Goal: Task Accomplishment & Management: Use online tool/utility

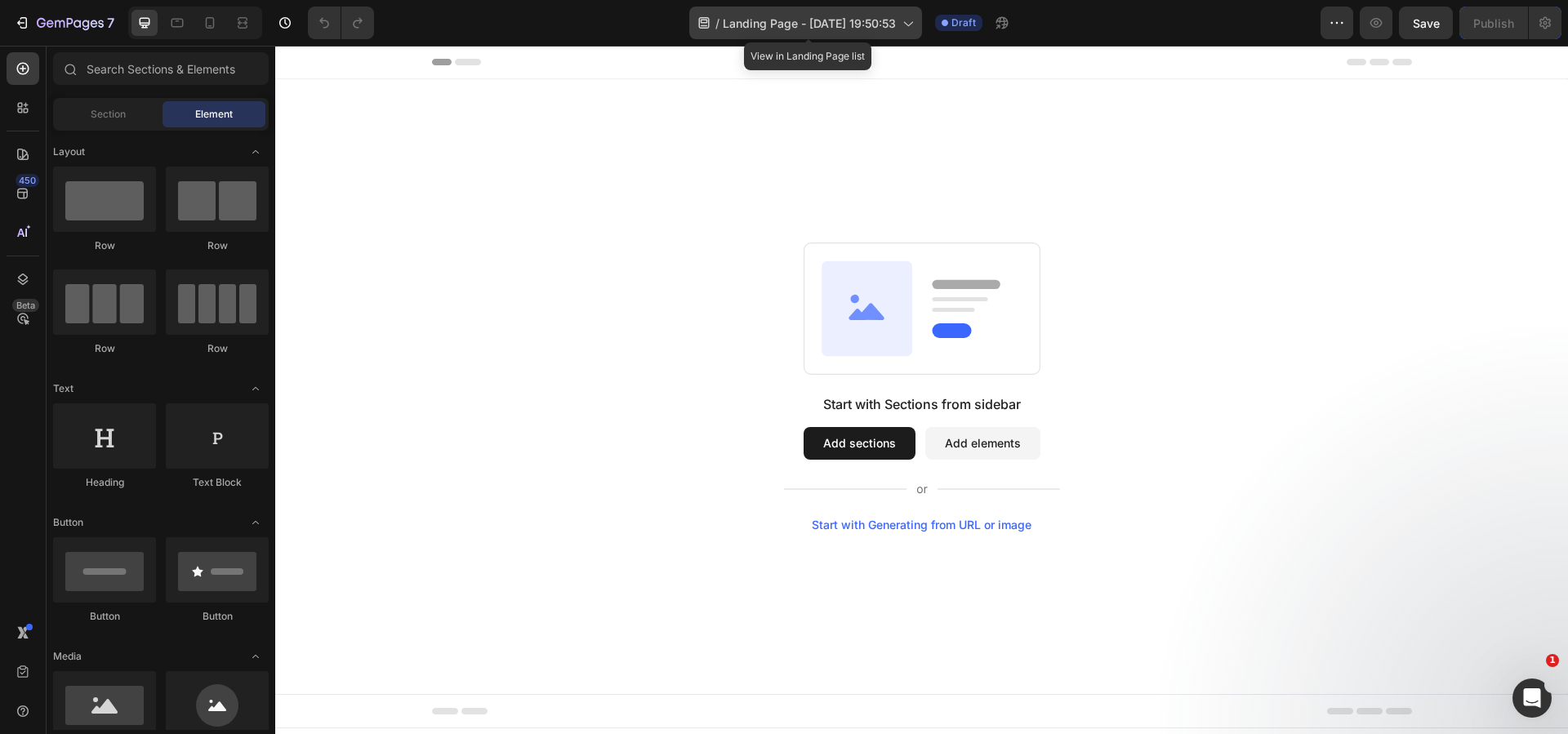
click at [863, 30] on span "Landing Page - Aug 26, 19:50:53" at bounding box center [809, 24] width 173 height 17
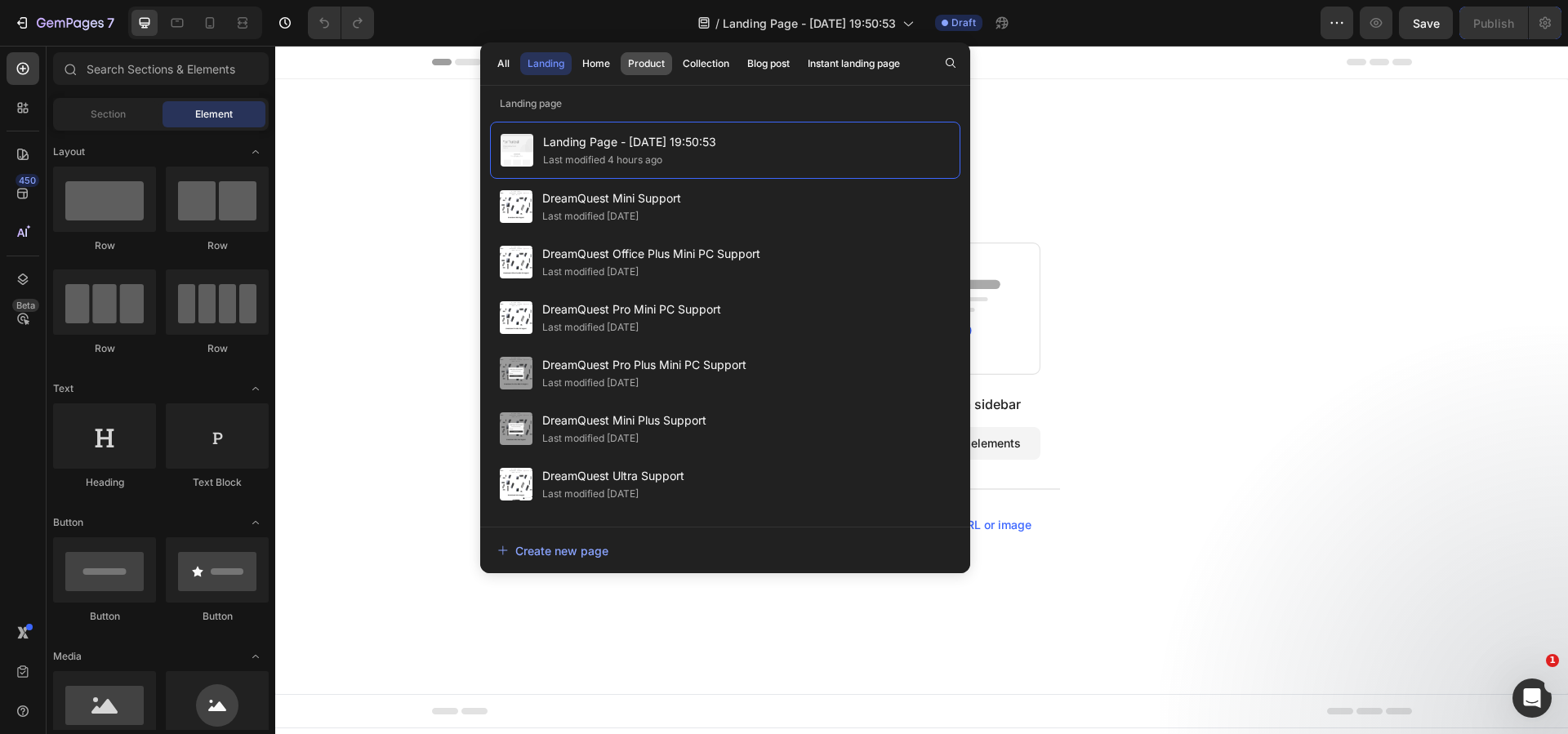
click at [658, 62] on div "Product" at bounding box center [646, 64] width 37 height 15
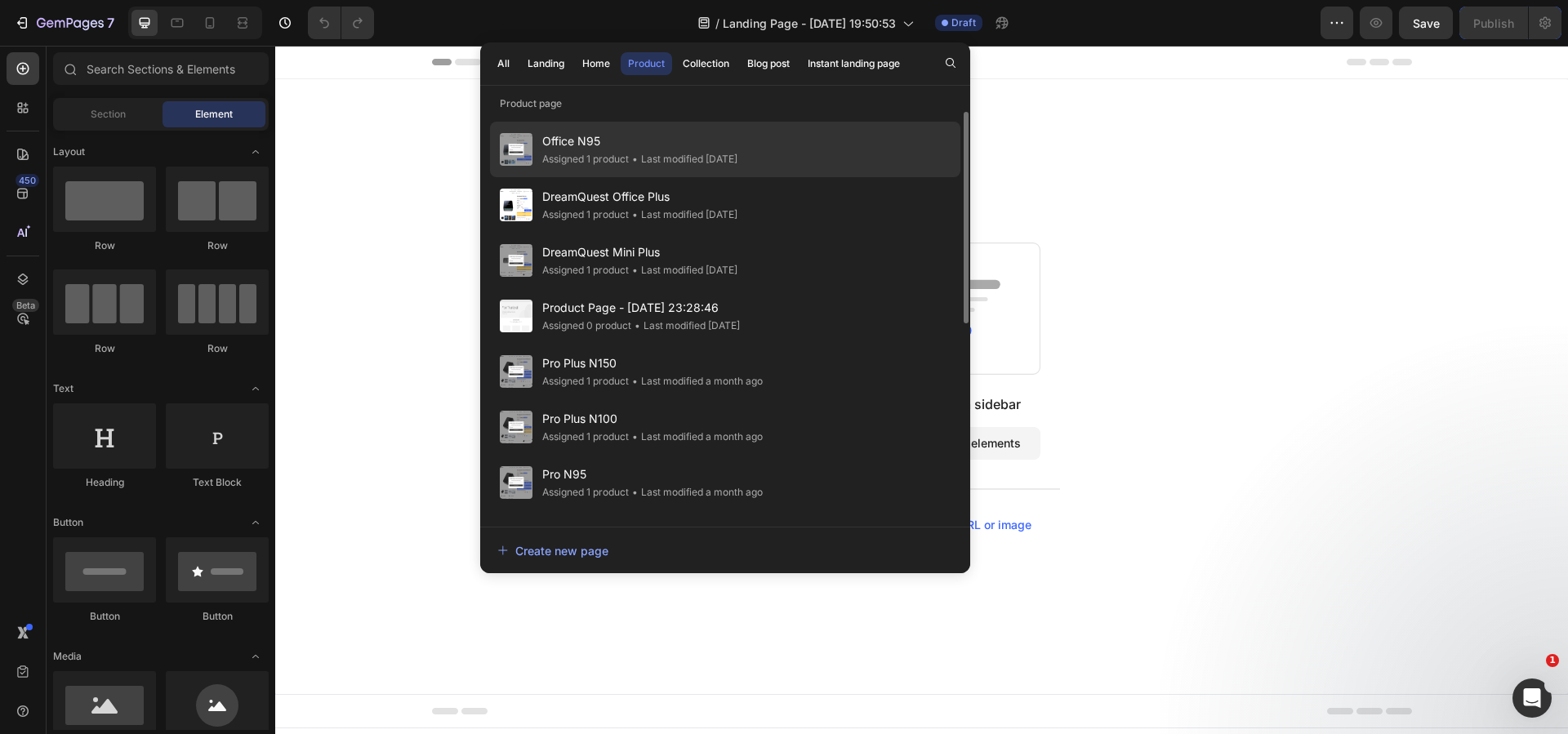
click at [676, 139] on span "Office N95" at bounding box center [640, 141] width 195 height 19
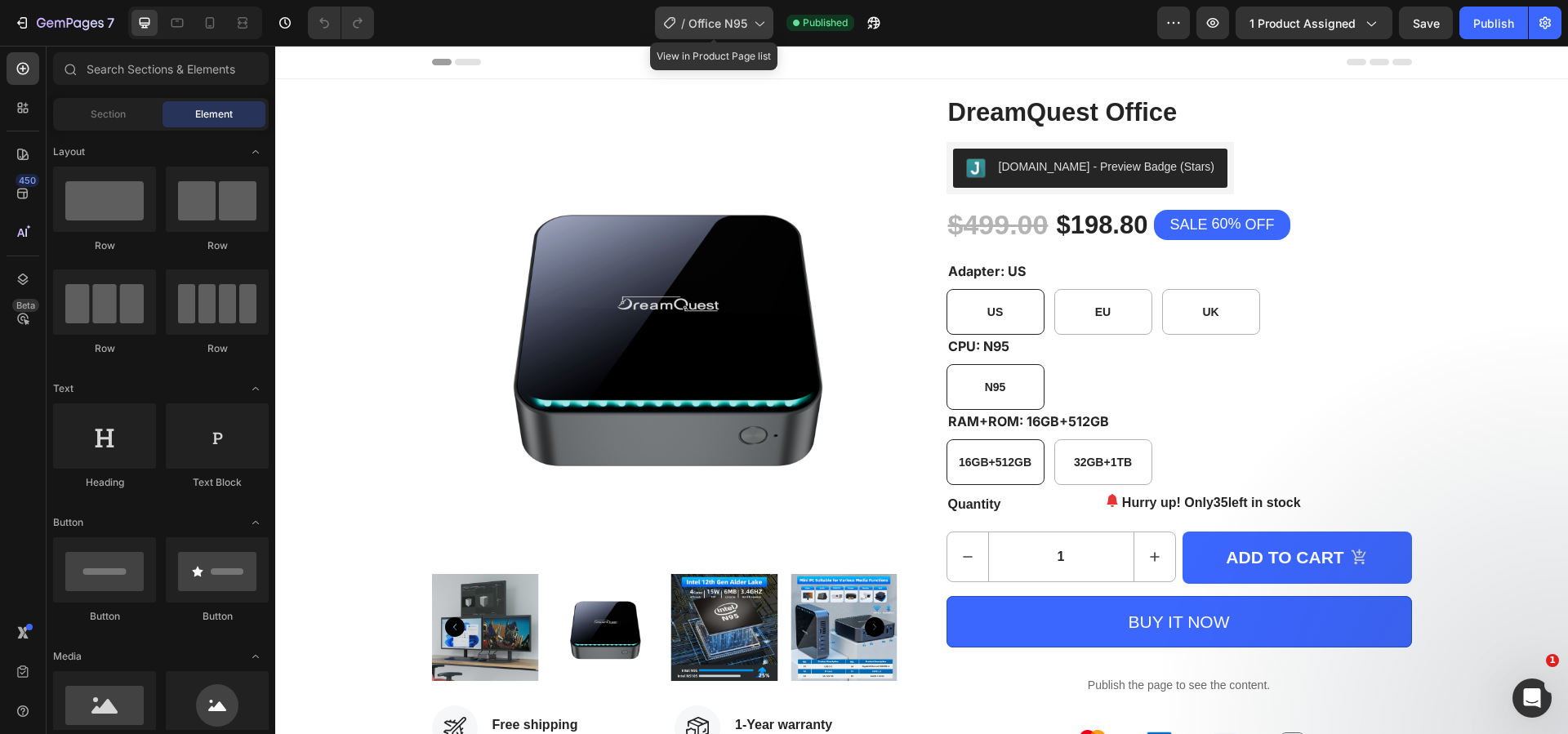
click at [747, 24] on span "Office N95" at bounding box center [717, 24] width 58 height 17
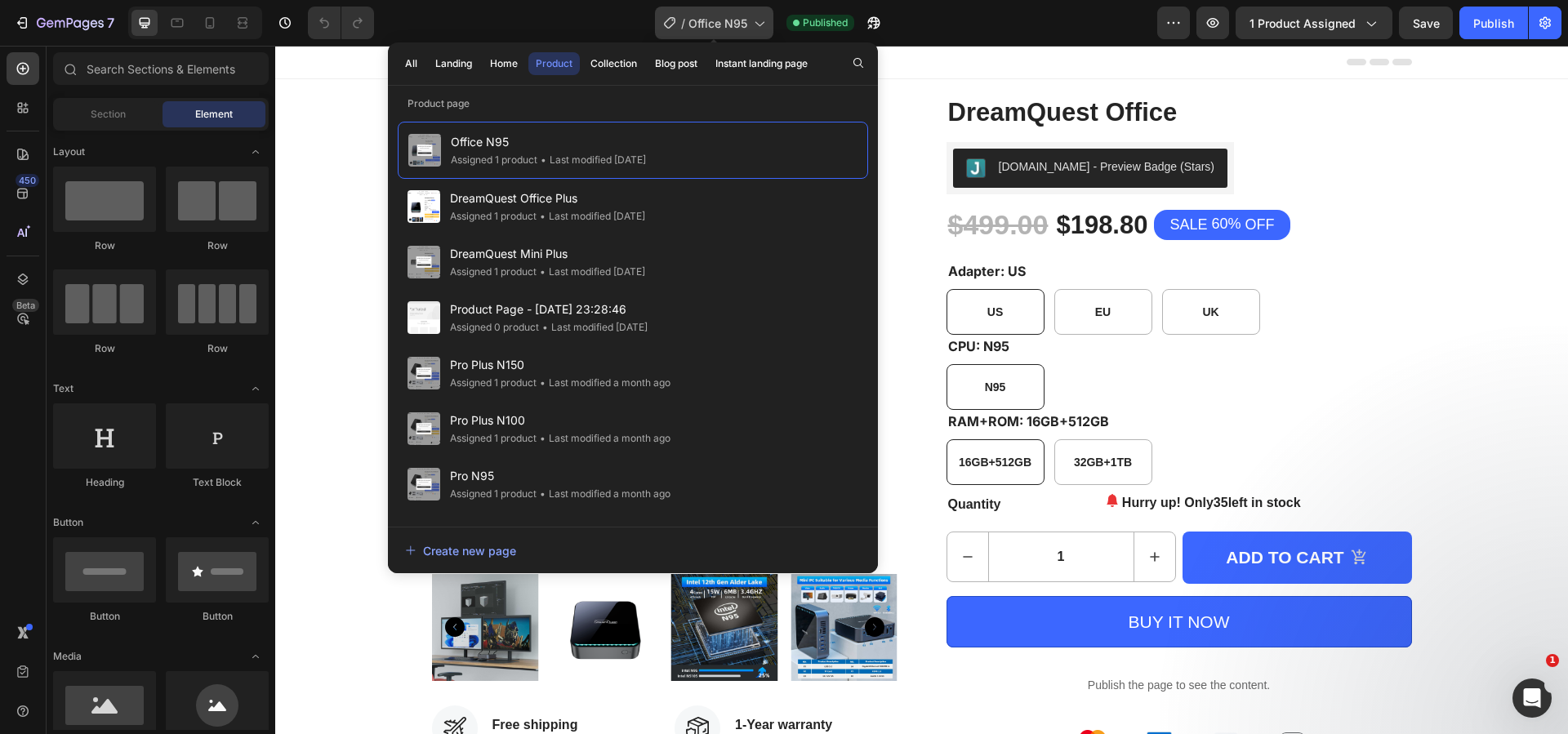
click at [743, 24] on span "Office N95" at bounding box center [717, 24] width 58 height 17
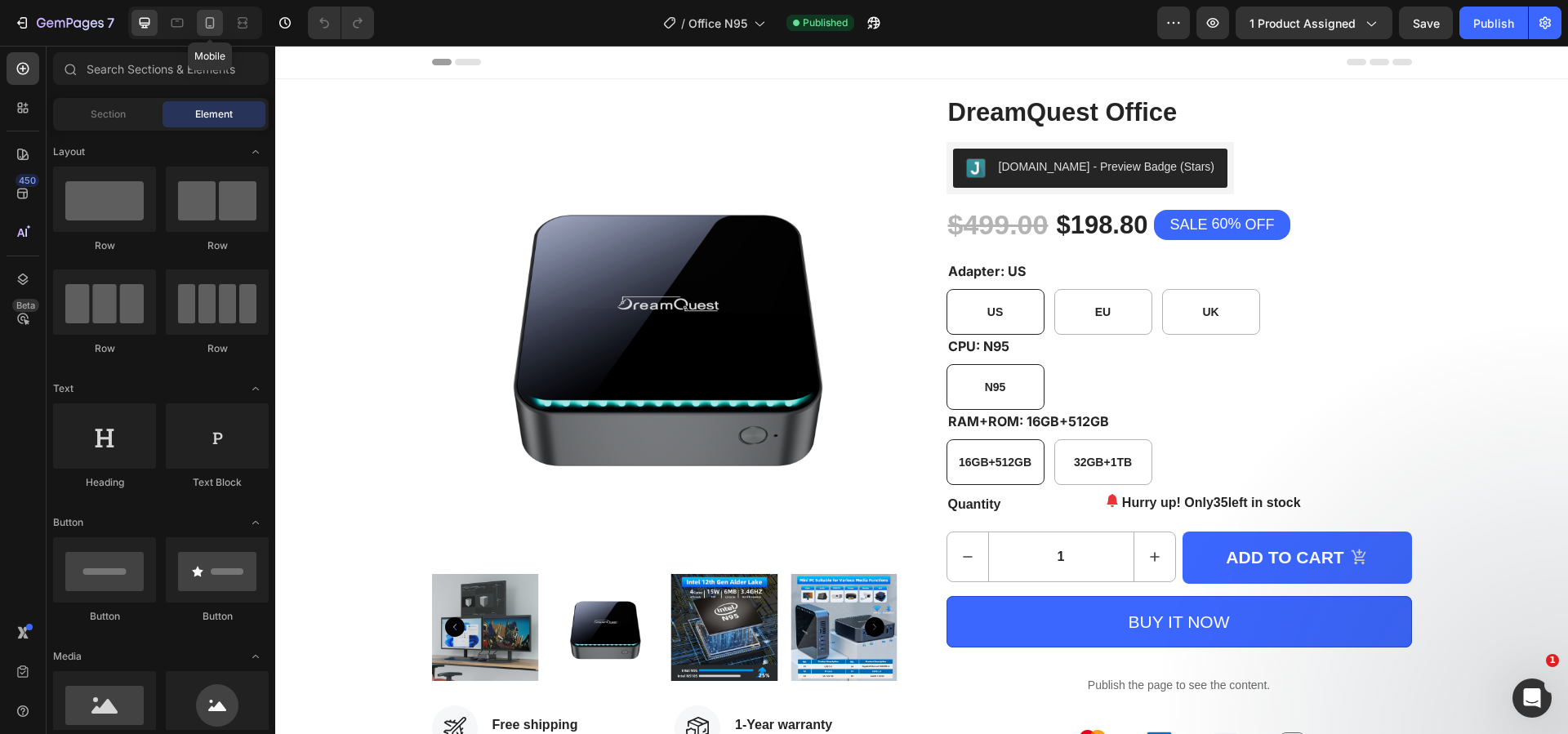
click at [211, 26] on icon at bounding box center [210, 23] width 9 height 11
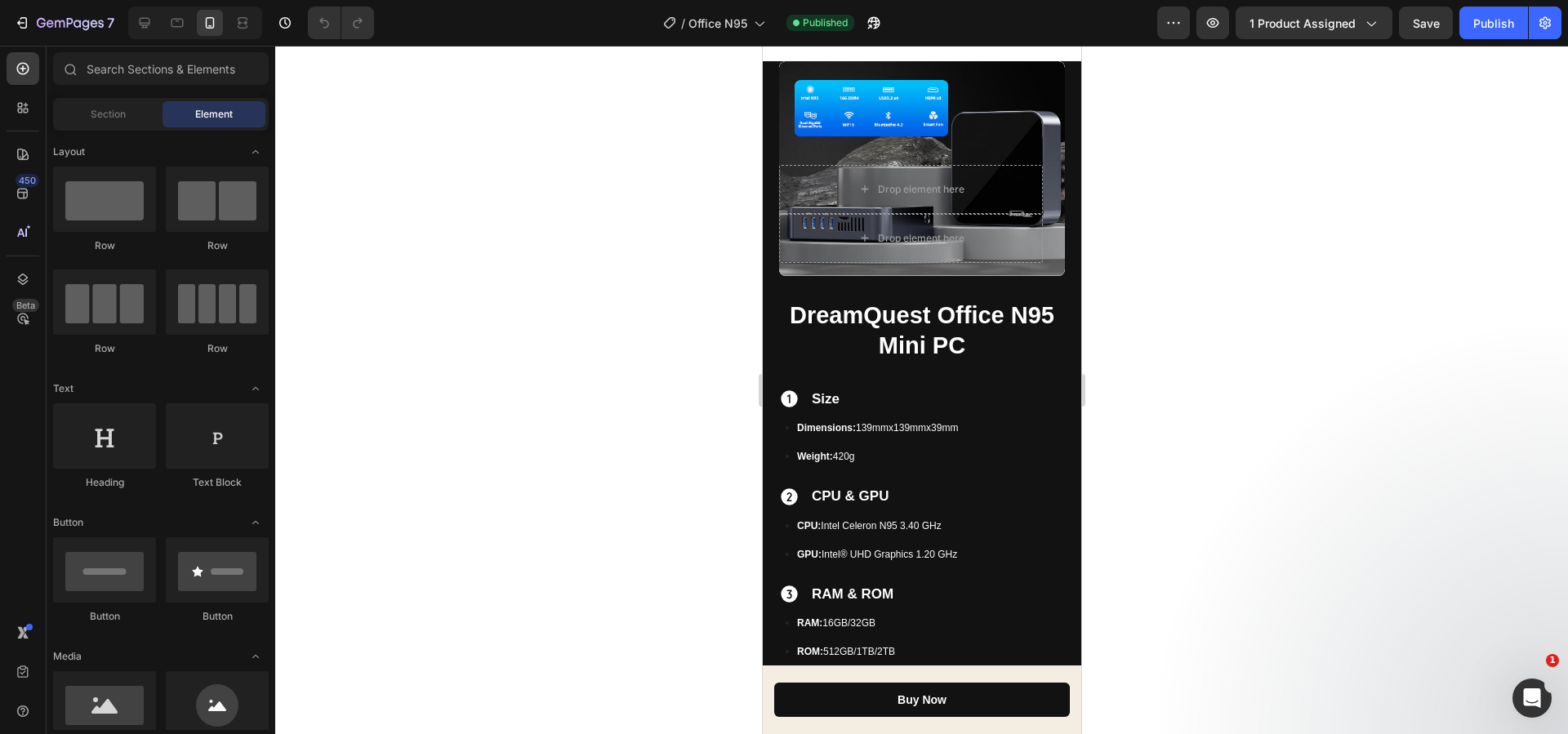
scroll to position [1877, 0]
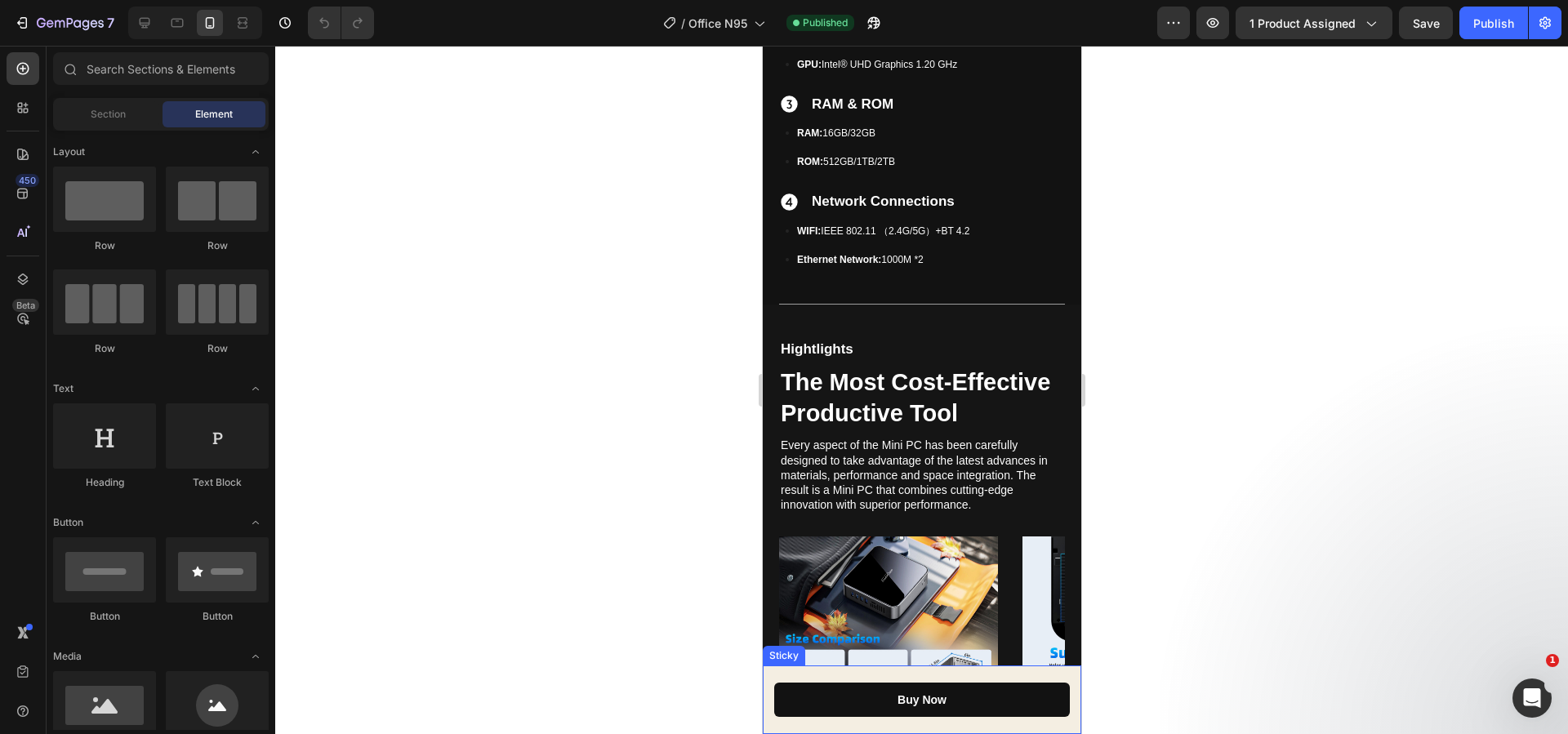
click at [931, 719] on div "Buy Now Button Sticky" at bounding box center [920, 699] width 318 height 69
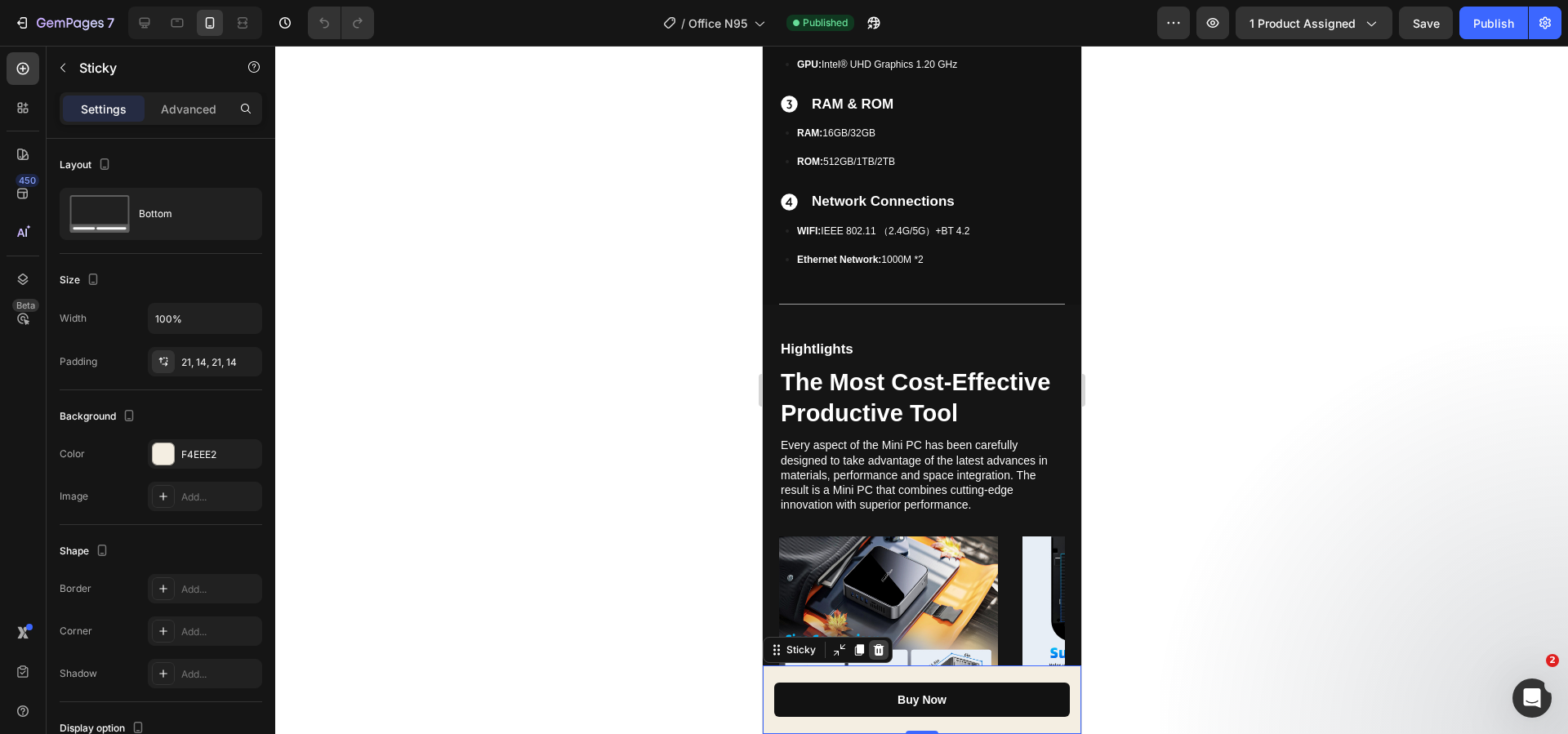
click at [876, 650] on icon at bounding box center [877, 649] width 13 height 13
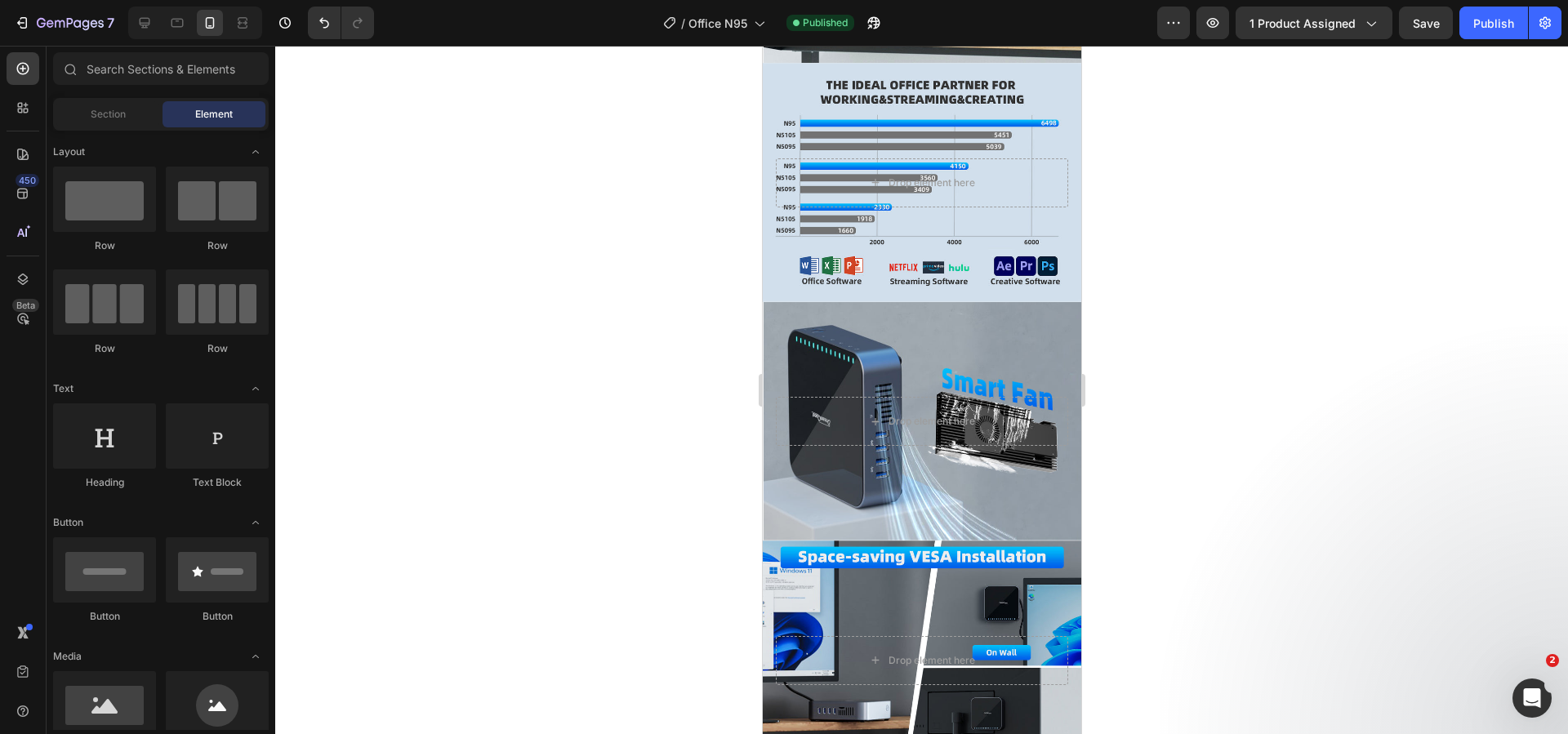
scroll to position [3636, 0]
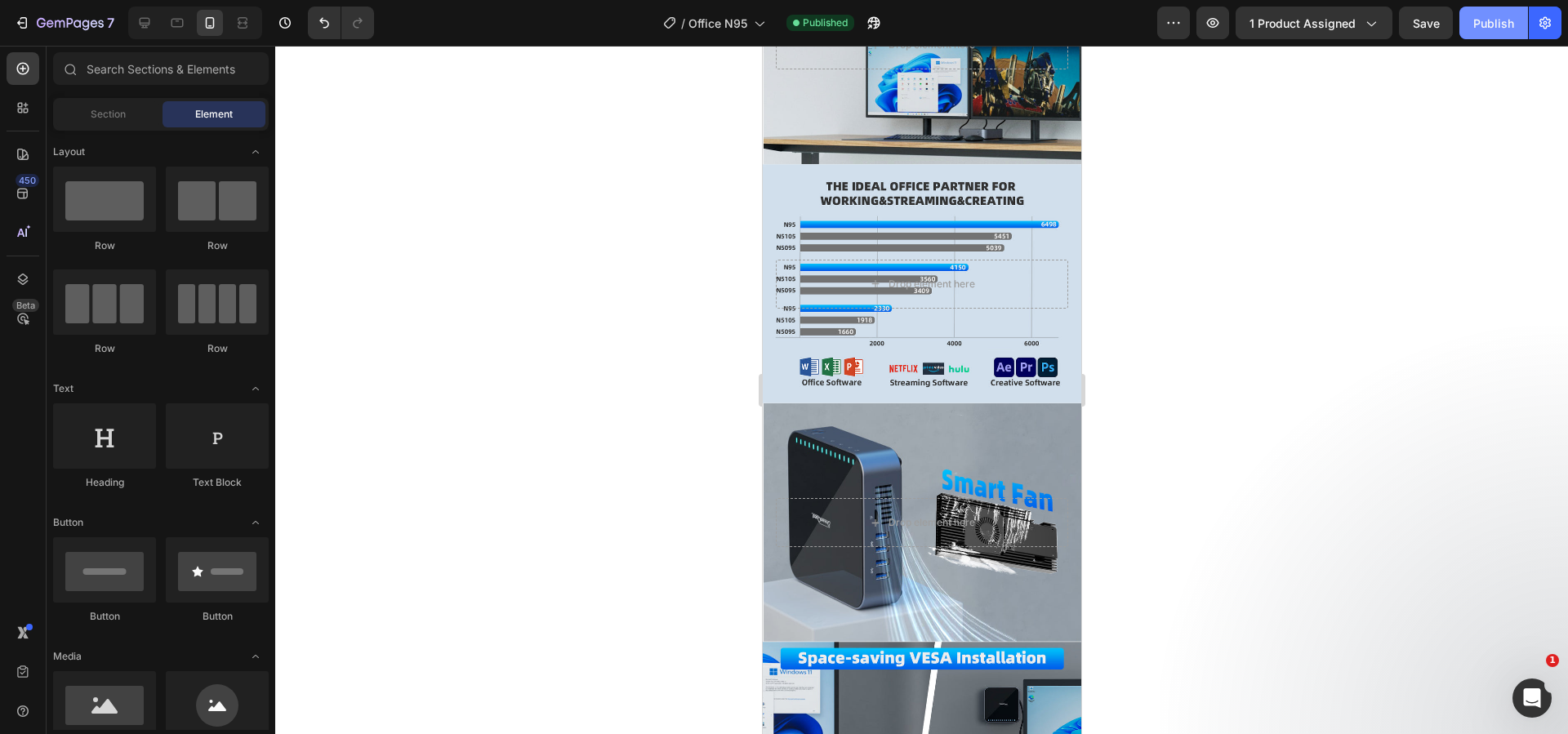
click at [1483, 28] on div "Publish" at bounding box center [1493, 24] width 41 height 17
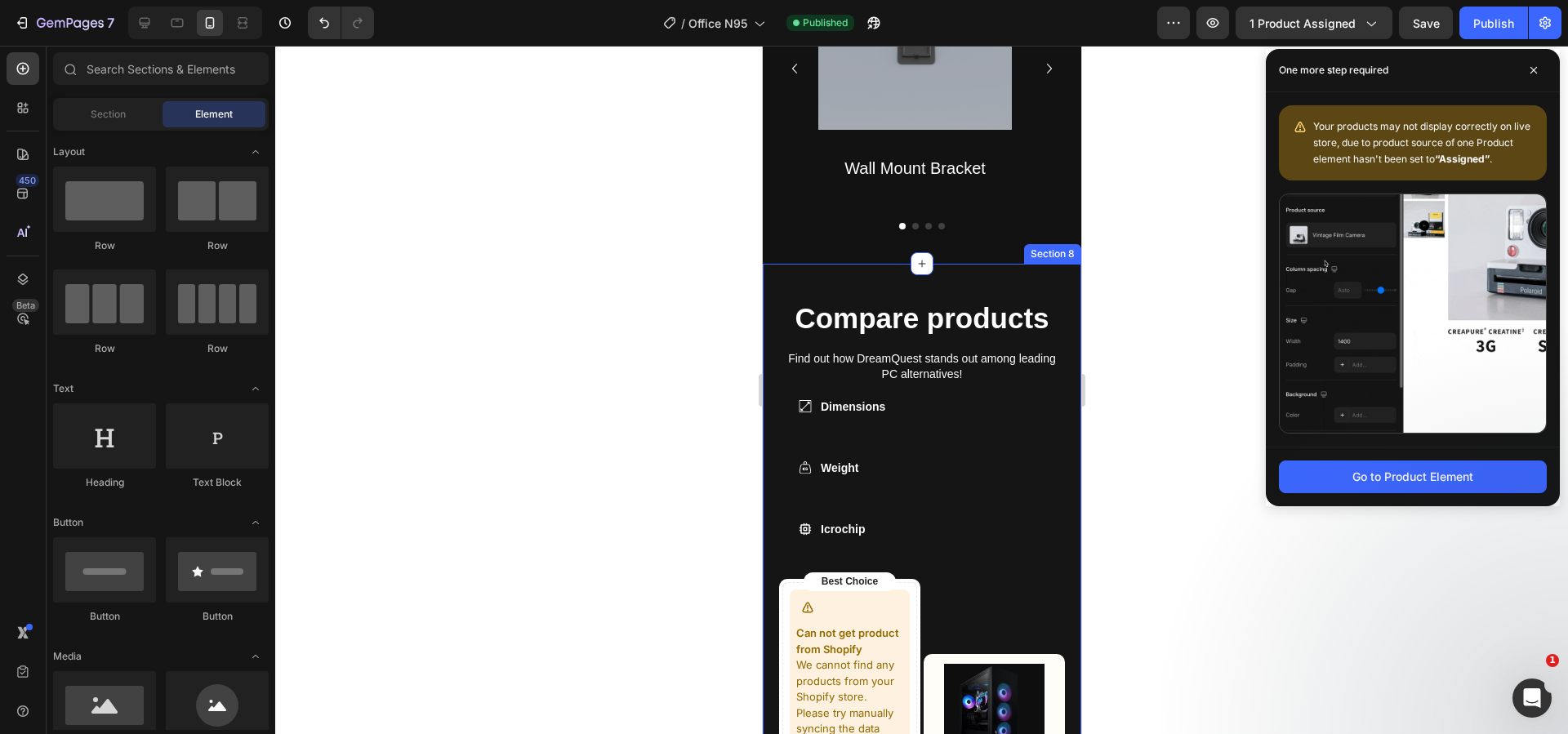
scroll to position [4615, 0]
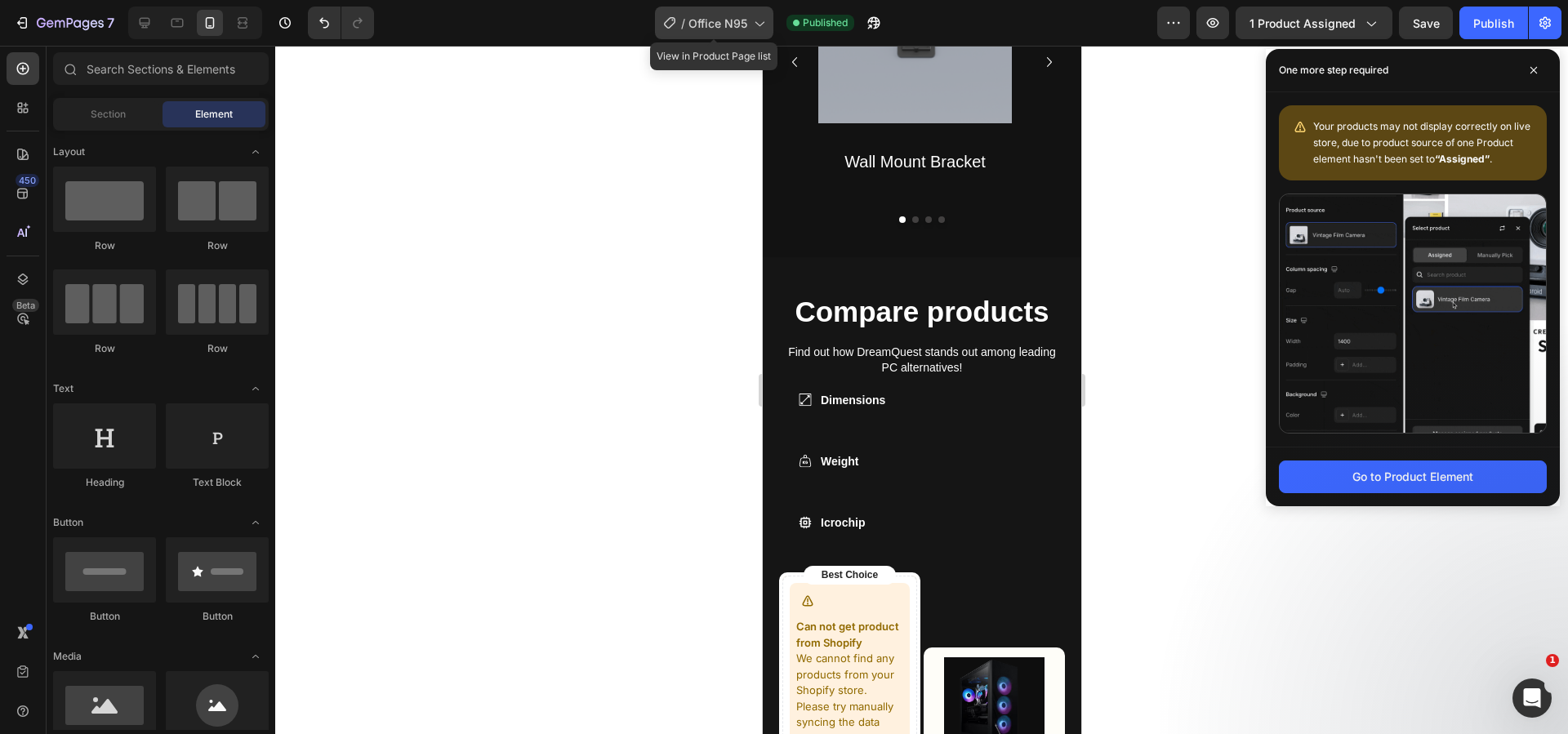
click at [760, 31] on icon at bounding box center [758, 23] width 17 height 17
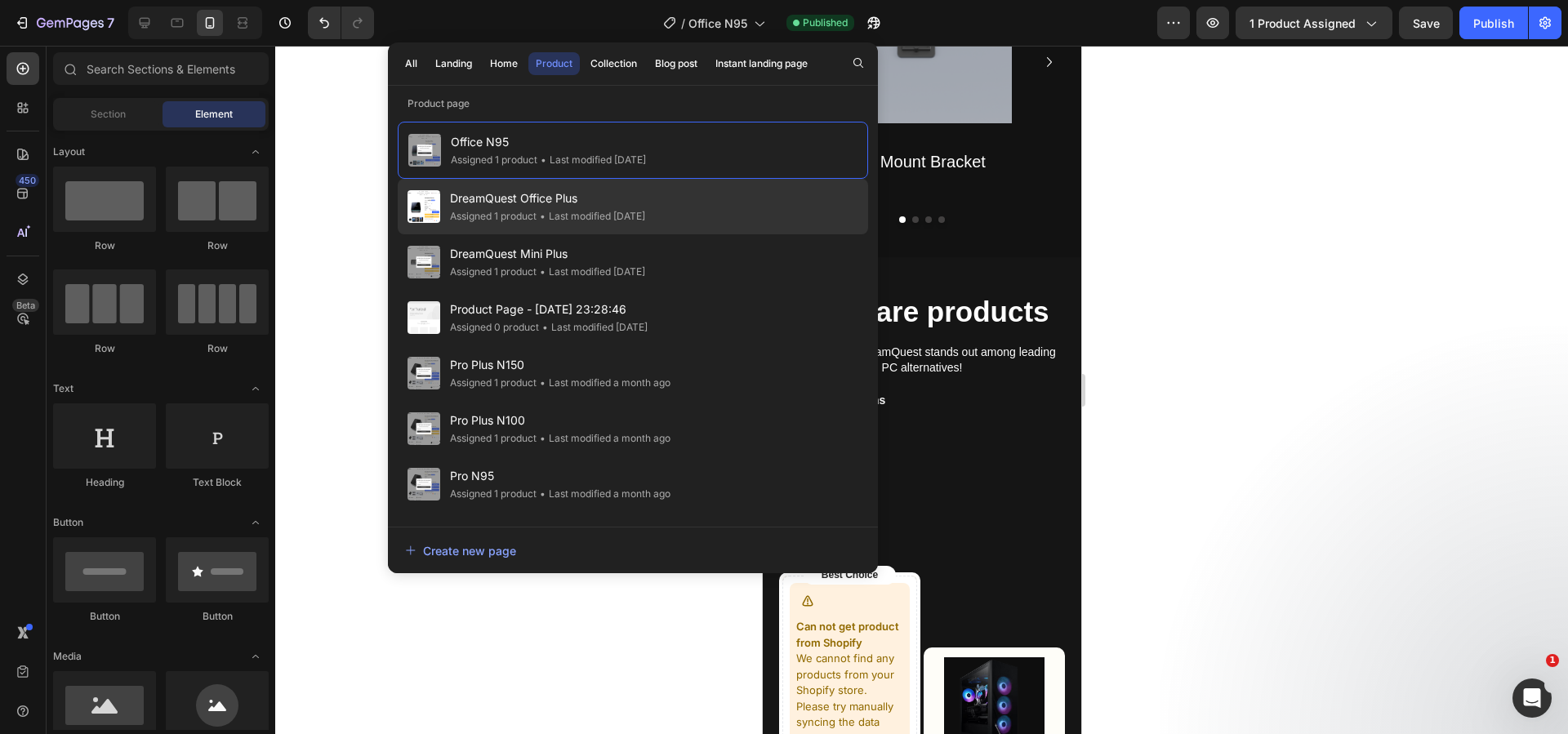
click at [645, 190] on span "DreamQuest Office Plus" at bounding box center [548, 198] width 195 height 19
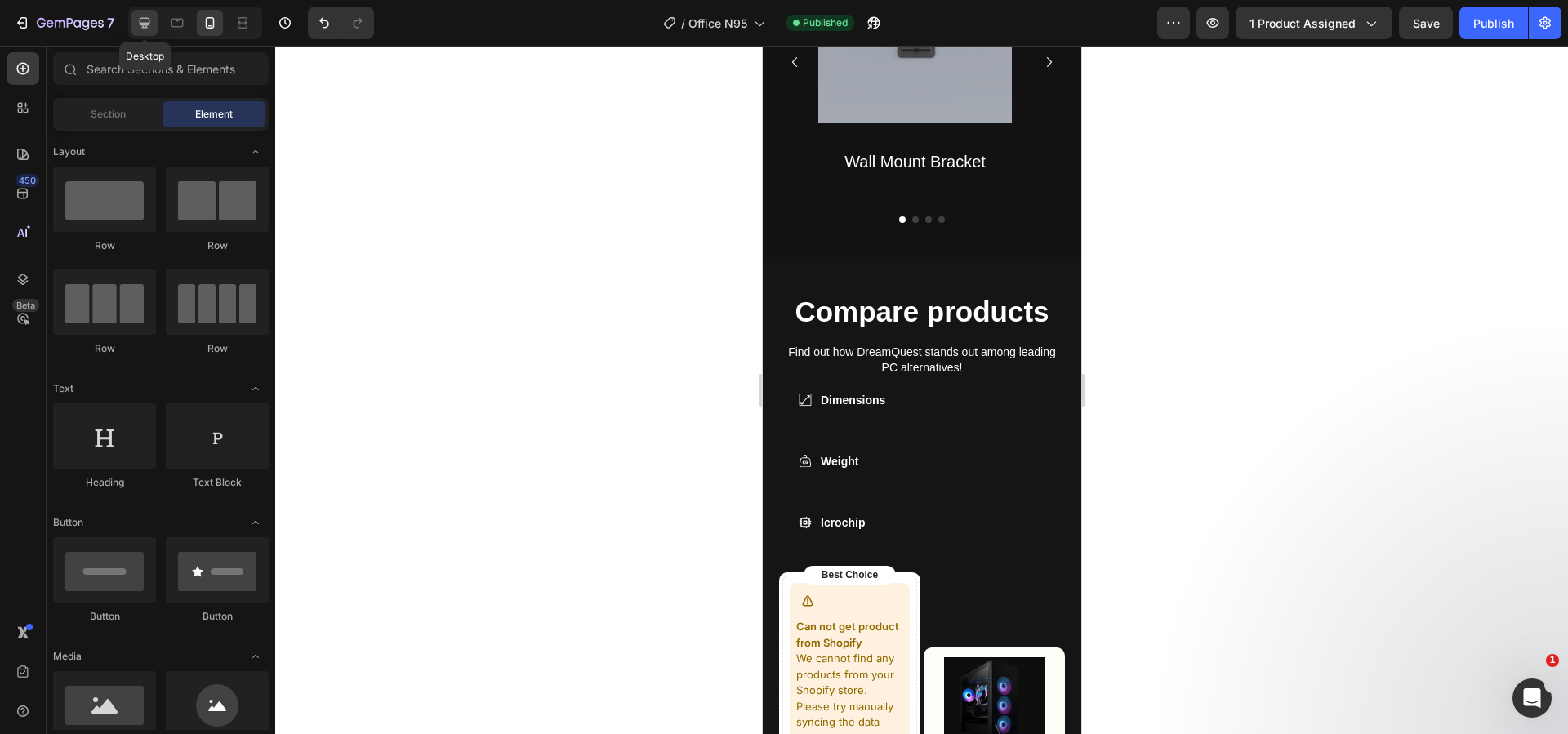
click at [140, 19] on icon at bounding box center [144, 23] width 17 height 17
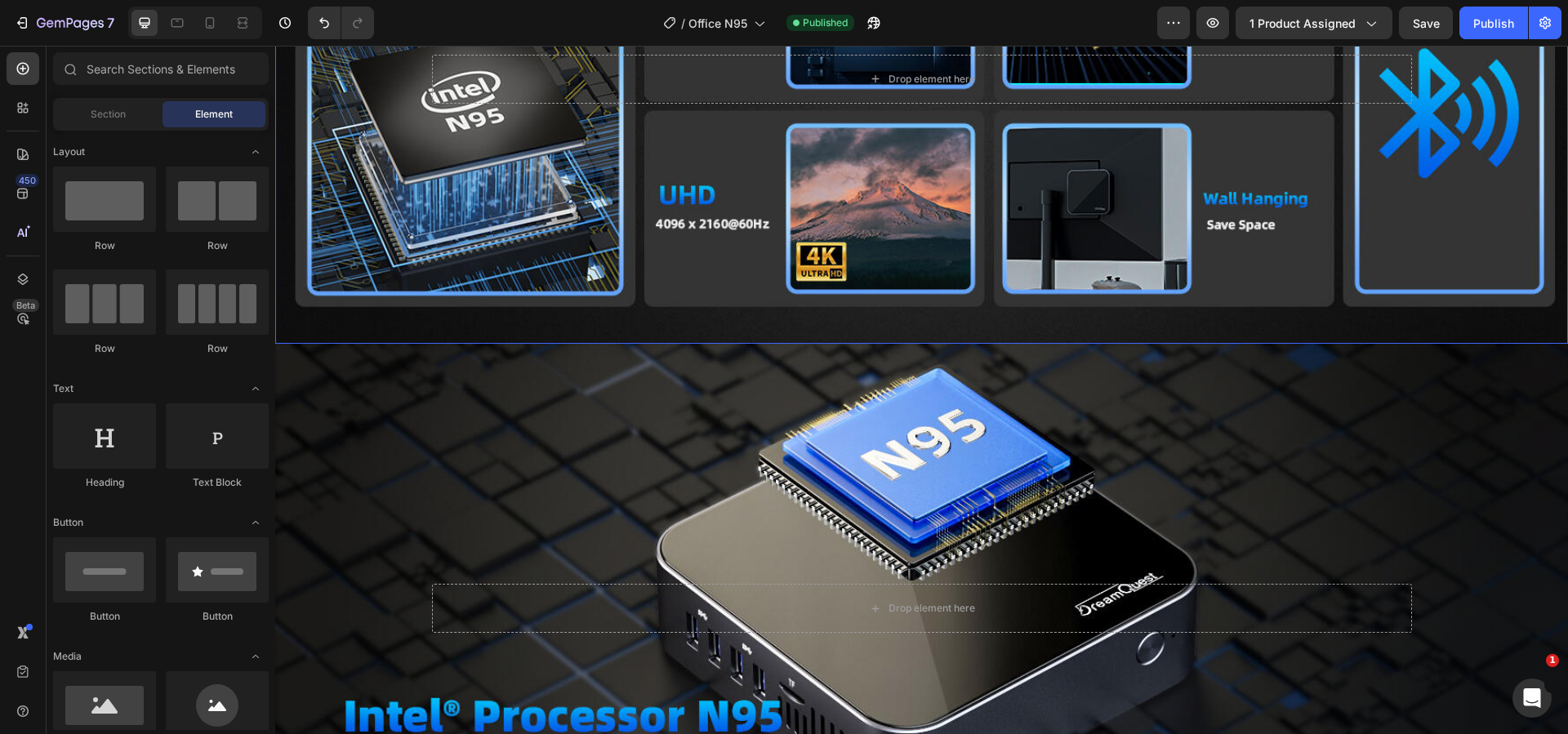
scroll to position [2761, 0]
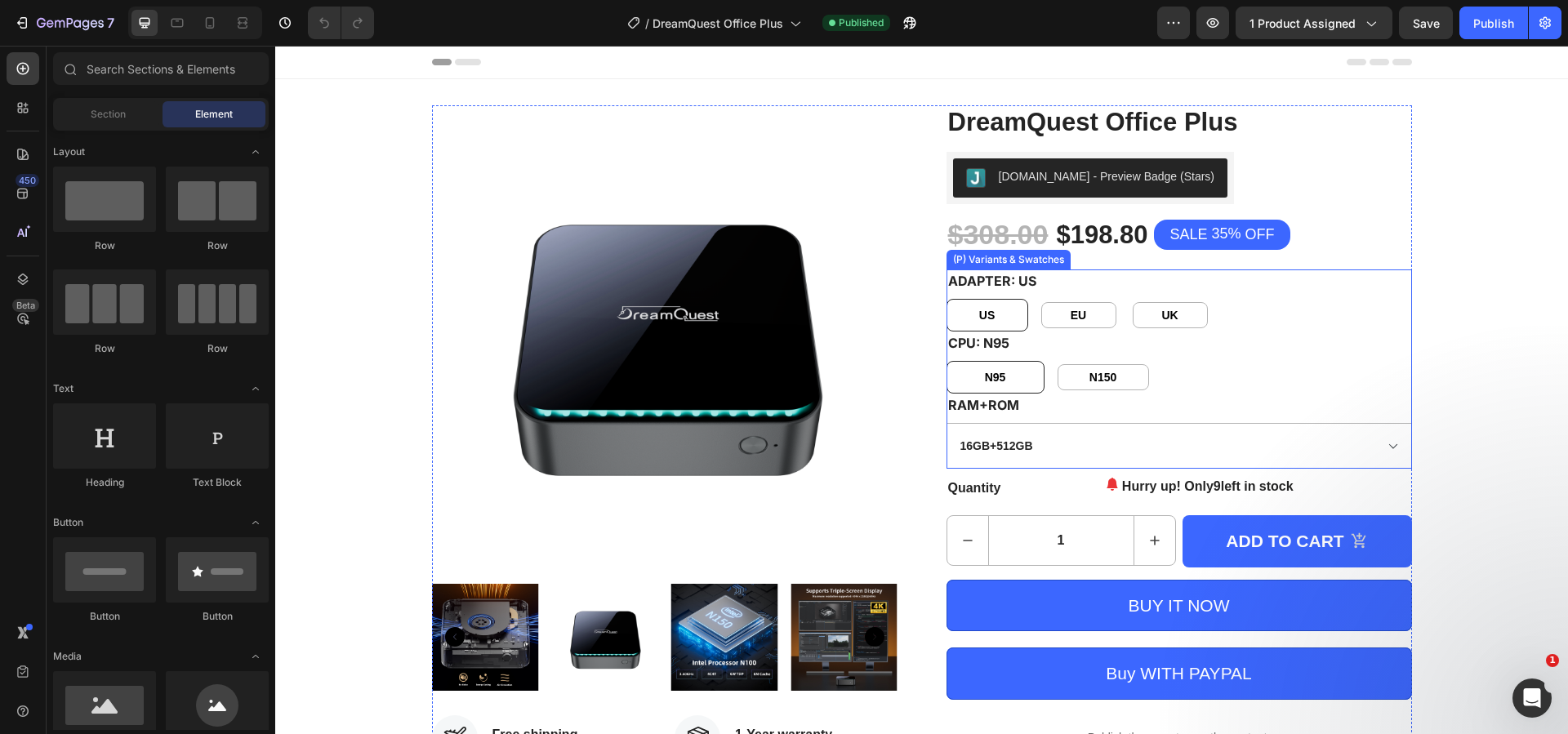
click at [1010, 314] on div "US" at bounding box center [987, 315] width 73 height 24
click at [946, 299] on input "US US US" at bounding box center [945, 298] width 1 height 1
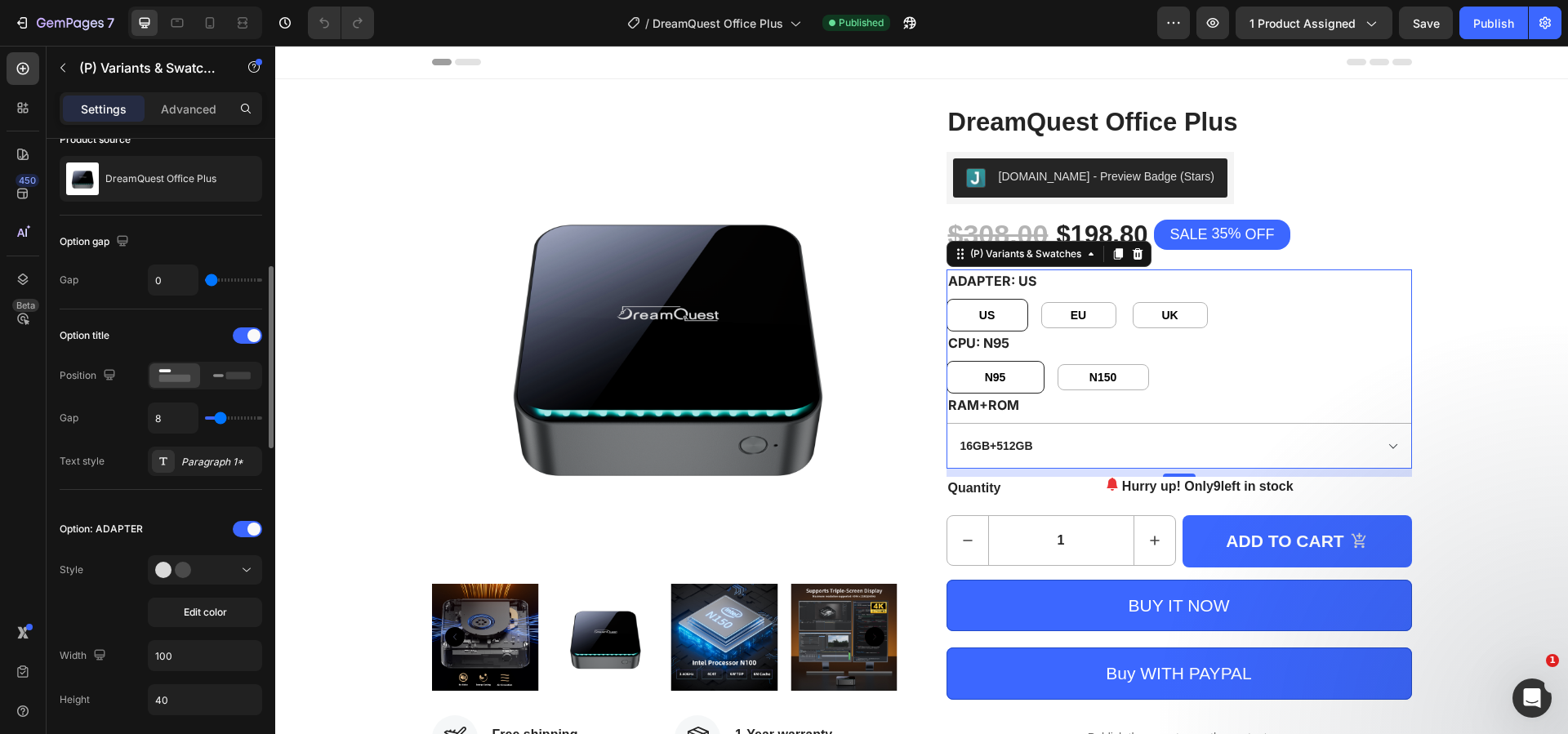
scroll to position [163, 0]
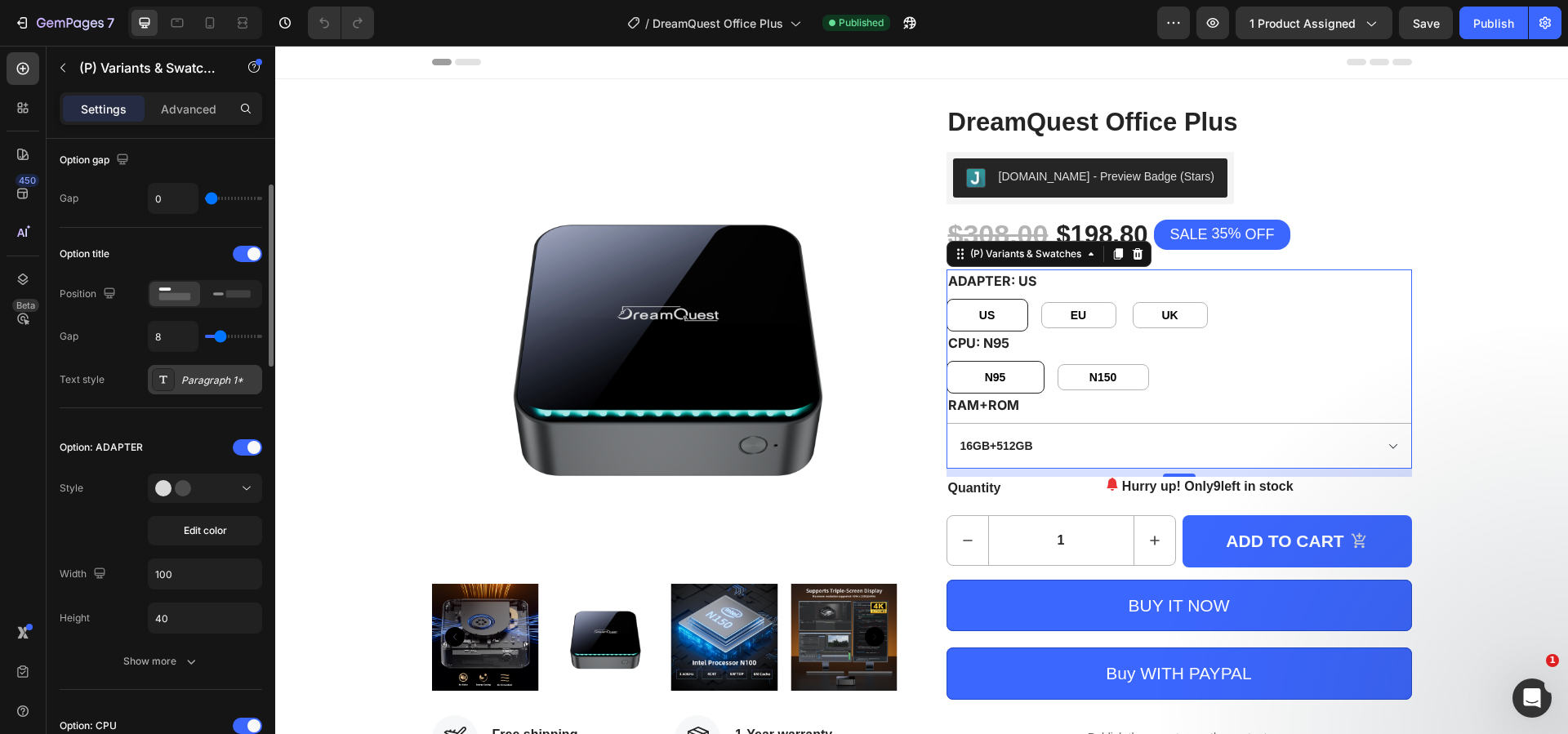
click at [226, 388] on div "Paragraph 1*" at bounding box center [204, 379] width 114 height 30
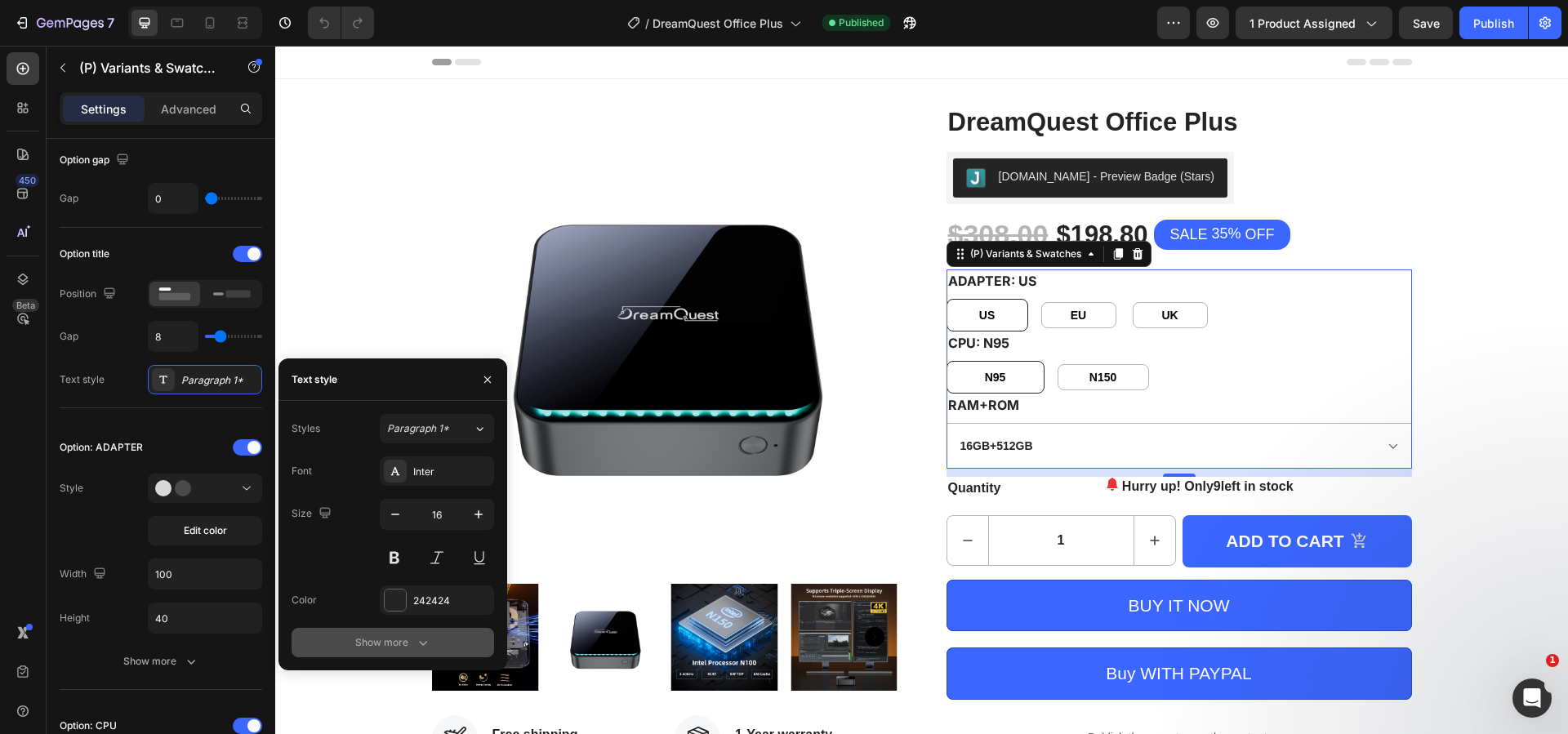
click at [387, 632] on button "Show more" at bounding box center [392, 642] width 202 height 30
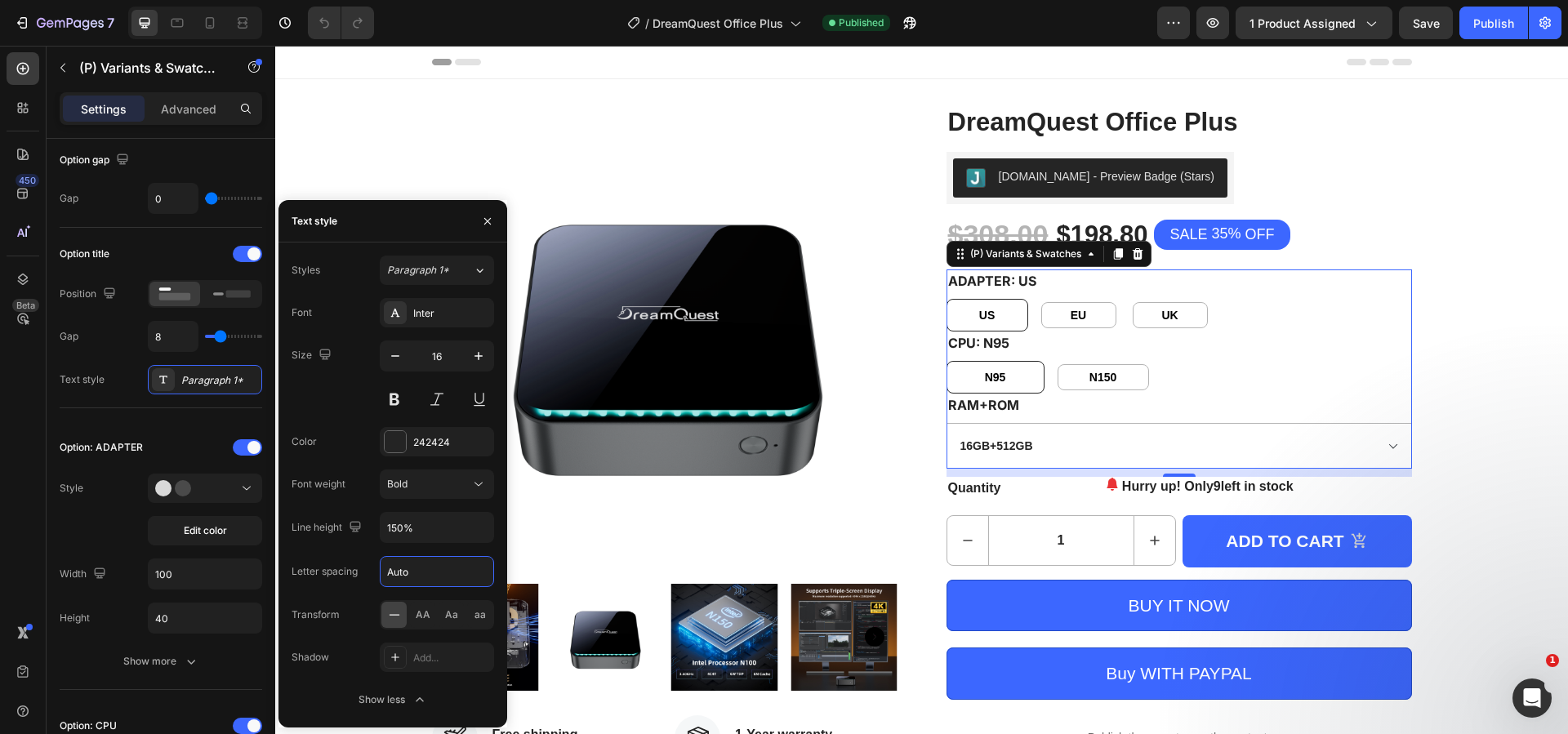
click at [414, 575] on input "Auto" at bounding box center [436, 572] width 112 height 30
click at [466, 487] on div "Bold" at bounding box center [428, 484] width 83 height 15
click at [466, 486] on div "Bold" at bounding box center [428, 484] width 83 height 15
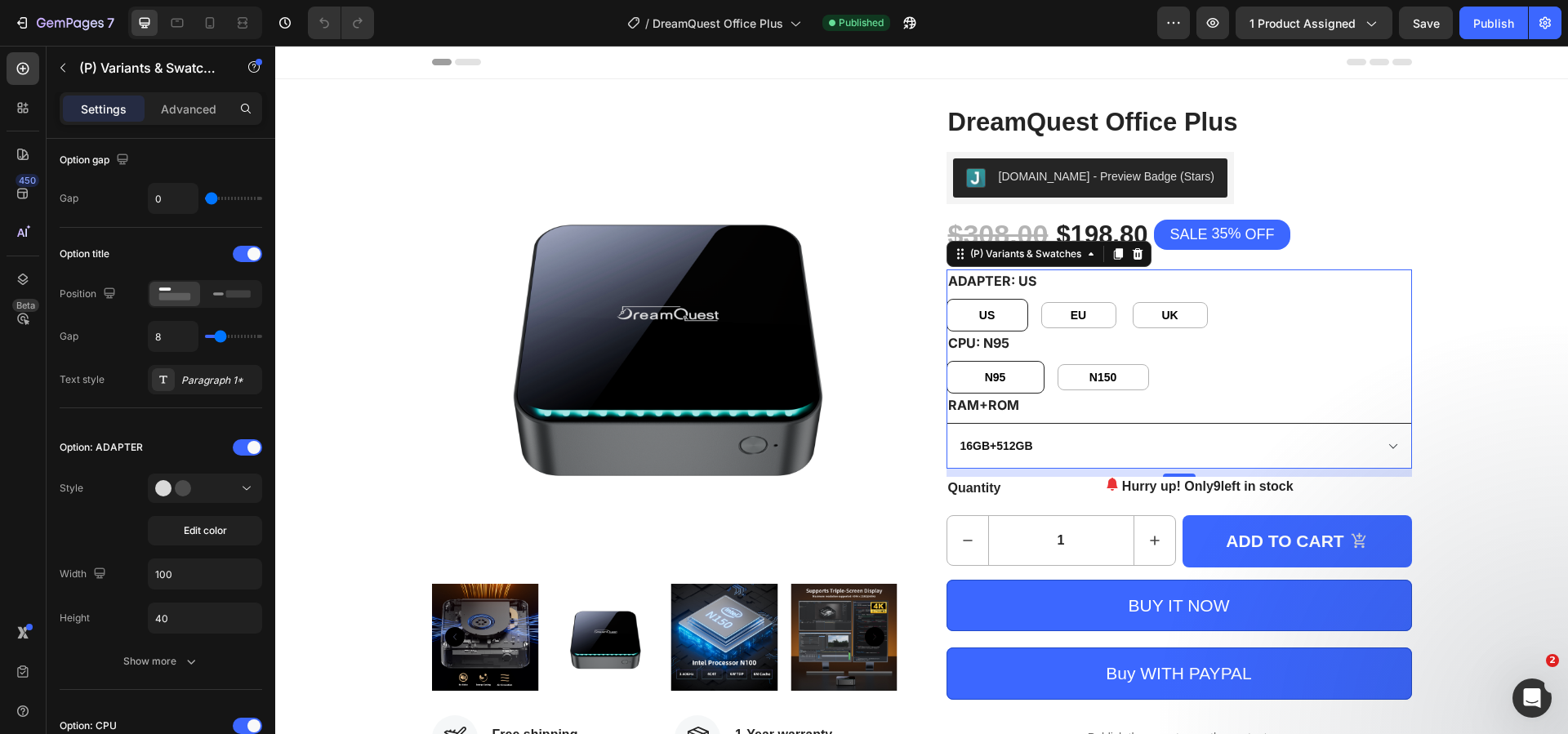
click at [1121, 445] on select "16GB+512GB 32G+1TB" at bounding box center [1179, 445] width 466 height 45
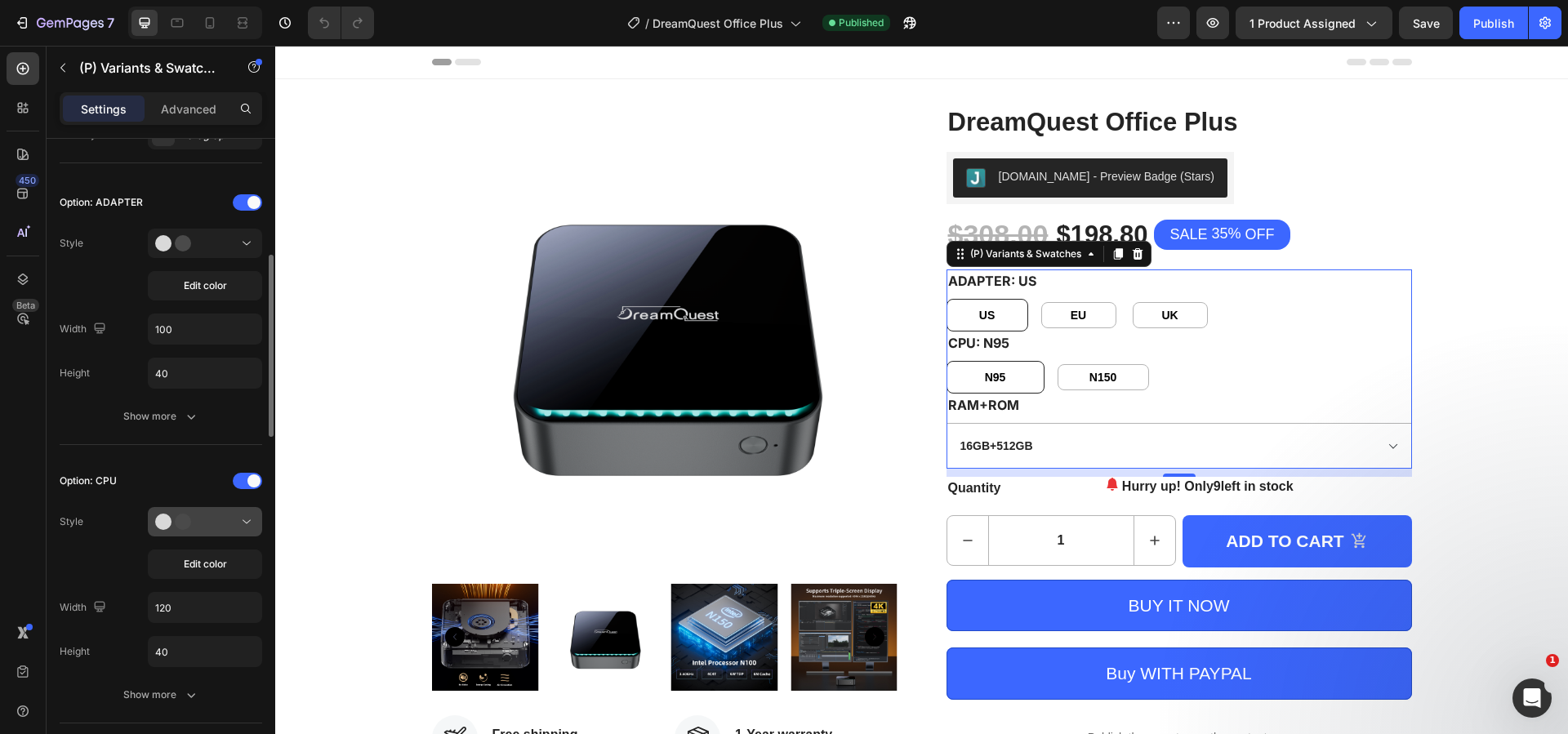
scroll to position [653, 0]
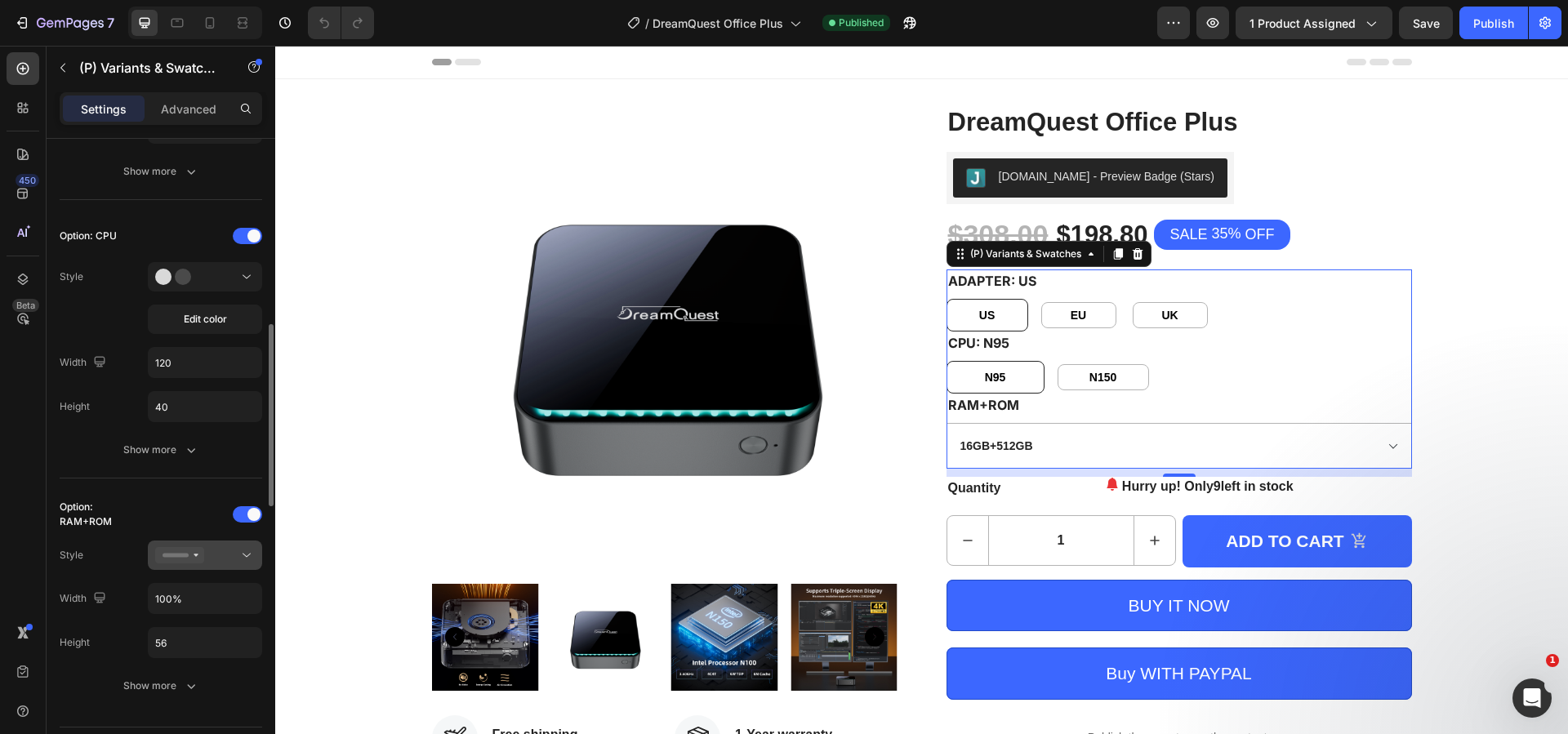
click at [223, 561] on div at bounding box center [205, 554] width 99 height 17
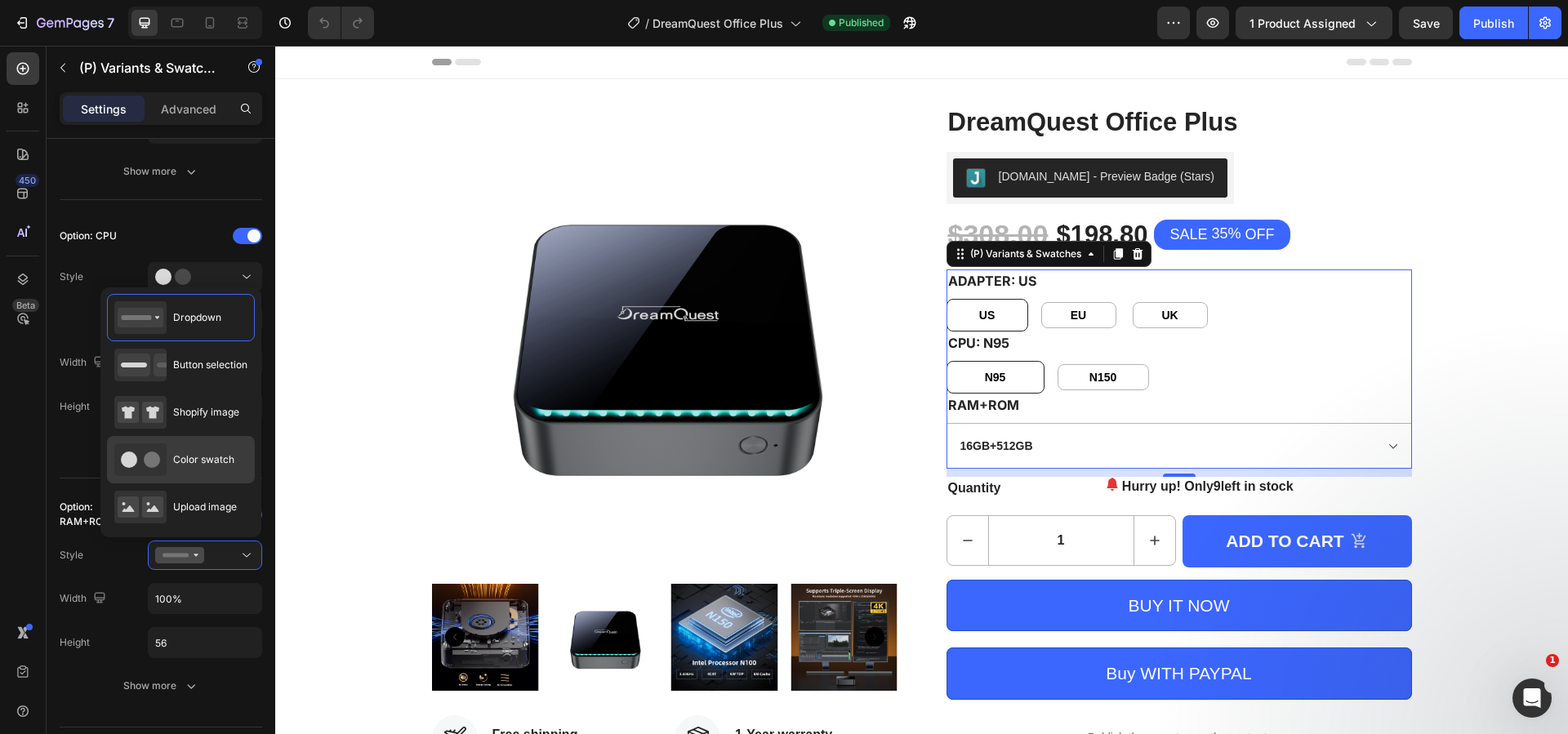
click at [204, 457] on span "Color swatch" at bounding box center [203, 459] width 61 height 15
type input "120"
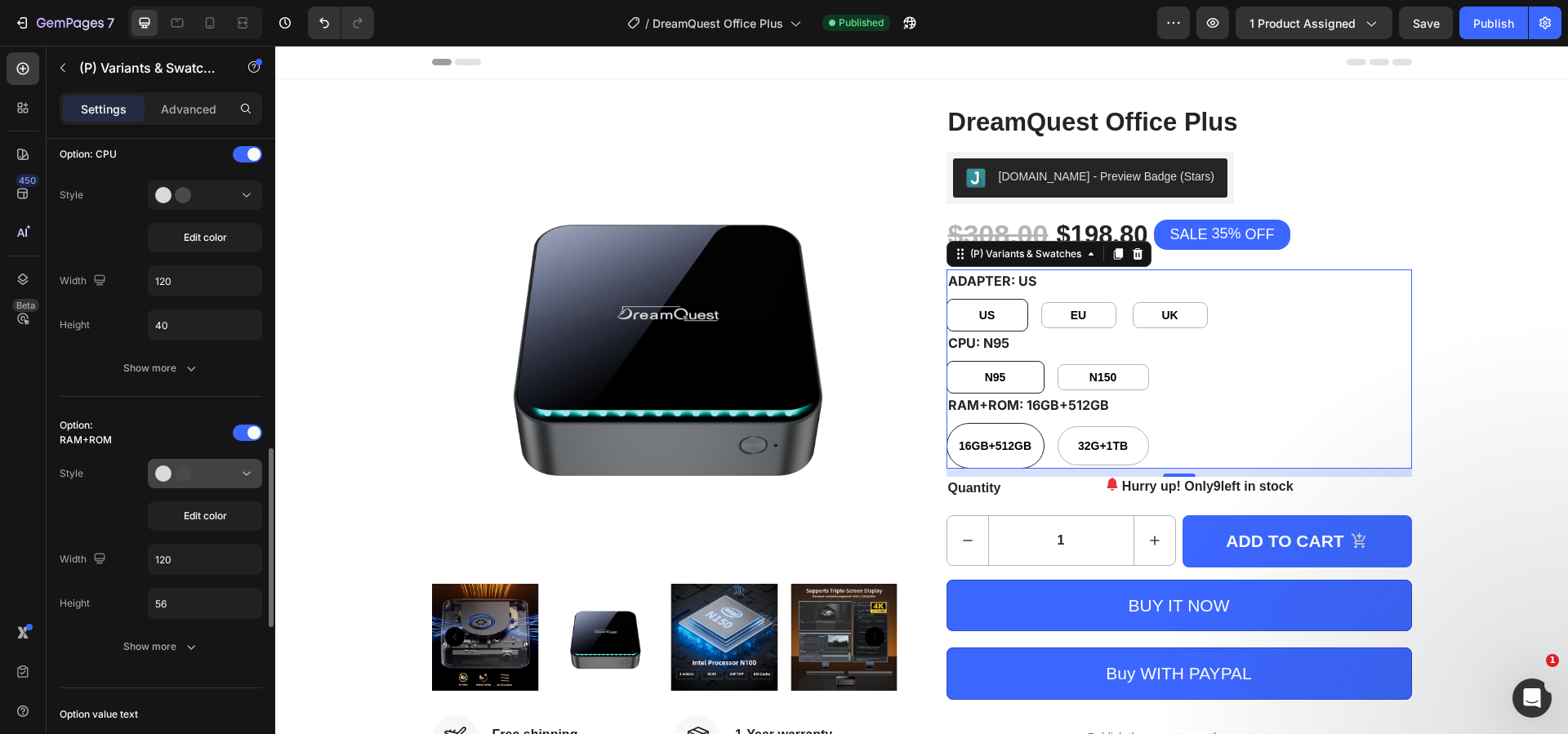
scroll to position [898, 0]
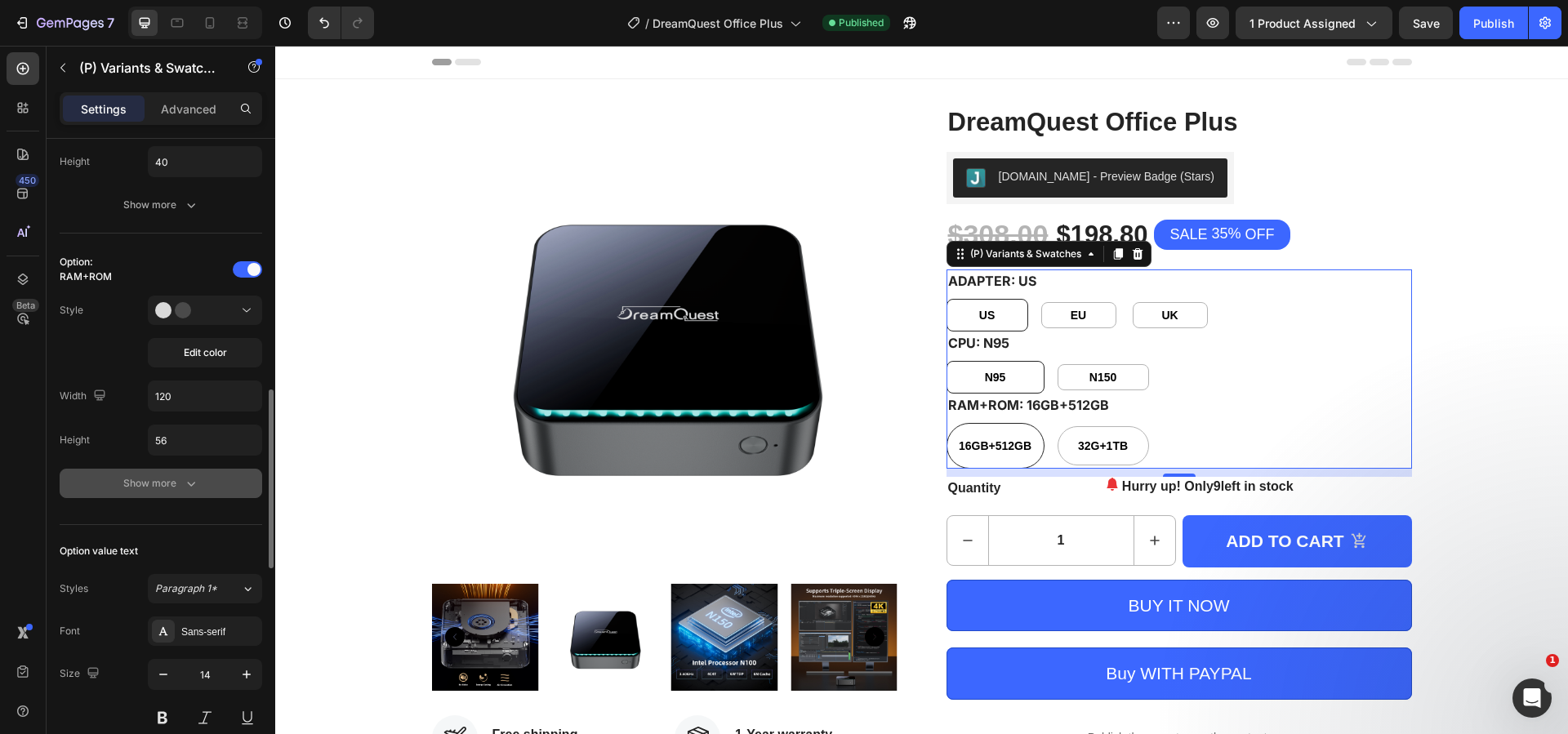
click at [187, 474] on button "Show more" at bounding box center [160, 483] width 202 height 30
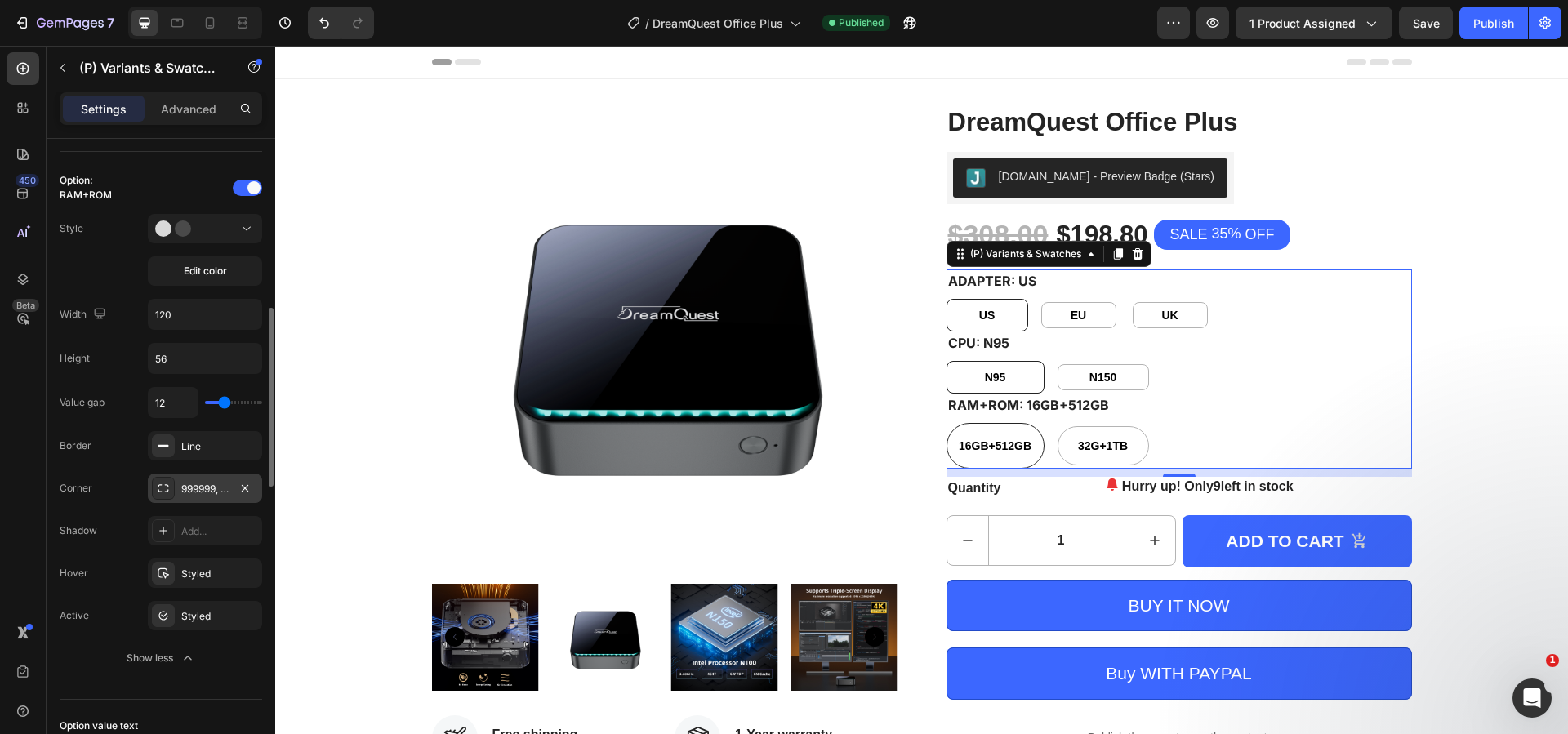
scroll to position [1061, 0]
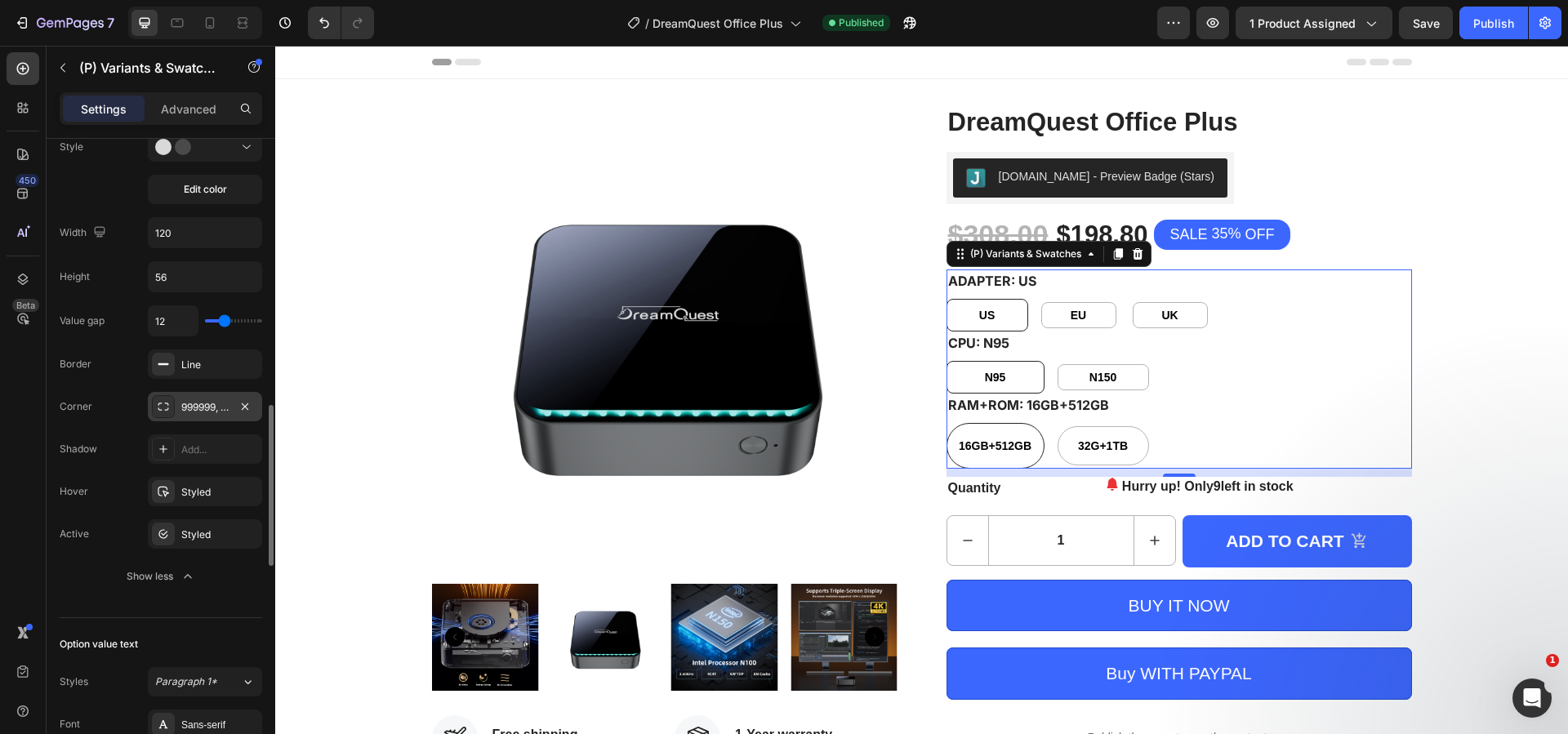
click at [201, 404] on div "999999, 999999, 999999, 999999" at bounding box center [205, 407] width 47 height 15
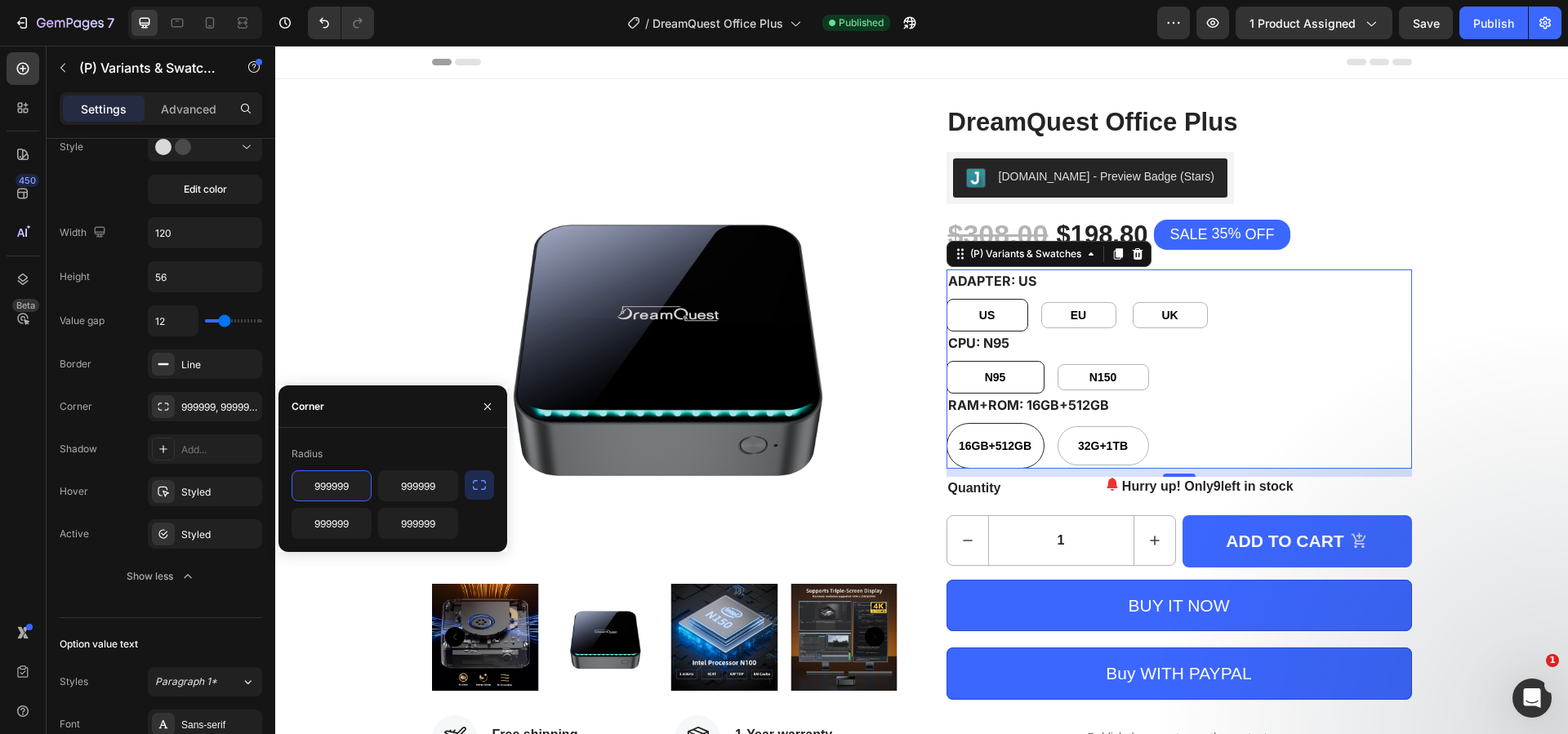
click at [352, 496] on input "999999" at bounding box center [331, 486] width 78 height 30
type input "8"
click at [481, 488] on icon "button" at bounding box center [479, 485] width 17 height 17
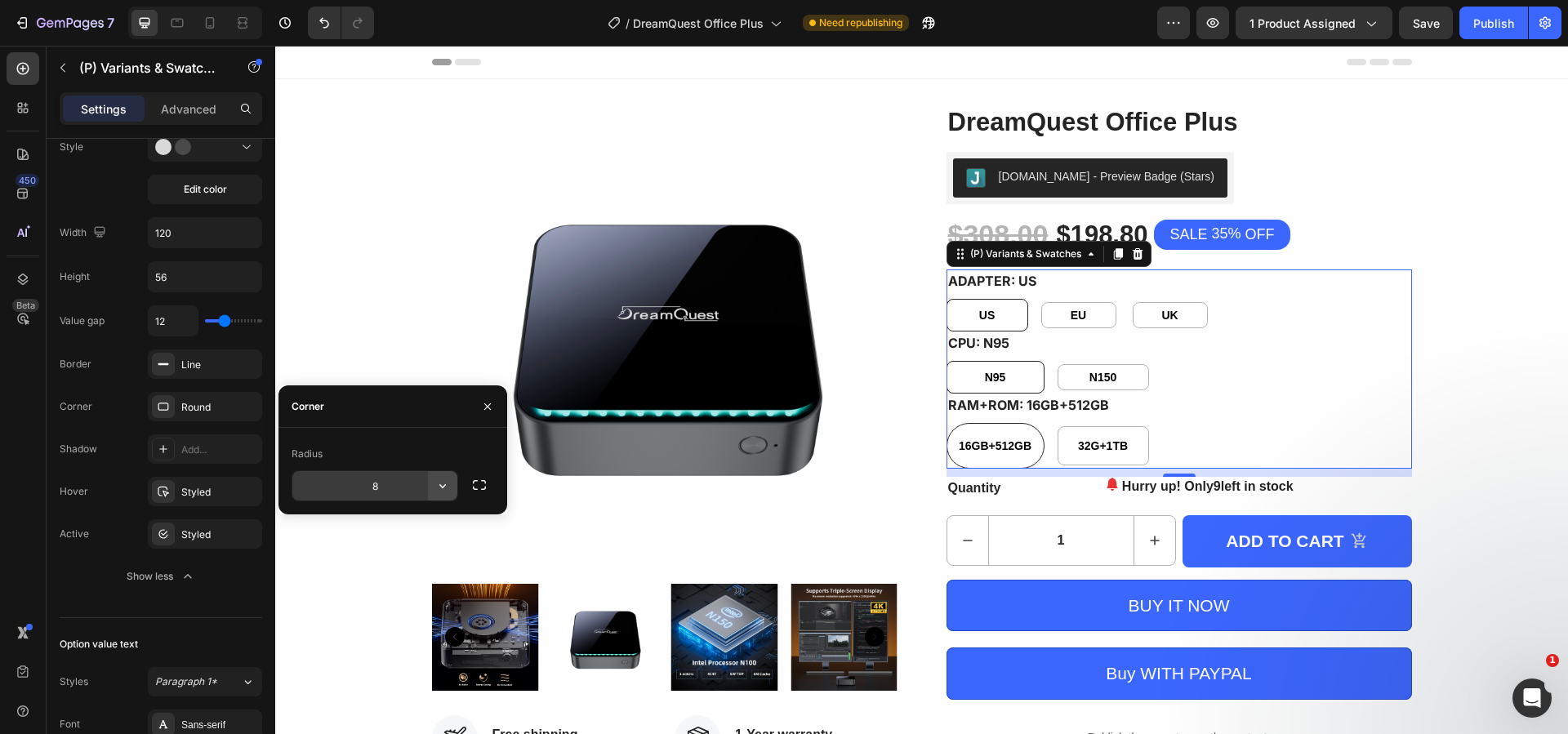
click at [441, 493] on icon "button" at bounding box center [442, 486] width 17 height 17
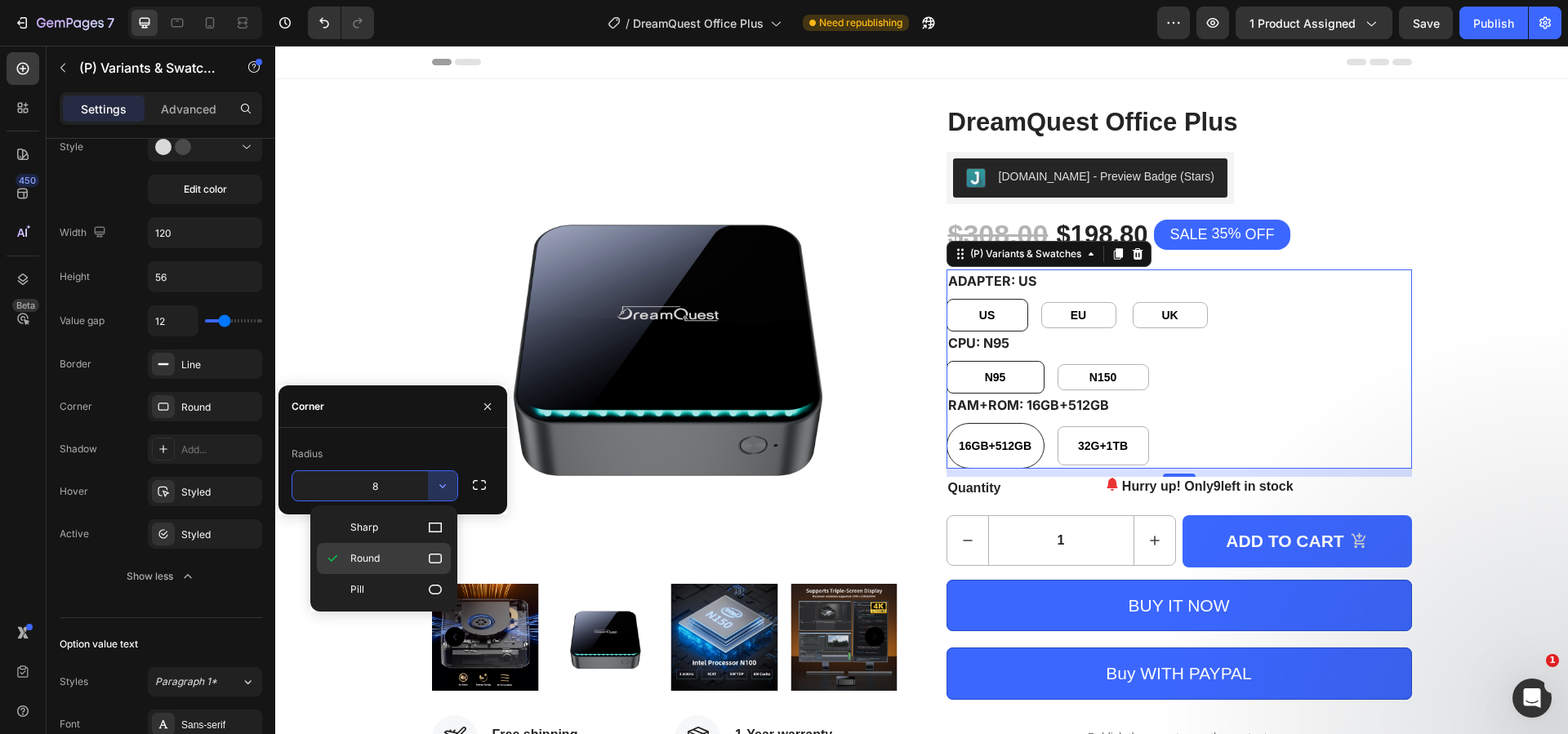
click at [384, 556] on p "Round" at bounding box center [397, 558] width 93 height 17
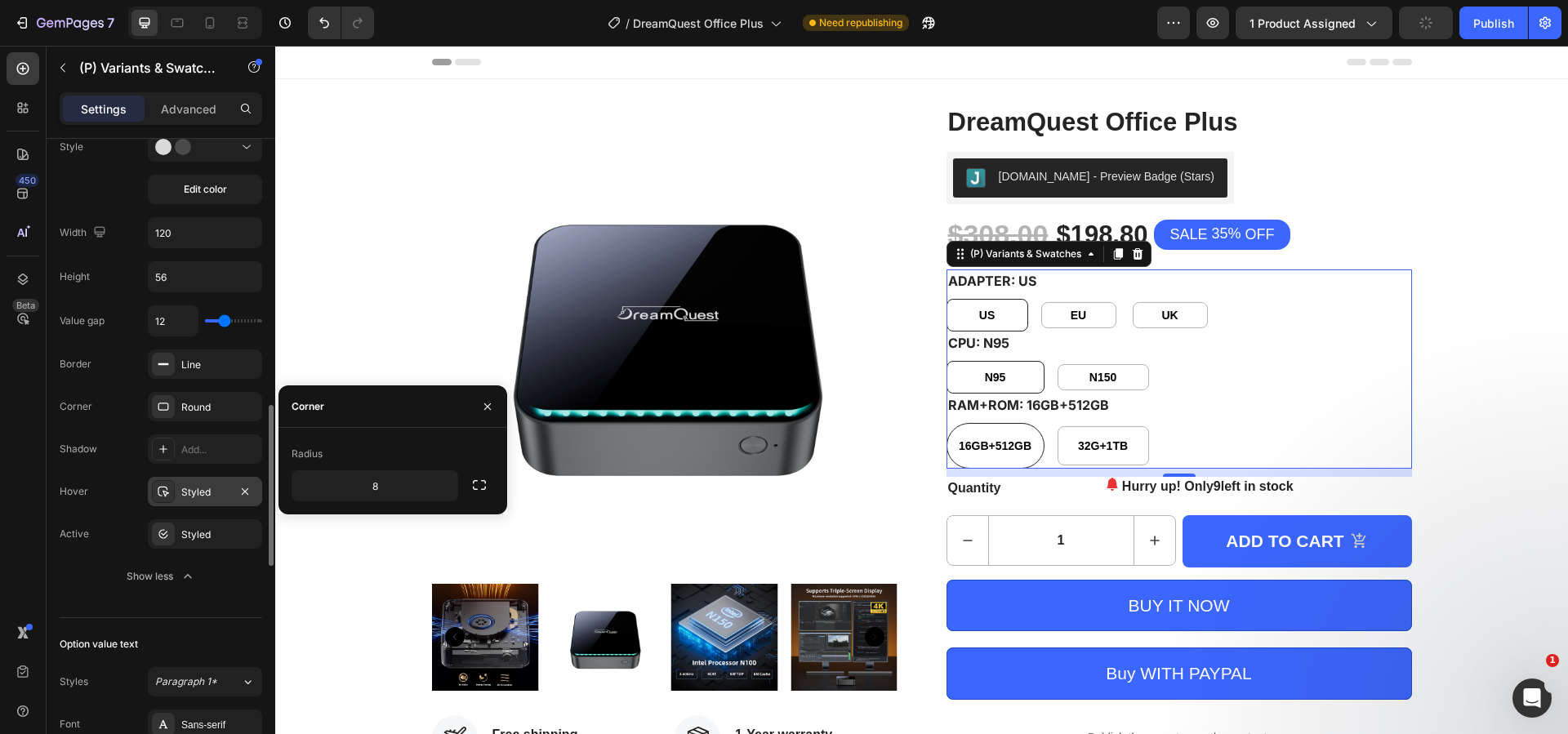
click at [201, 493] on div "Styled" at bounding box center [205, 492] width 47 height 15
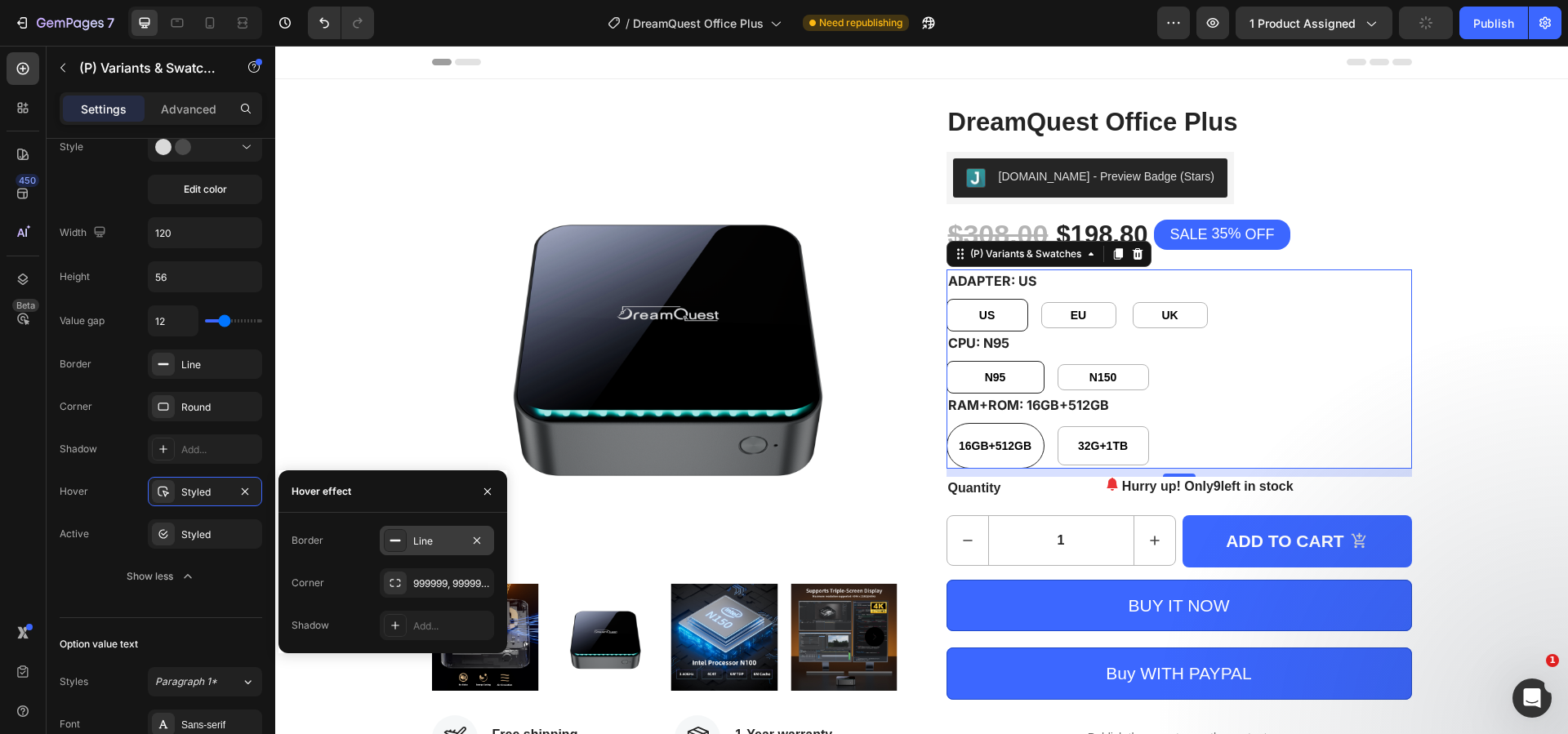
click at [431, 548] on div "Line" at bounding box center [436, 540] width 114 height 30
click at [434, 581] on input "1" at bounding box center [419, 584] width 77 height 30
type input "8"
click at [0, 0] on div "Color 242424" at bounding box center [0, 0] width 0 height 0
click at [476, 578] on icon "button" at bounding box center [479, 582] width 17 height 17
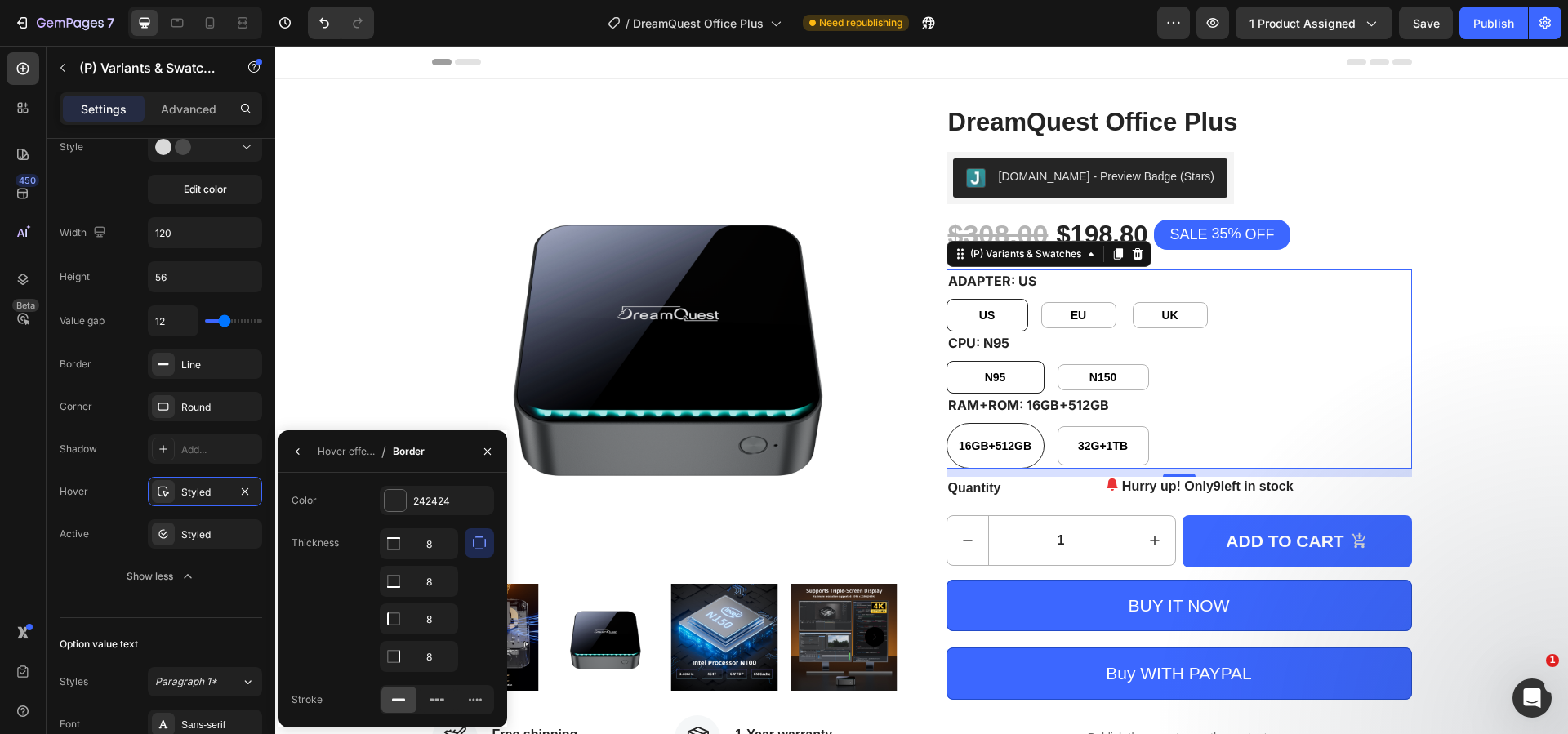
click at [481, 543] on icon "button" at bounding box center [479, 542] width 17 height 17
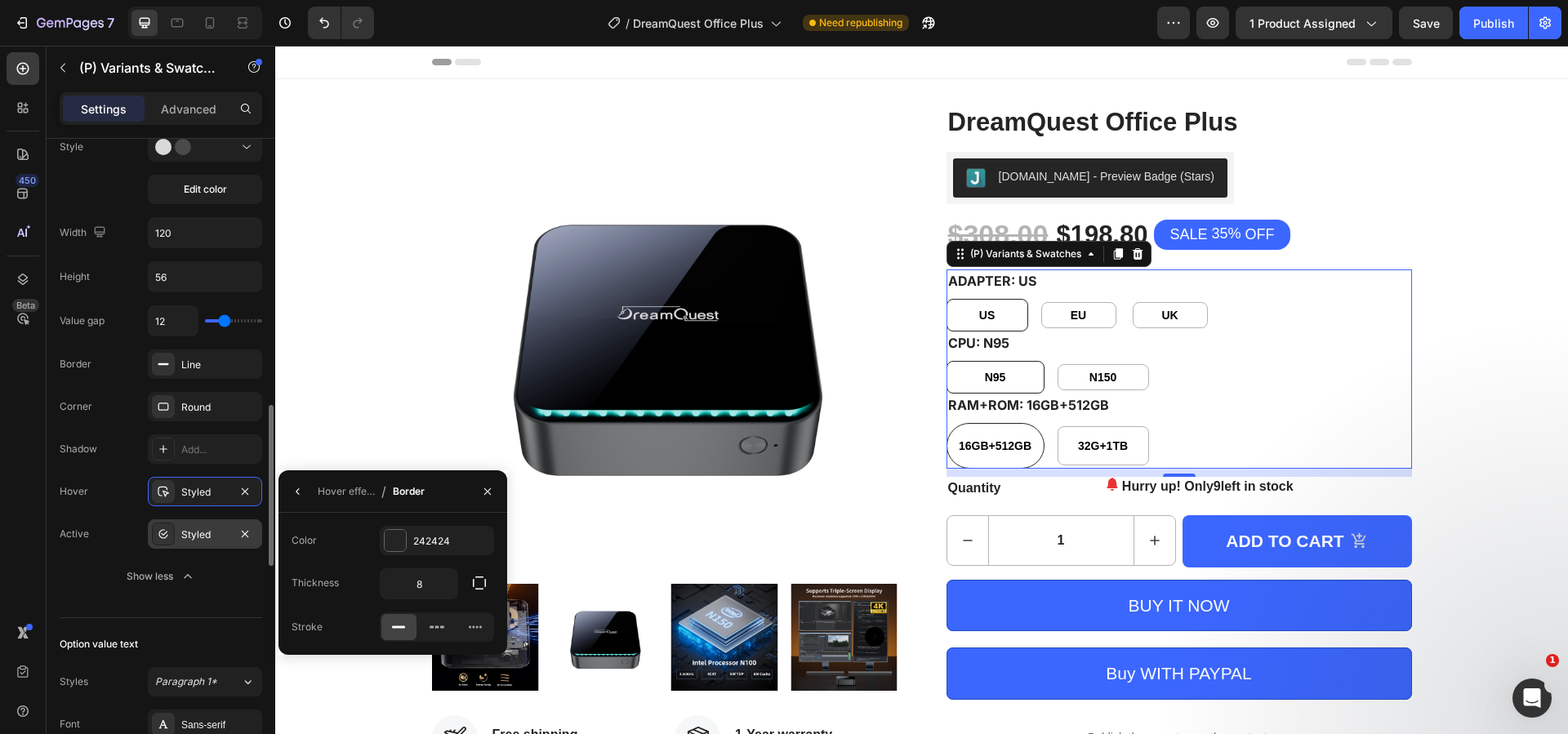
click at [198, 536] on div "Styled" at bounding box center [205, 534] width 47 height 15
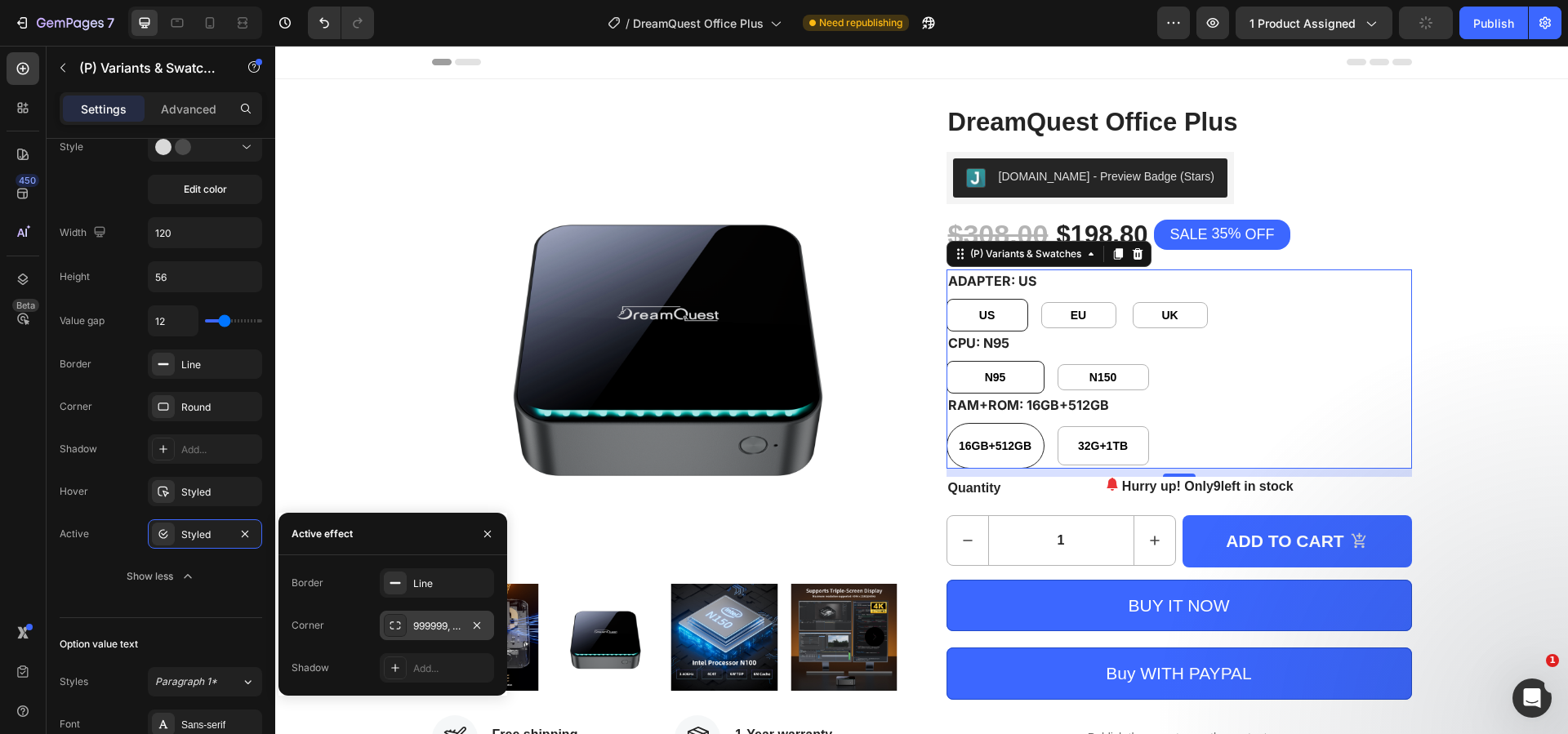
click at [443, 625] on div "999999, 999999, 999999, 999999" at bounding box center [437, 626] width 47 height 15
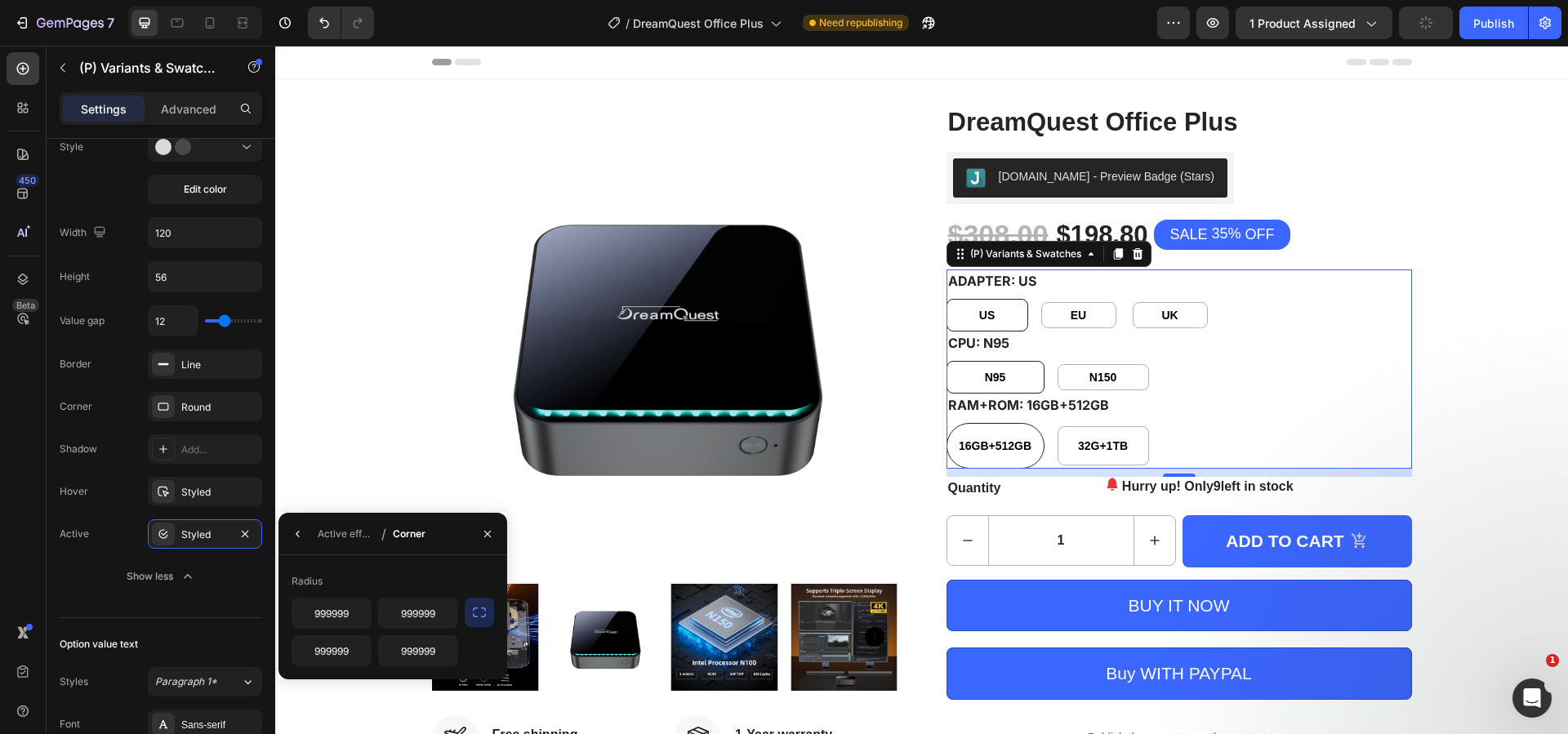
click at [480, 609] on icon "button" at bounding box center [479, 612] width 17 height 17
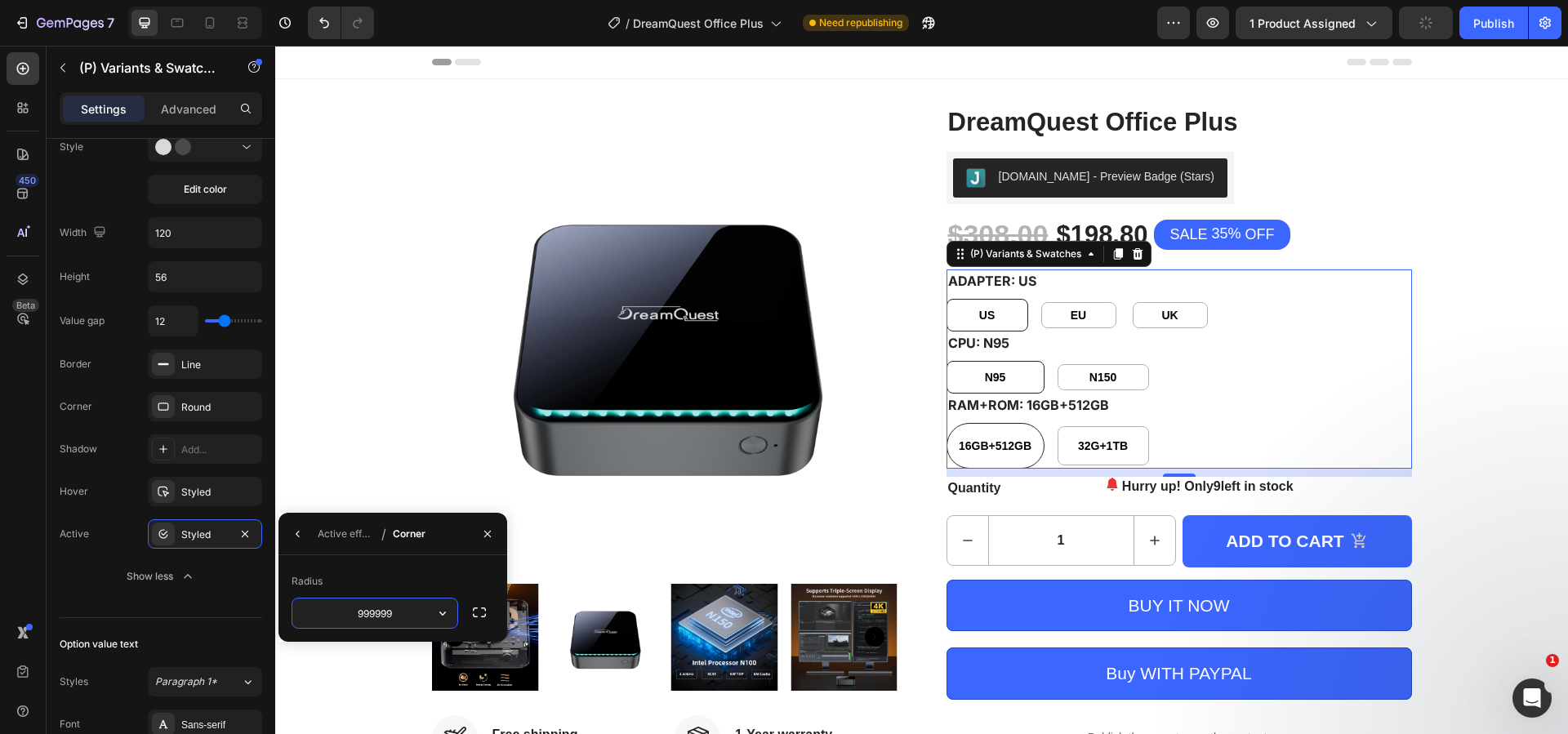
click at [423, 609] on input "999999" at bounding box center [374, 613] width 165 height 30
click at [446, 609] on icon "button" at bounding box center [442, 613] width 17 height 17
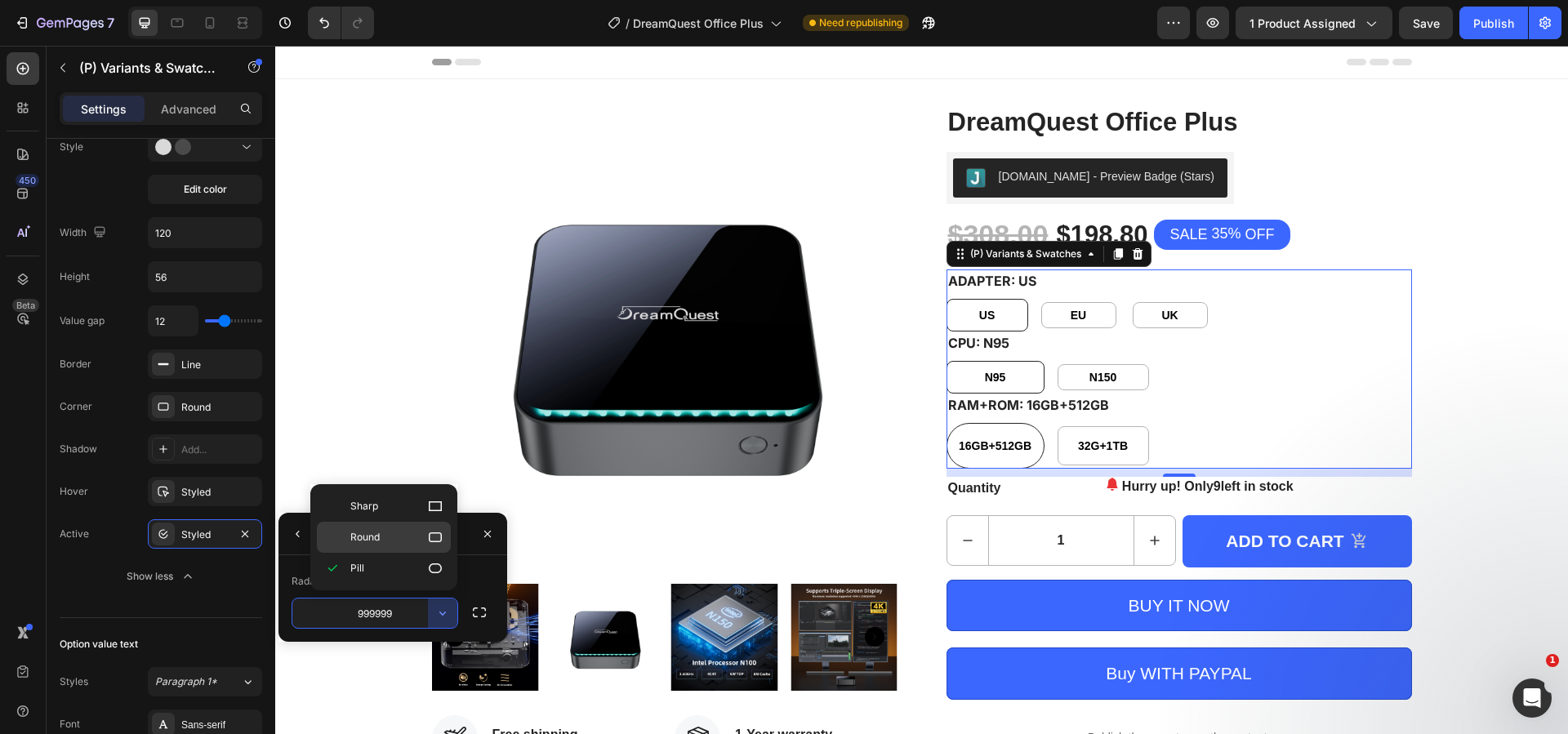
click at [409, 527] on div "Round" at bounding box center [384, 537] width 134 height 31
type input "8"
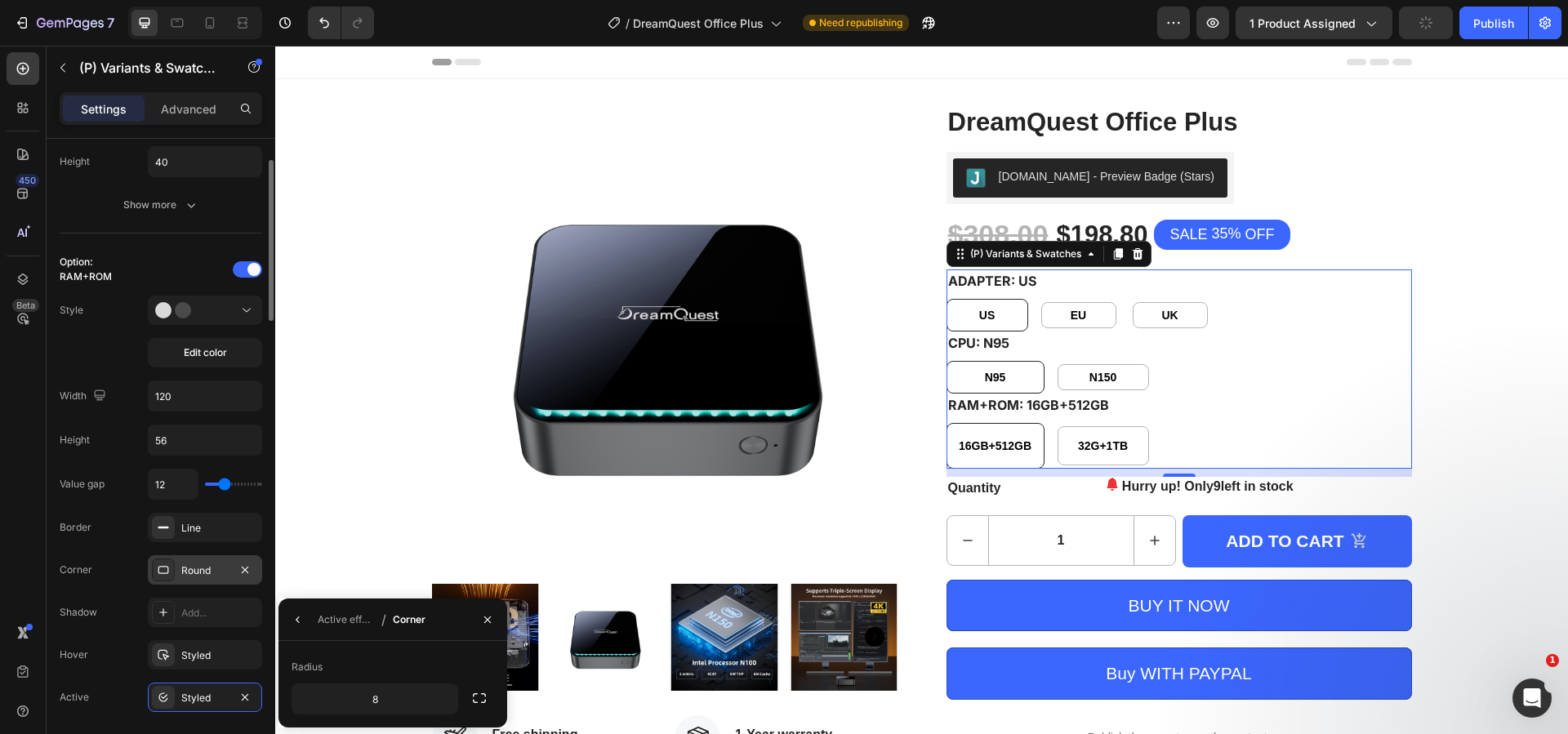
scroll to position [653, 0]
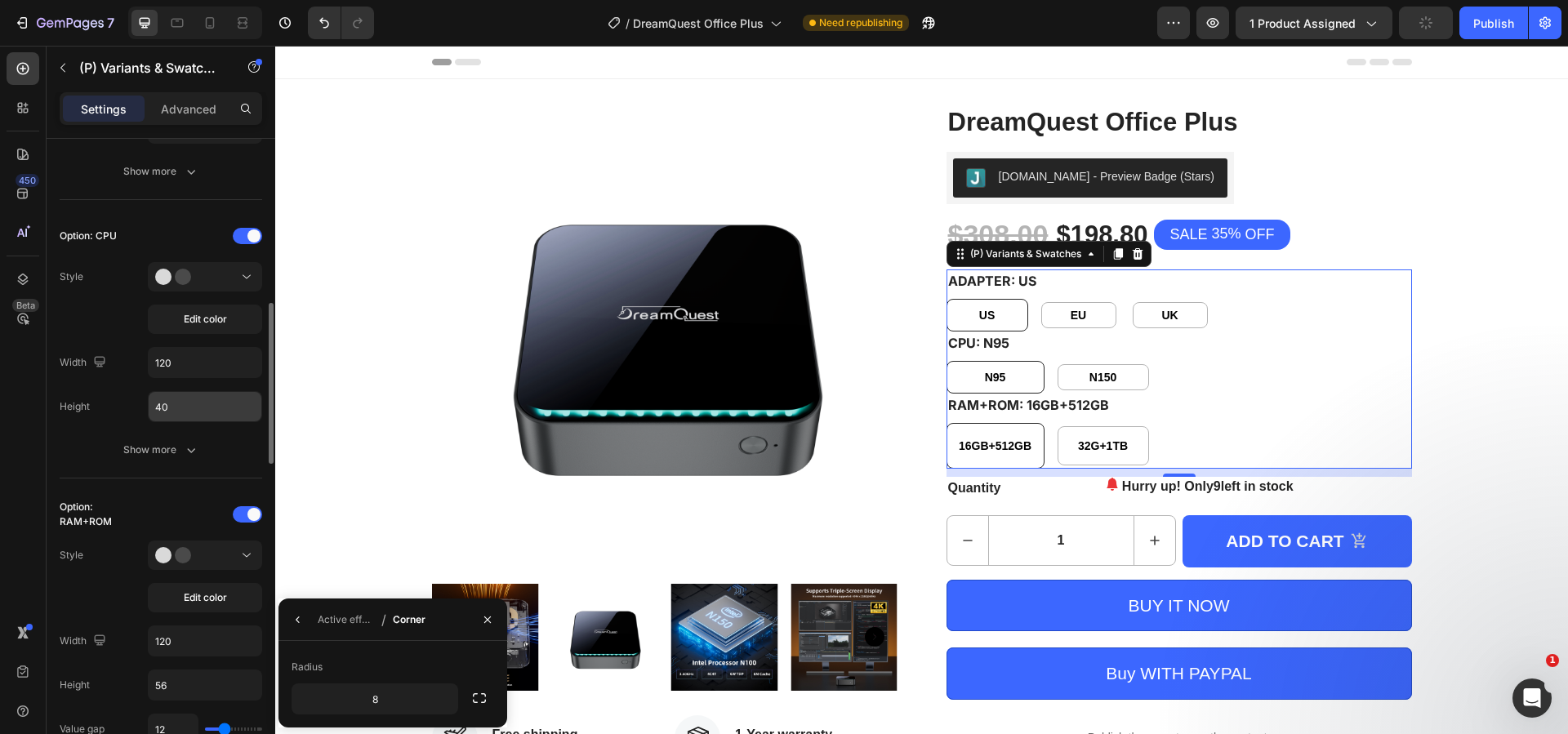
click at [198, 143] on input "40" at bounding box center [204, 128] width 112 height 30
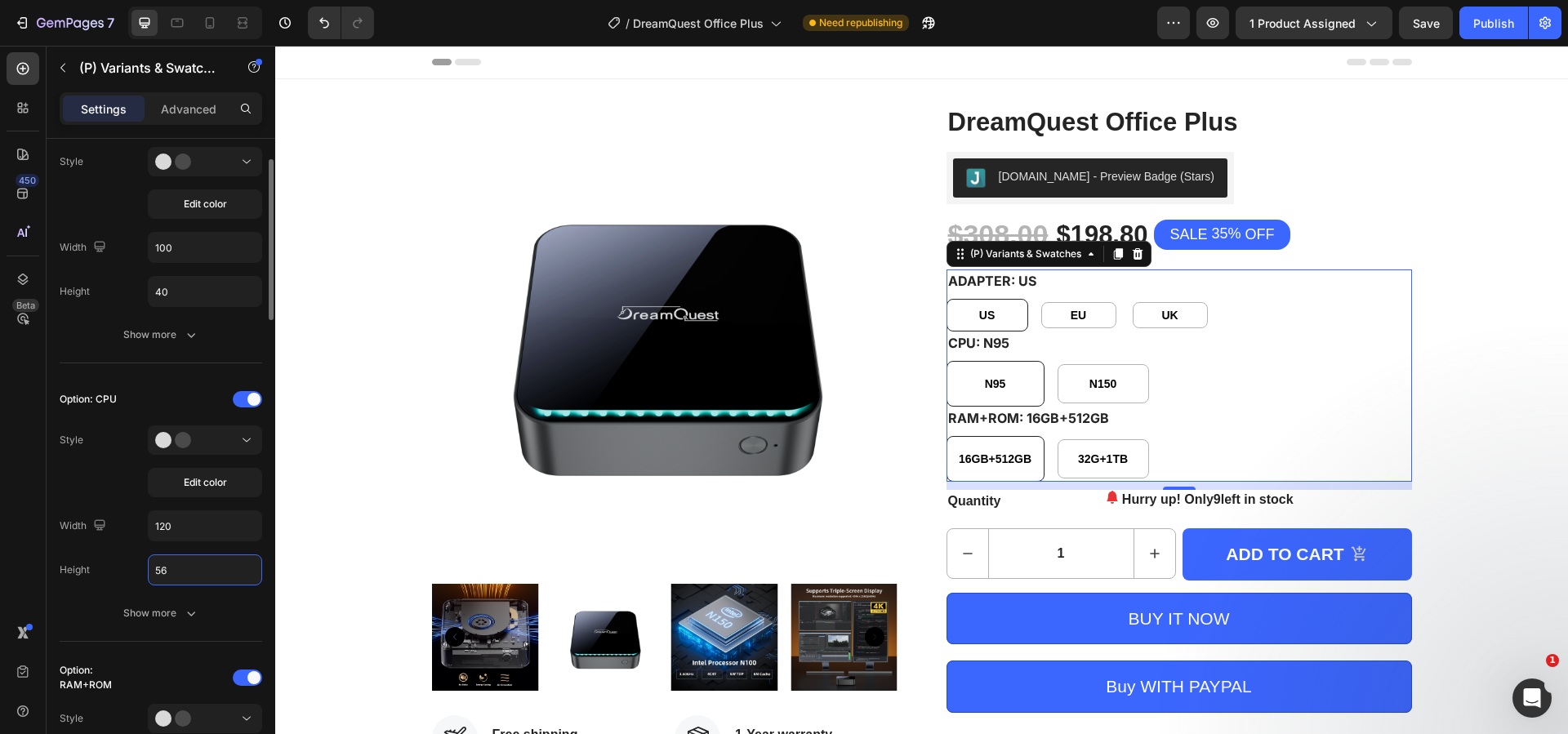
scroll to position [408, 0]
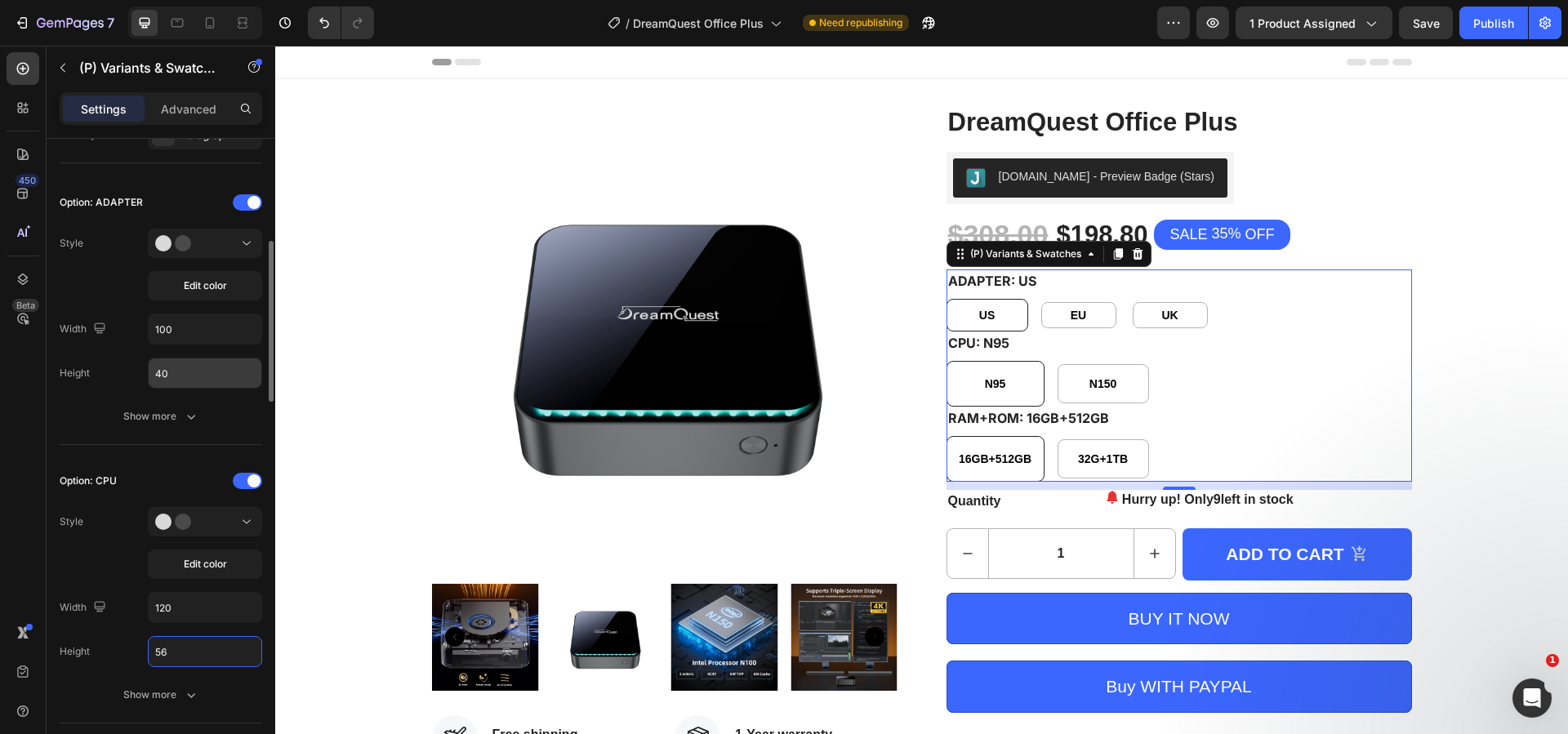
type input "56"
click at [191, 372] on input "40" at bounding box center [204, 373] width 112 height 30
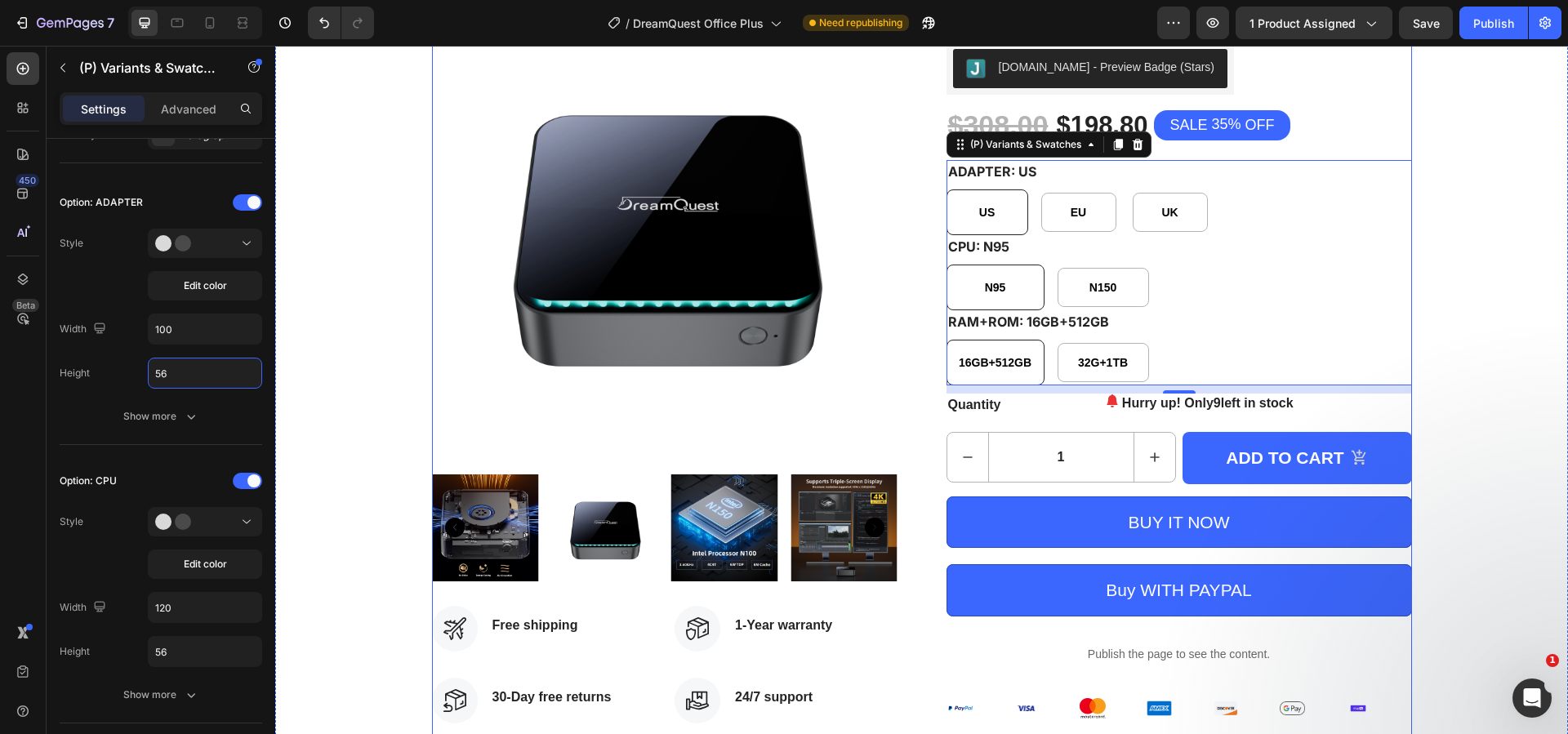
scroll to position [82, 0]
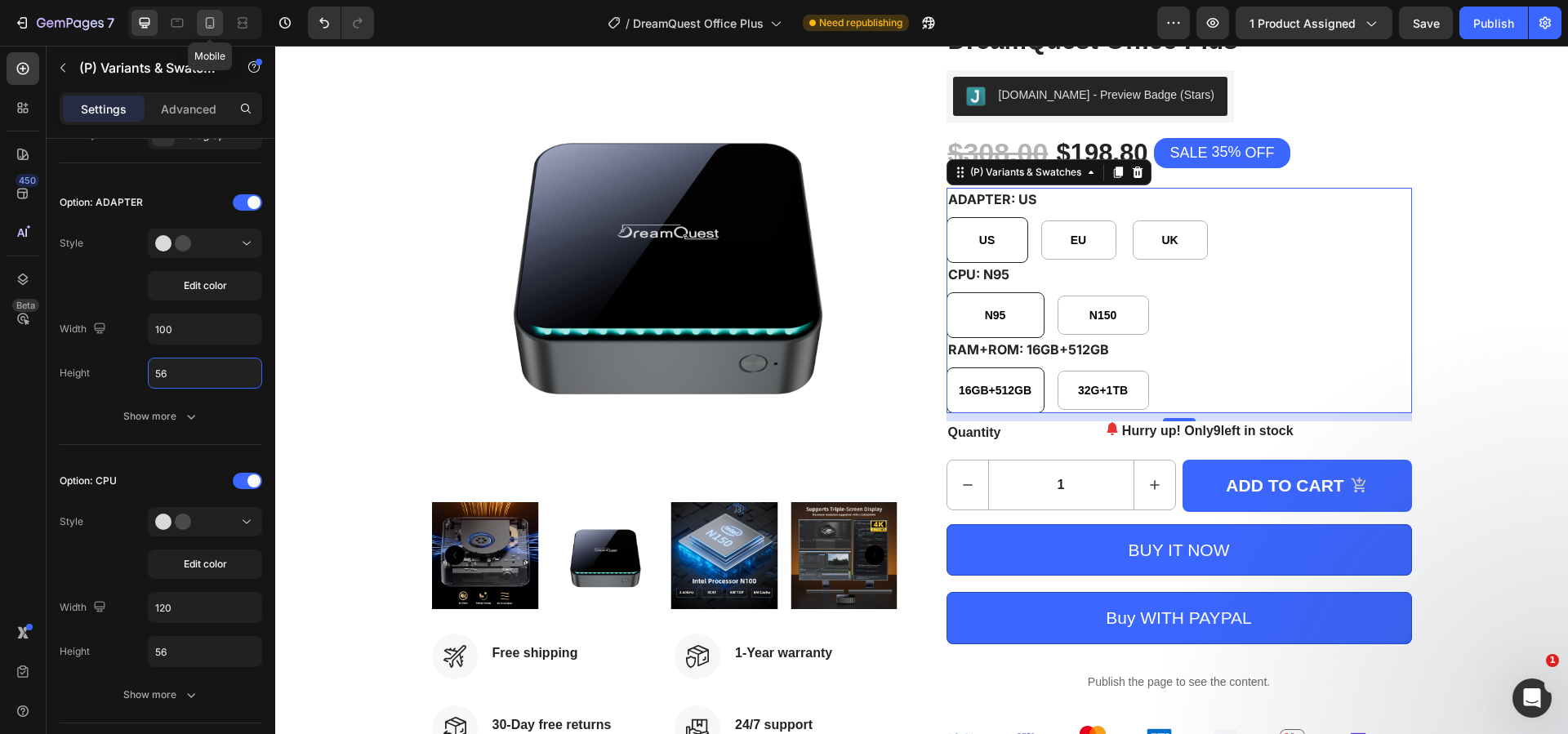
type input "56"
click at [212, 31] on div at bounding box center [210, 23] width 26 height 26
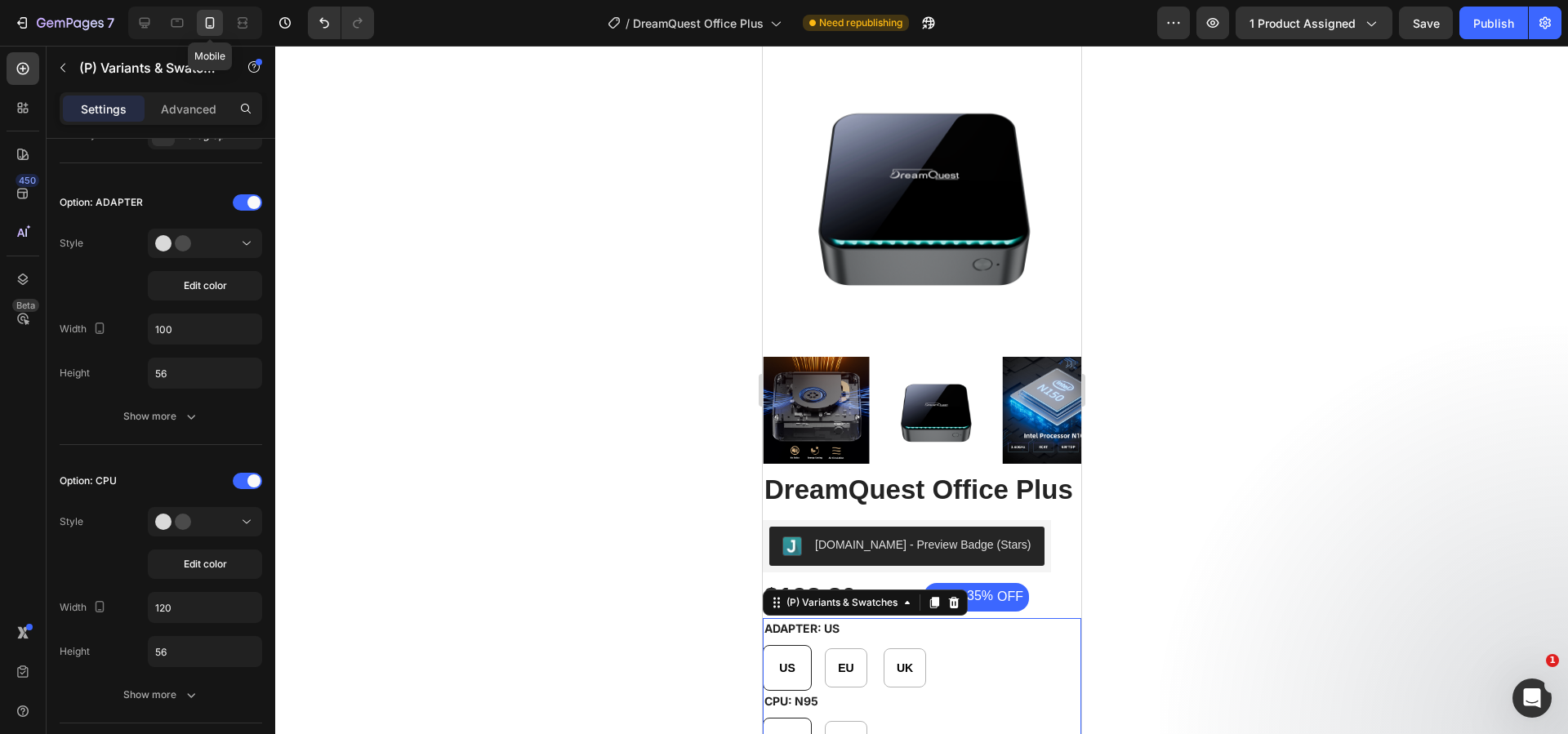
type input "60"
type input "45"
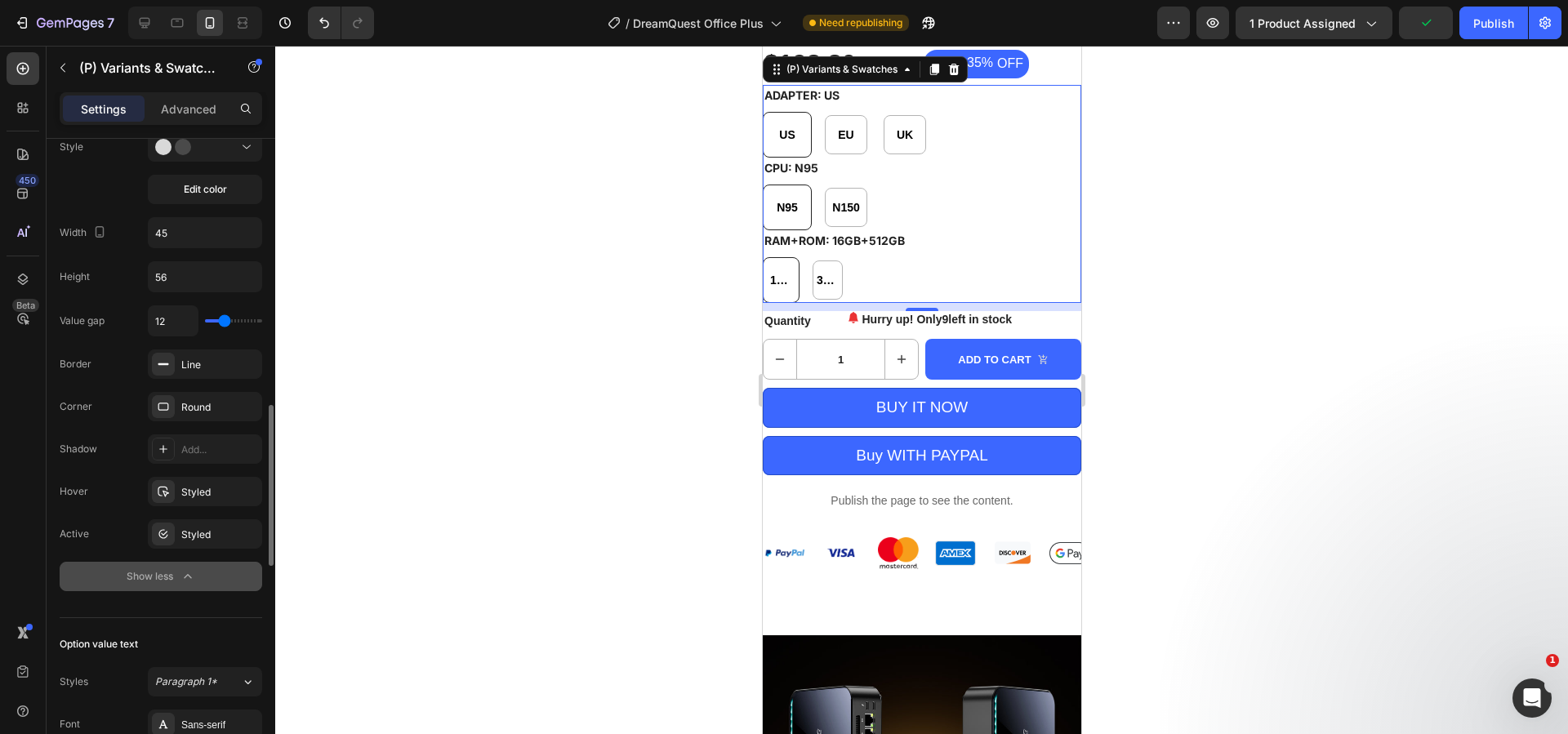
scroll to position [1306, 0]
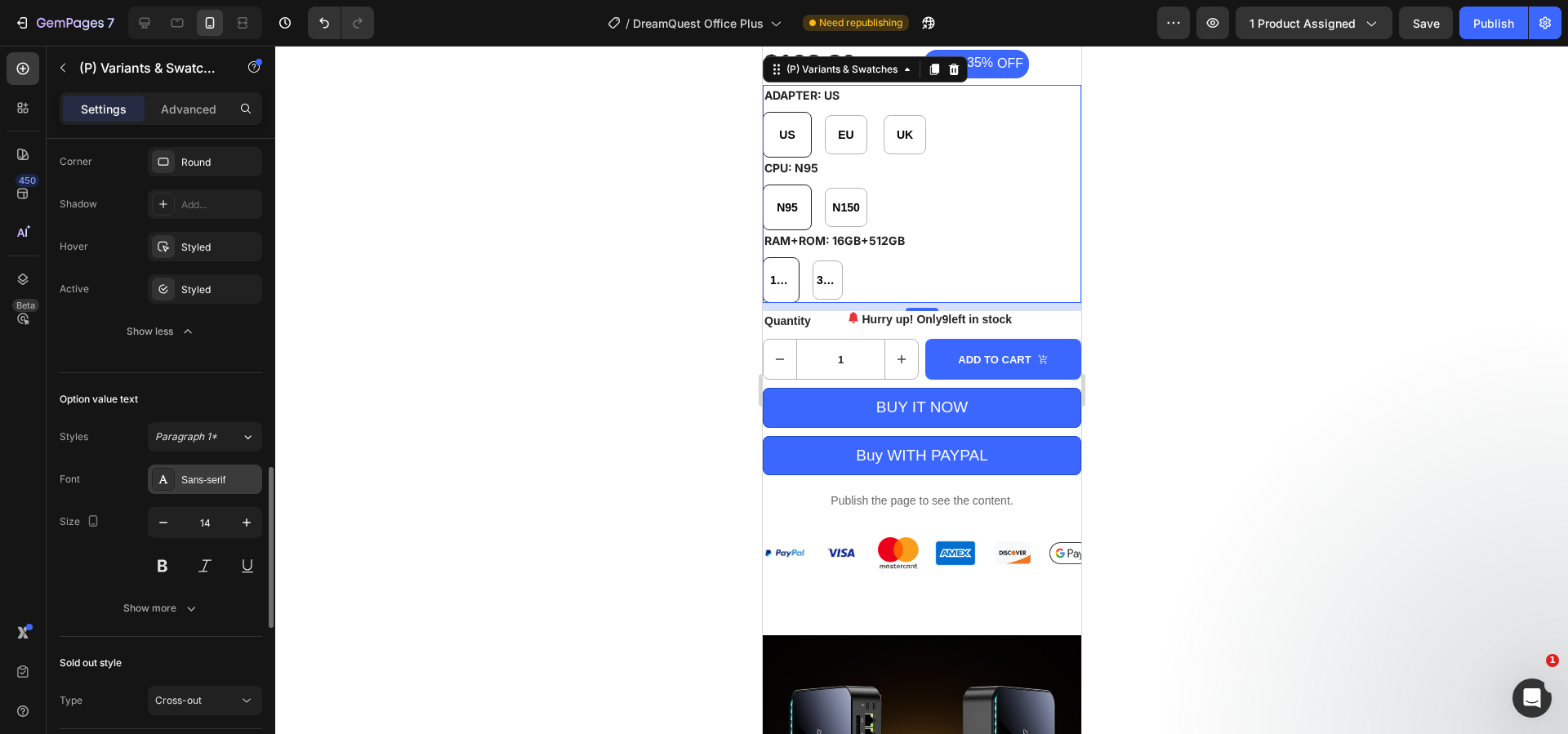
click at [214, 486] on div "Sans-serif" at bounding box center [220, 479] width 77 height 15
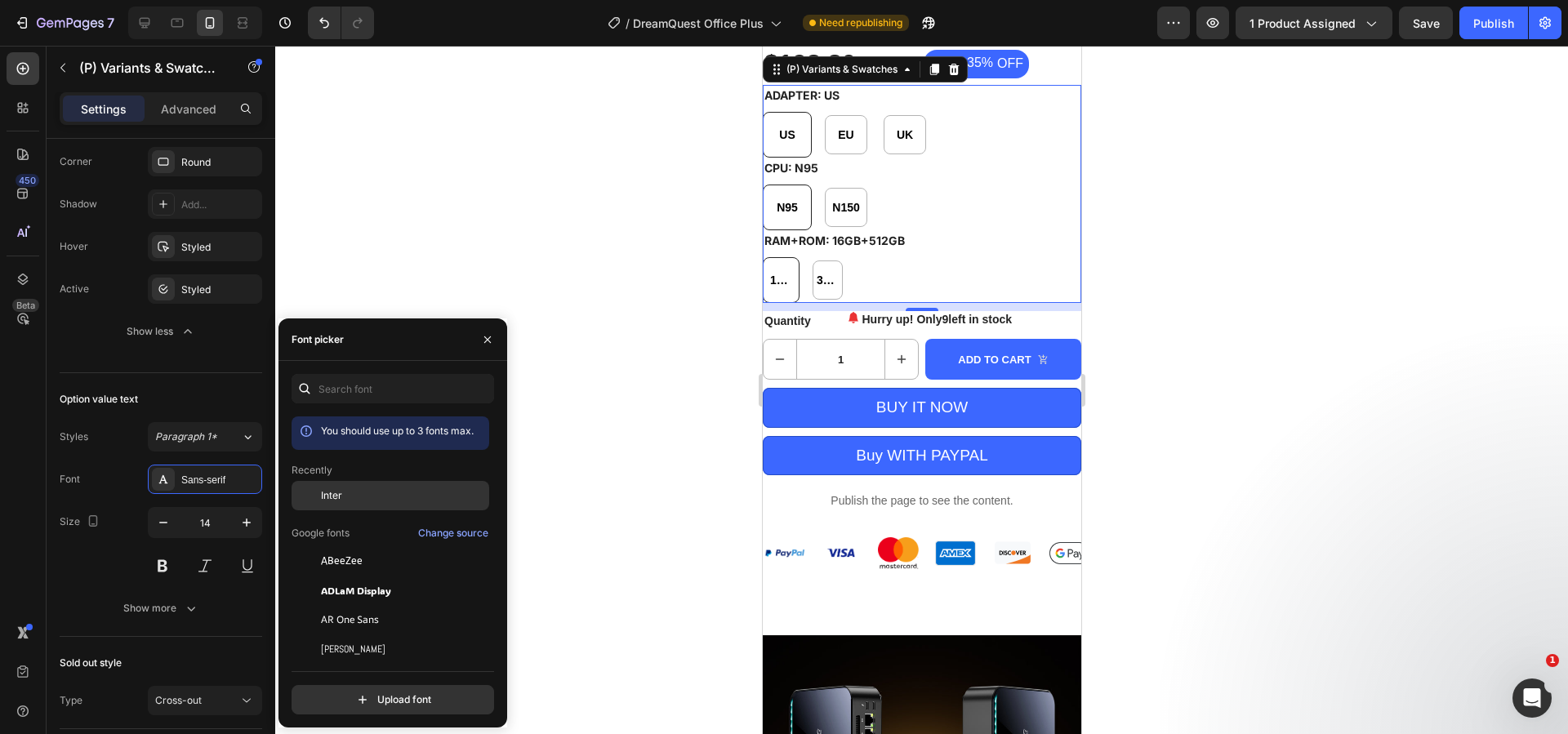
click at [375, 497] on div "Inter" at bounding box center [403, 495] width 165 height 15
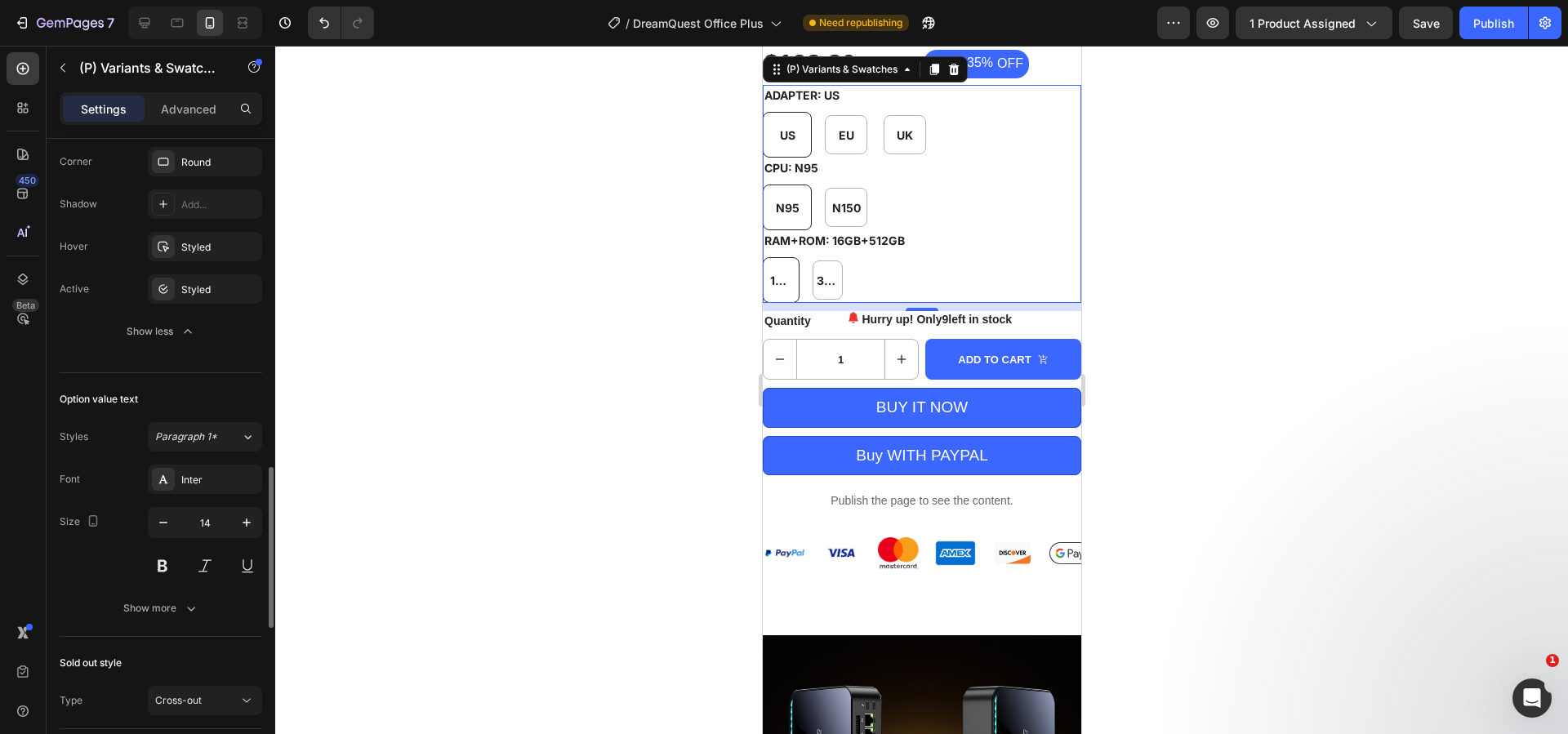
click at [194, 373] on div "Option value text Styles Paragraph 1* Font Inter Size 14 Show more" at bounding box center [160, 505] width 202 height 263
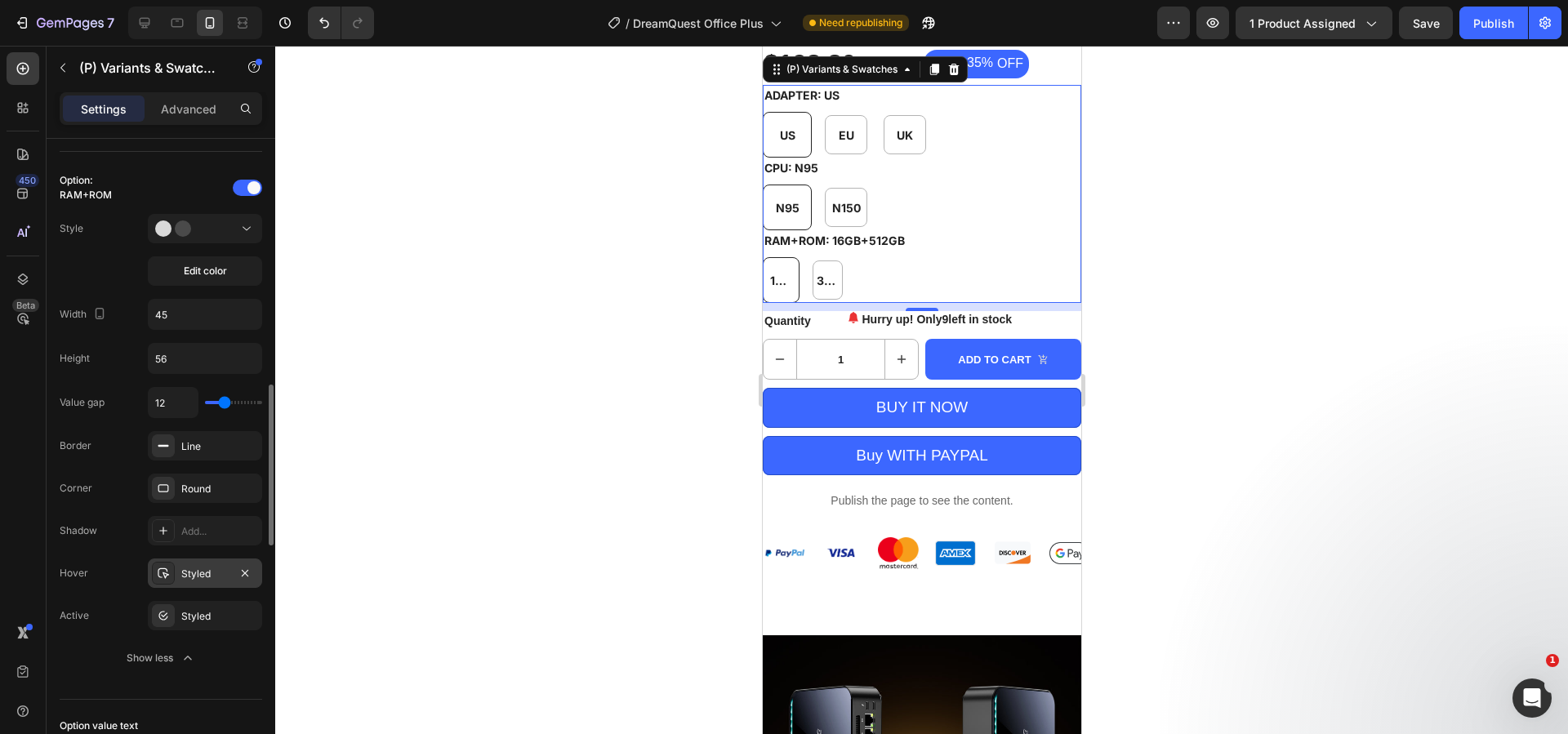
scroll to position [898, 0]
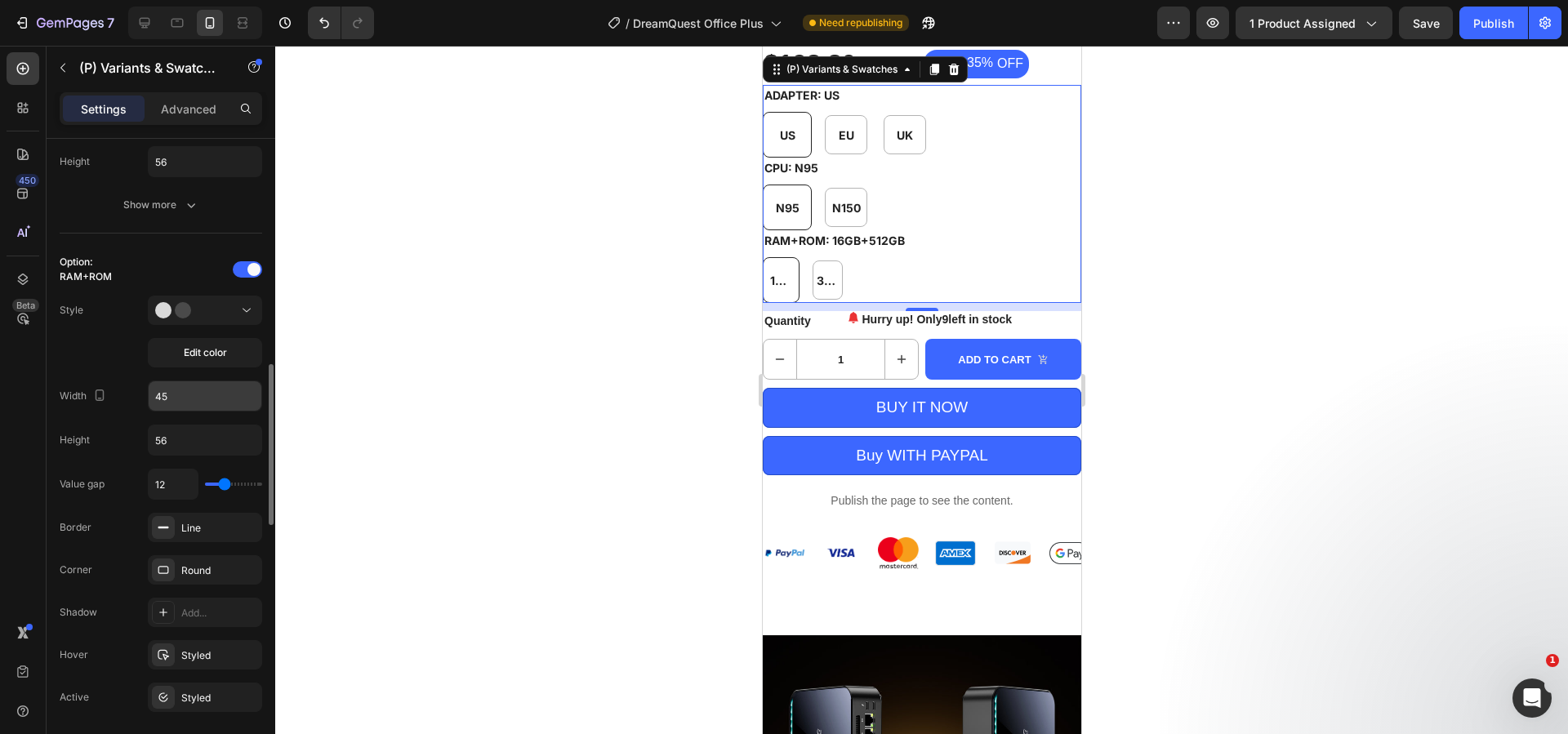
click at [194, 401] on input "45" at bounding box center [204, 396] width 112 height 30
drag, startPoint x: 194, startPoint y: 401, endPoint x: 134, endPoint y: 401, distance: 60.0
click at [134, 401] on div "Width 45" at bounding box center [160, 396] width 202 height 31
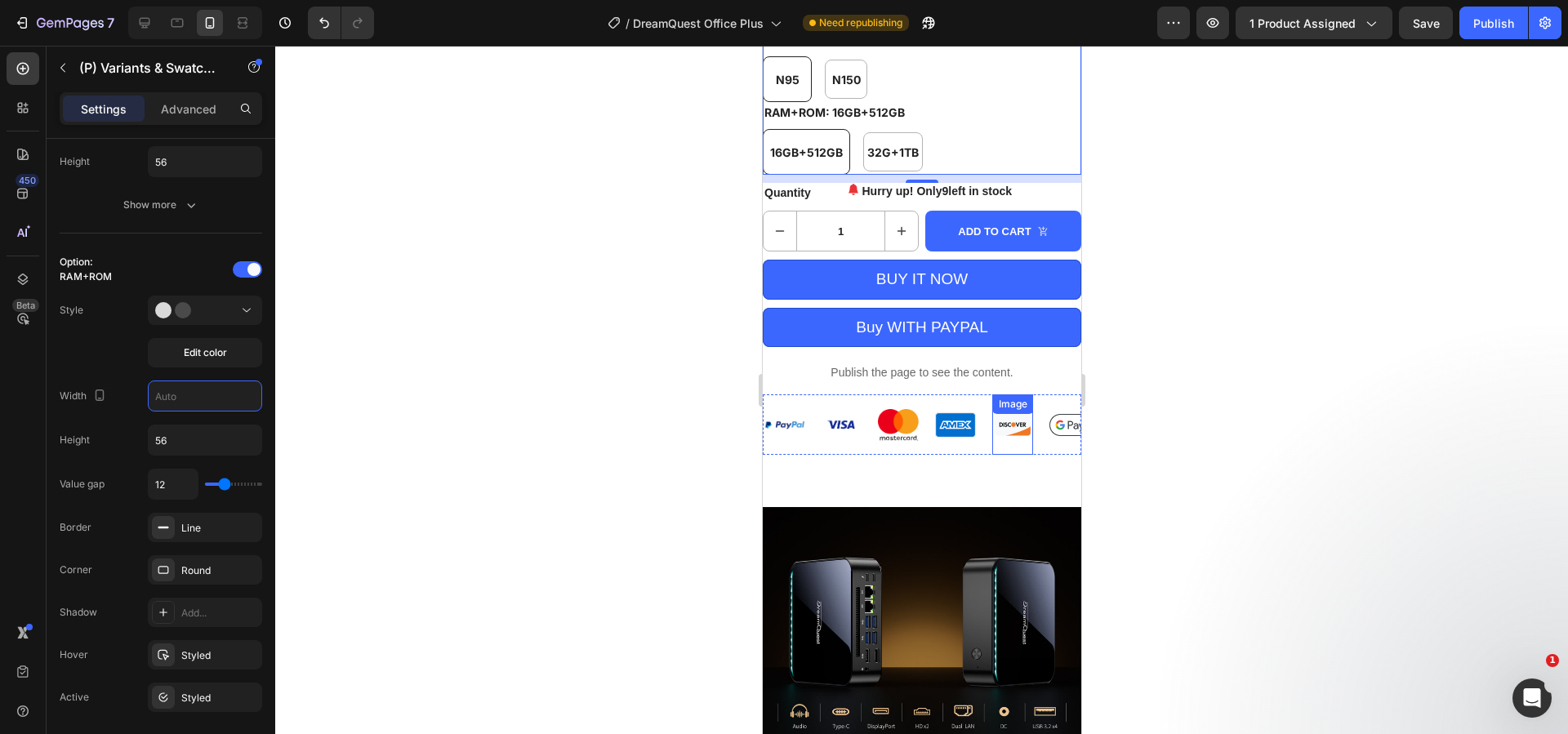
scroll to position [744, 0]
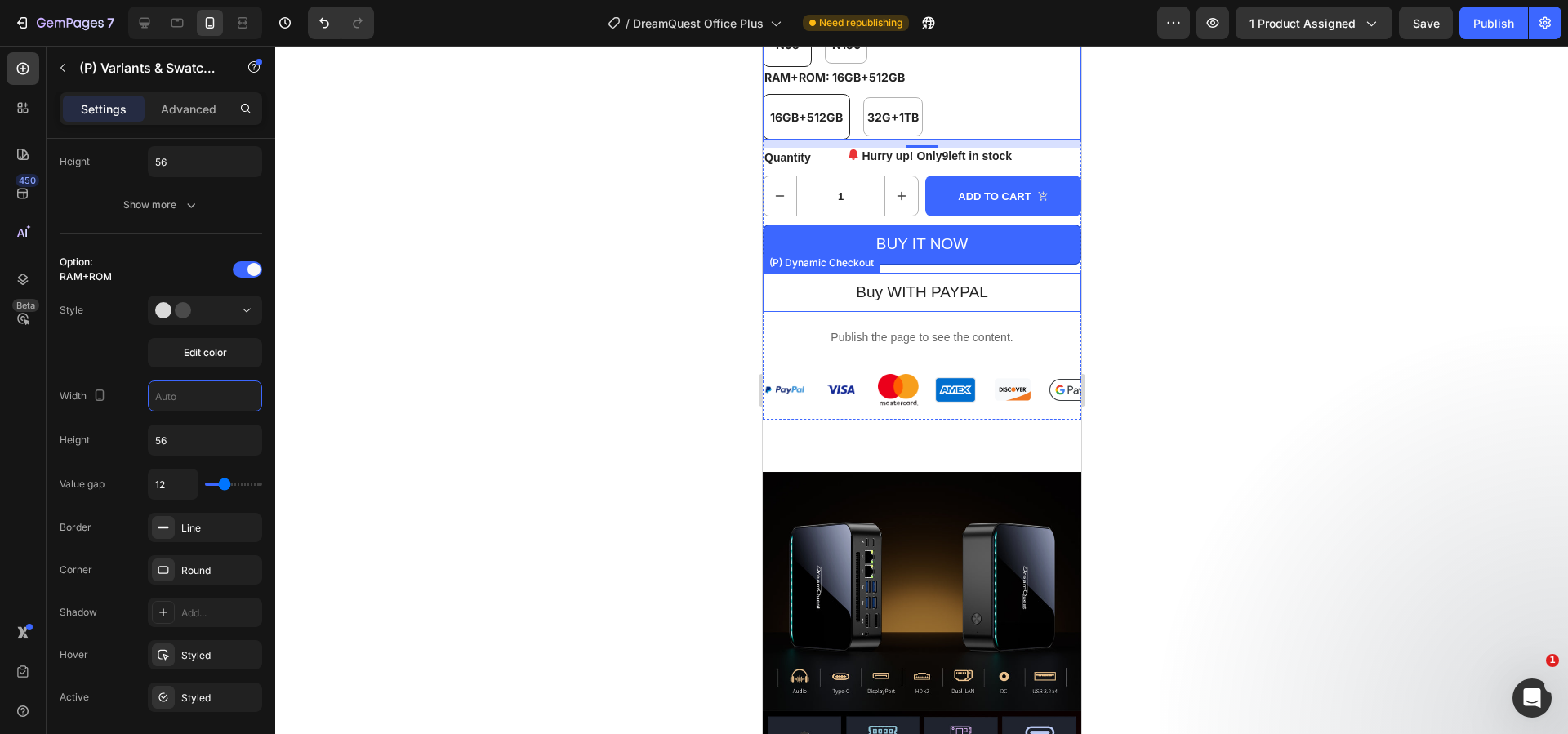
click at [1005, 312] on button "Buy WITH PAYPAL" at bounding box center [920, 293] width 318 height 40
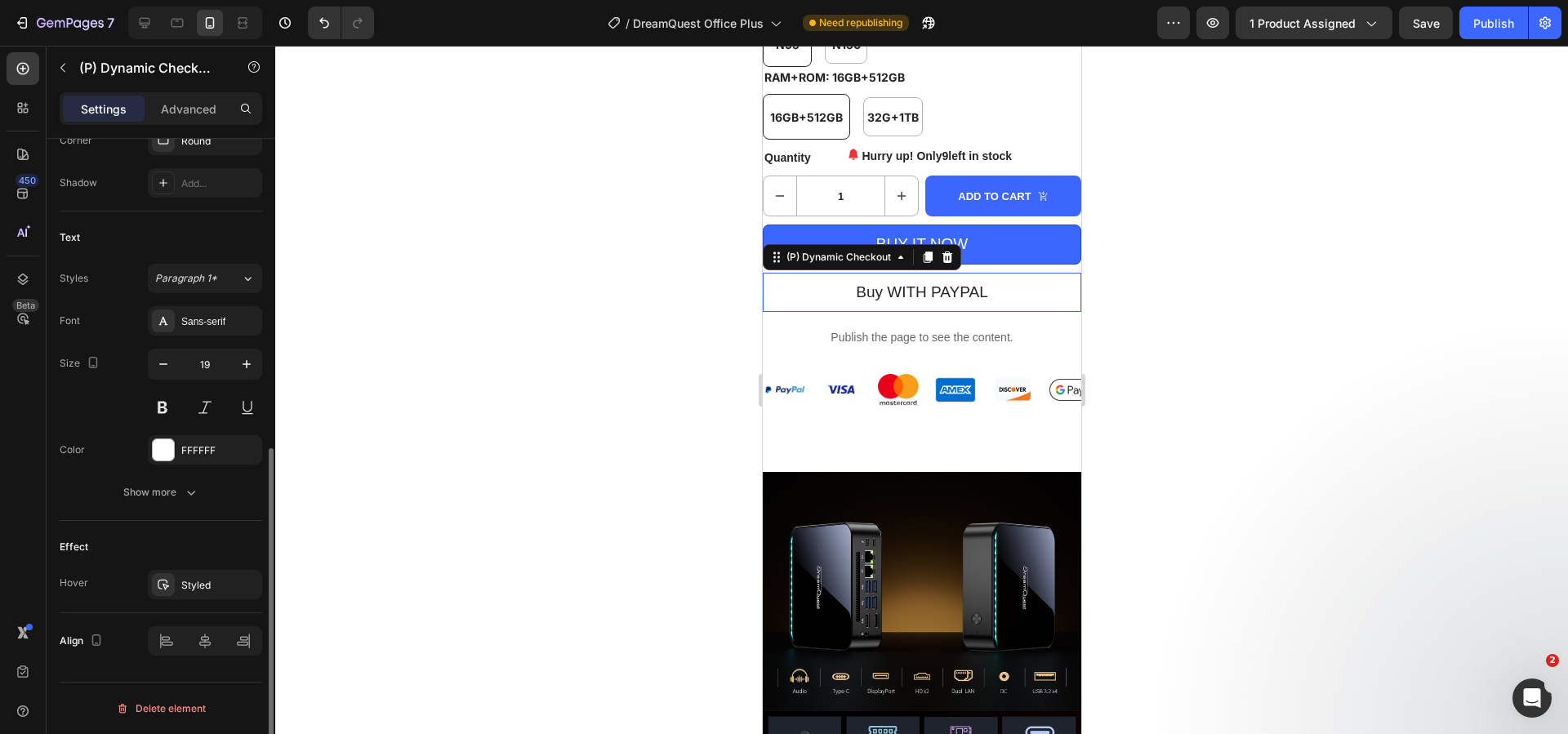
scroll to position [0, 0]
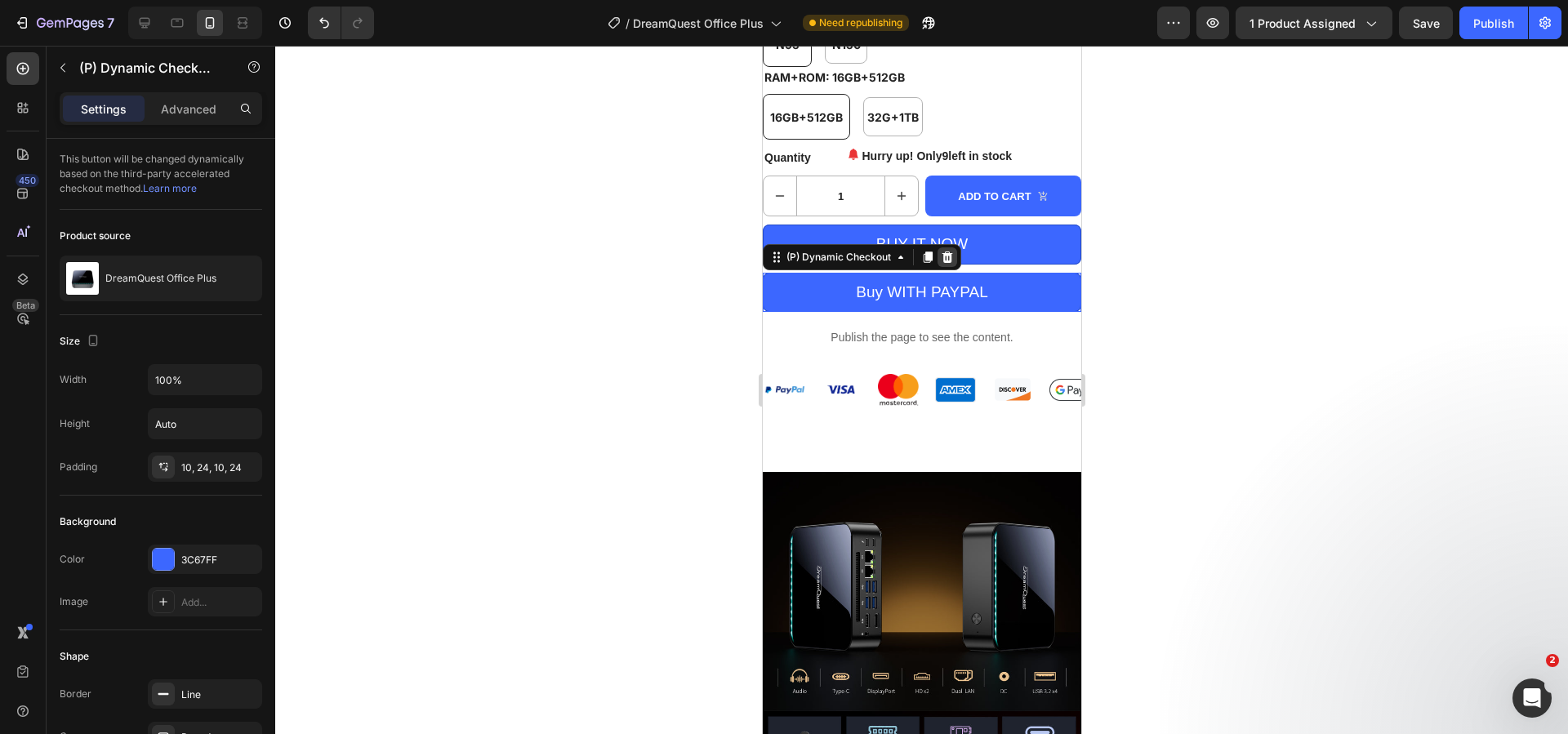
click at [954, 267] on div at bounding box center [946, 257] width 19 height 19
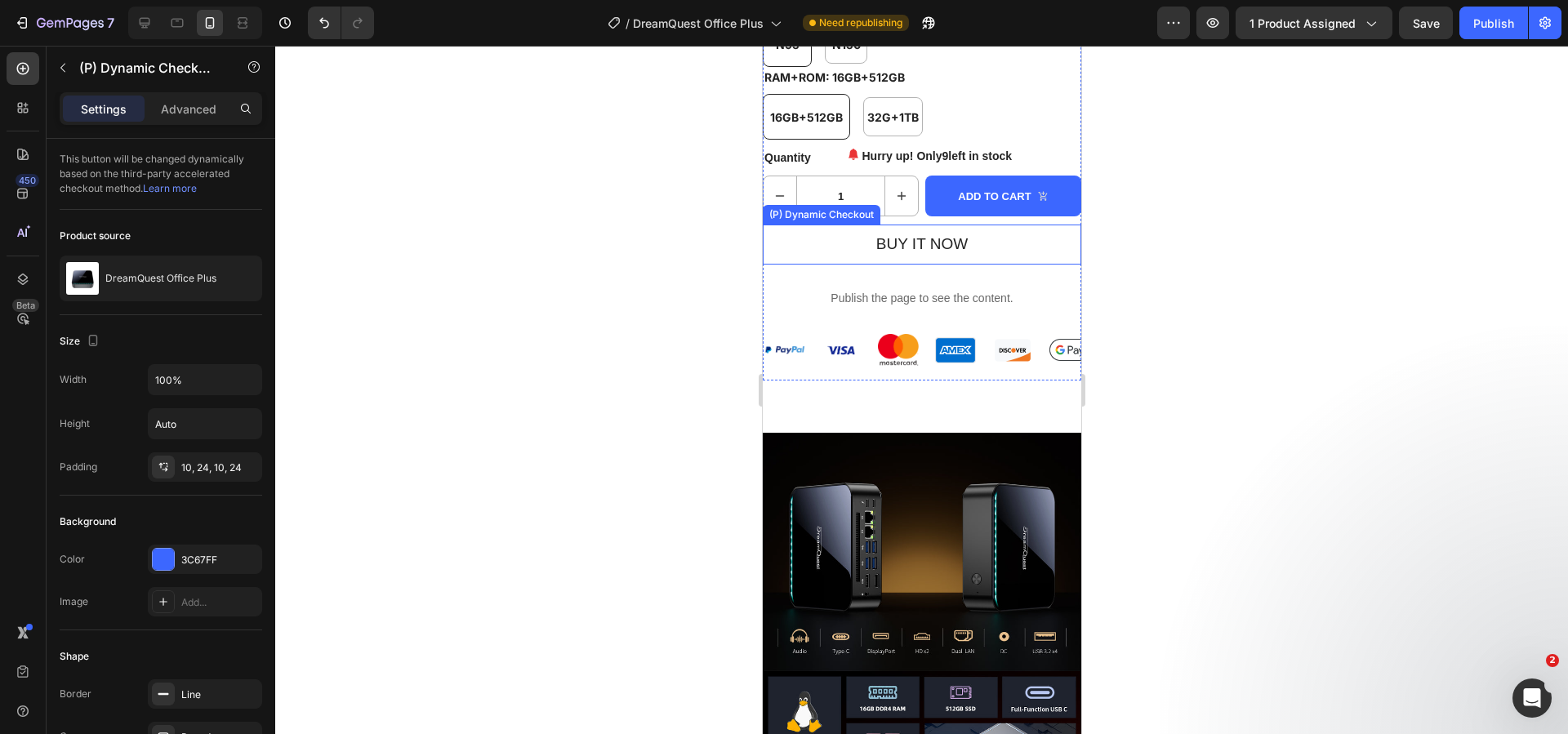
click at [1020, 264] on button "BUY IT NOW" at bounding box center [920, 244] width 318 height 40
click at [997, 262] on button "BUY IT NOW" at bounding box center [920, 244] width 318 height 40
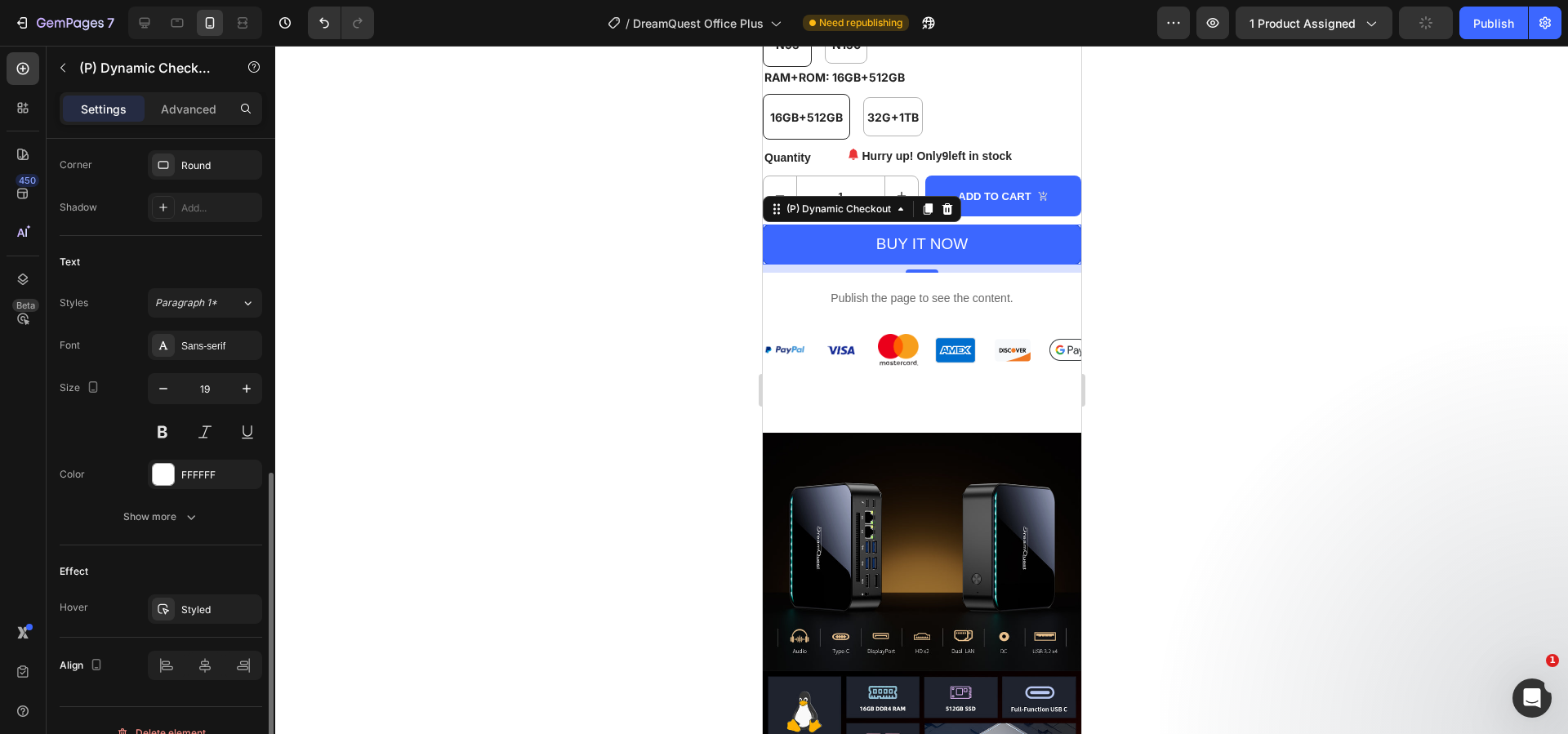
scroll to position [595, 0]
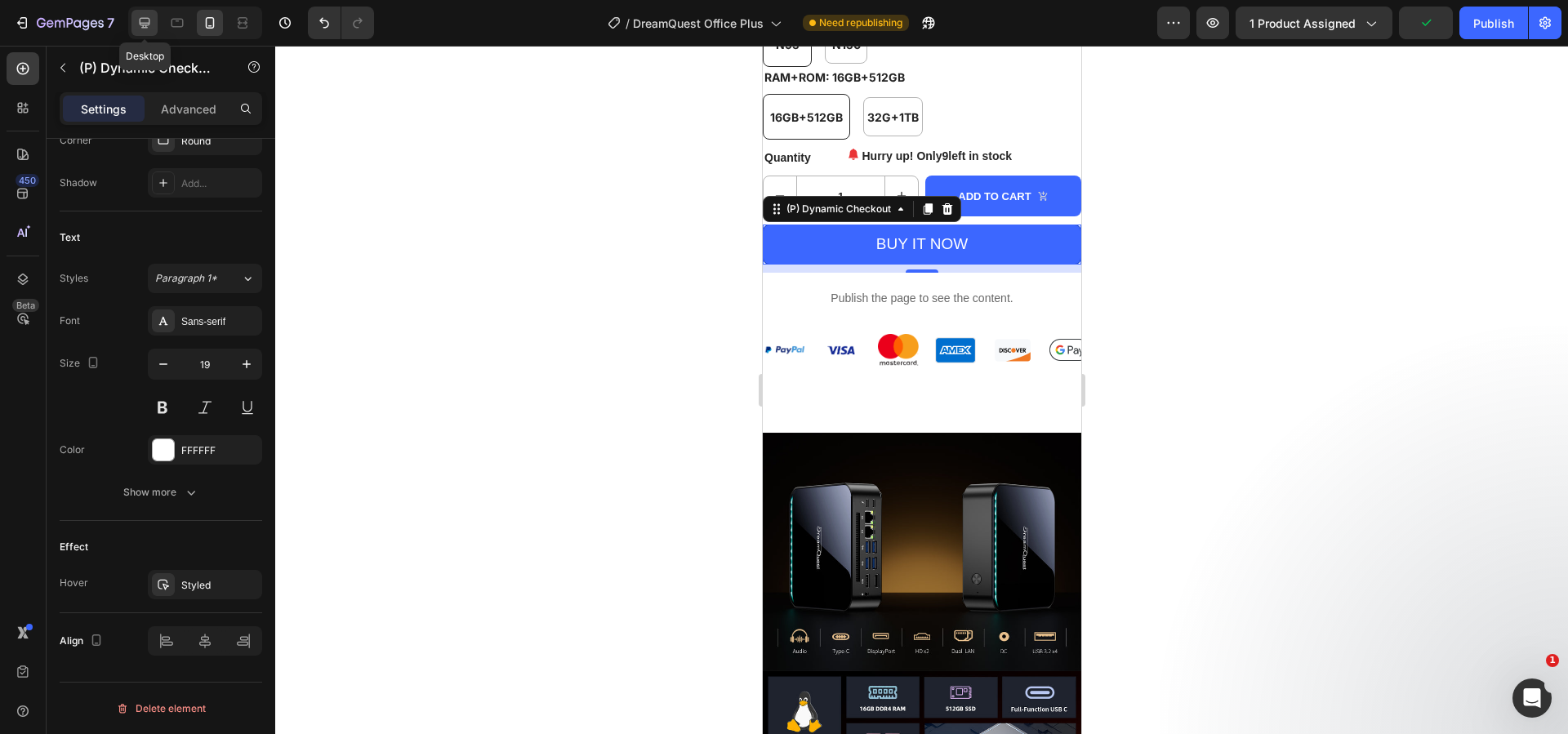
click at [145, 22] on icon at bounding box center [144, 23] width 17 height 17
type input "21"
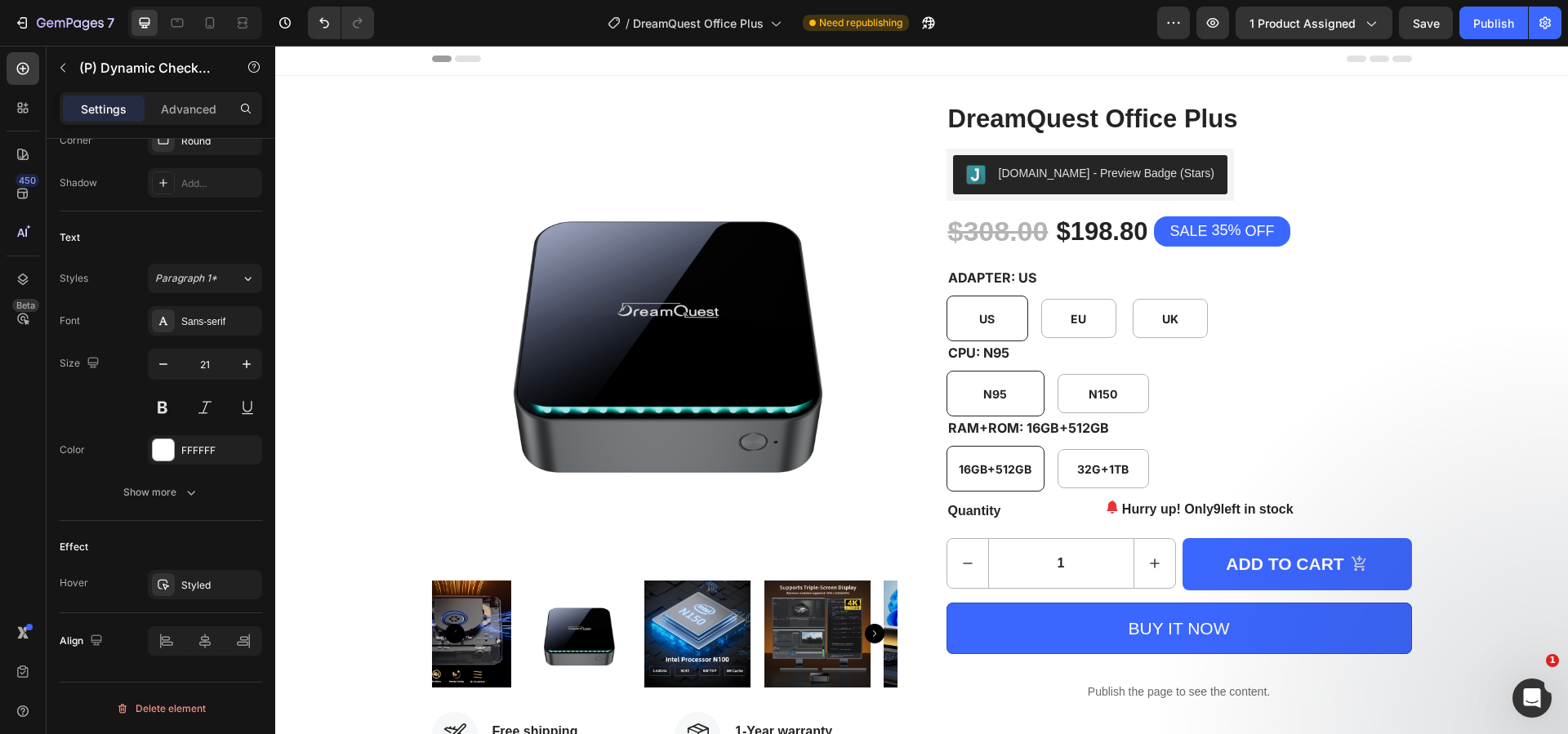
scroll to position [2, 0]
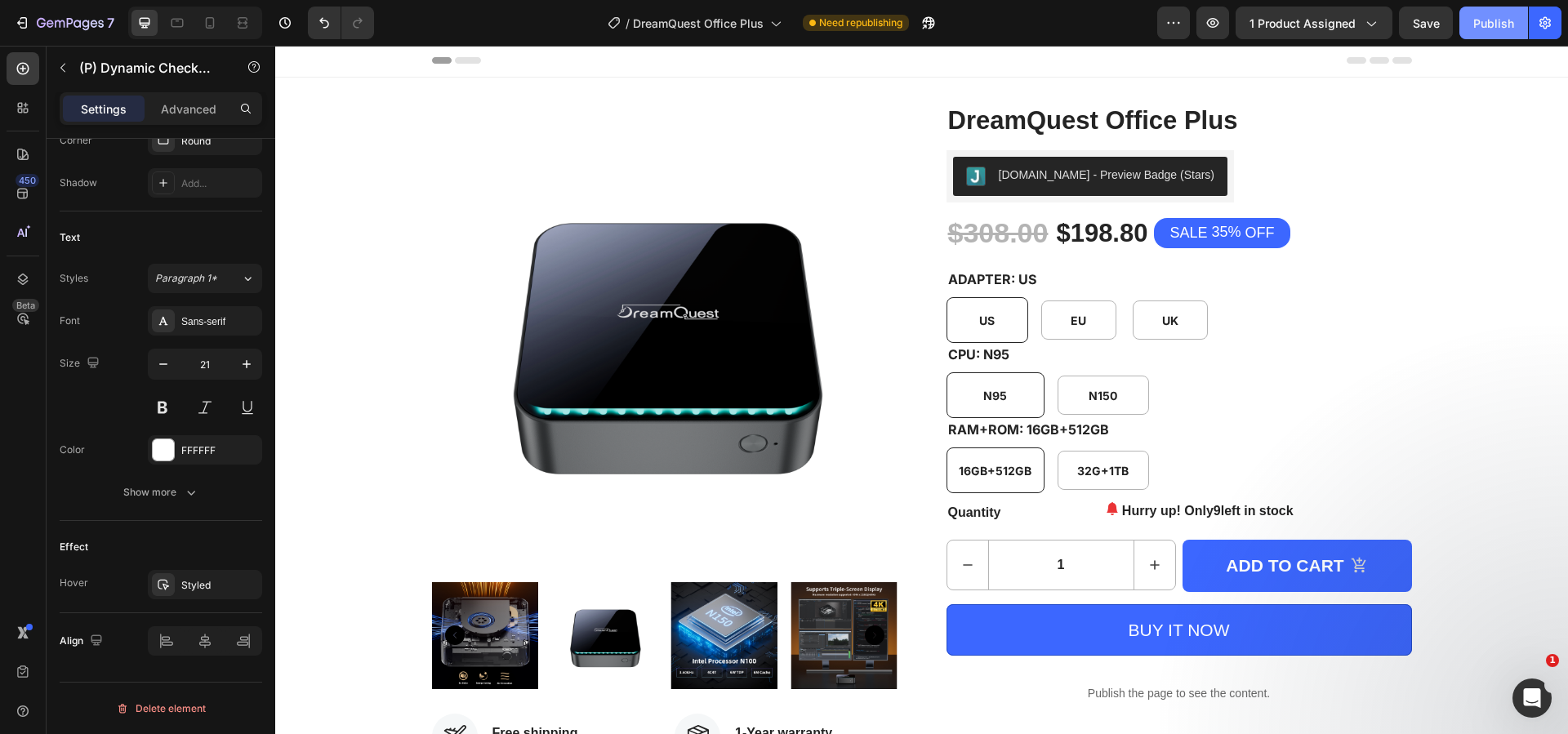
click at [1488, 29] on div "Publish" at bounding box center [1493, 24] width 41 height 17
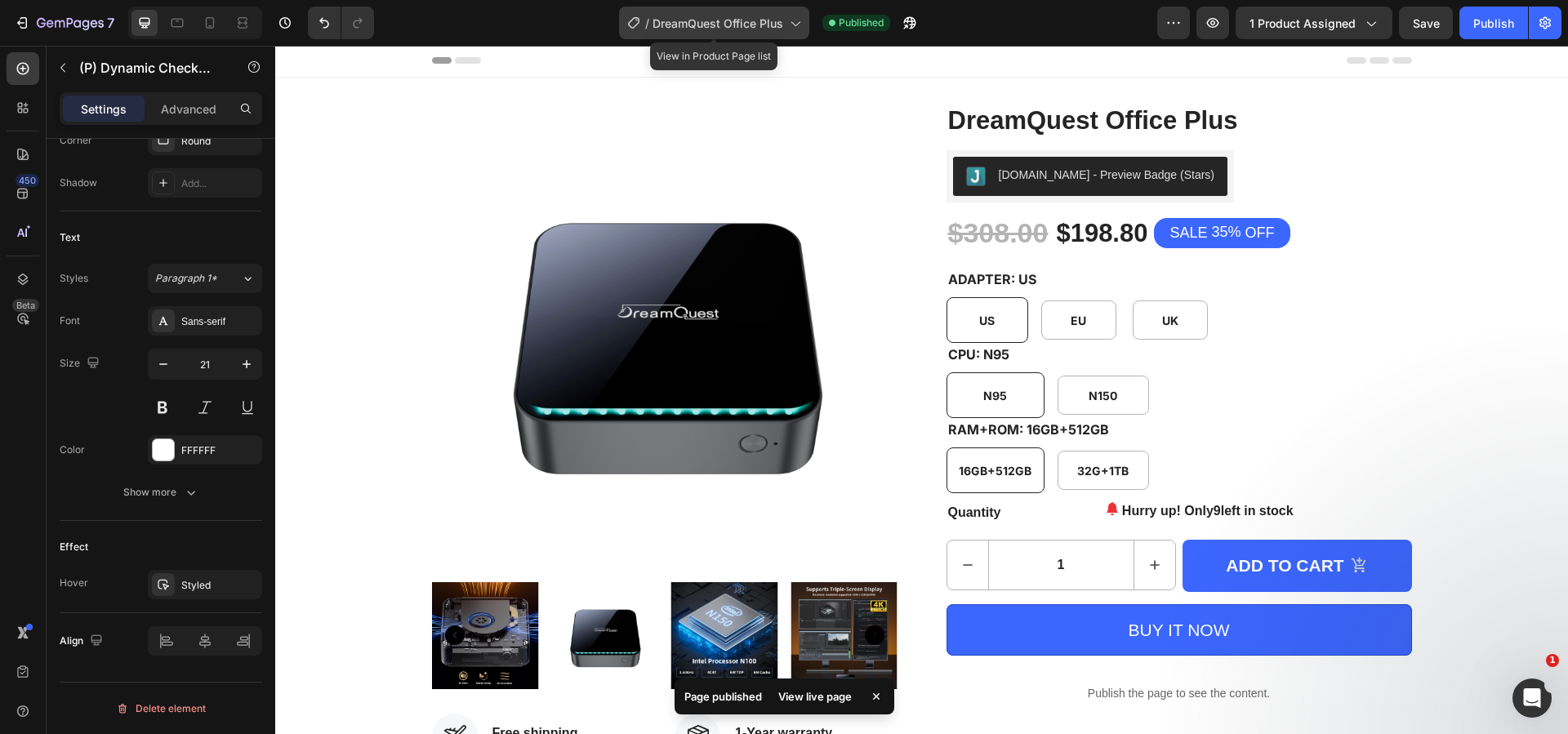
click at [722, 16] on span "DreamQuest Office Plus" at bounding box center [718, 24] width 131 height 17
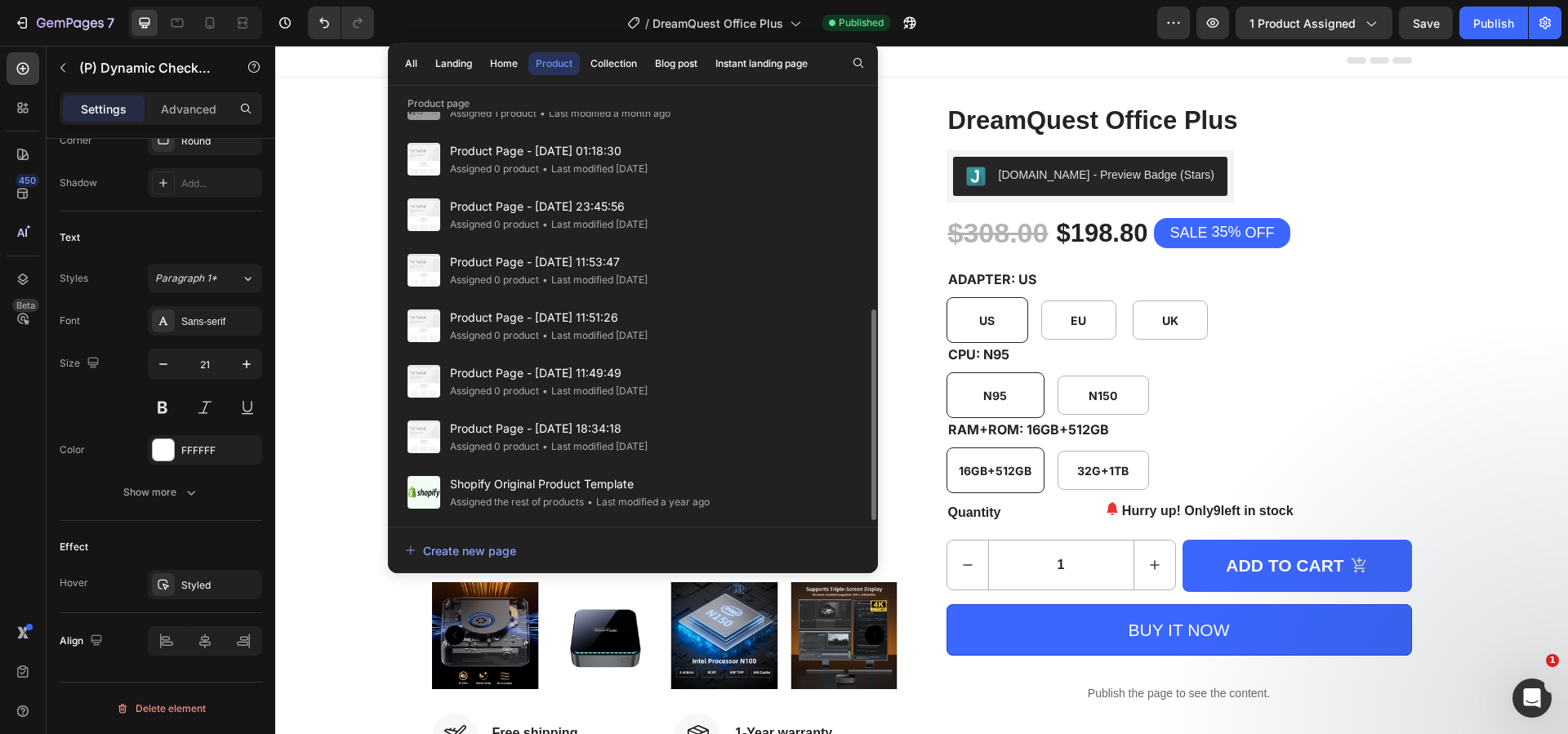
scroll to position [0, 0]
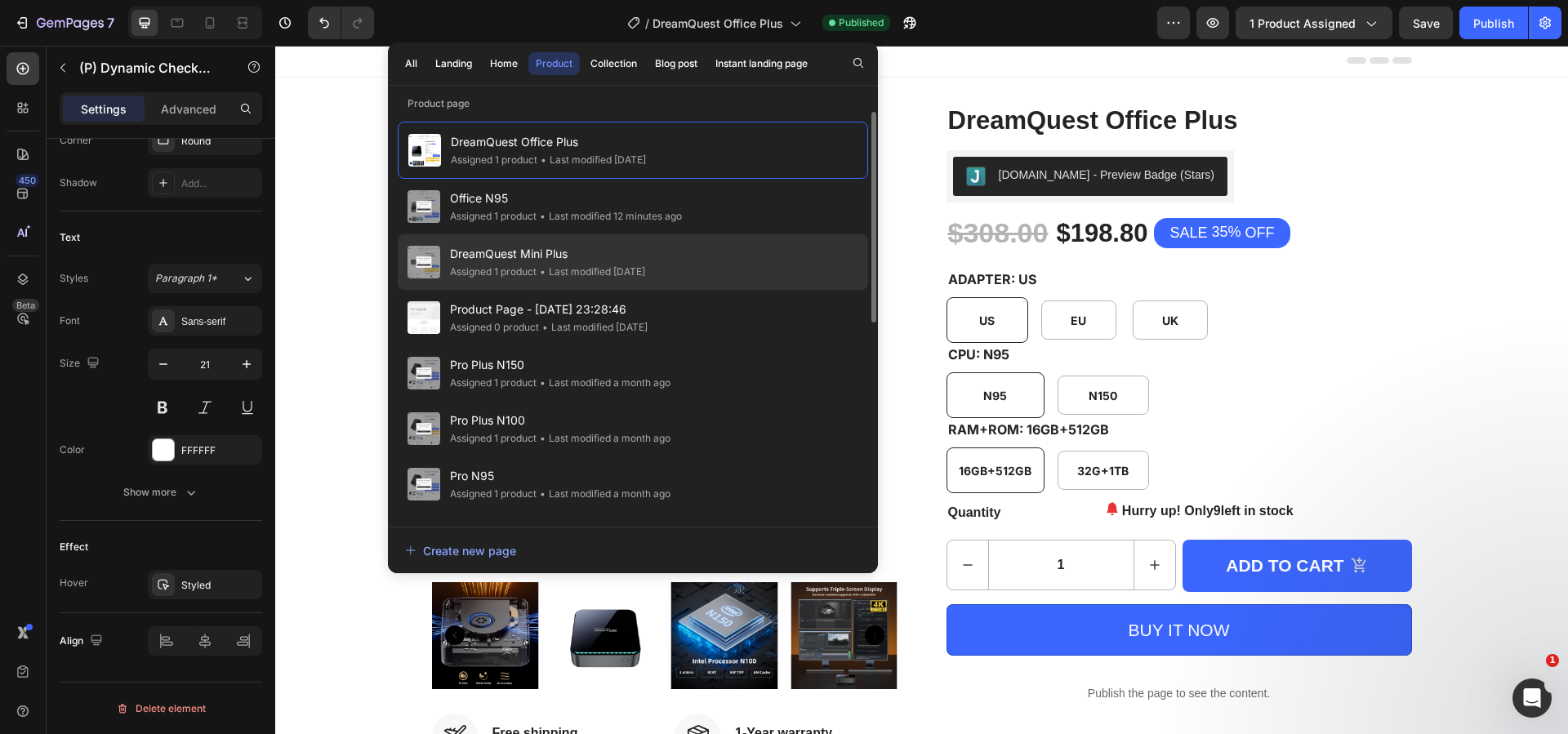
click at [635, 265] on div "• Last modified 16 days ago" at bounding box center [590, 271] width 109 height 17
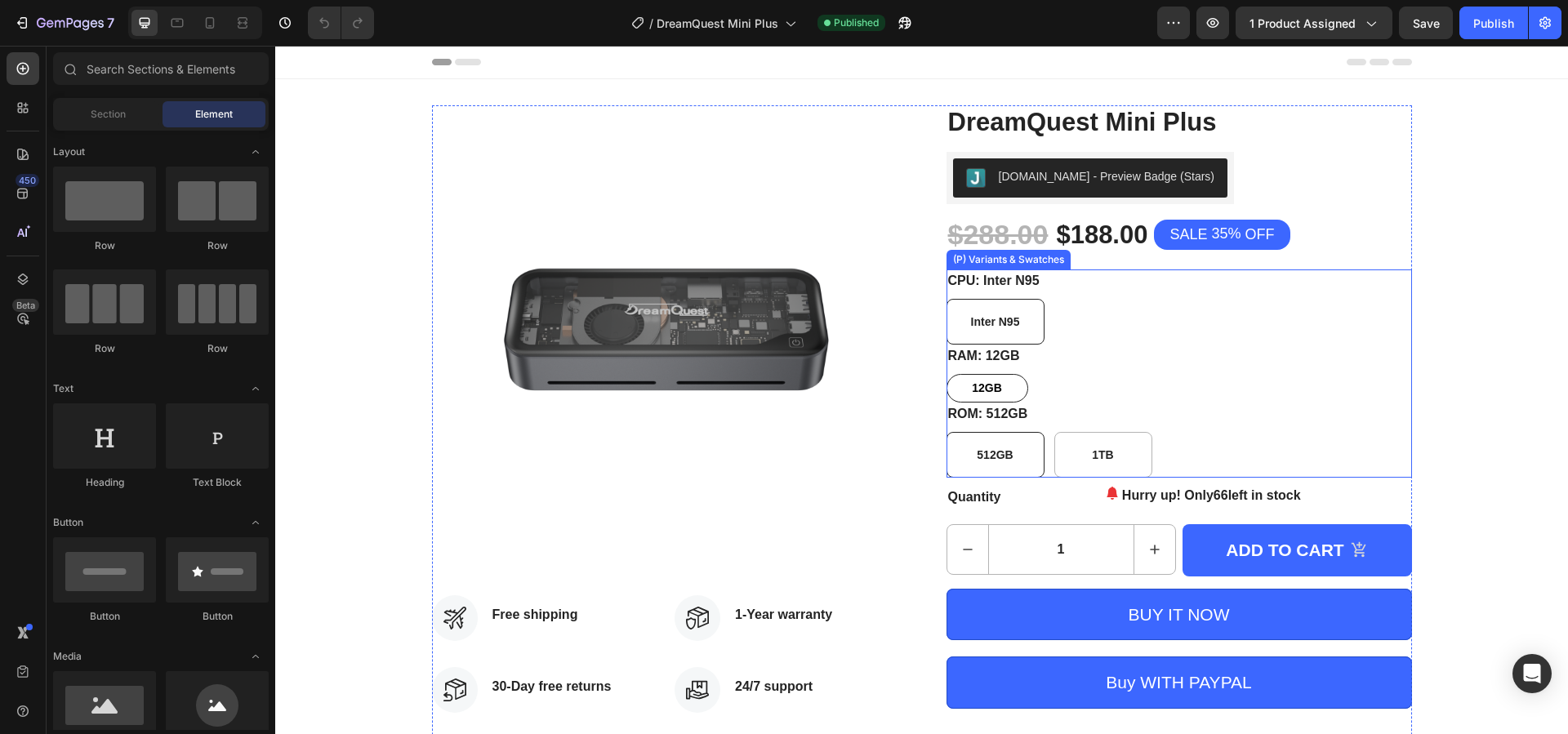
click at [1003, 384] on div "12GB" at bounding box center [987, 387] width 73 height 20
click at [946, 374] on input "12GB 12GB 12GB" at bounding box center [945, 373] width 1 height 1
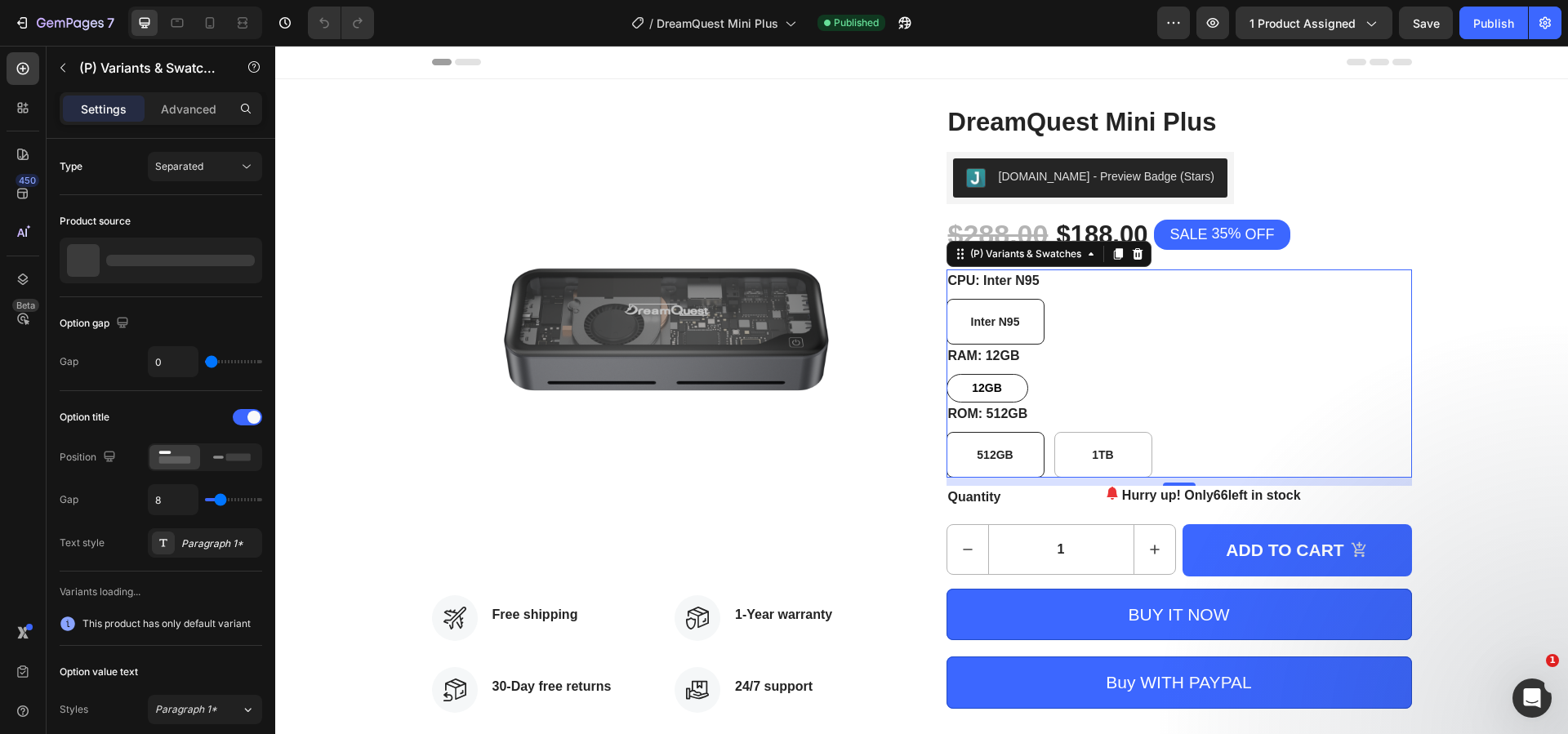
click at [1040, 376] on div "12GB 12GB 12GB" at bounding box center [1179, 388] width 466 height 29
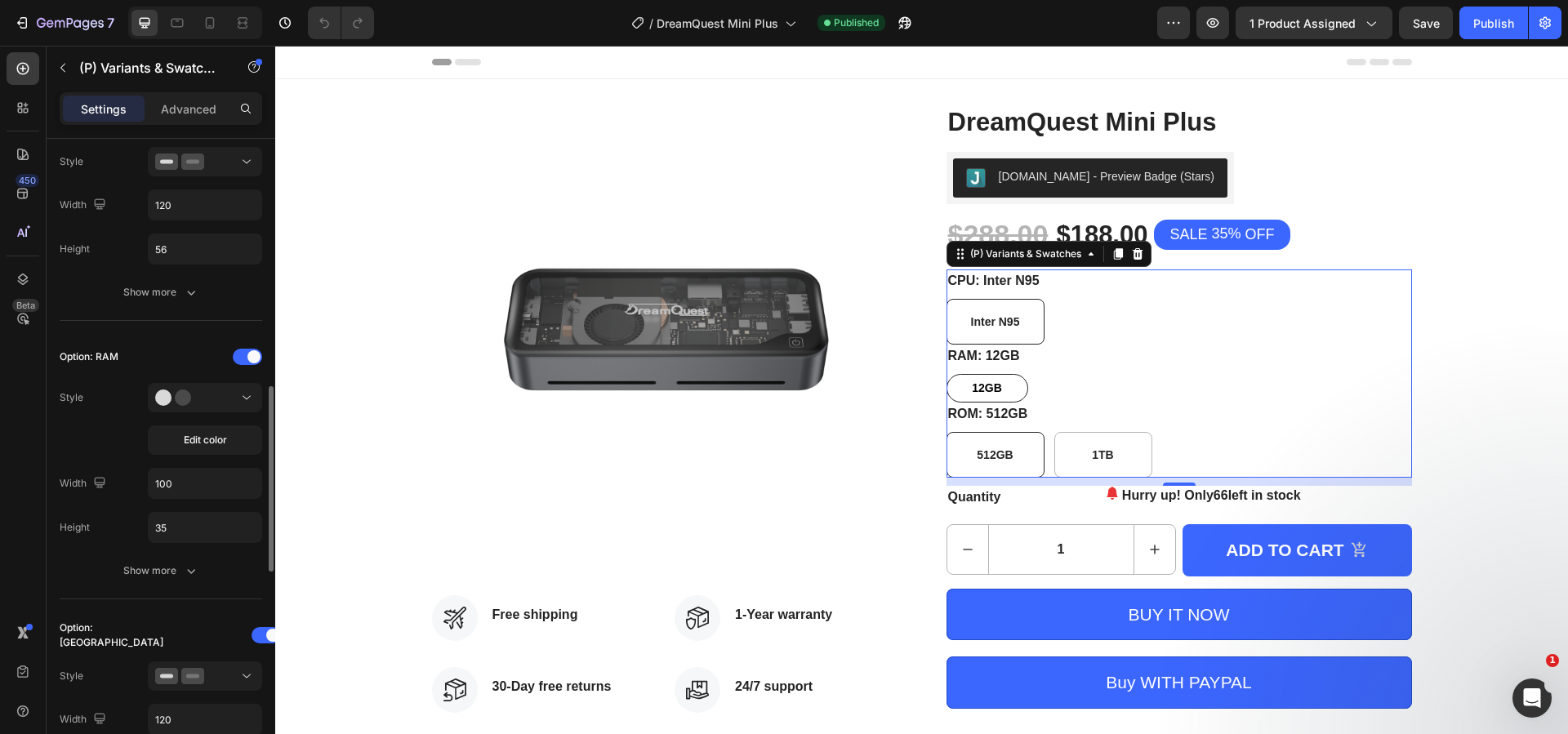
scroll to position [735, 0]
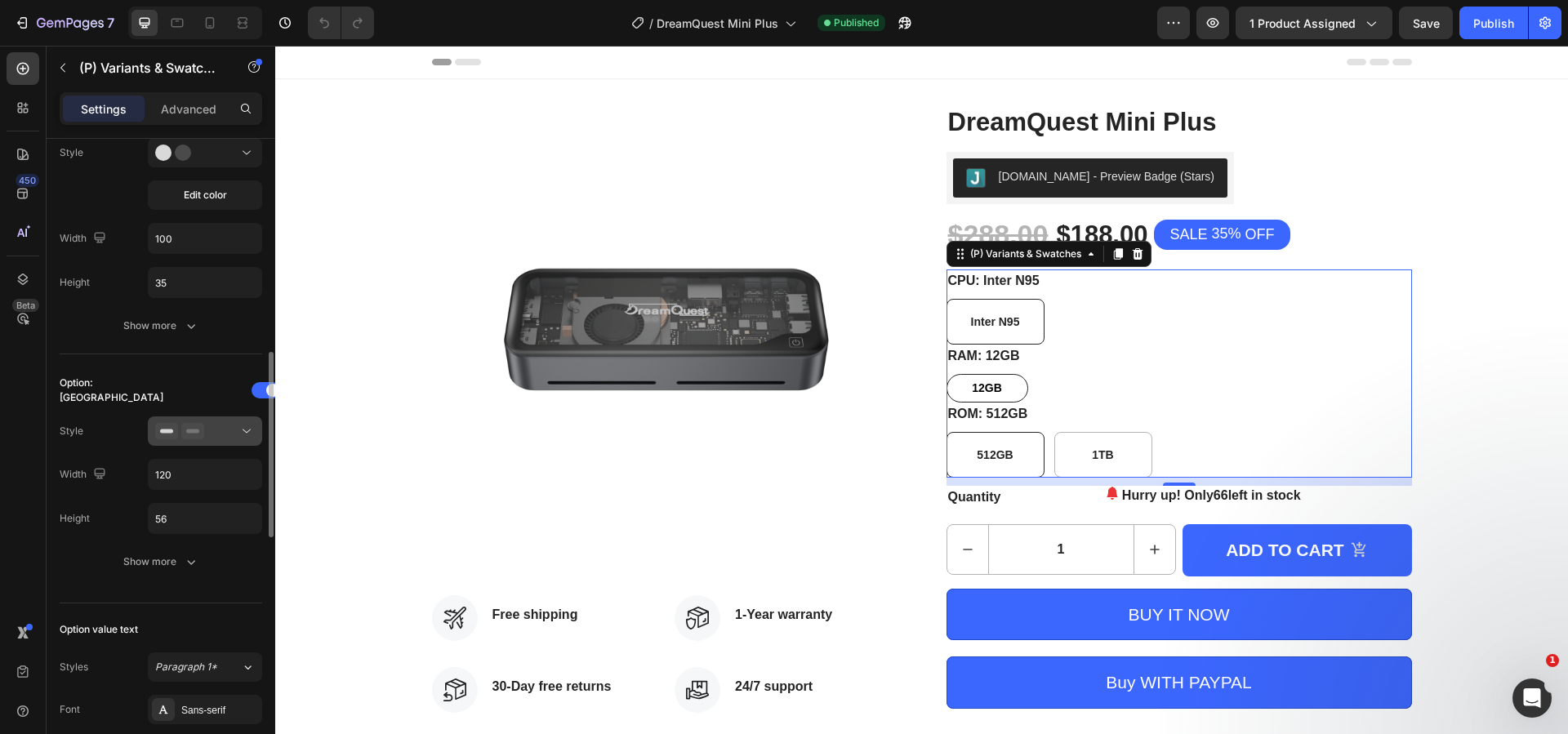
click at [226, 425] on div at bounding box center [205, 431] width 99 height 17
click at [68, 574] on button "Show more" at bounding box center [160, 561] width 202 height 30
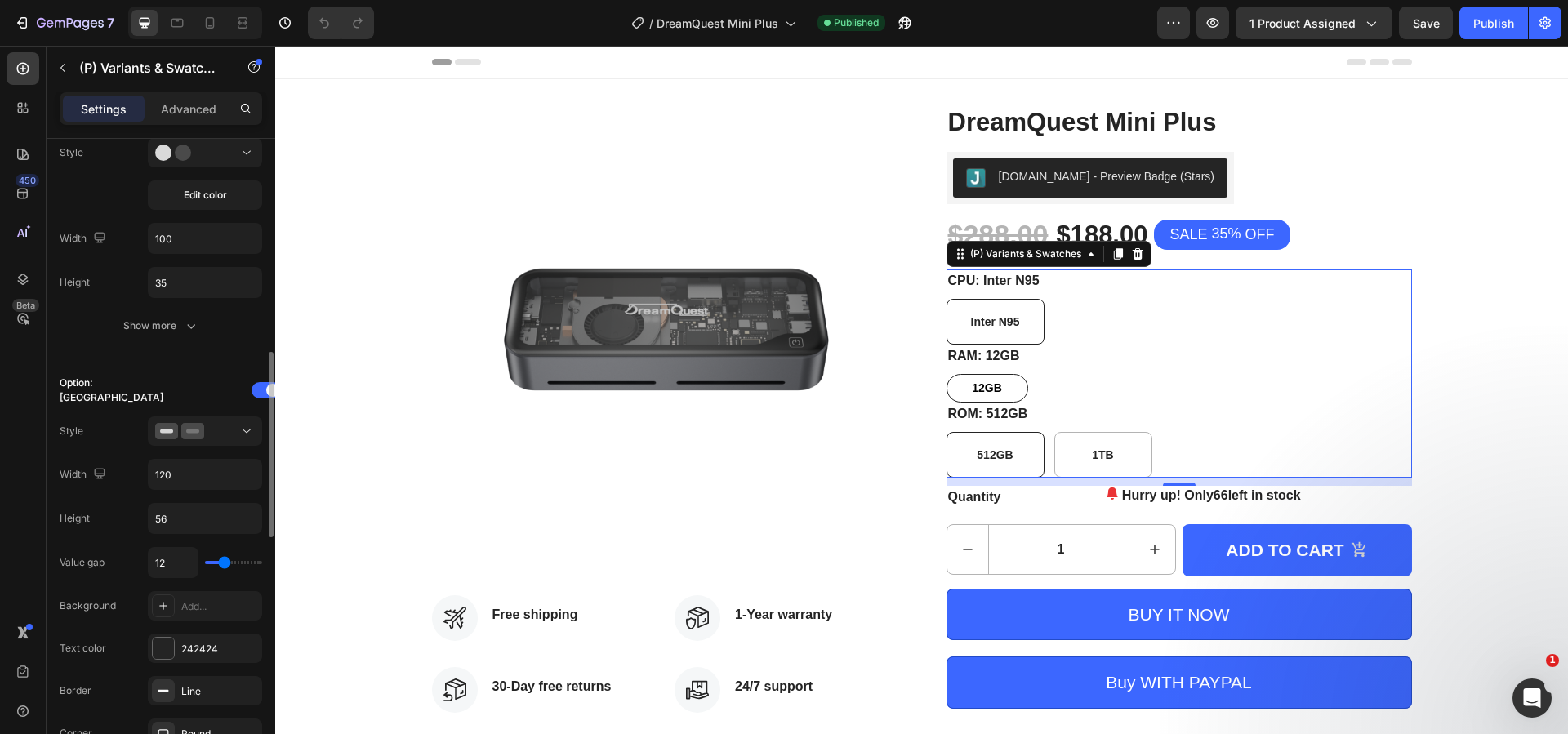
scroll to position [490, 0]
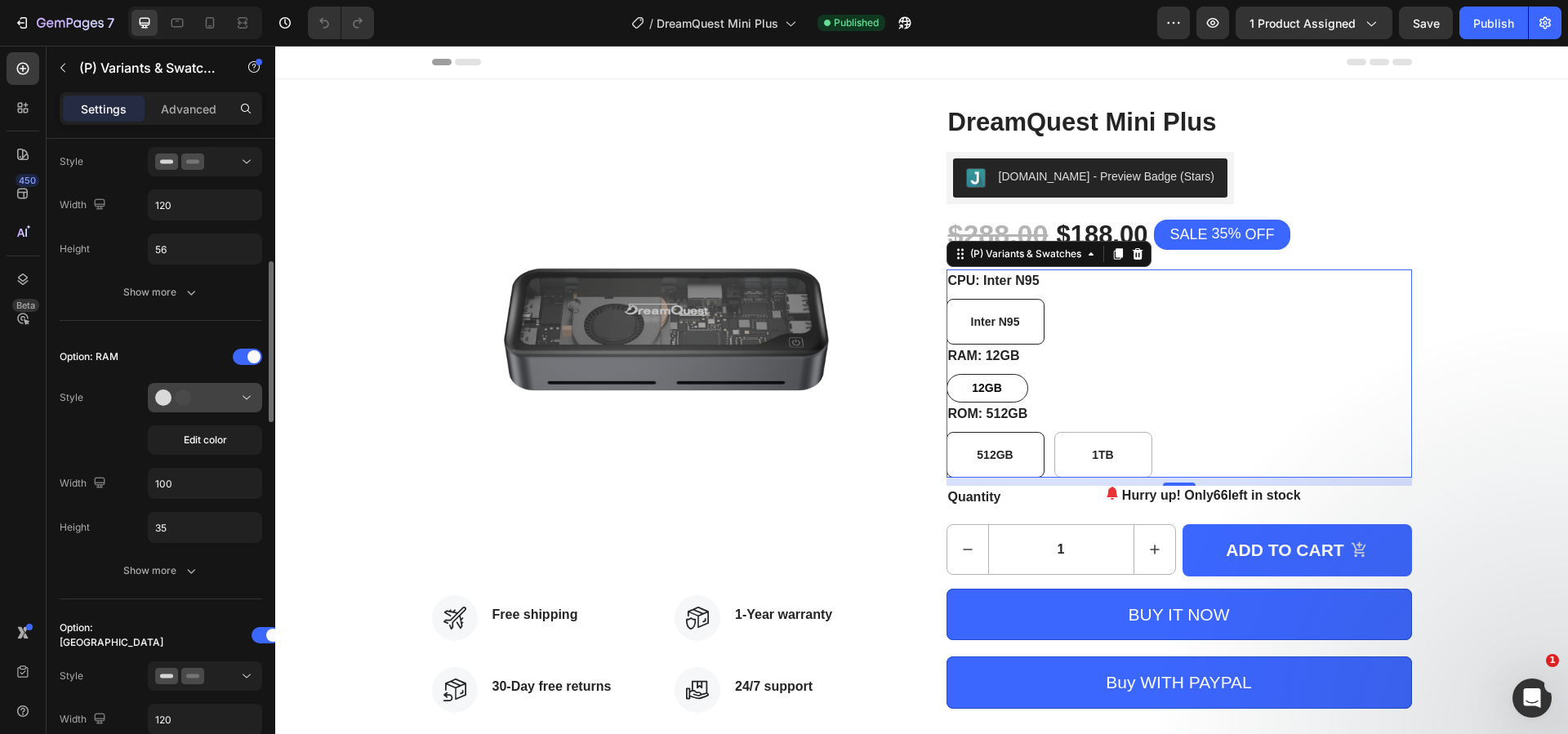
click at [223, 403] on div at bounding box center [205, 398] width 99 height 17
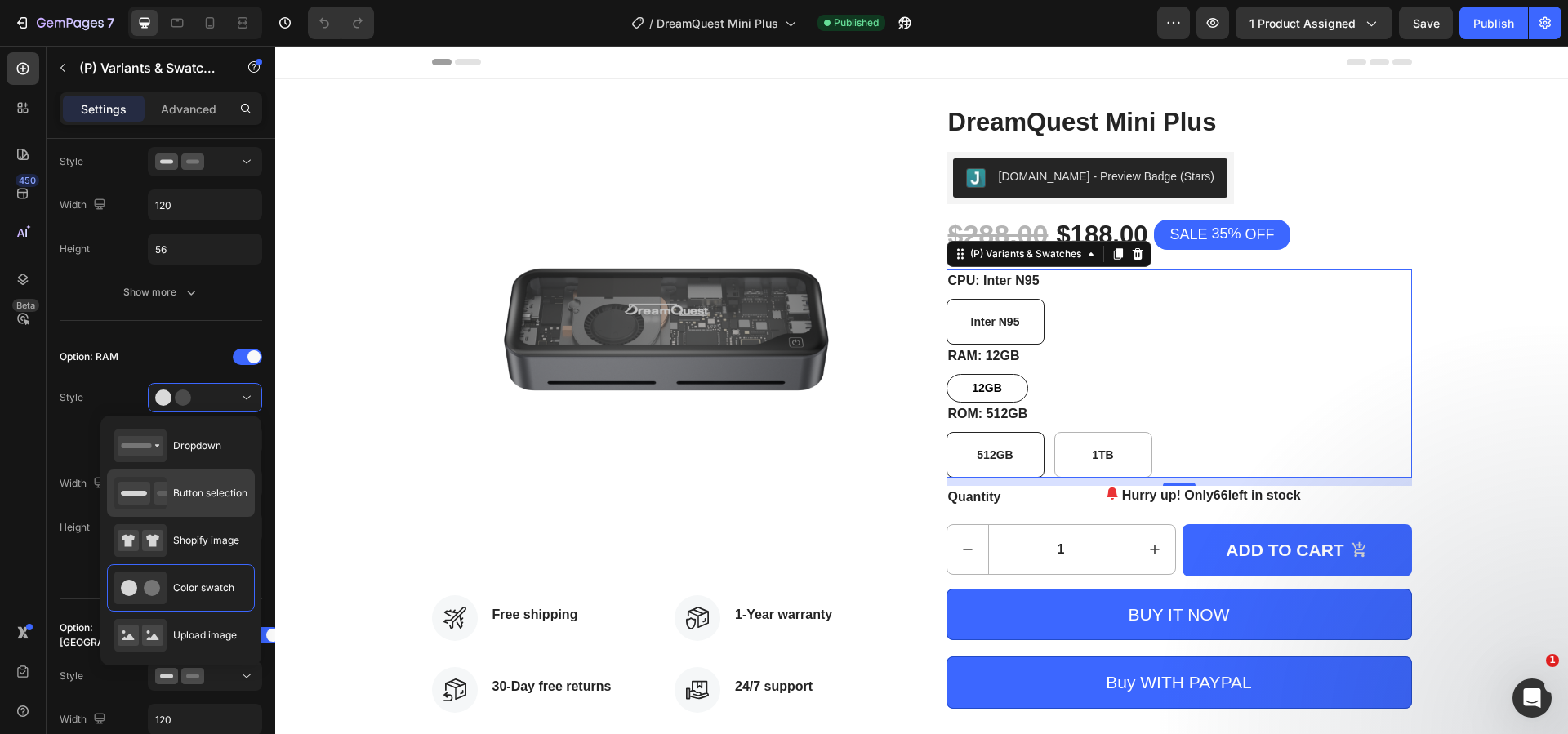
click at [184, 505] on div "Button selection" at bounding box center [181, 493] width 133 height 32
type input "120"
type input "56"
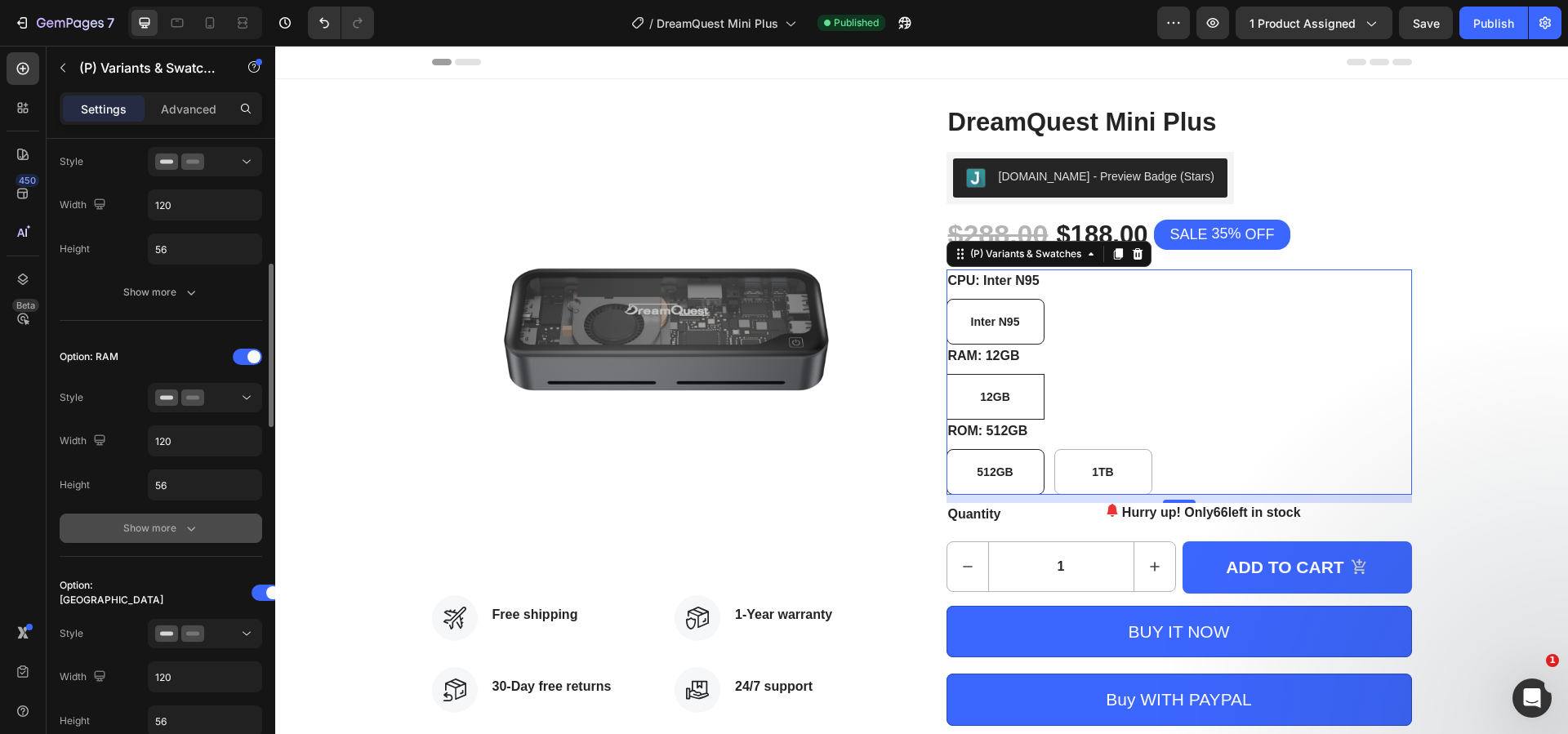
click at [174, 534] on div "Show more" at bounding box center [160, 527] width 76 height 17
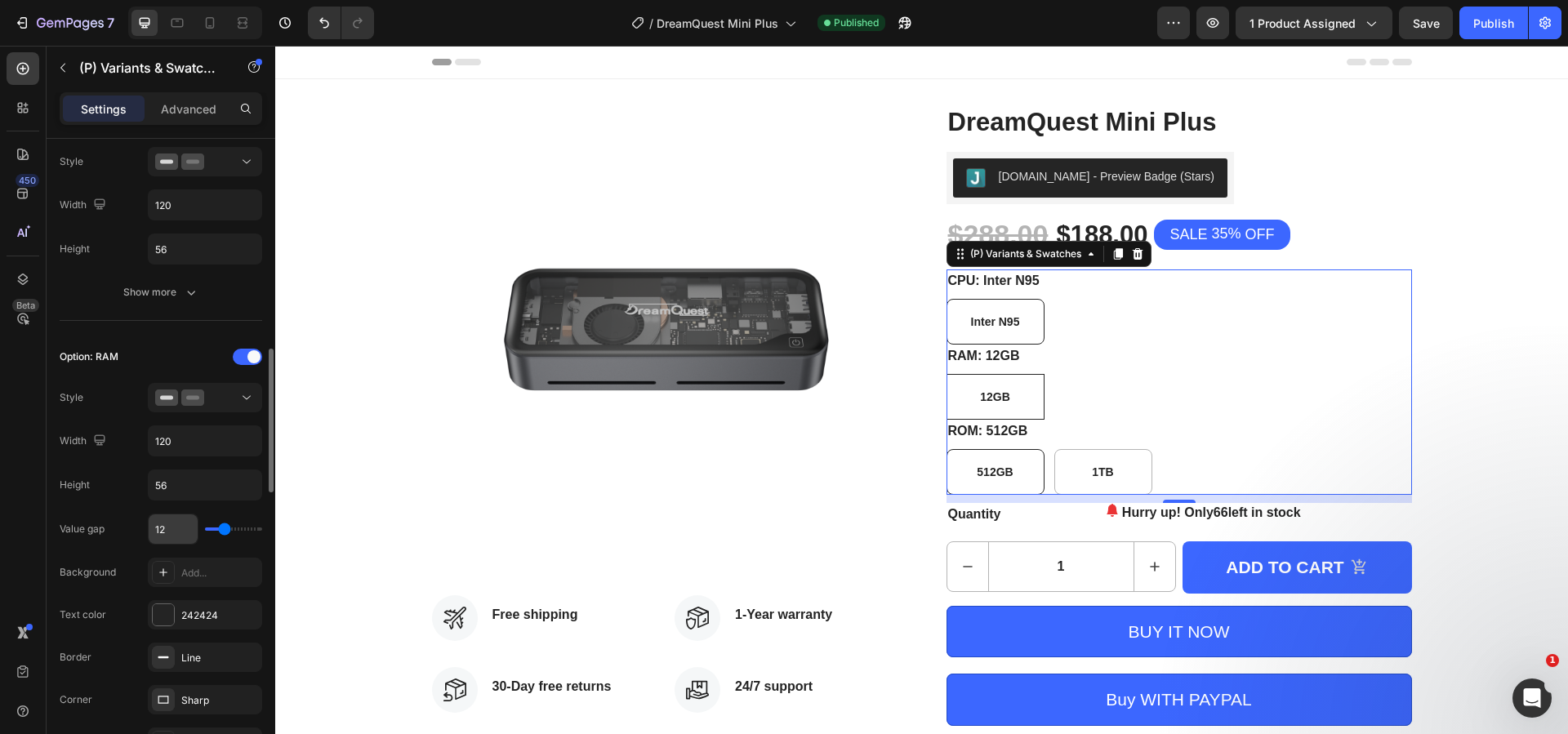
scroll to position [653, 0]
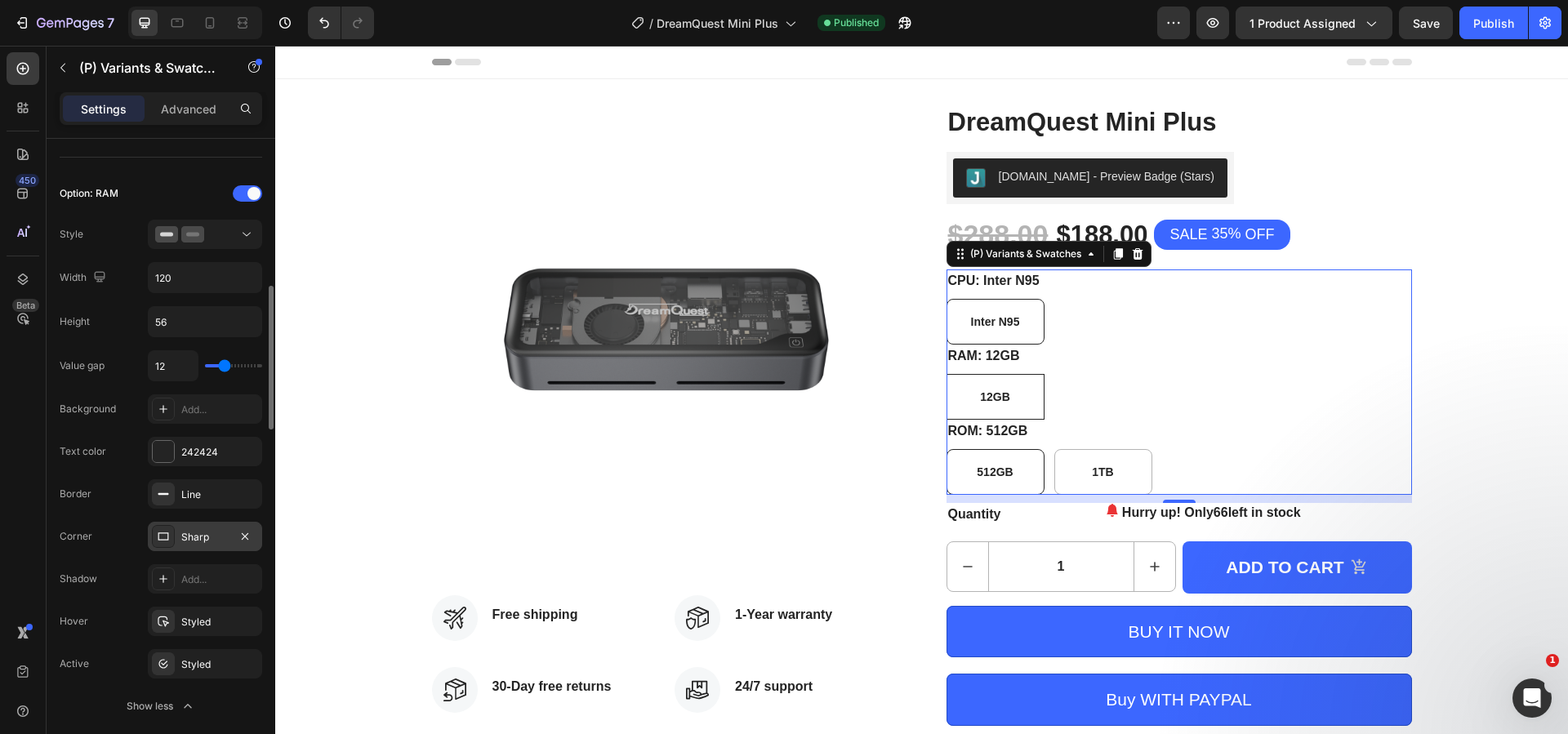
click at [208, 535] on div "Sharp" at bounding box center [205, 537] width 47 height 15
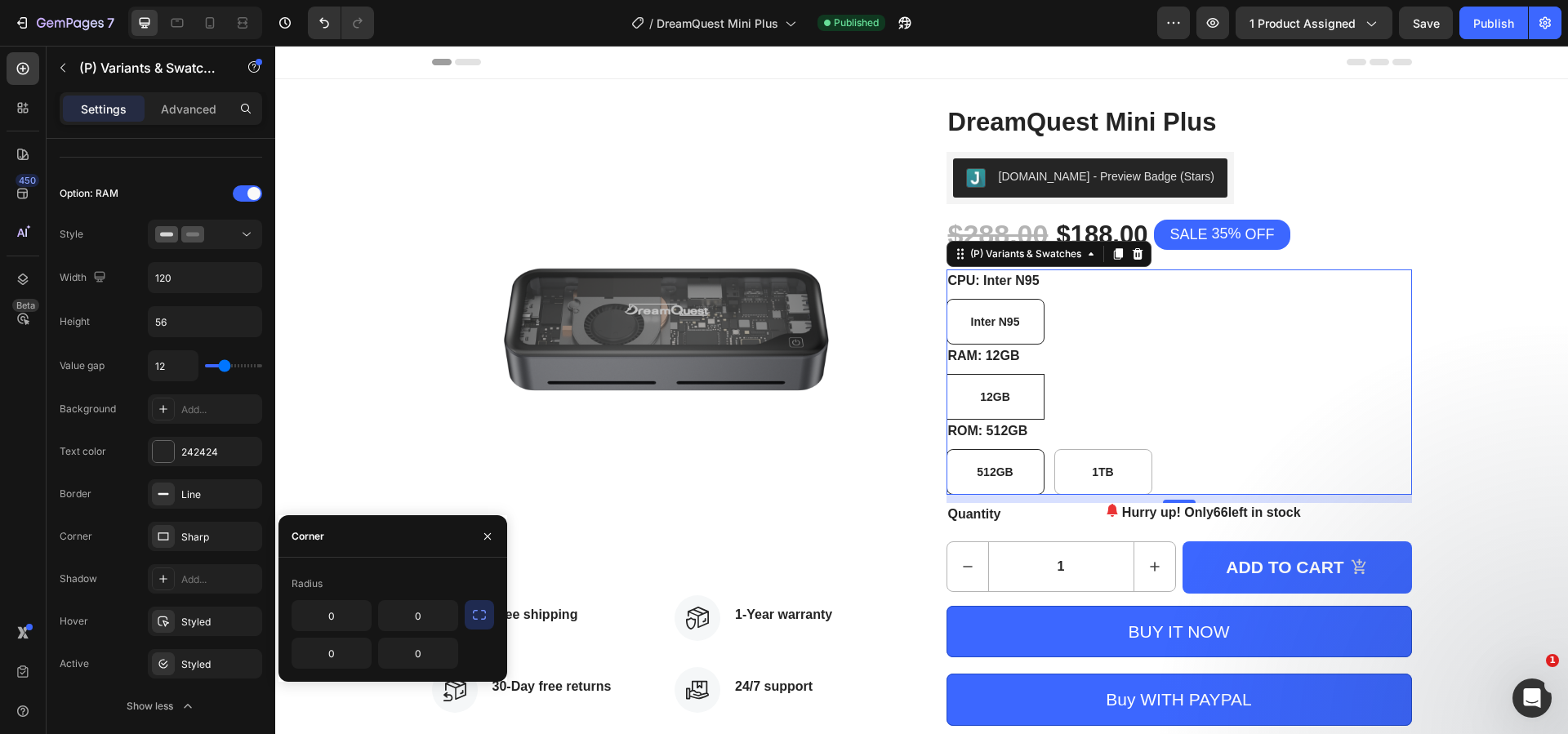
click at [481, 608] on icon "button" at bounding box center [479, 615] width 17 height 17
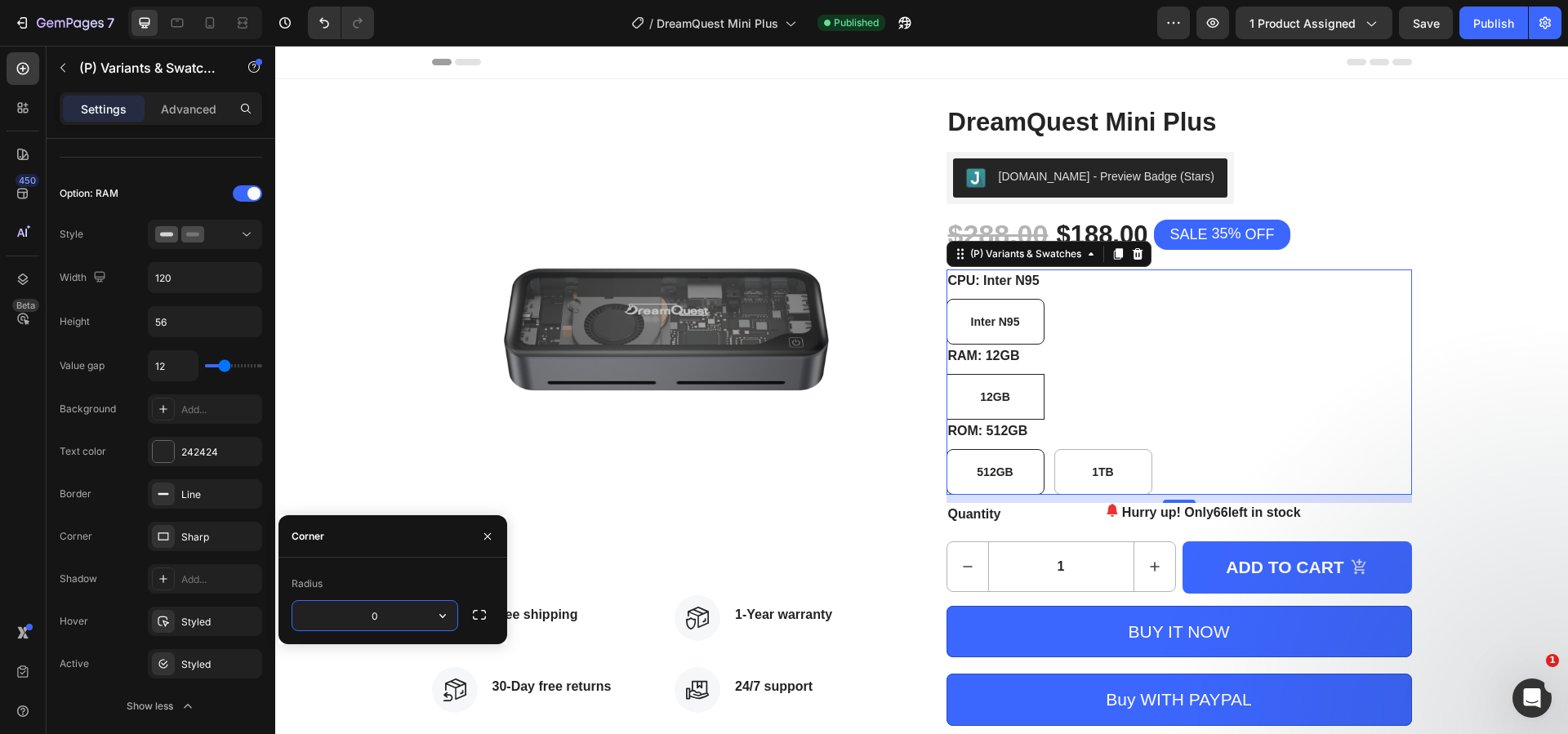
click at [381, 606] on input "0" at bounding box center [374, 615] width 165 height 30
type input "8"
click at [442, 619] on icon "button" at bounding box center [442, 615] width 17 height 17
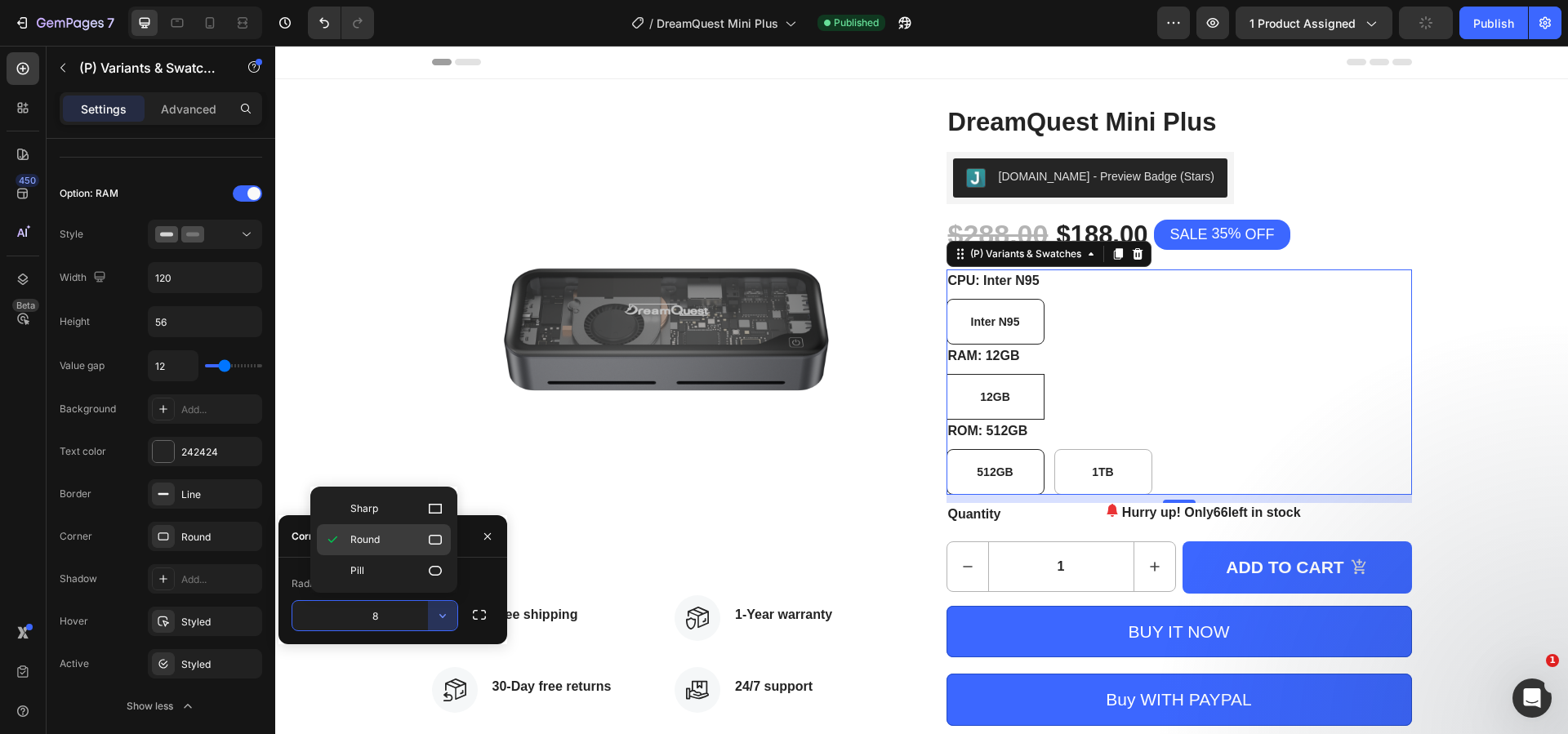
click at [411, 538] on p "Round" at bounding box center [397, 539] width 93 height 17
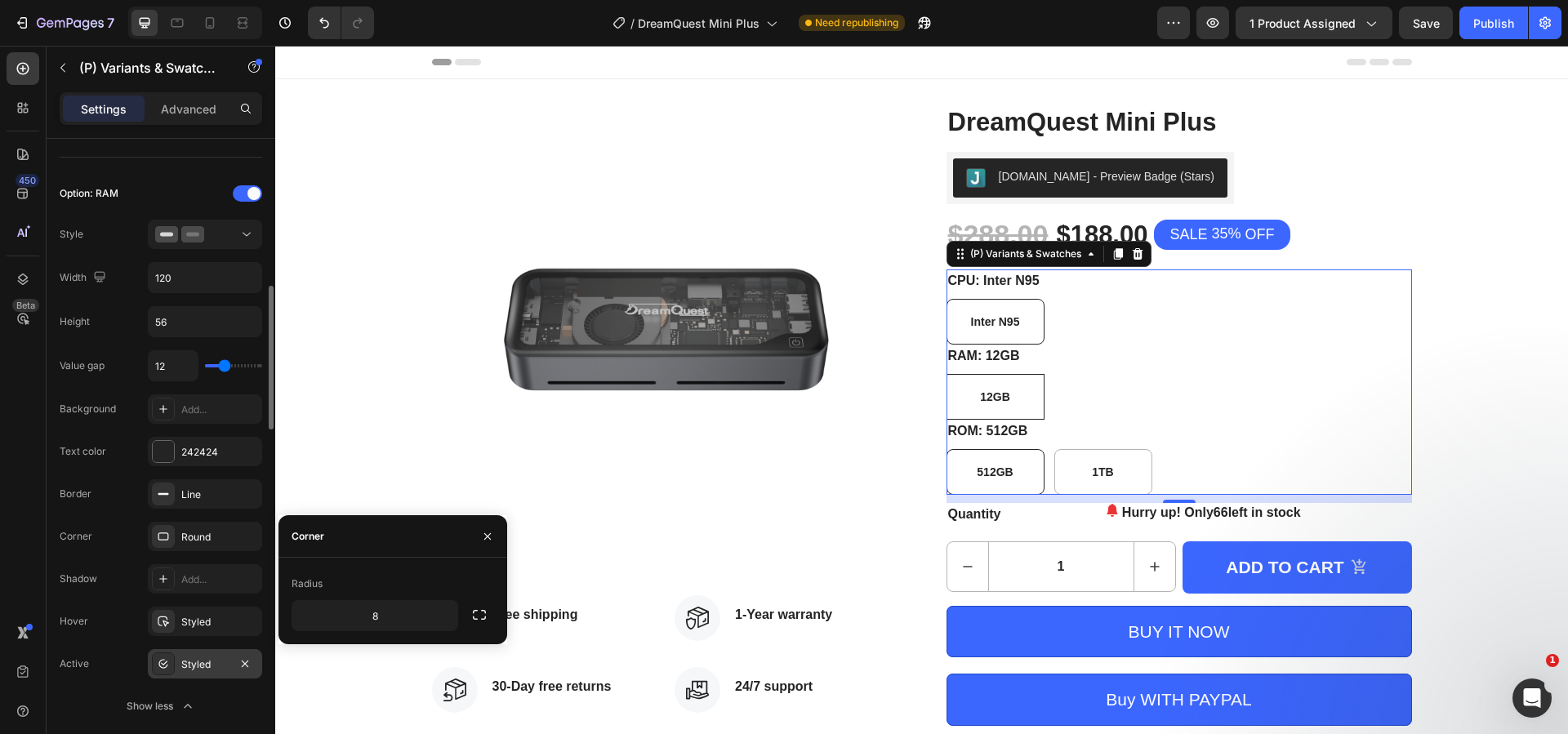
click at [215, 663] on div "Styled" at bounding box center [205, 664] width 47 height 15
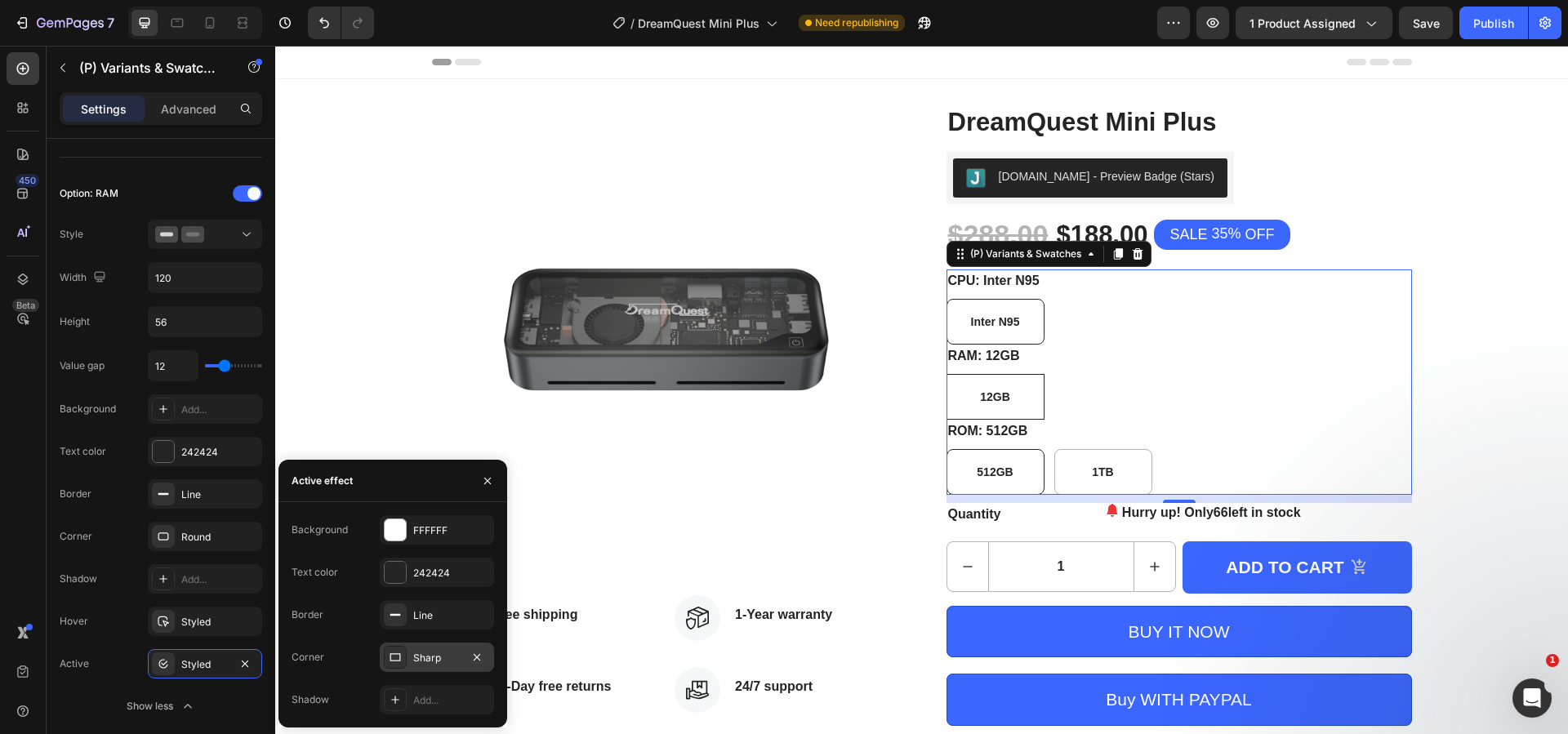
click at [431, 655] on div "Sharp" at bounding box center [437, 657] width 47 height 15
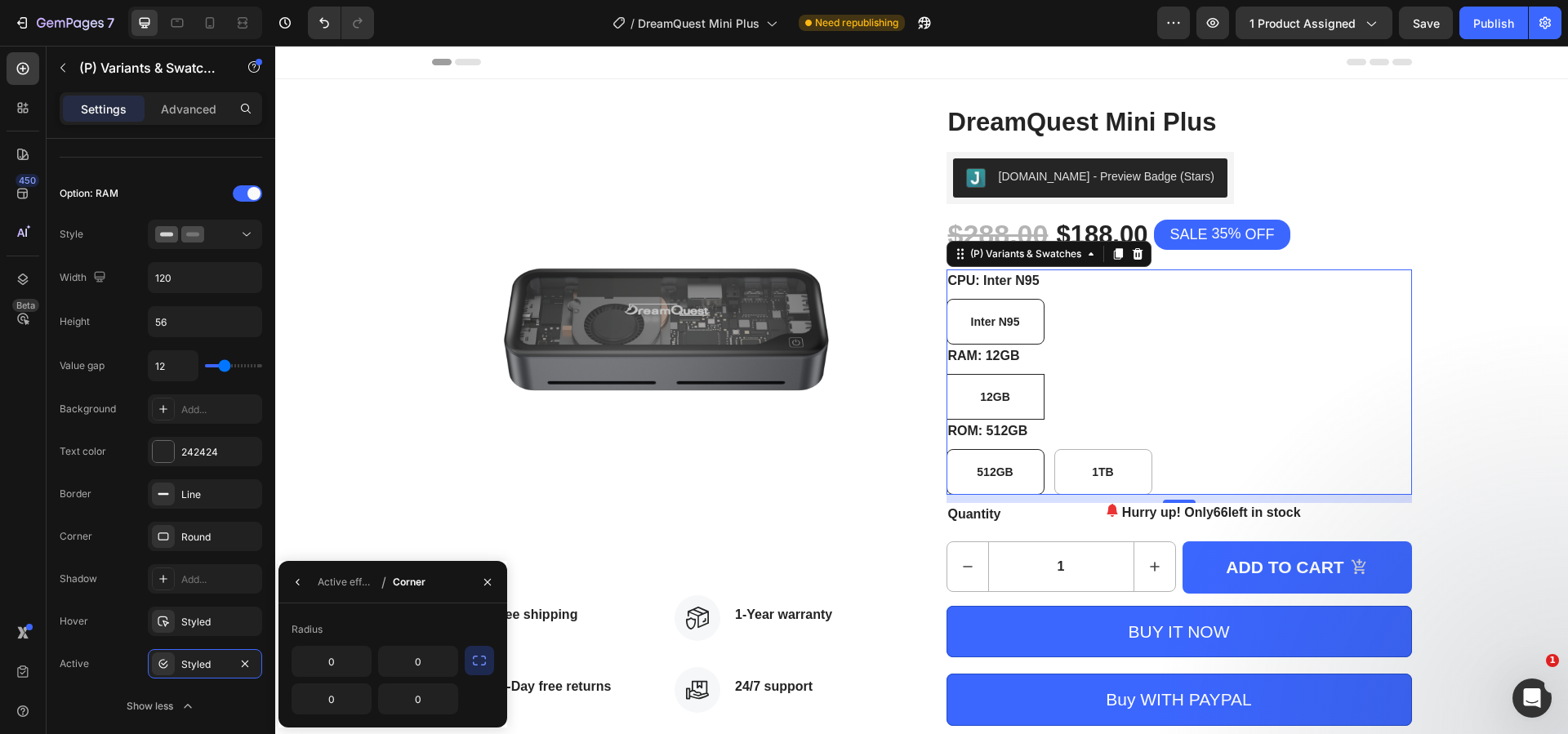
click at [472, 656] on icon "button" at bounding box center [479, 660] width 17 height 17
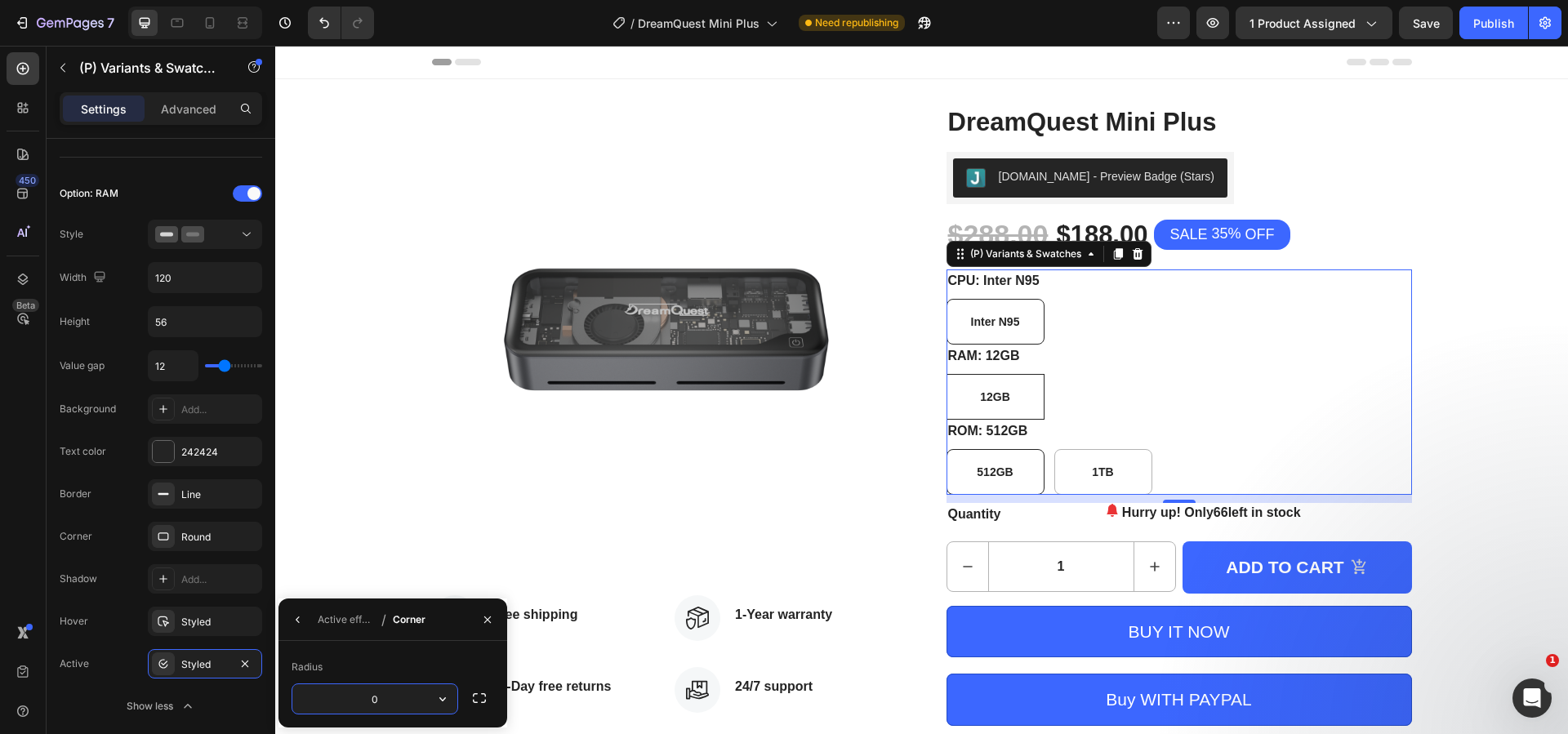
click at [414, 697] on input "0" at bounding box center [374, 699] width 165 height 30
type input "8"
click at [441, 696] on icon "button" at bounding box center [442, 698] width 17 height 17
click at [426, 652] on div "Radius 8" at bounding box center [392, 683] width 228 height 86
click at [1503, 17] on div "Publish" at bounding box center [1493, 24] width 41 height 17
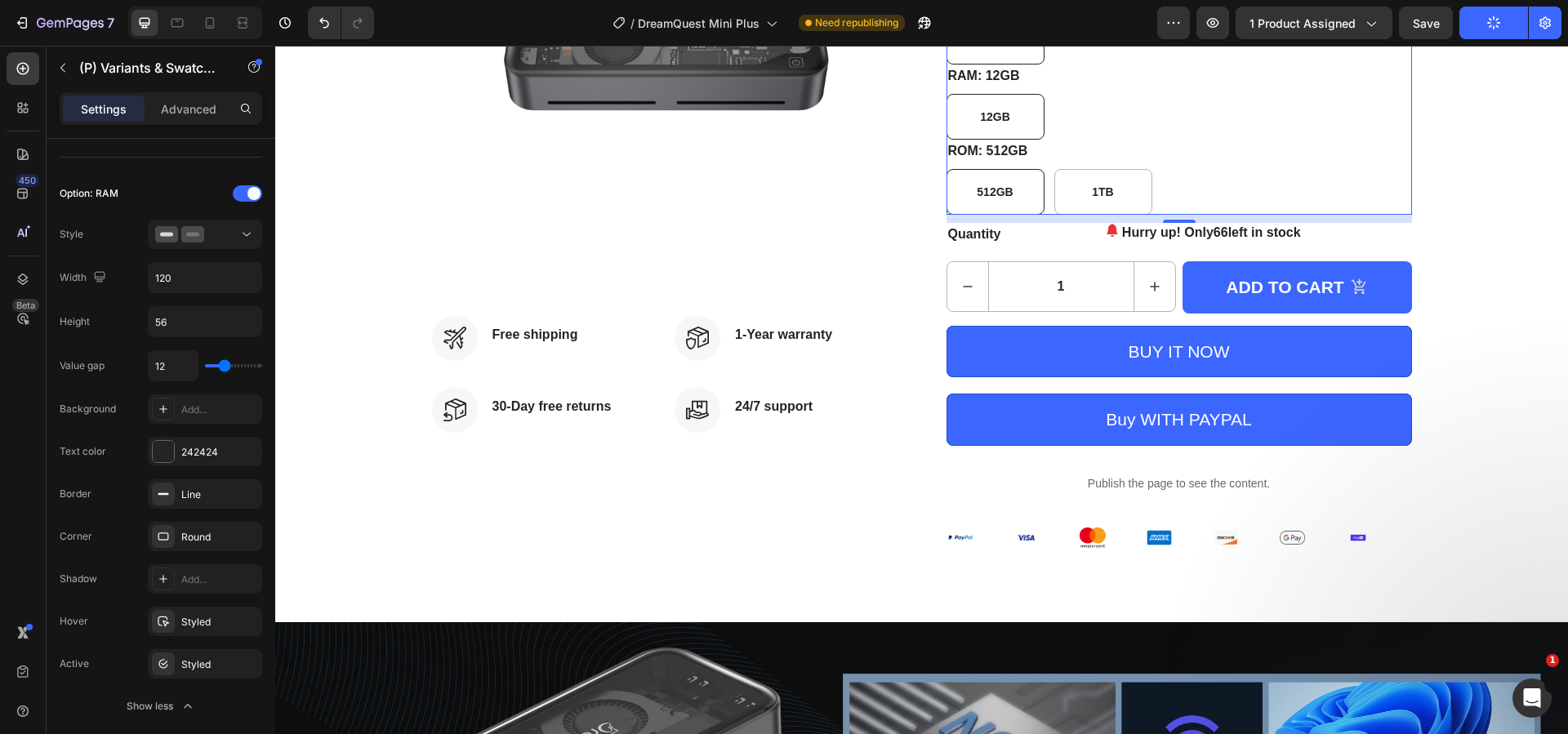
scroll to position [326, 0]
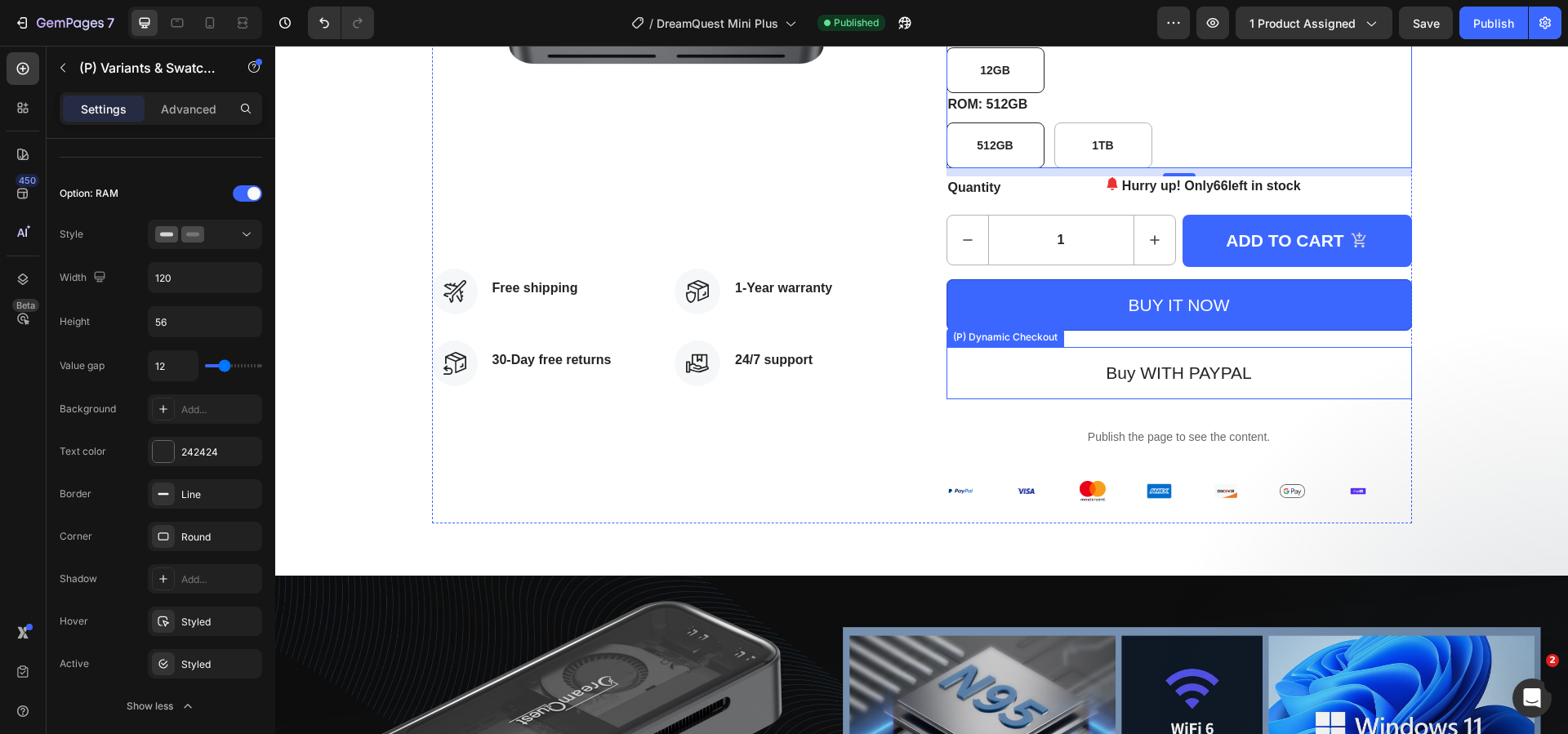
click at [1317, 369] on button "Buy WITH PAYPAL" at bounding box center [1179, 373] width 466 height 52
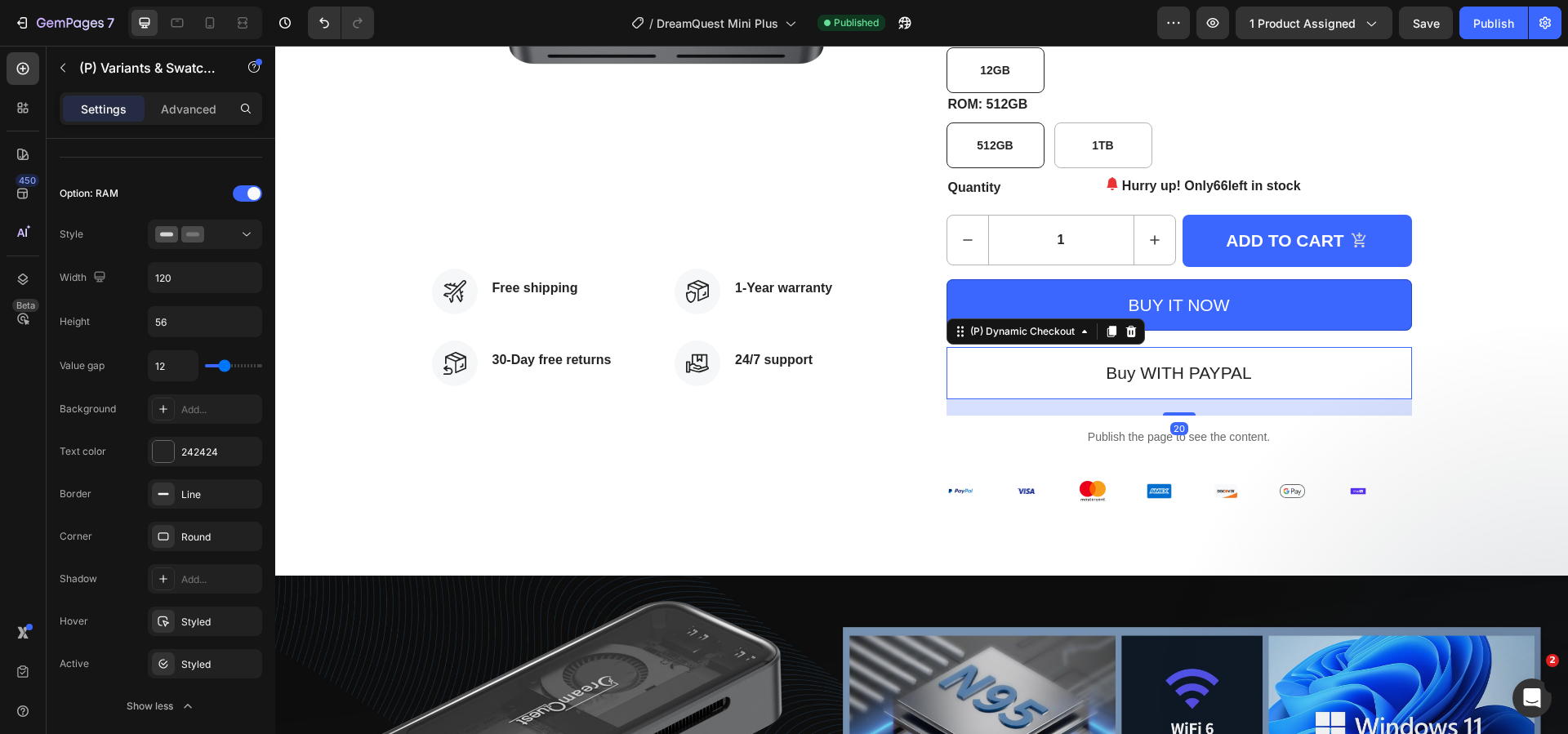
scroll to position [0, 0]
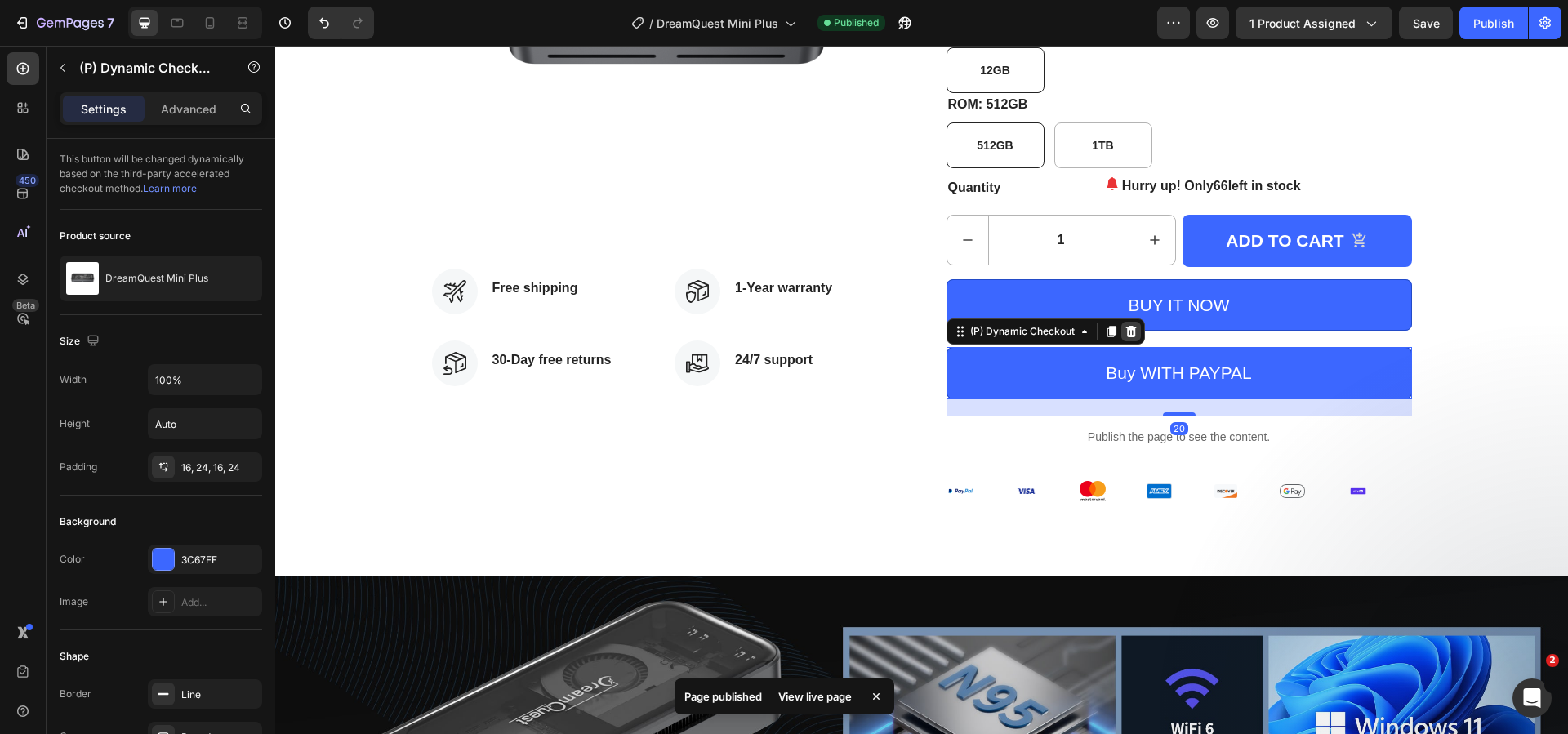
click at [1130, 335] on icon at bounding box center [1130, 331] width 13 height 13
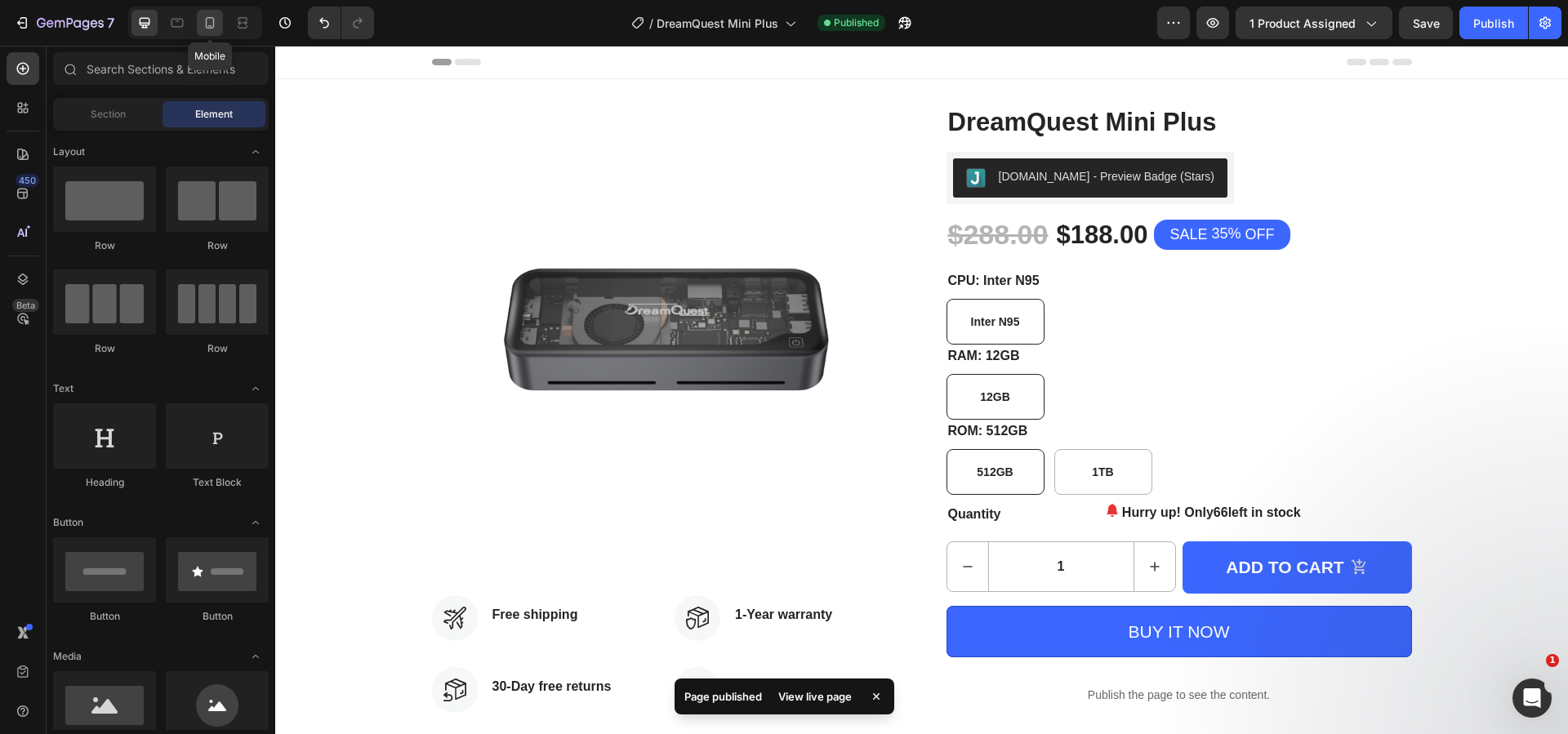
click at [216, 27] on icon at bounding box center [209, 23] width 17 height 17
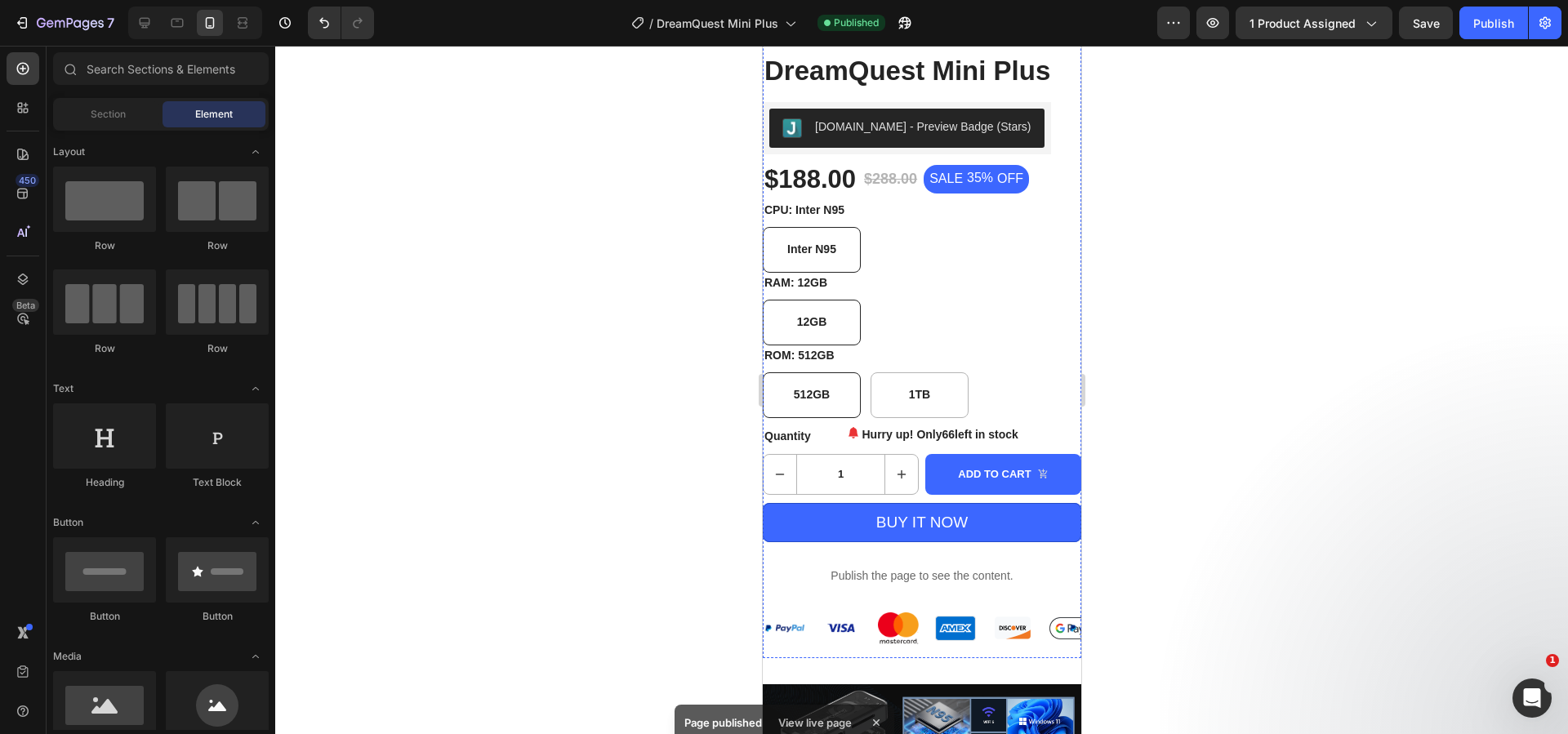
scroll to position [408, 0]
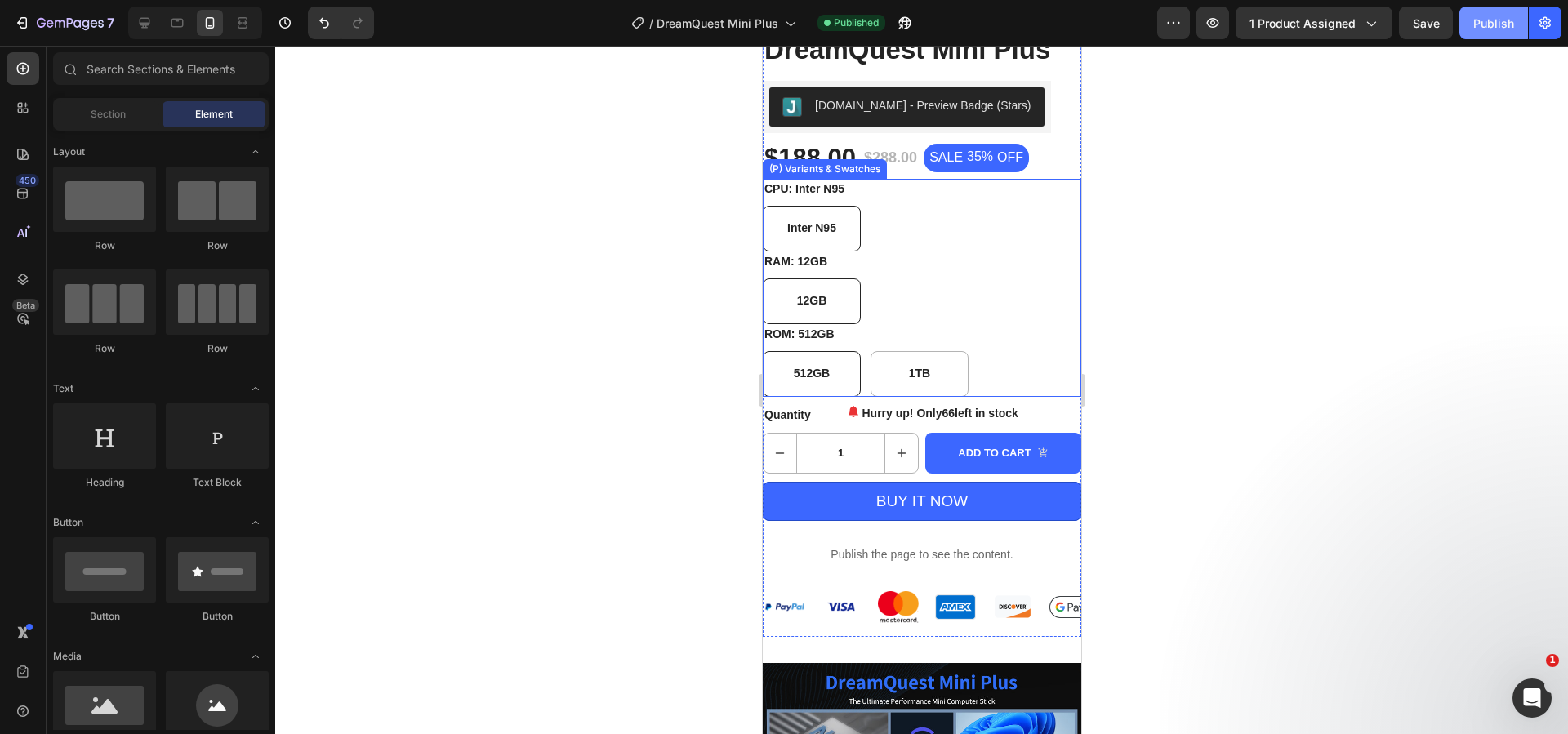
click at [1479, 27] on div "Publish" at bounding box center [1493, 24] width 41 height 17
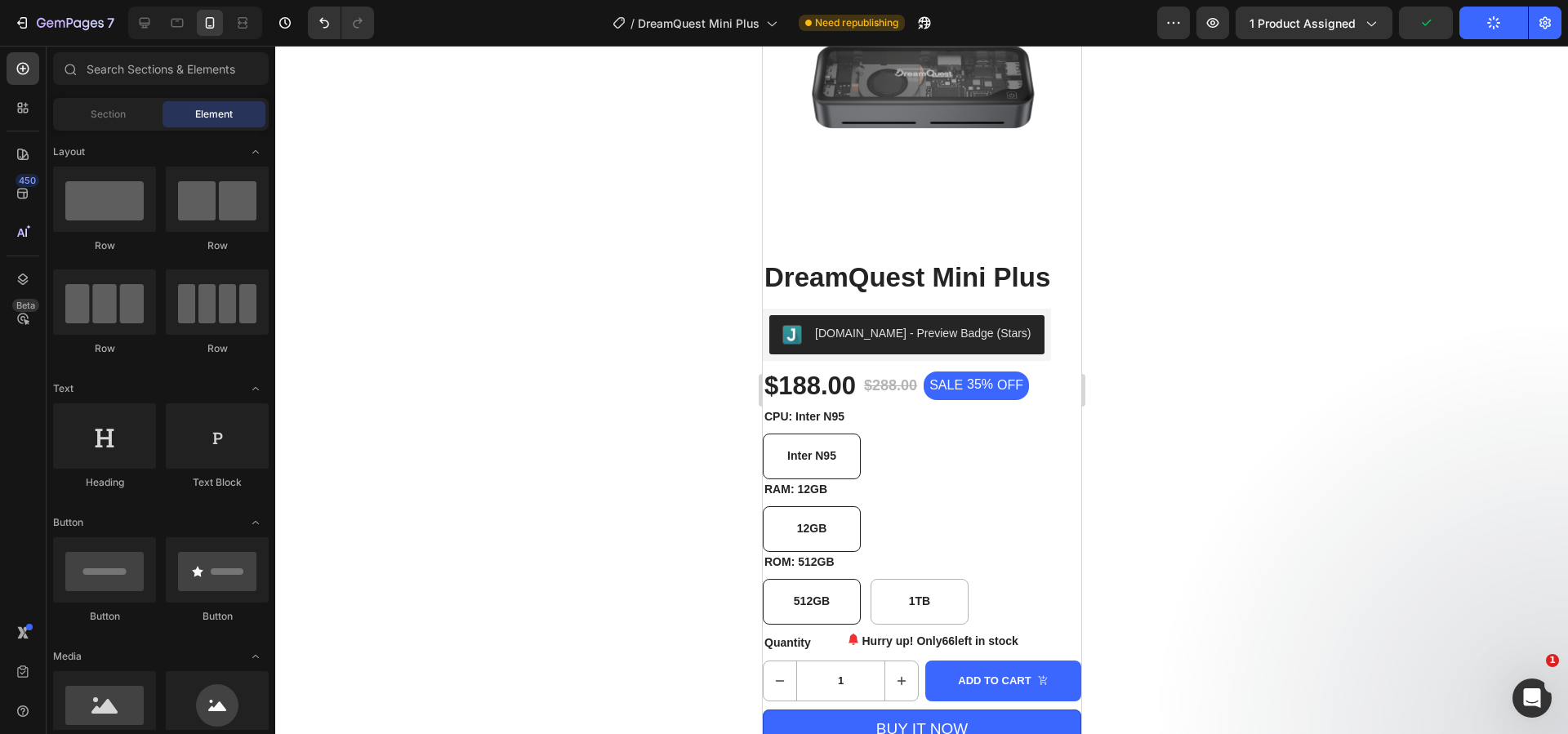
scroll to position [0, 0]
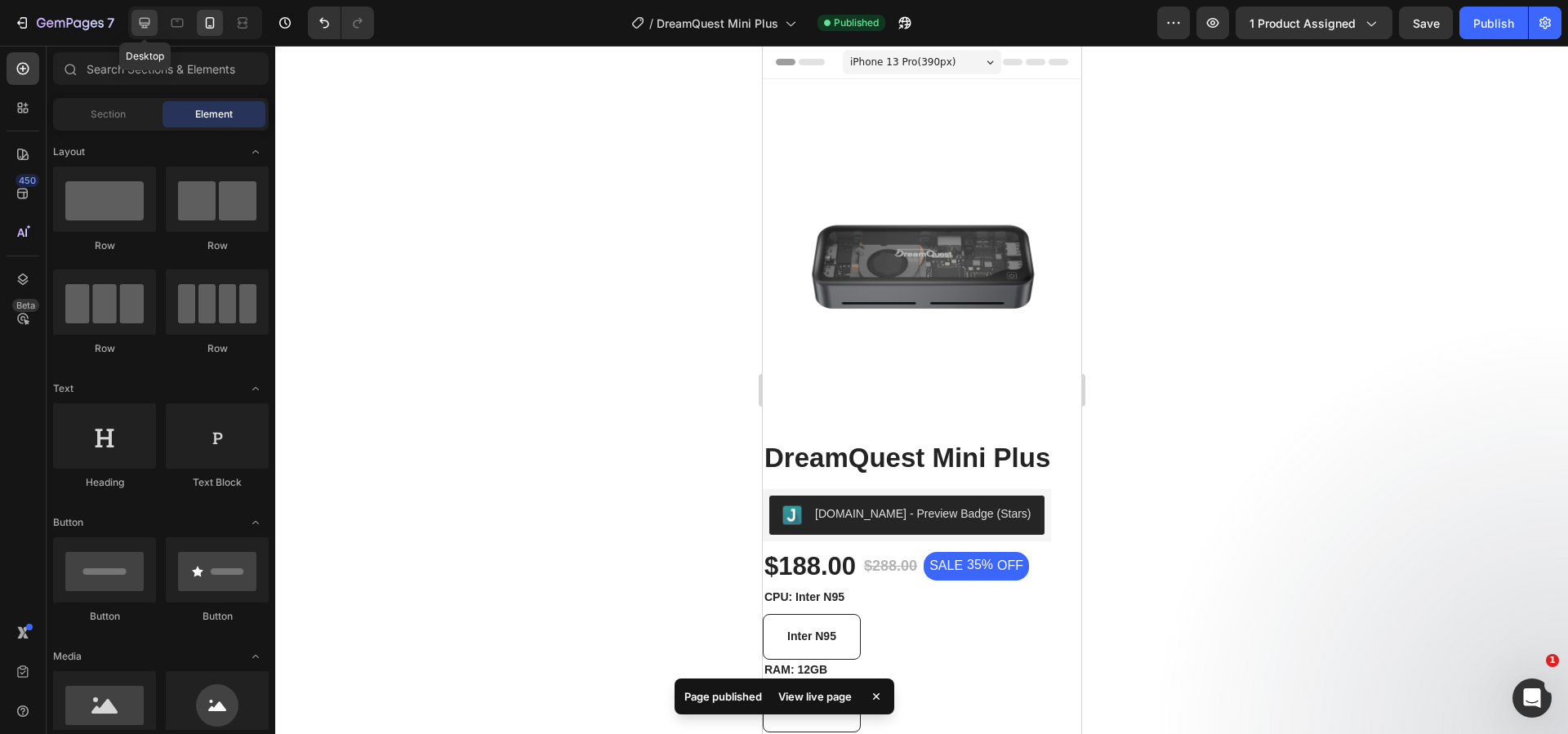
click at [146, 18] on icon at bounding box center [145, 24] width 10 height 10
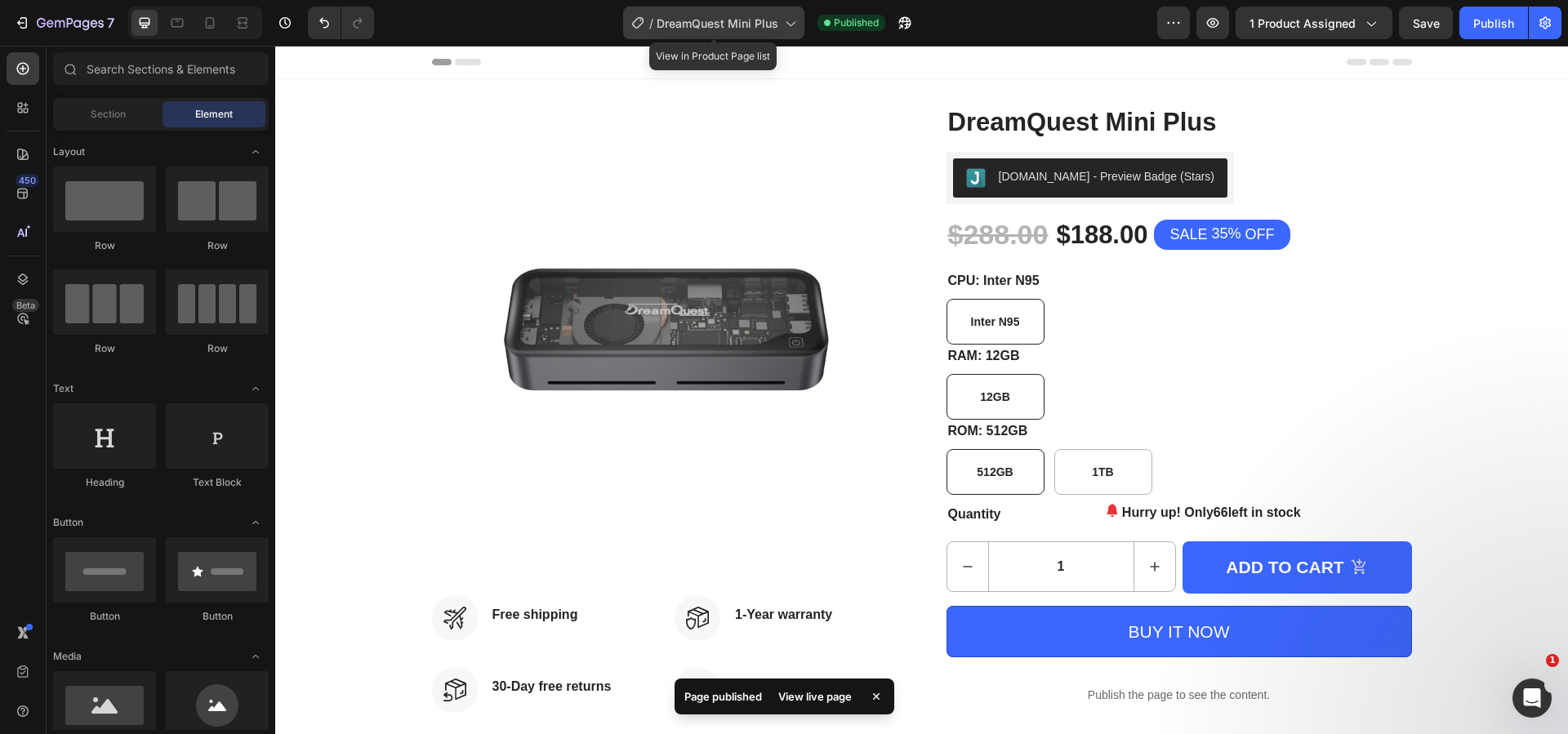
click at [759, 17] on span "DreamQuest Mini Plus" at bounding box center [717, 24] width 121 height 17
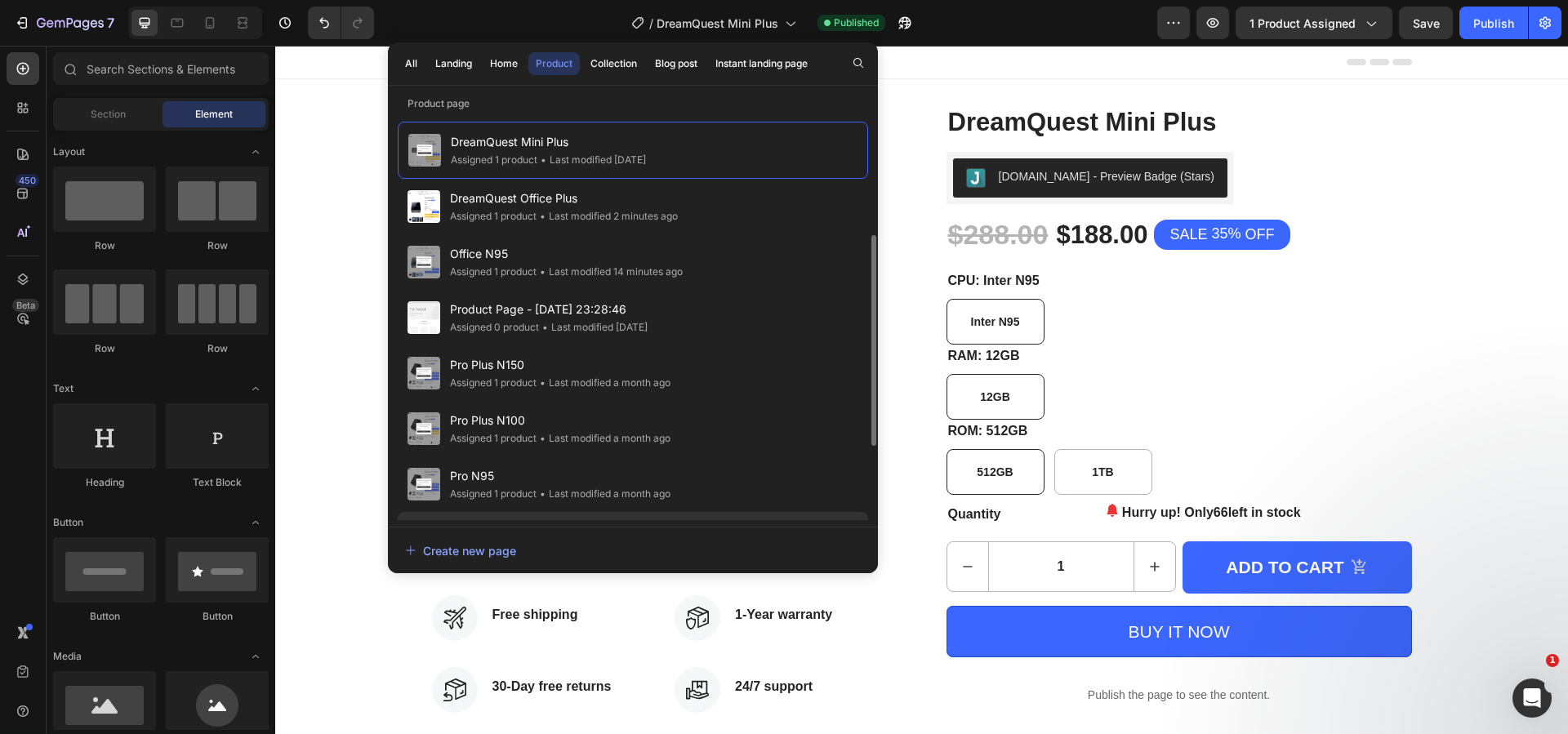
scroll to position [82, 0]
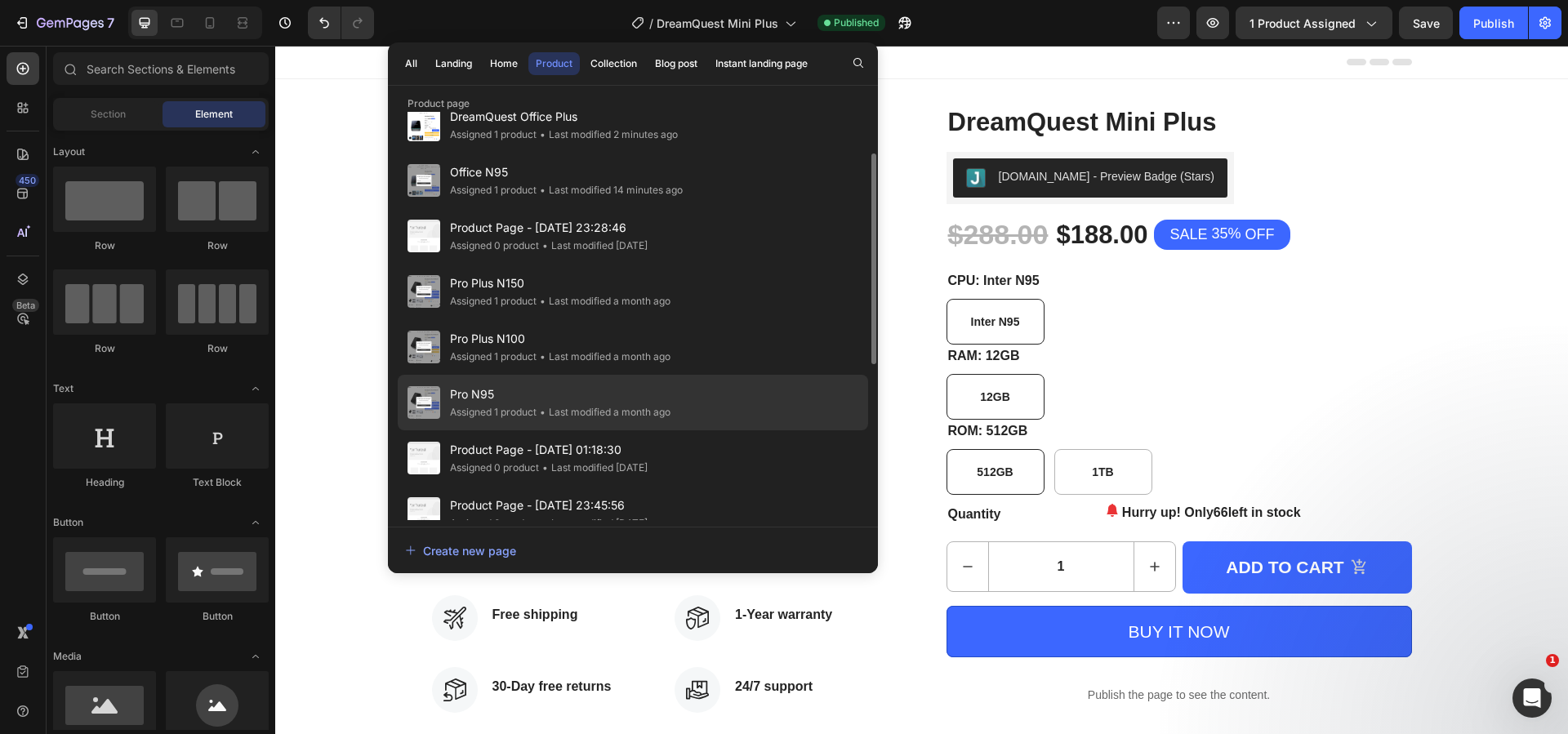
click at [613, 395] on span "Pro N95" at bounding box center [560, 394] width 221 height 19
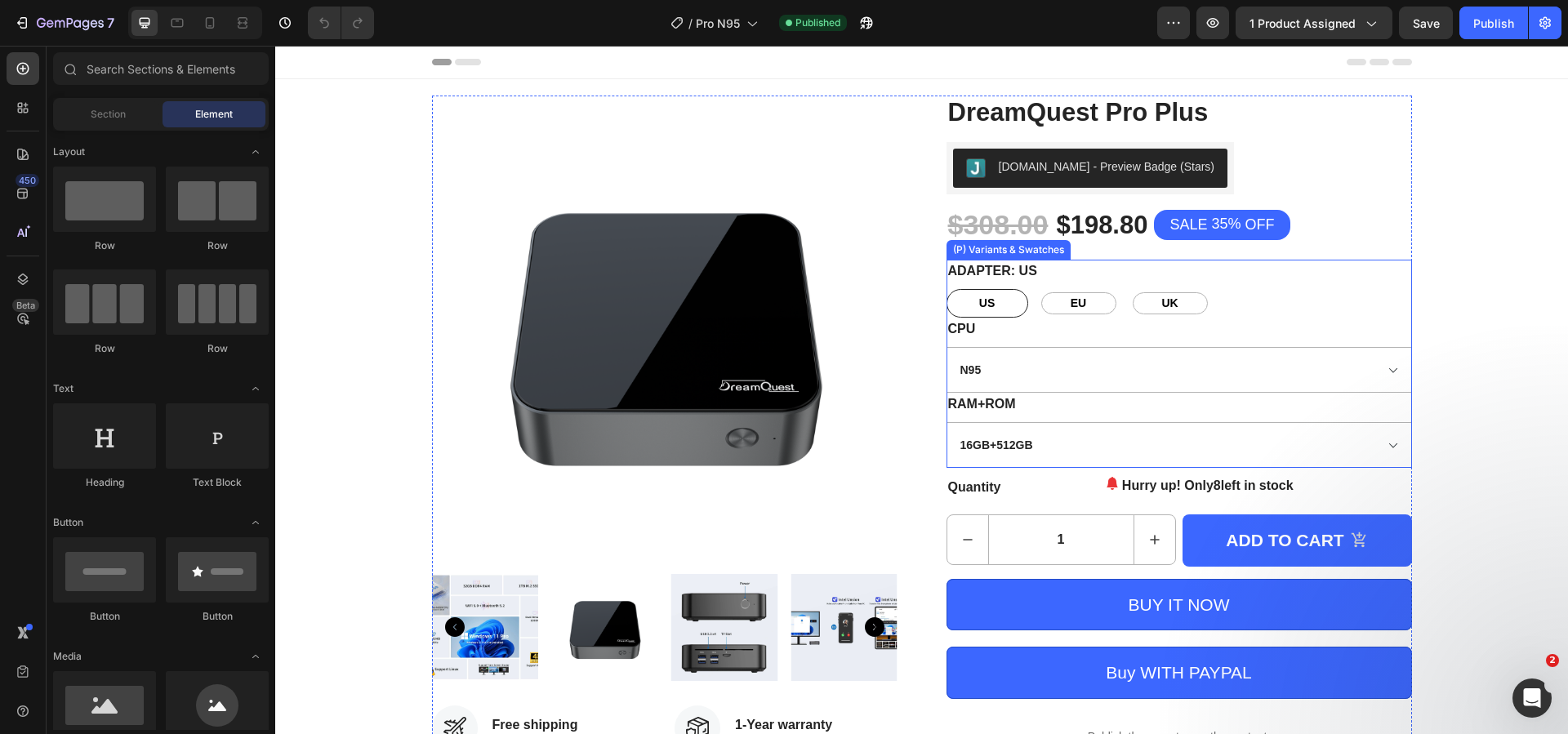
click at [1251, 306] on div "US [GEOGRAPHIC_DATA] [GEOGRAPHIC_DATA] [GEOGRAPHIC_DATA] [GEOGRAPHIC_DATA] [GEO…" at bounding box center [1179, 302] width 466 height 29
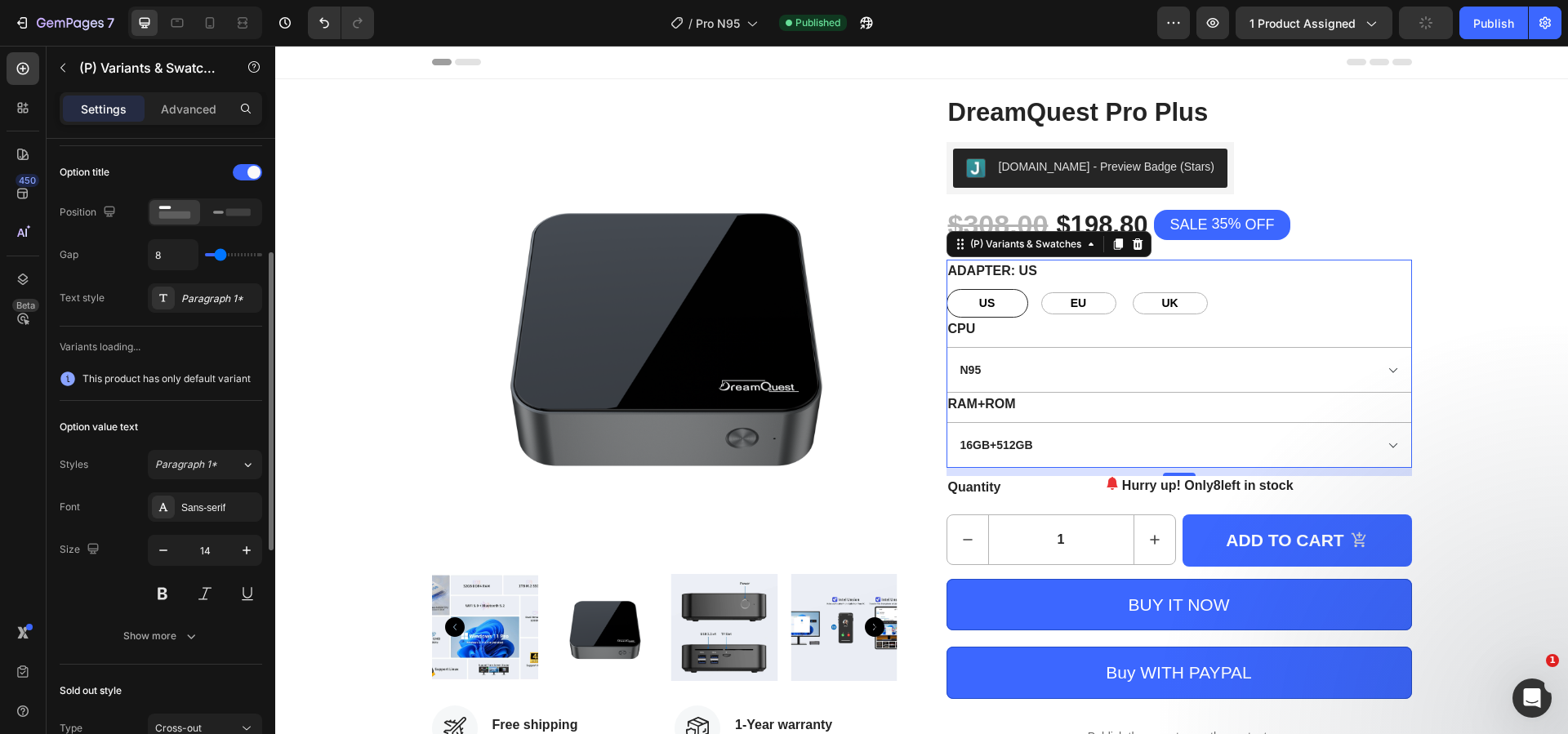
scroll to position [326, 0]
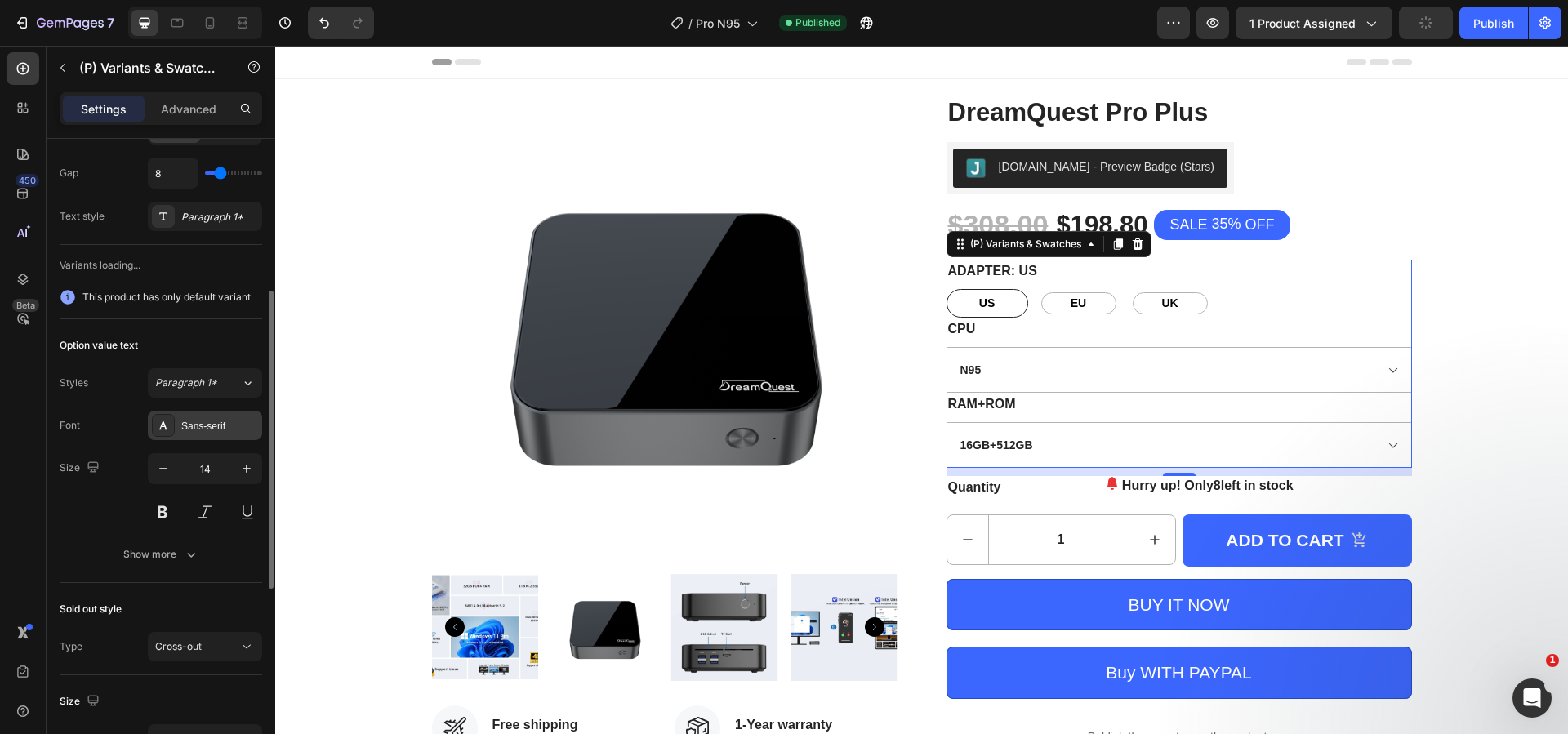
click at [200, 425] on div "Sans-serif" at bounding box center [220, 425] width 77 height 15
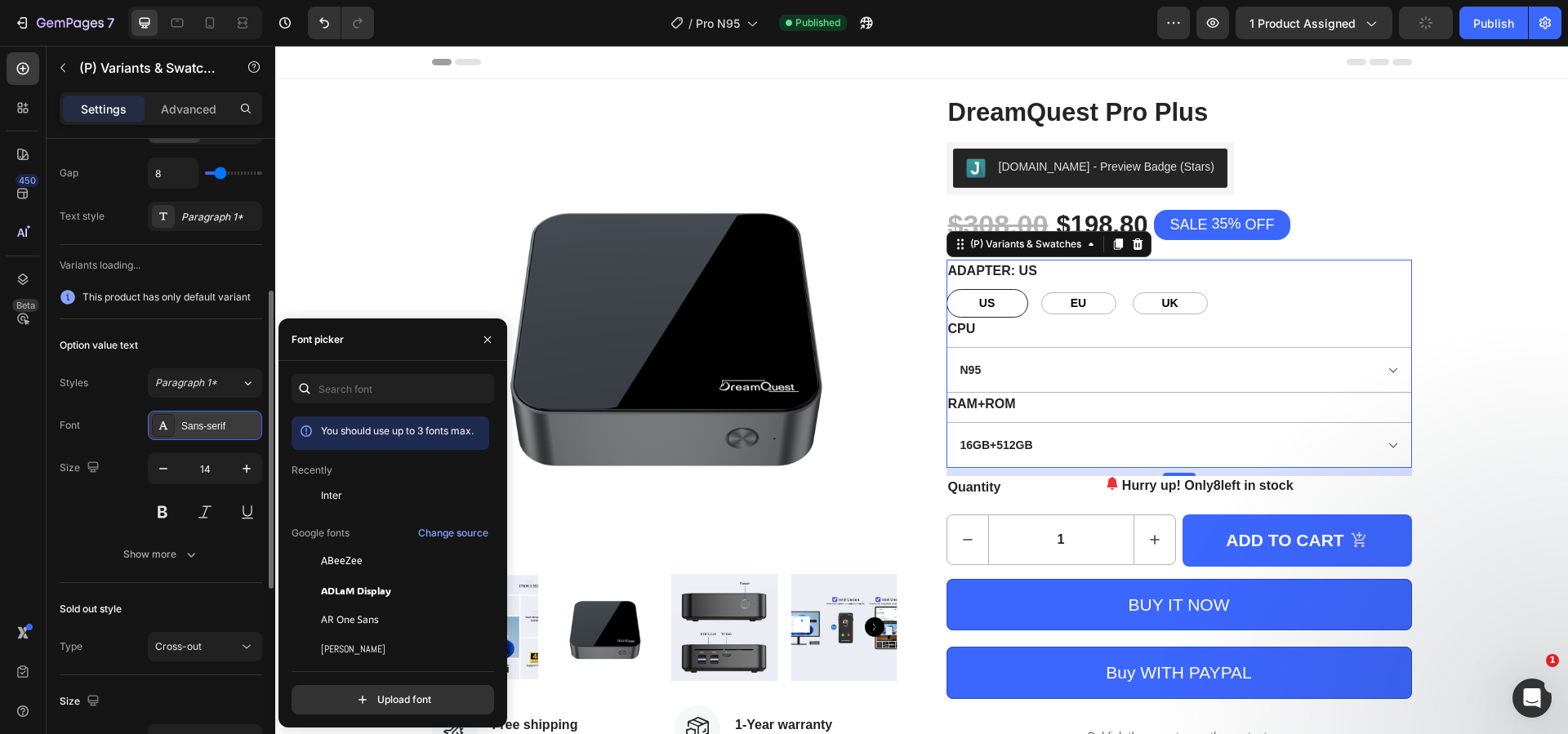
scroll to position [0, 0]
click at [338, 499] on span "Inter" at bounding box center [331, 495] width 21 height 15
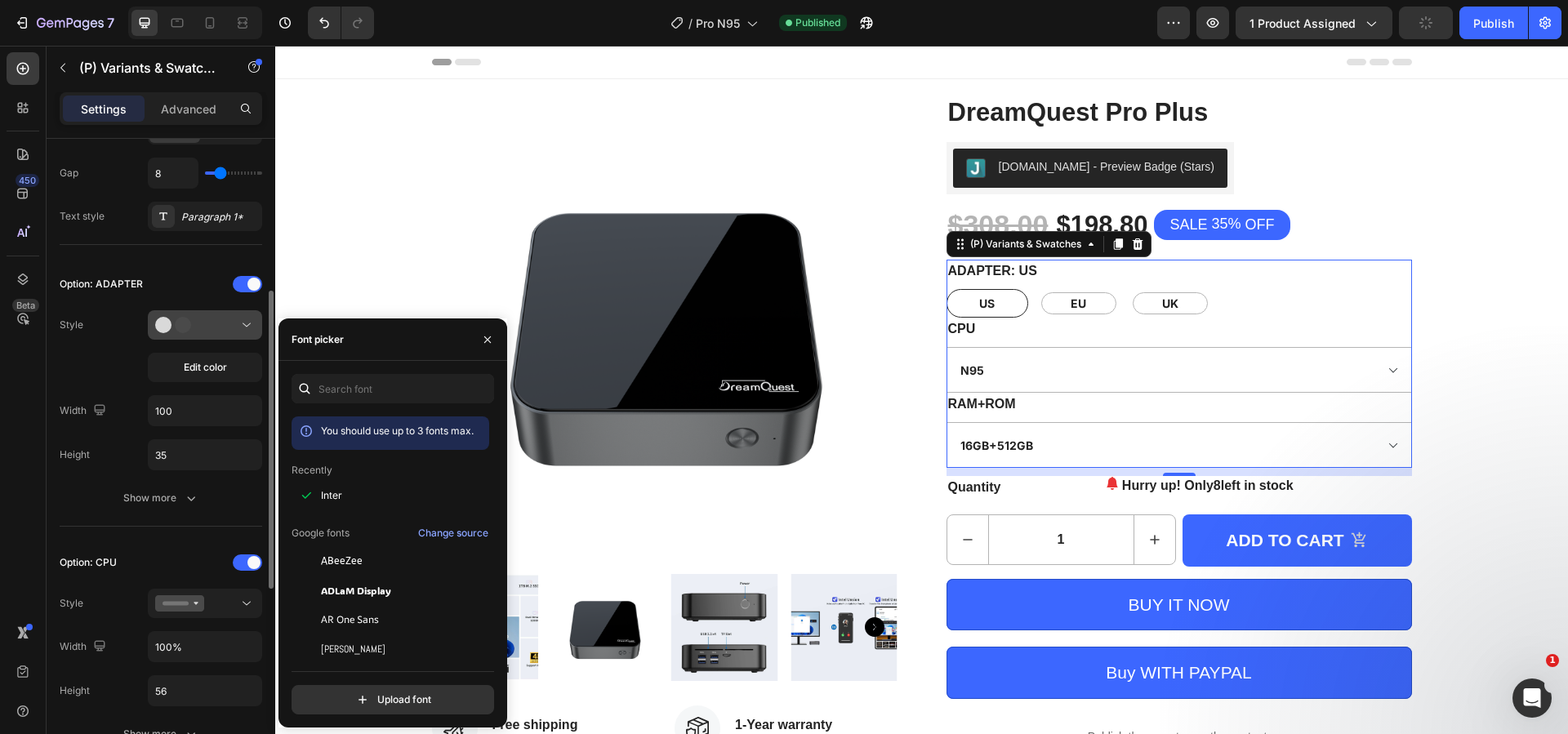
click at [211, 323] on div at bounding box center [205, 324] width 99 height 17
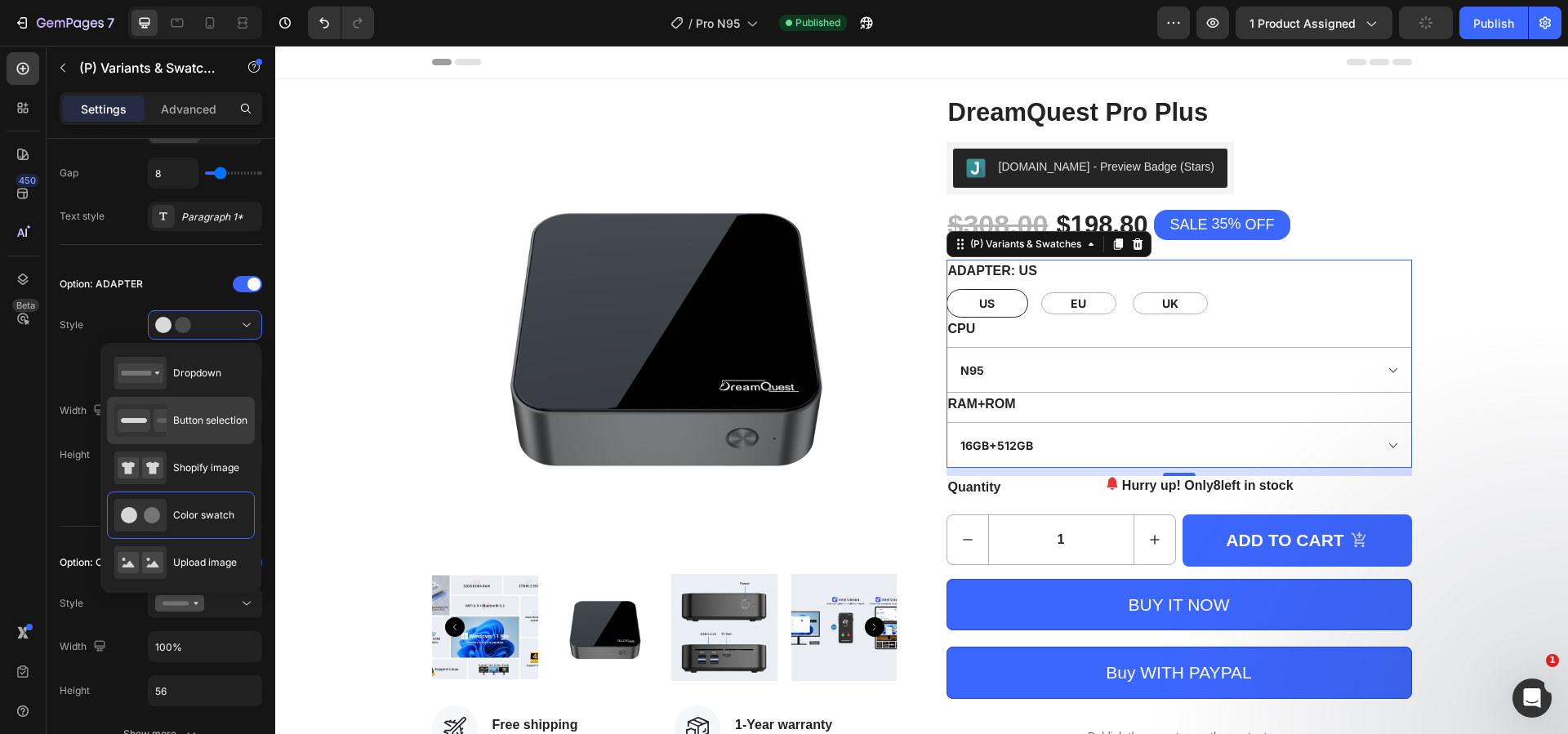
click at [225, 428] on span "Button selection" at bounding box center [209, 420] width 74 height 15
type input "120"
type input "56"
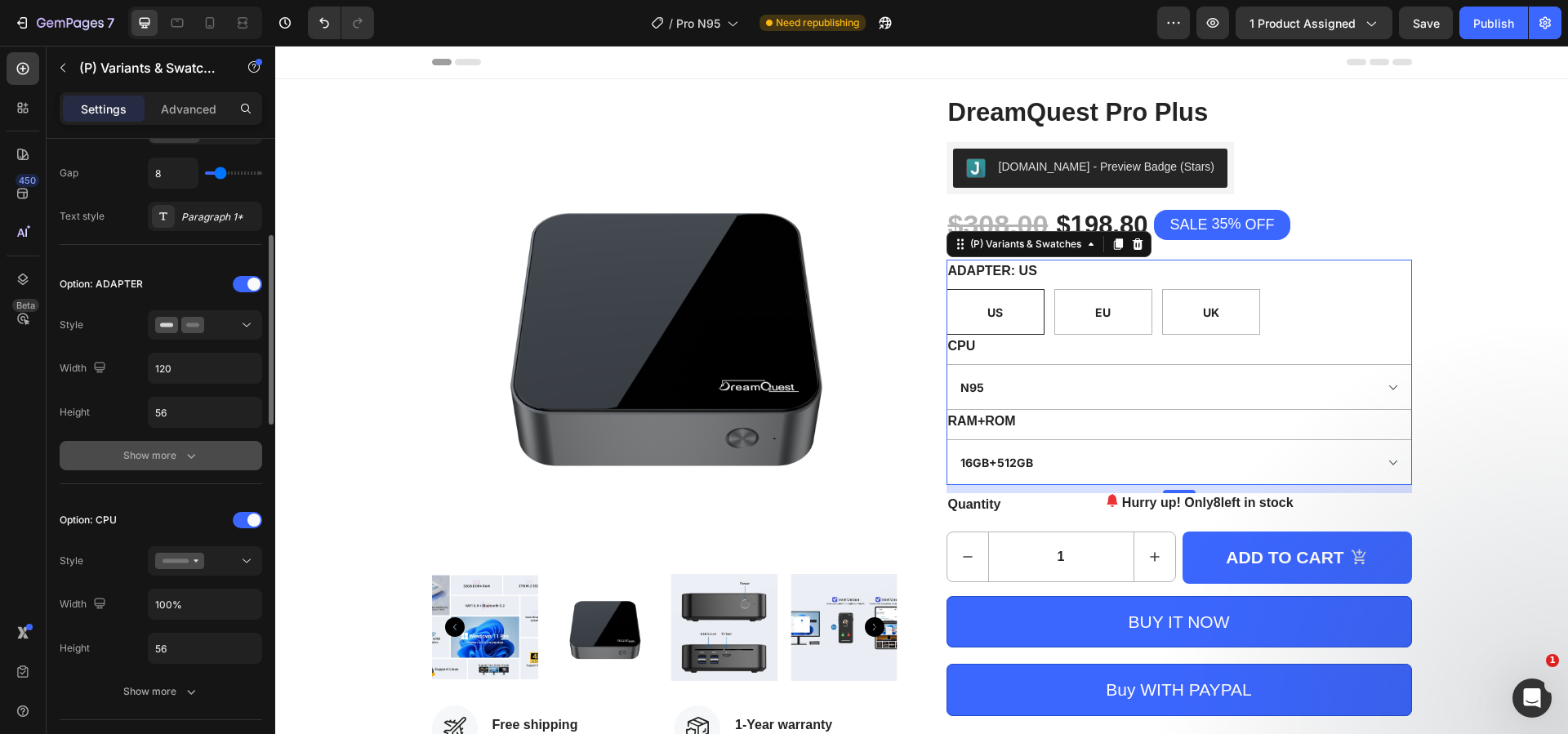
click at [181, 454] on div "Show more" at bounding box center [160, 455] width 76 height 17
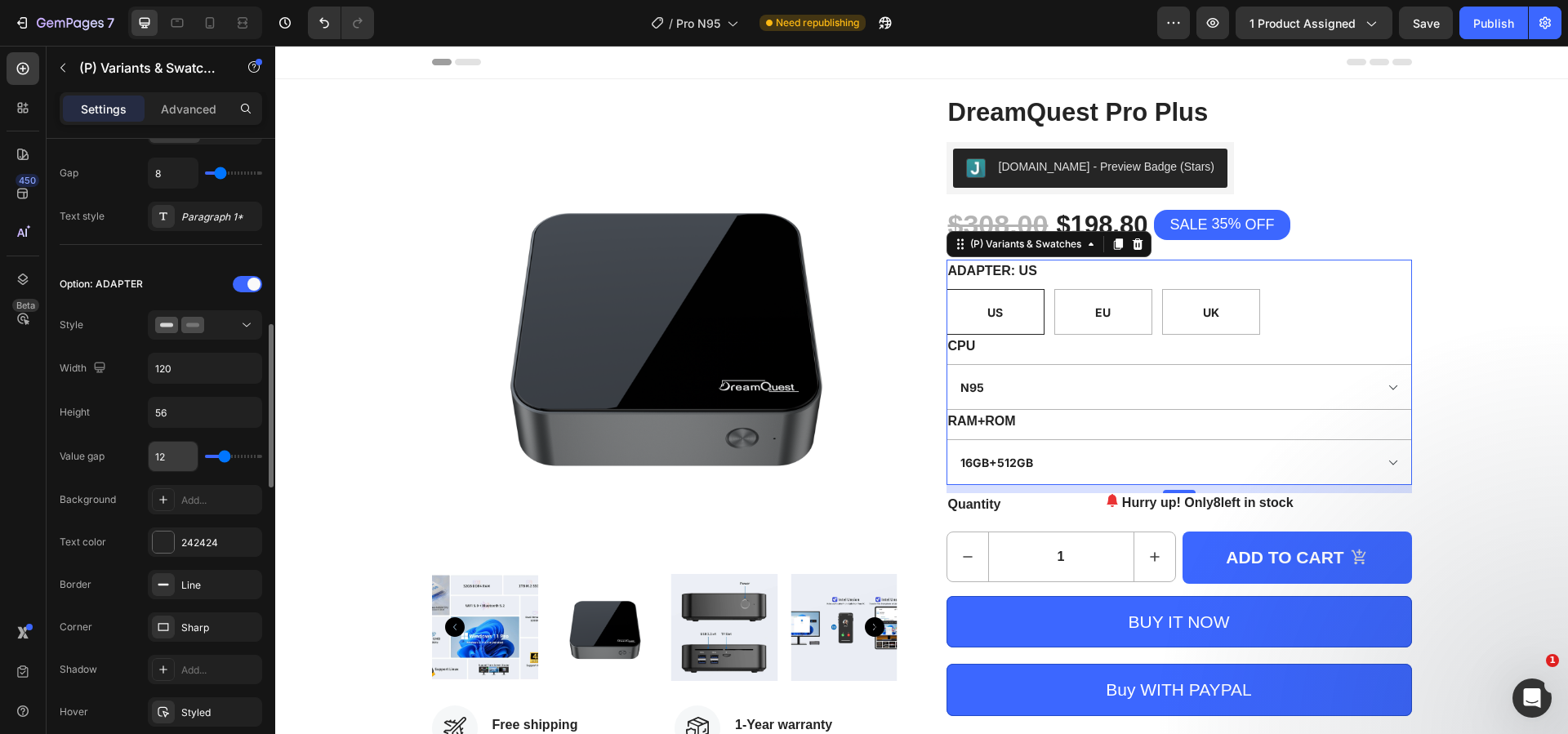
scroll to position [490, 0]
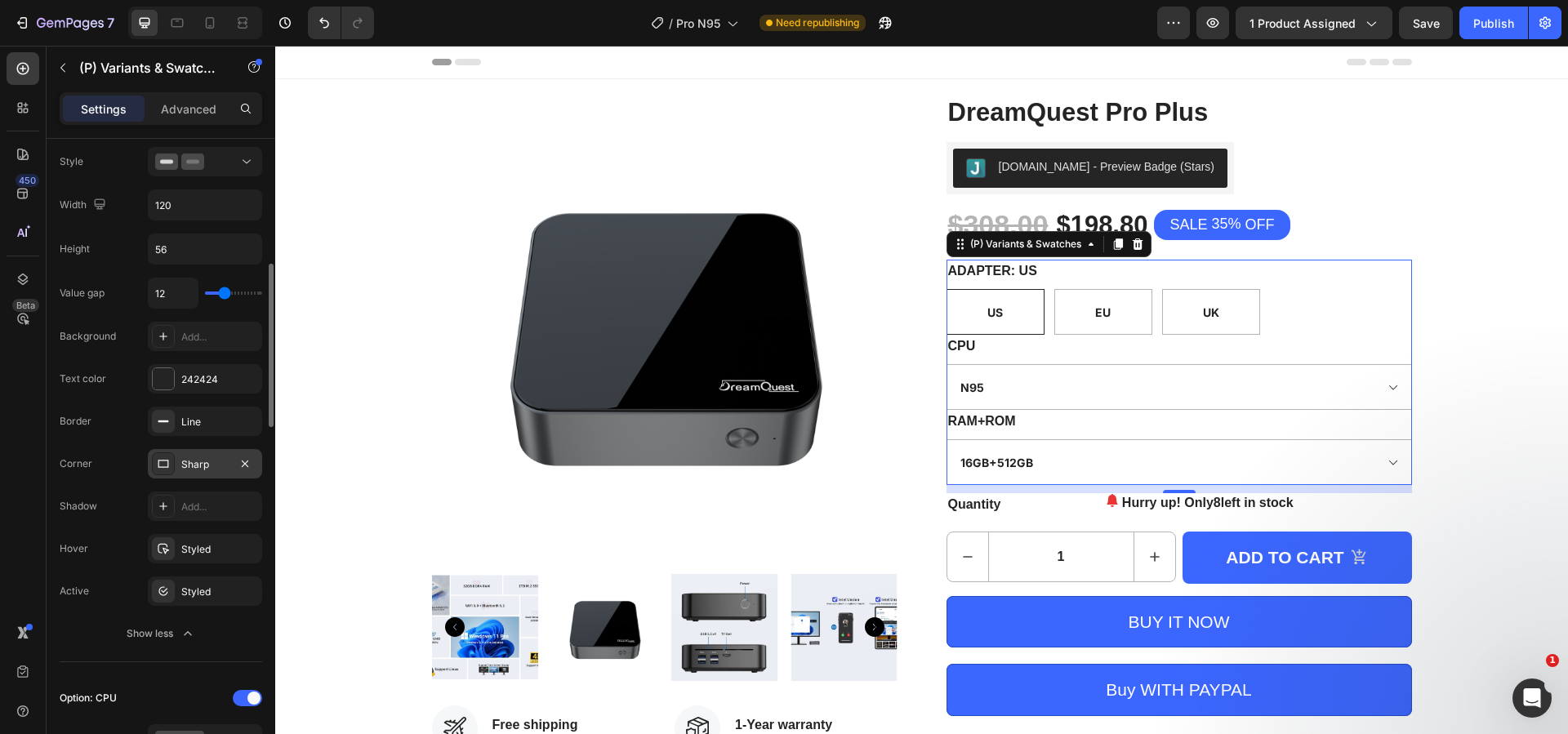
click at [206, 459] on div "Sharp" at bounding box center [205, 464] width 47 height 15
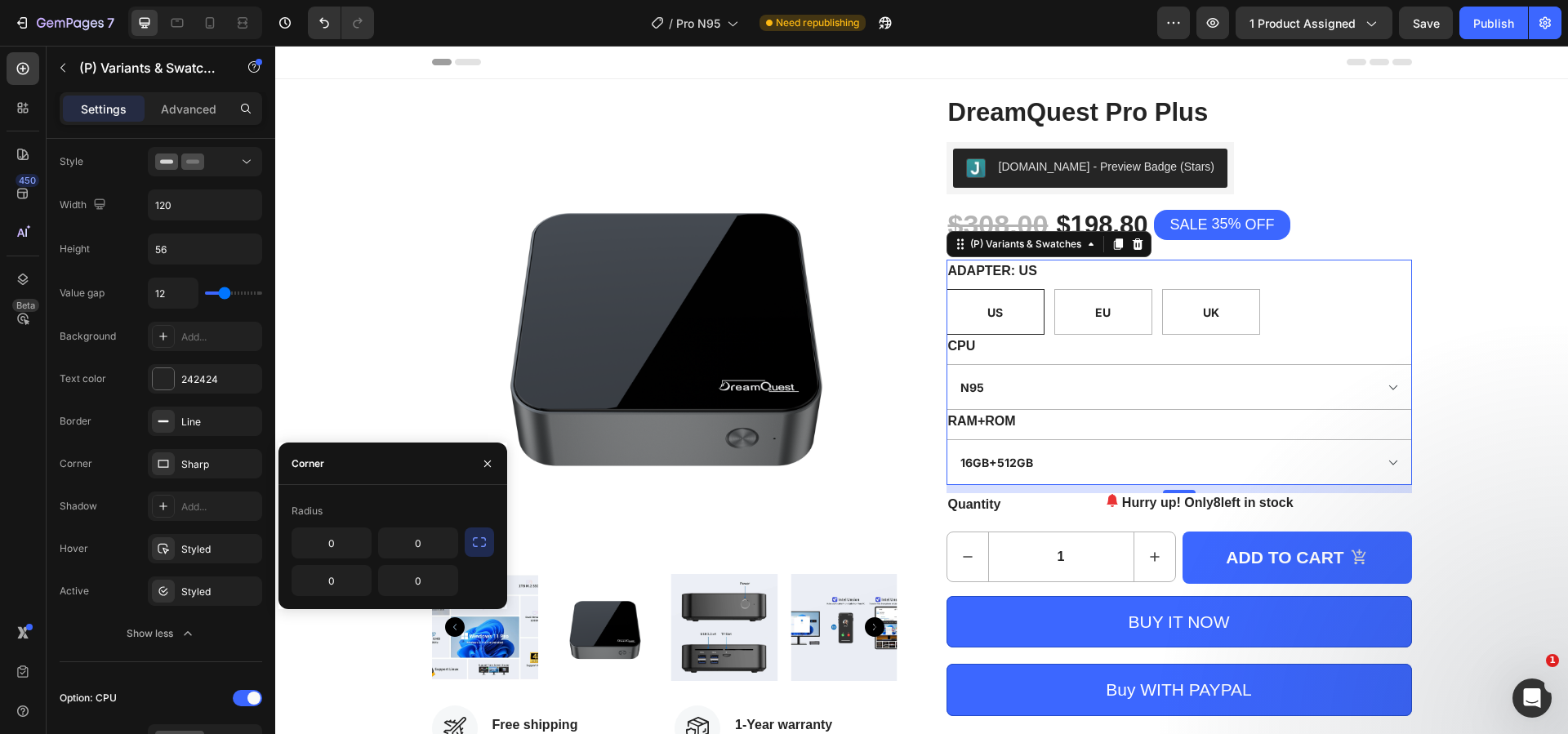
click at [474, 540] on icon "button" at bounding box center [479, 541] width 17 height 17
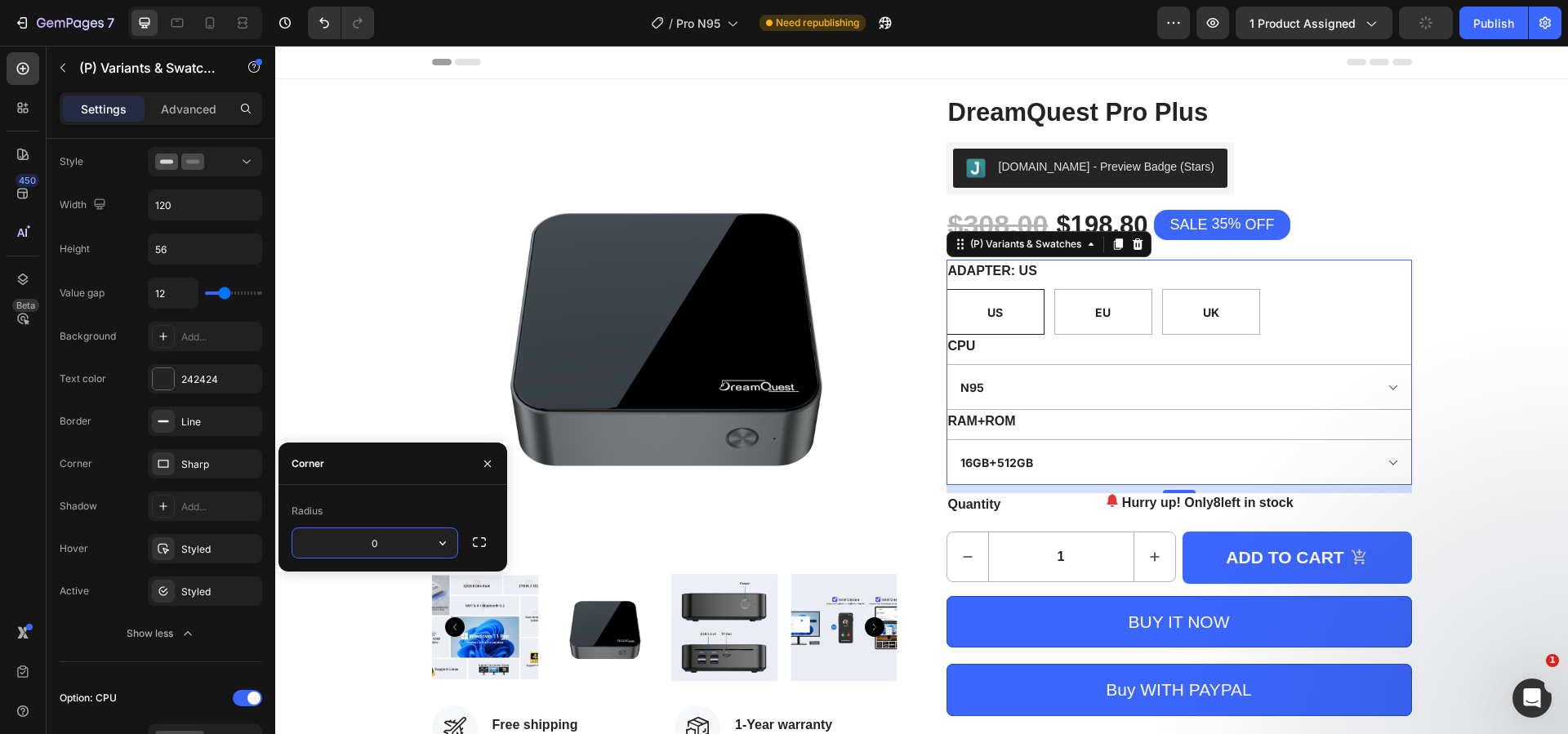
click at [392, 544] on input "0" at bounding box center [374, 543] width 165 height 30
type input "8"
click at [200, 596] on div "Styled" at bounding box center [205, 591] width 47 height 15
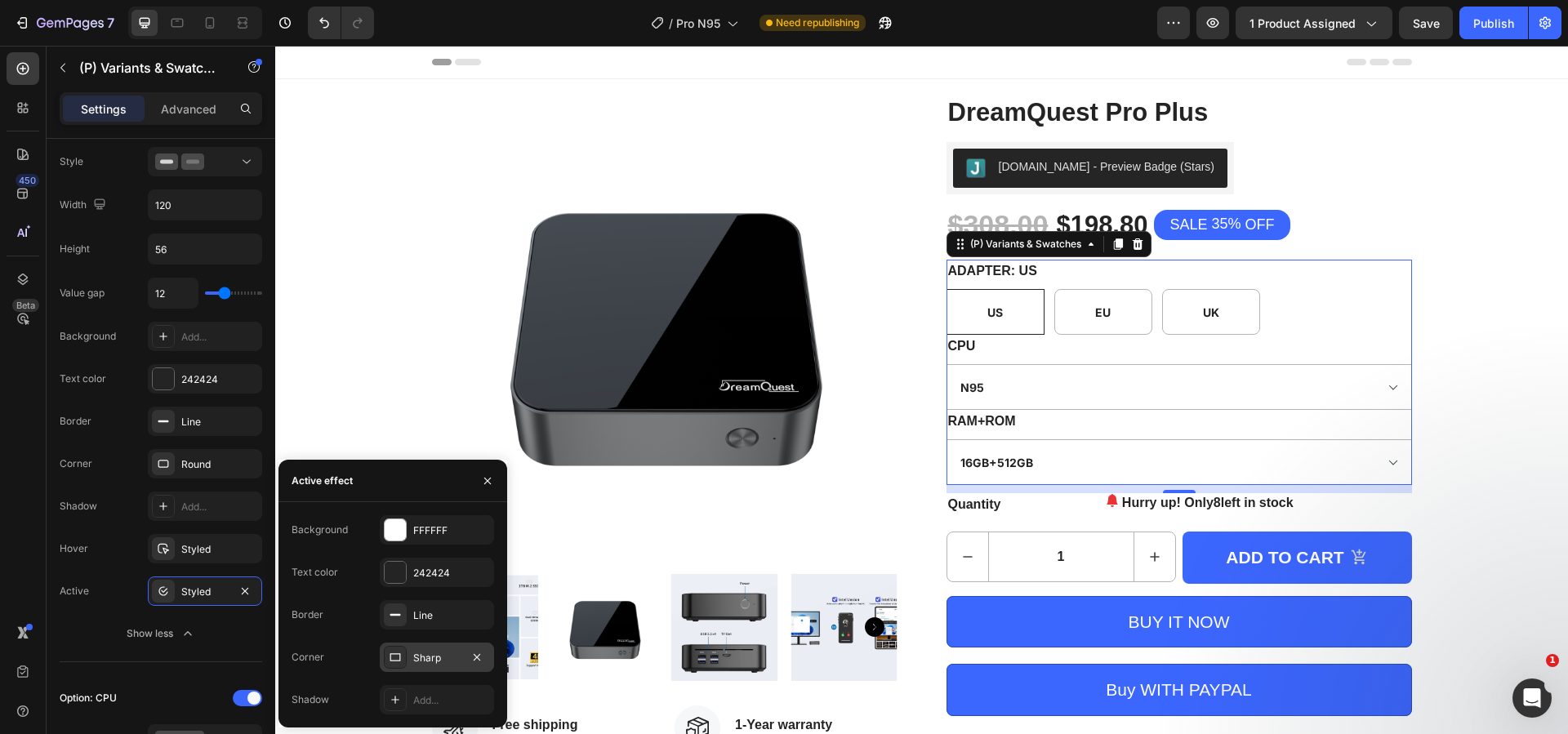
click at [453, 666] on div "Sharp" at bounding box center [436, 657] width 114 height 30
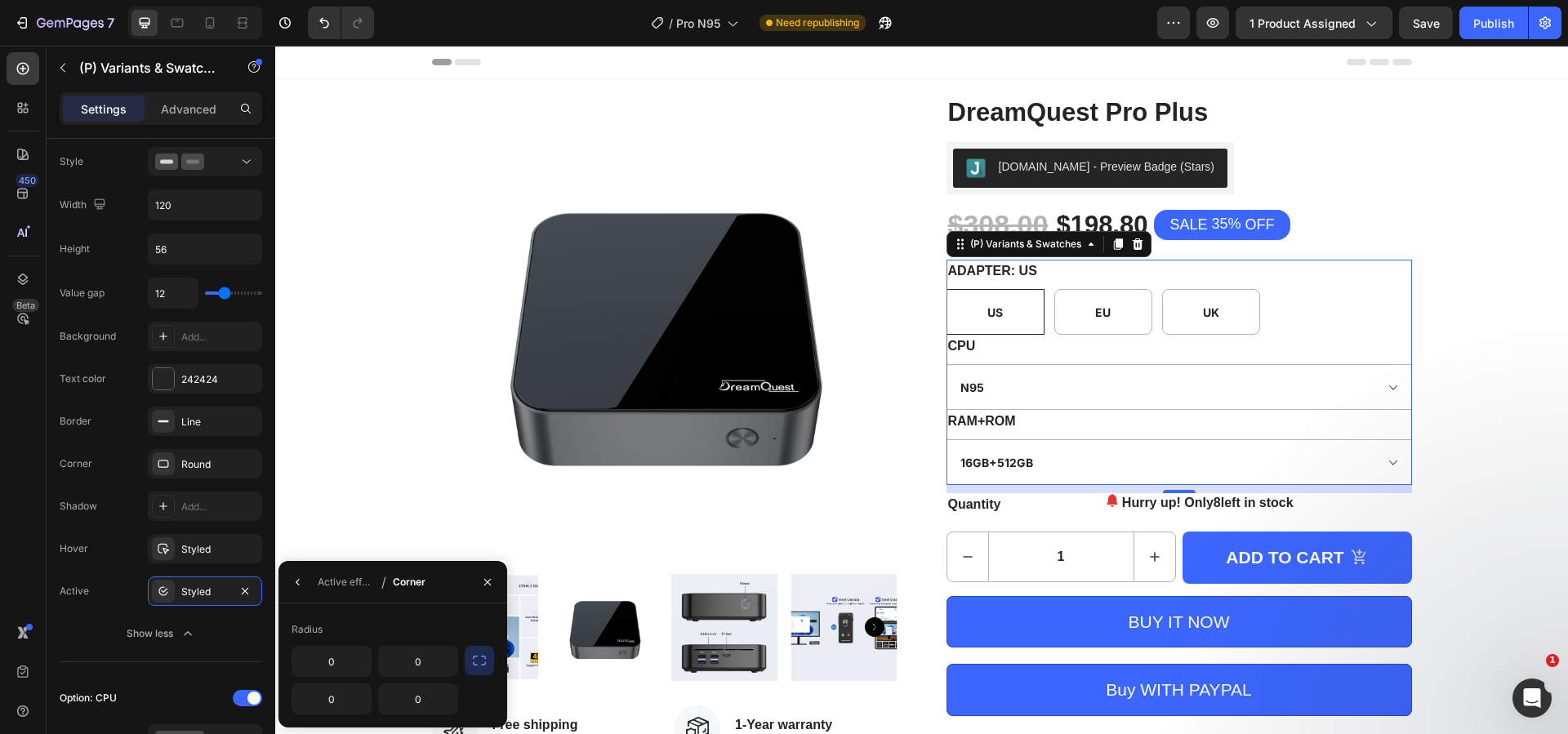
click at [486, 662] on icon "button" at bounding box center [479, 660] width 17 height 17
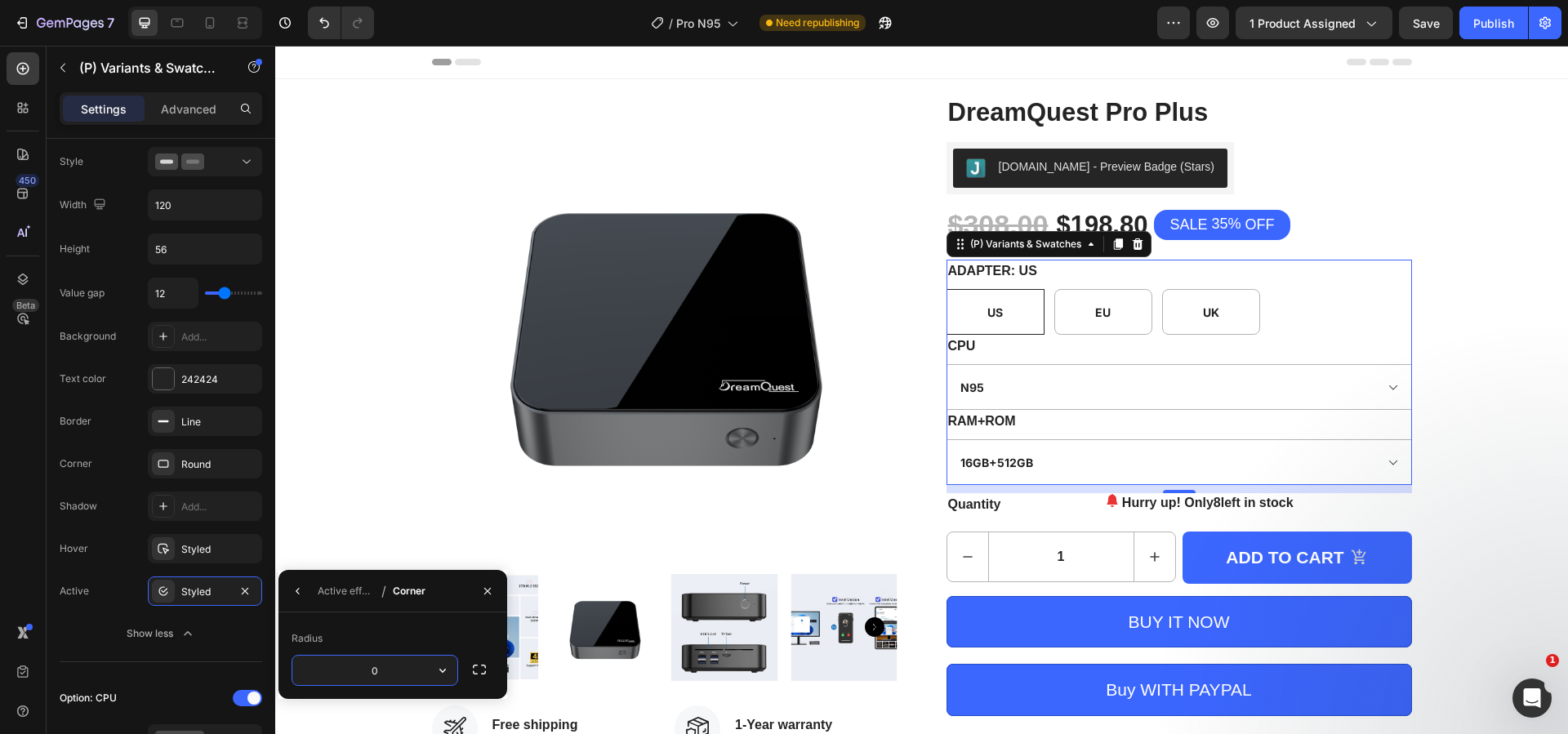
click at [419, 663] on input "0" at bounding box center [374, 670] width 165 height 30
type input "8"
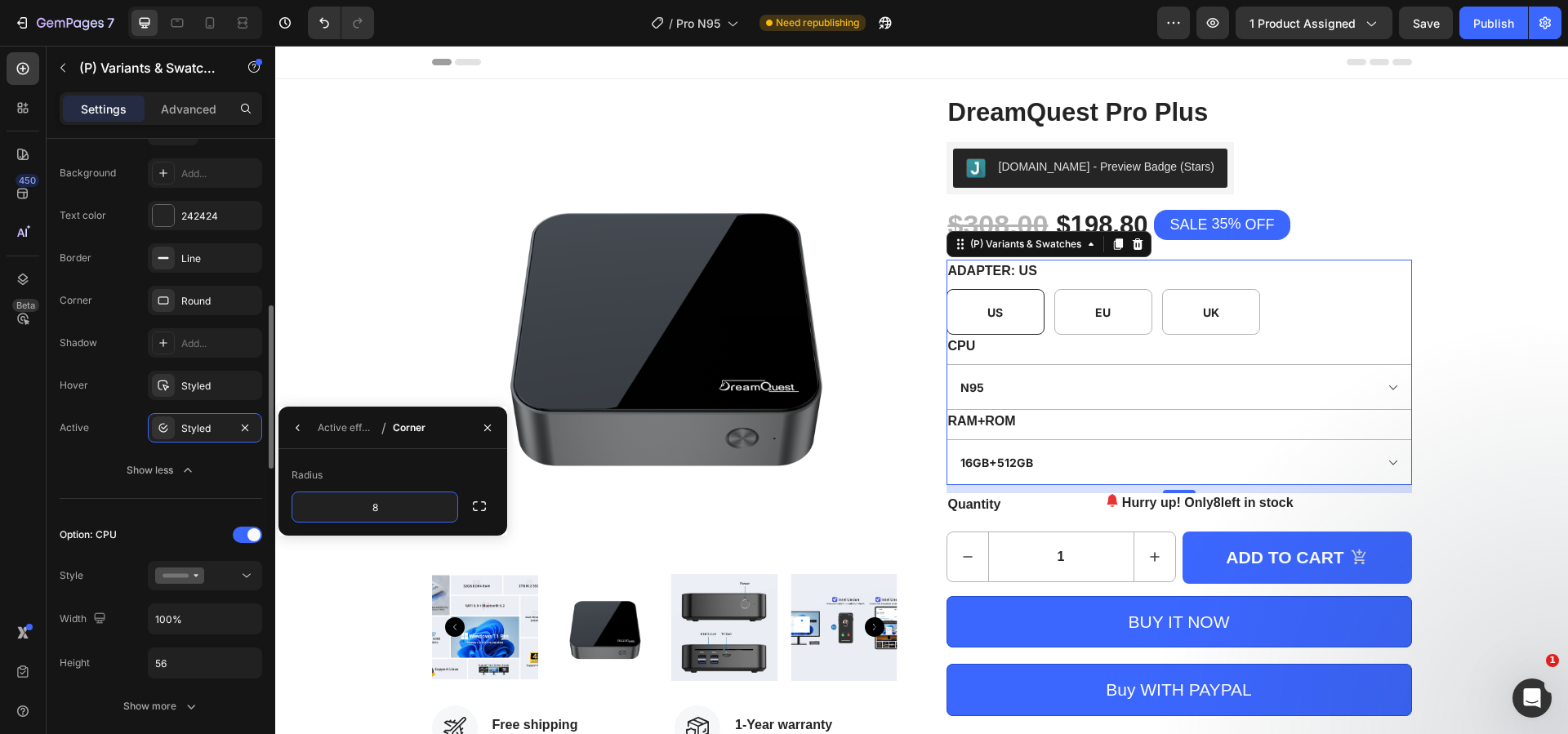
scroll to position [816, 0]
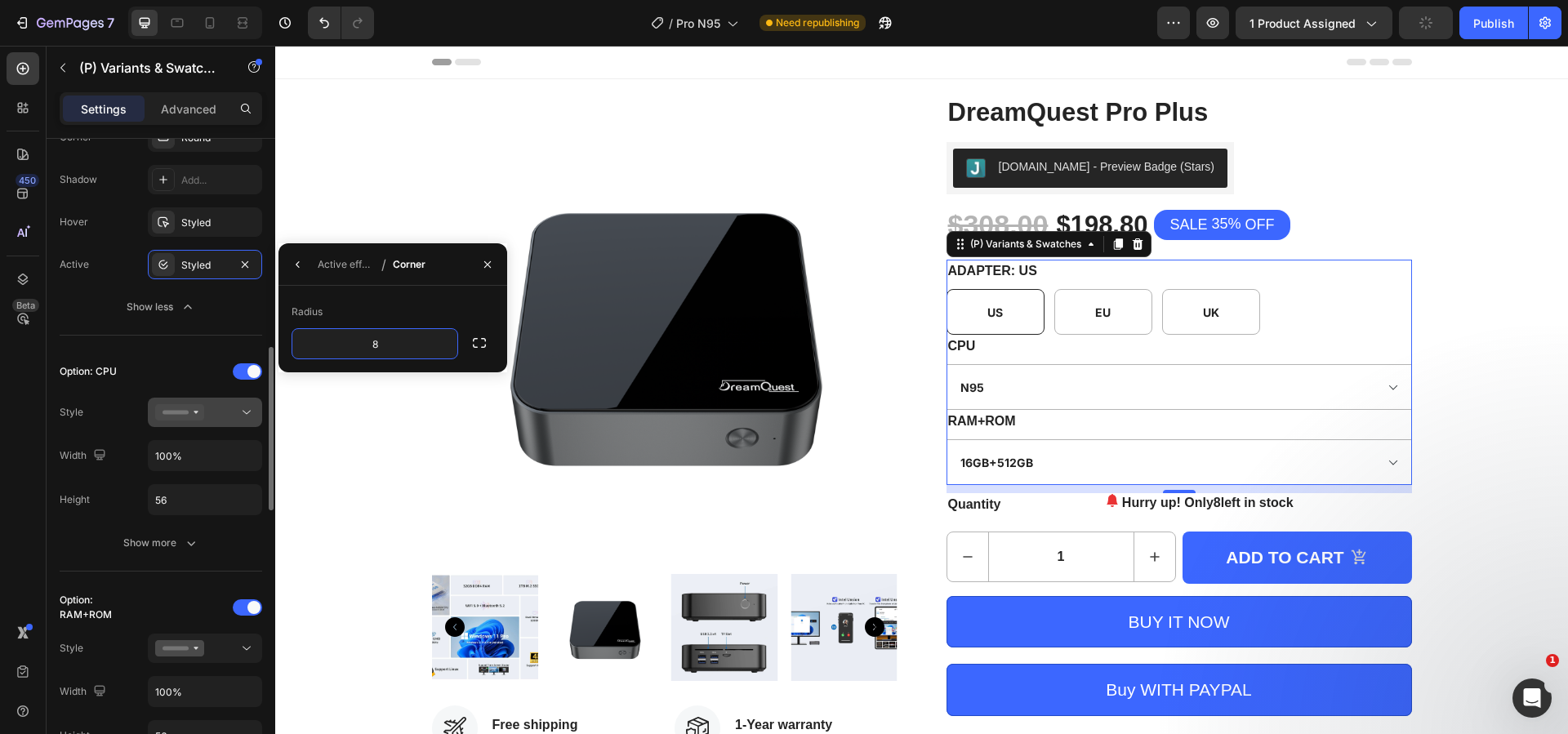
click at [237, 410] on div at bounding box center [205, 411] width 99 height 17
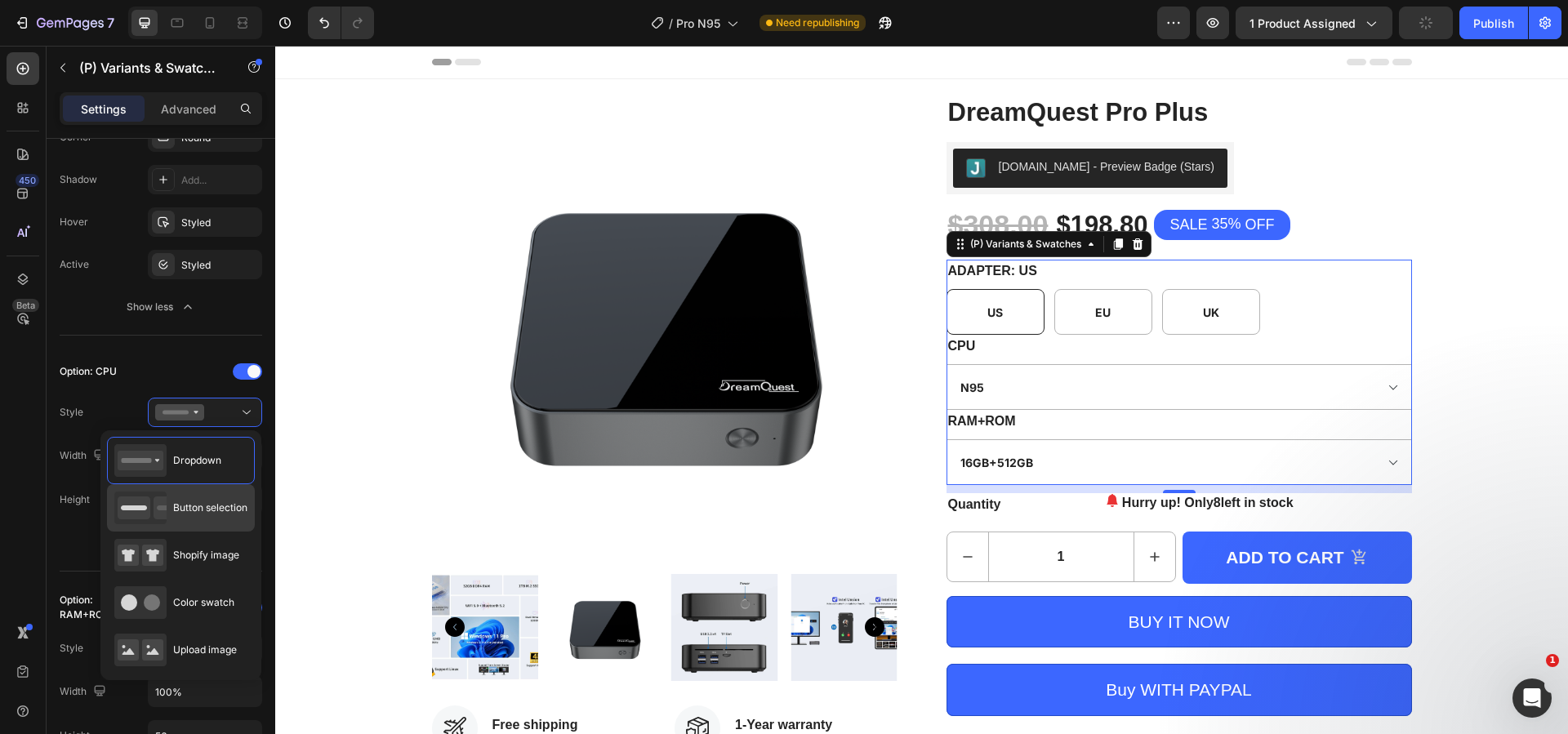
click at [217, 513] on span "Button selection" at bounding box center [209, 507] width 74 height 15
type input "120"
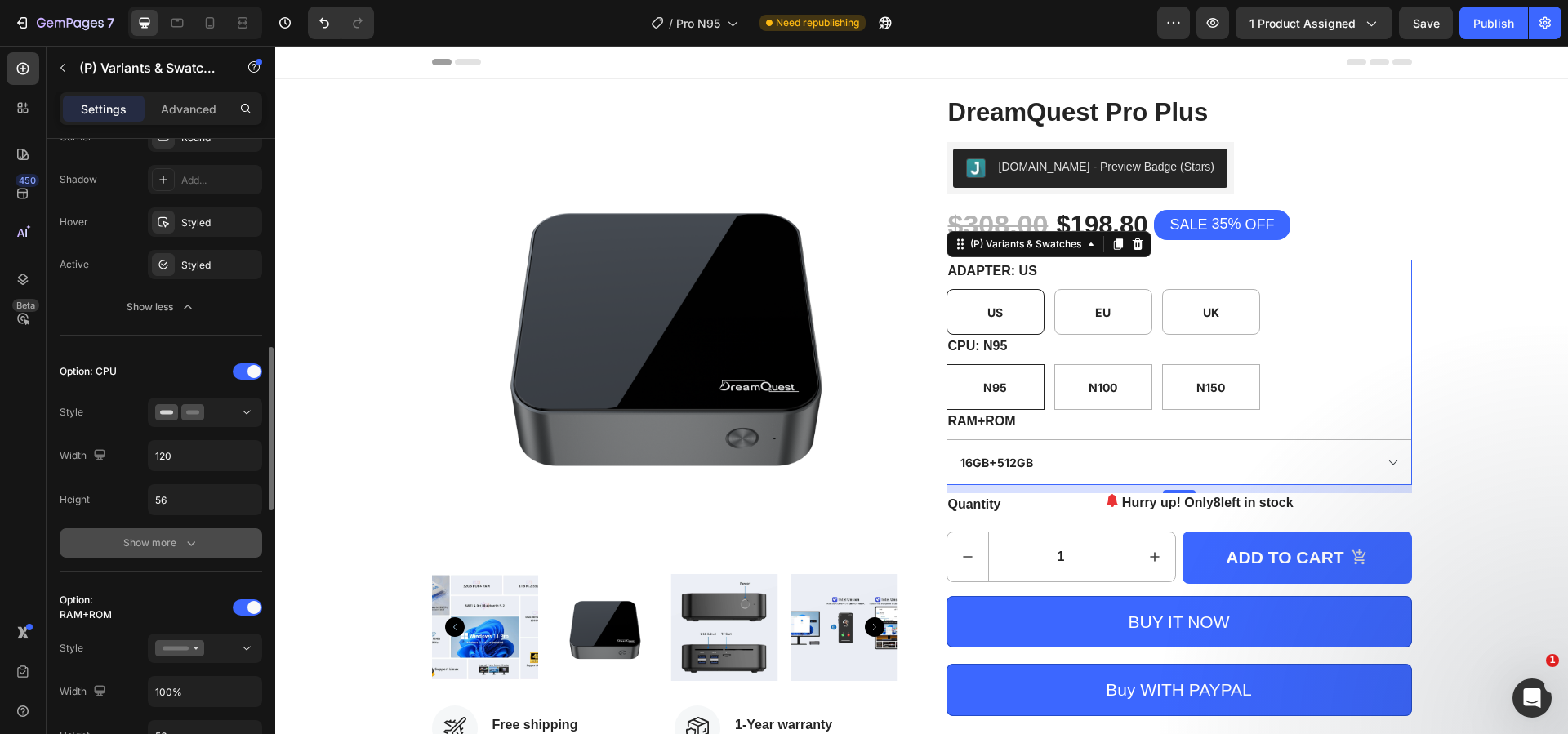
click at [185, 545] on icon "button" at bounding box center [191, 542] width 17 height 17
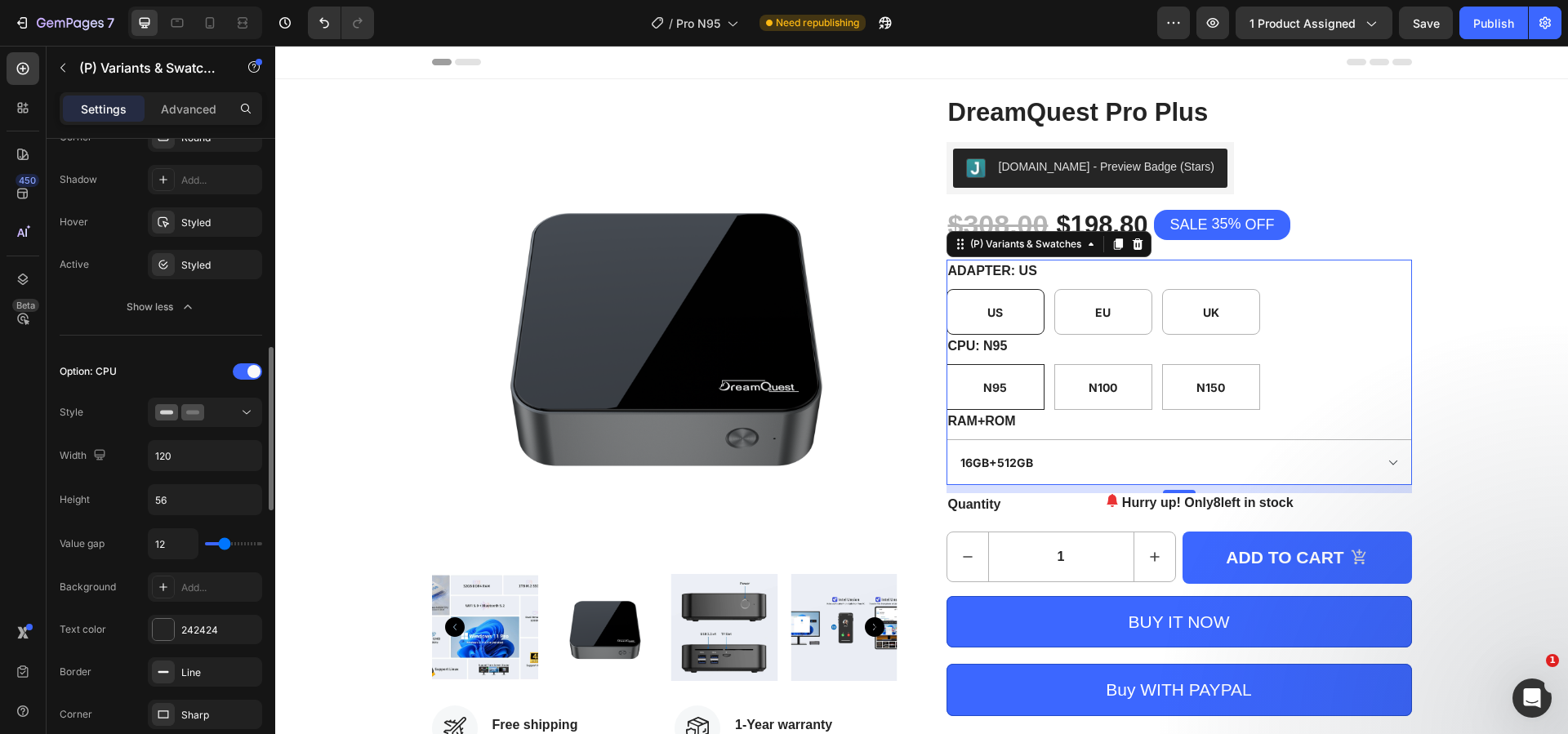
scroll to position [979, 0]
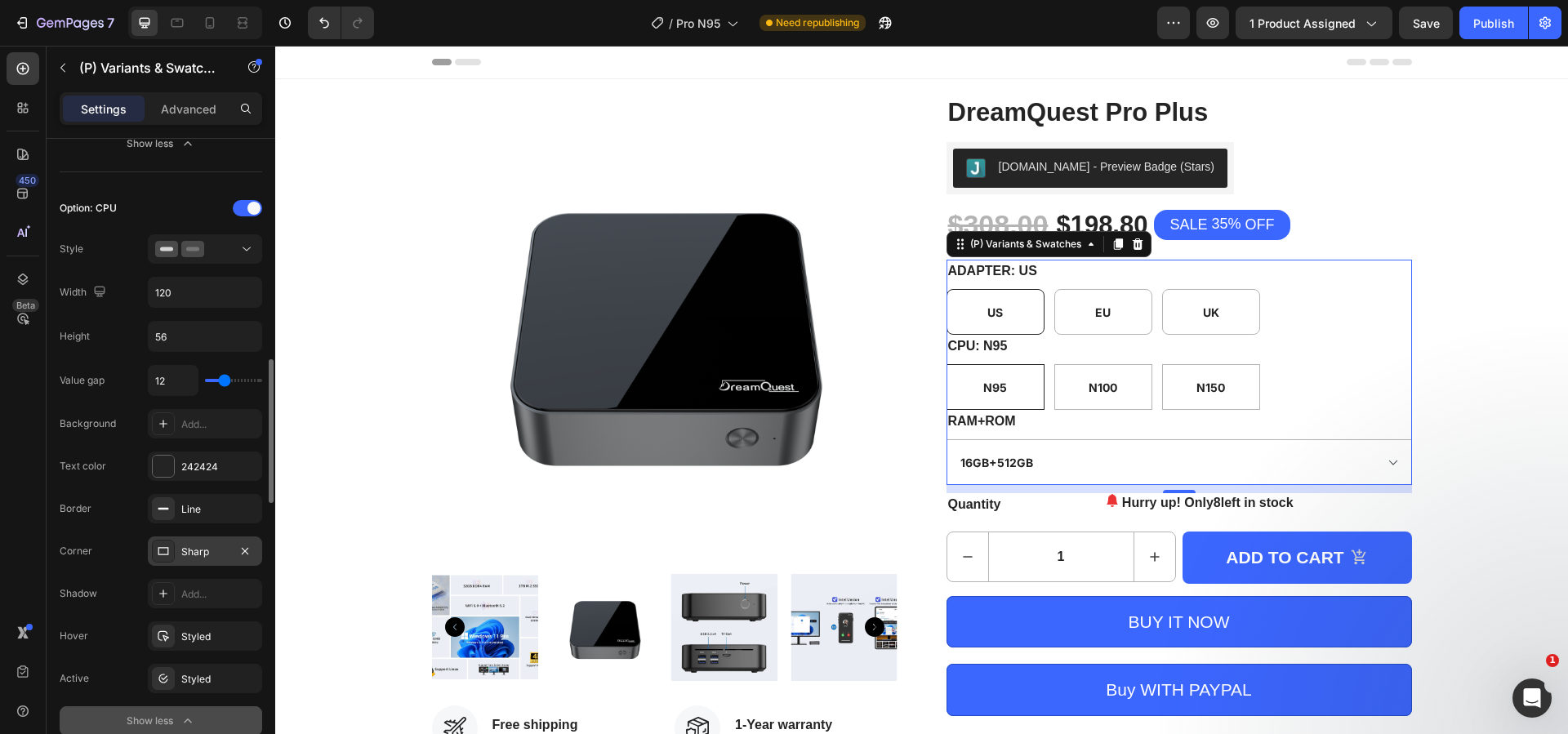
click at [206, 547] on div "Sharp" at bounding box center [205, 551] width 47 height 15
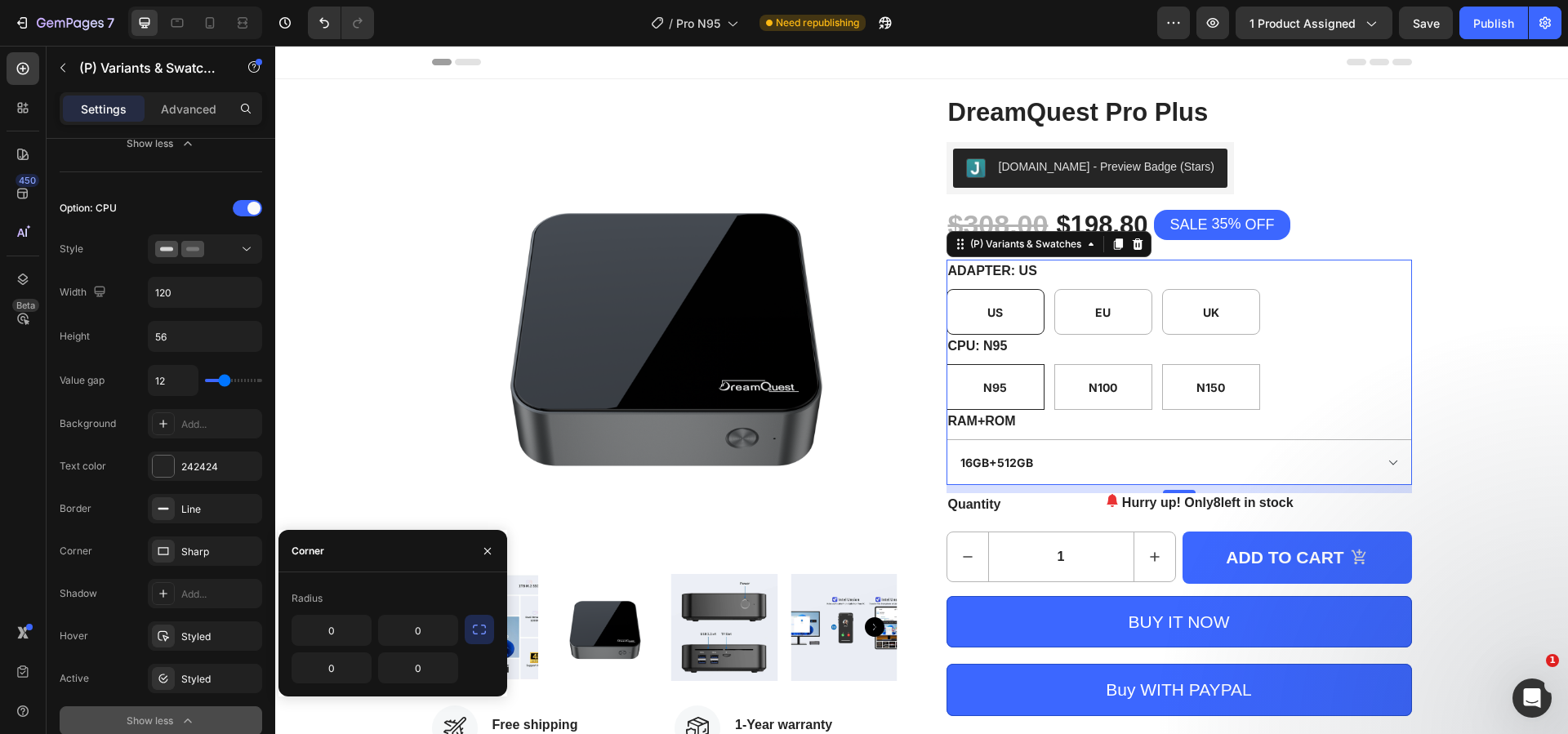
click at [478, 632] on icon "button" at bounding box center [479, 629] width 17 height 17
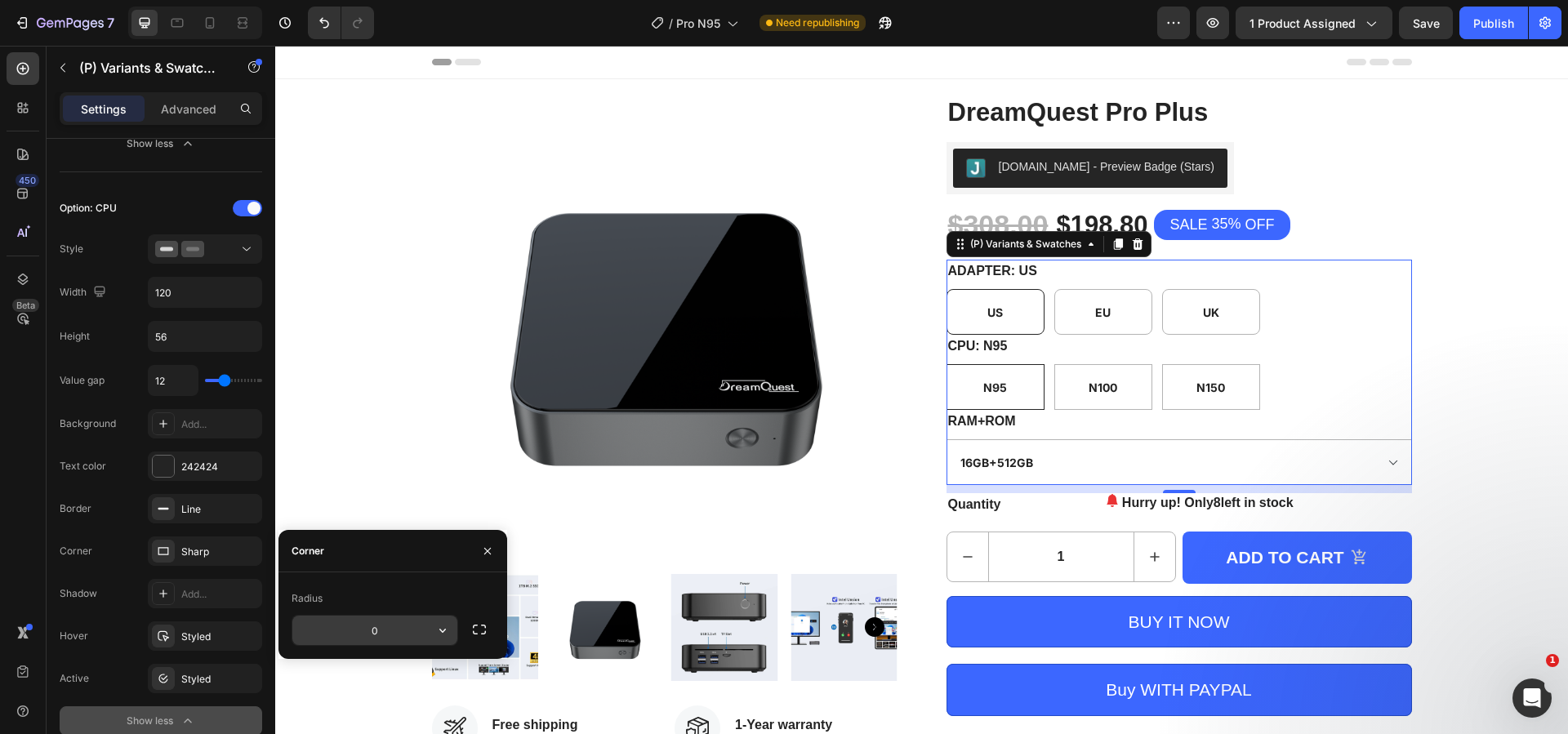
click at [0, 0] on input "0" at bounding box center [0, 0] width 0 height 0
type input "8"
click at [202, 672] on div "Styled" at bounding box center [205, 679] width 47 height 15
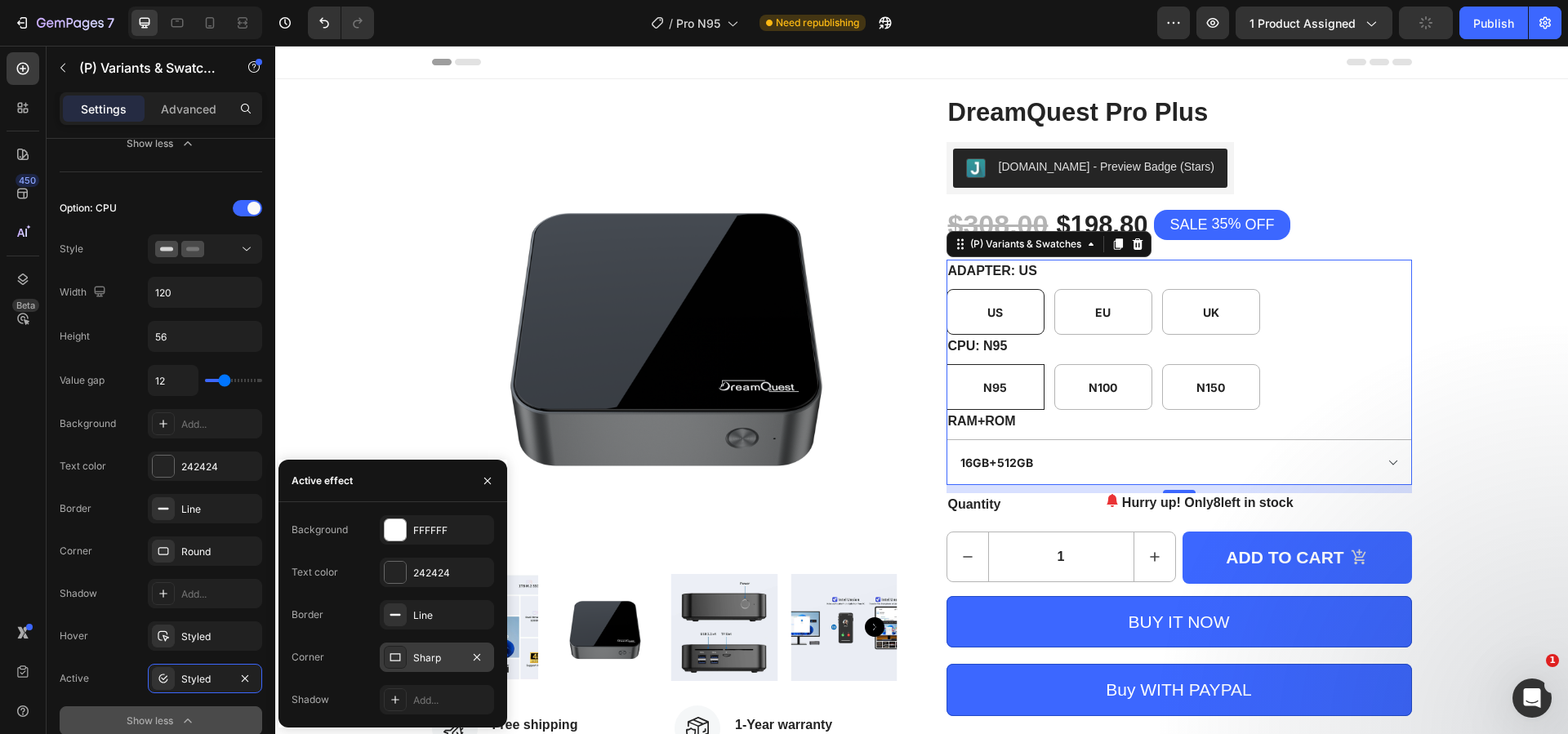
click at [420, 659] on div "Sharp" at bounding box center [437, 657] width 47 height 15
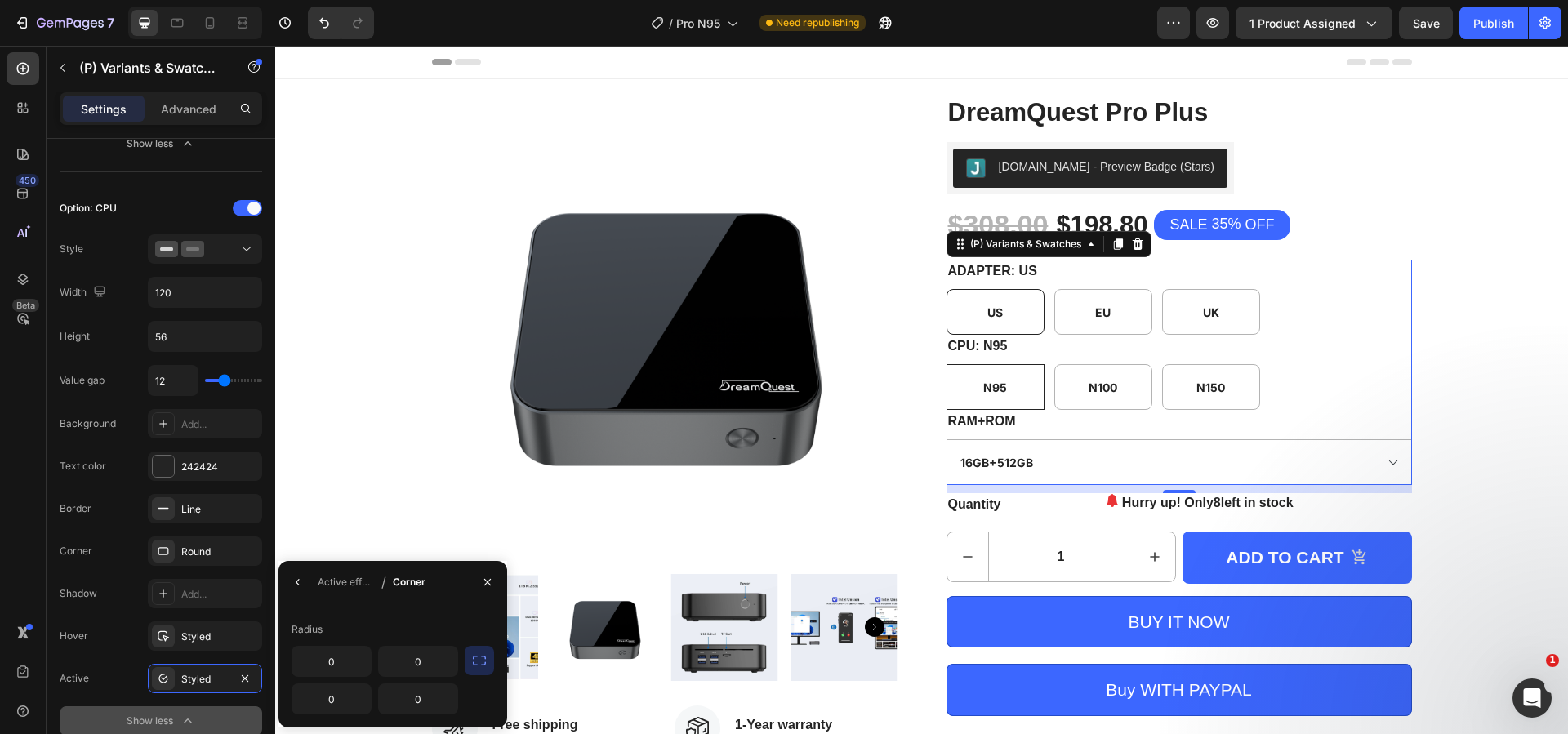
click at [483, 659] on icon "button" at bounding box center [479, 660] width 17 height 17
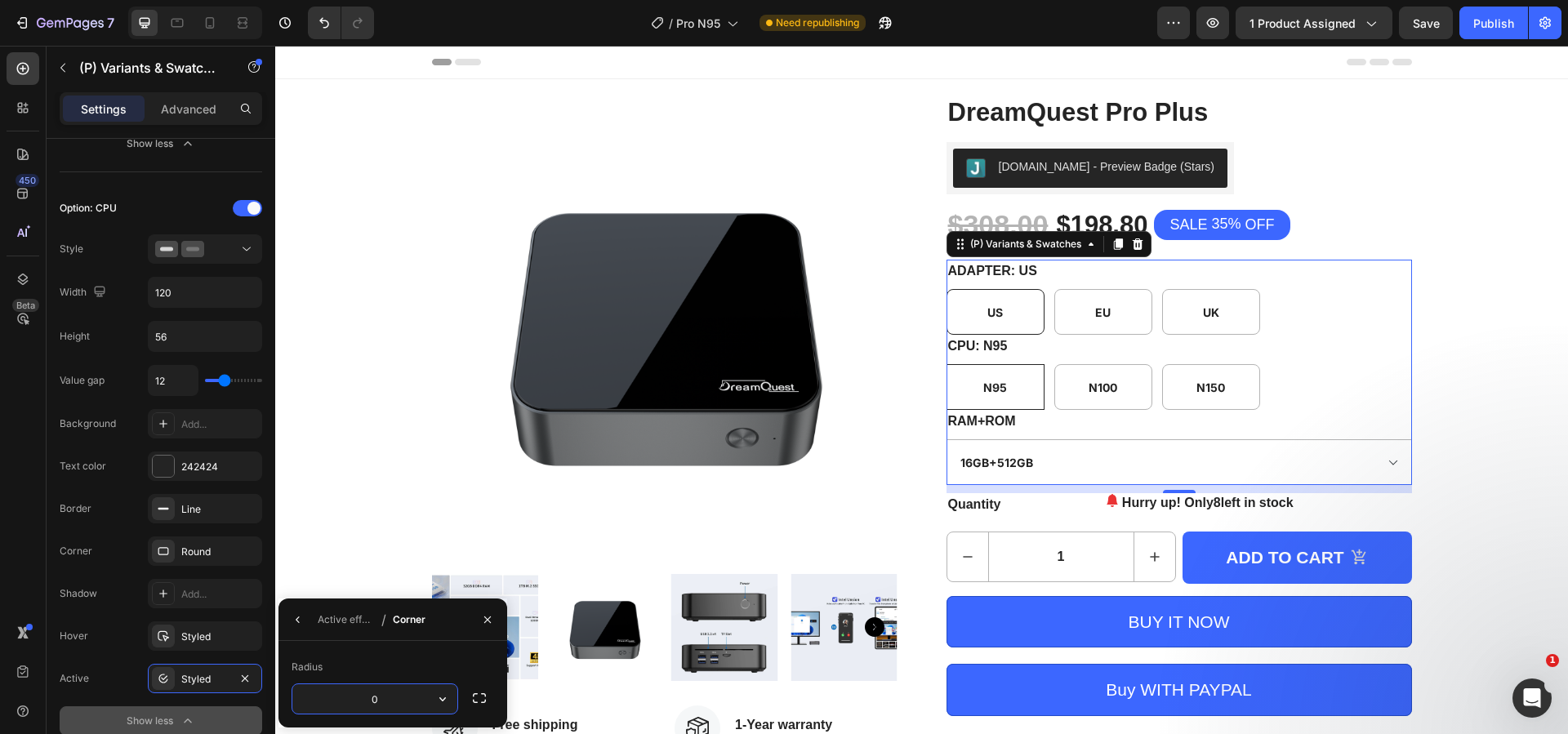
click at [380, 690] on input "0" at bounding box center [374, 699] width 165 height 30
type input "8"
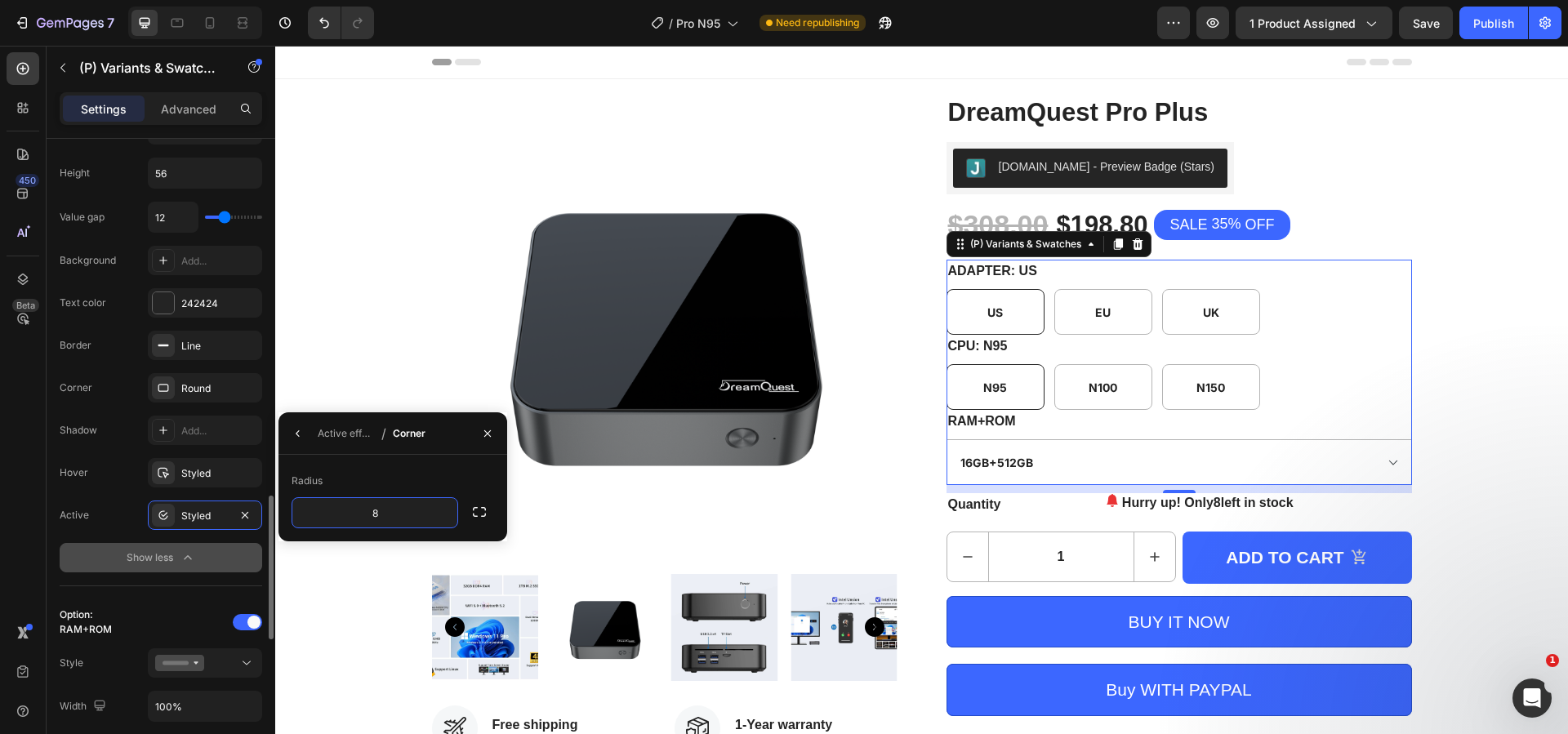
scroll to position [1306, 0]
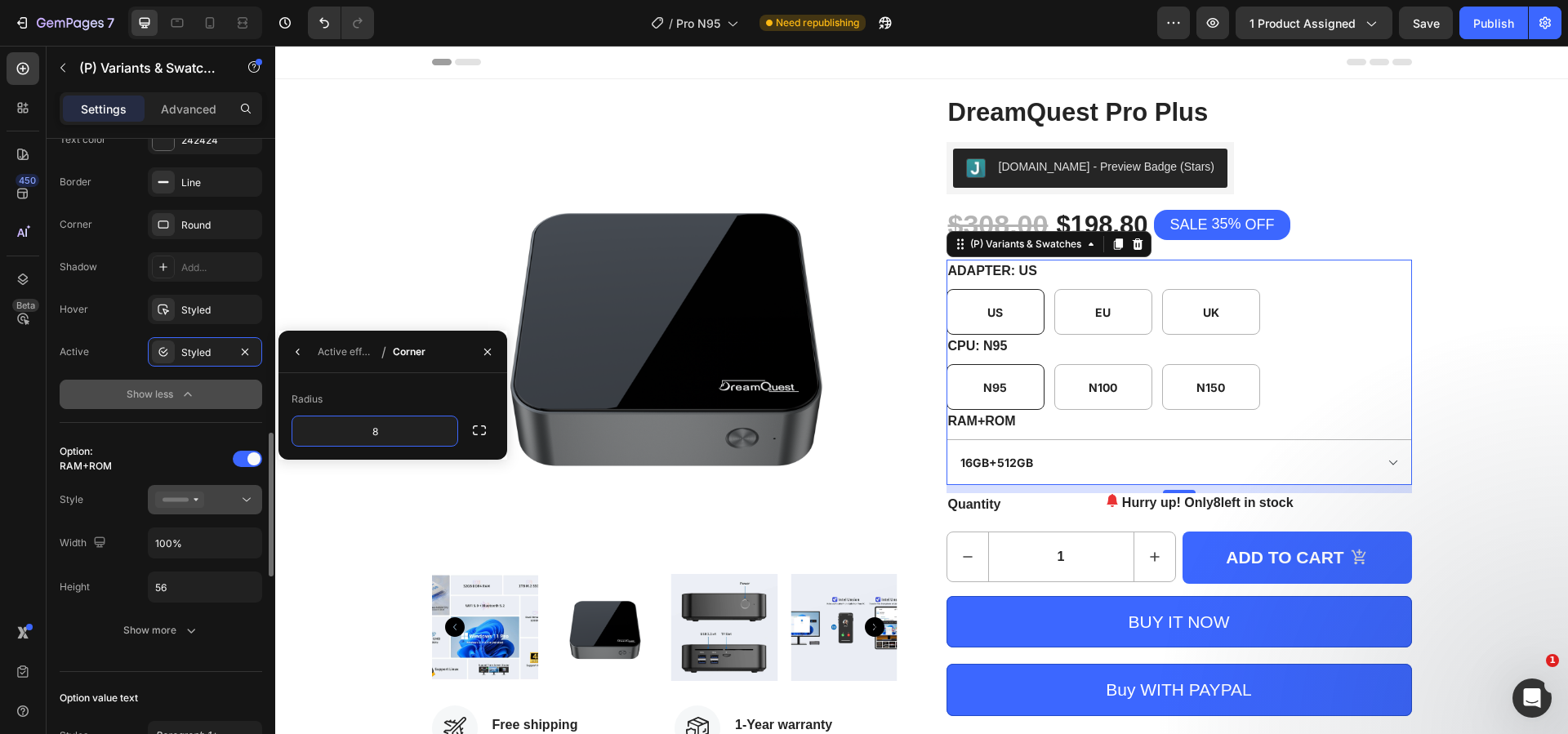
click at [246, 501] on icon at bounding box center [246, 500] width 17 height 17
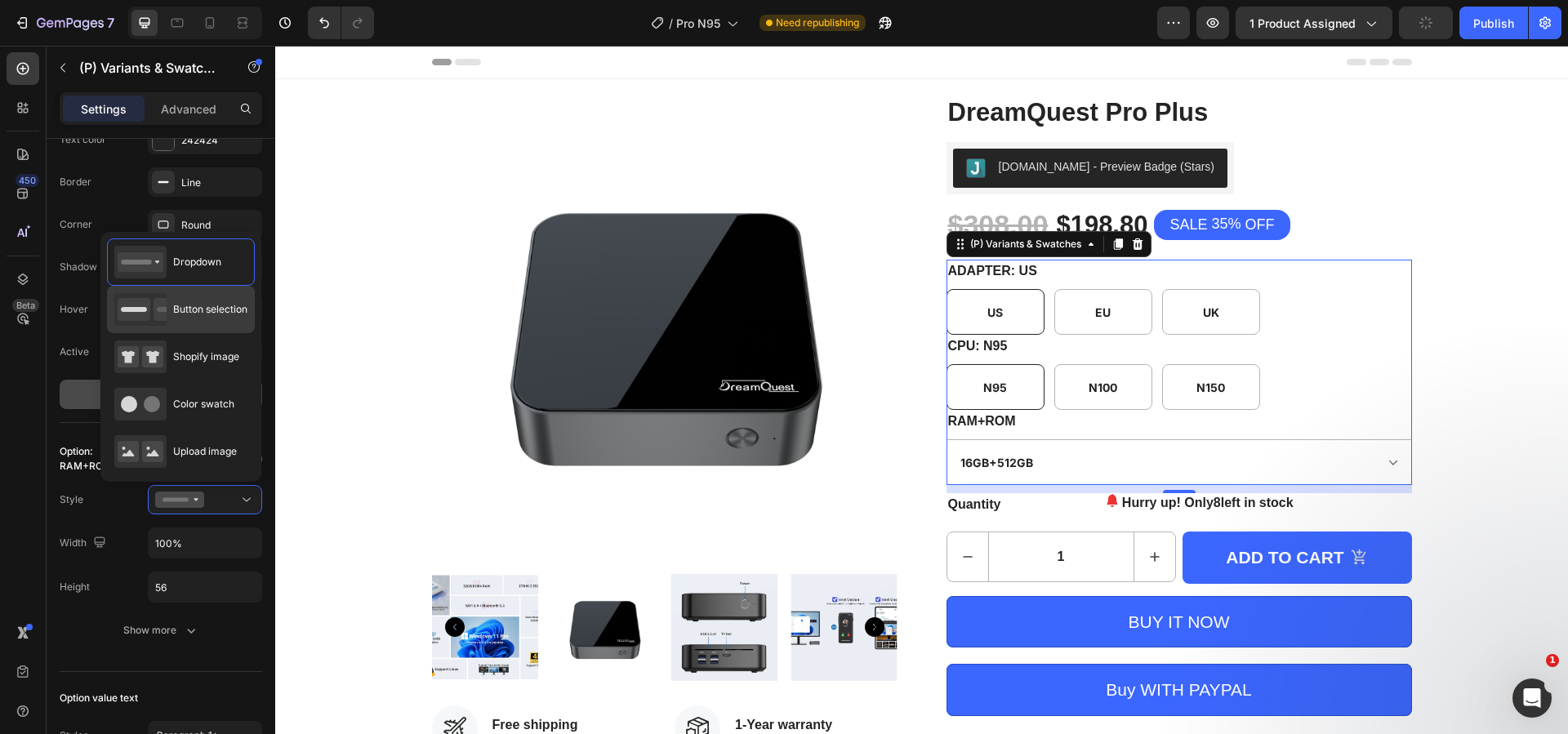
click at [217, 331] on div "Button selection" at bounding box center [181, 309] width 147 height 47
type input "120"
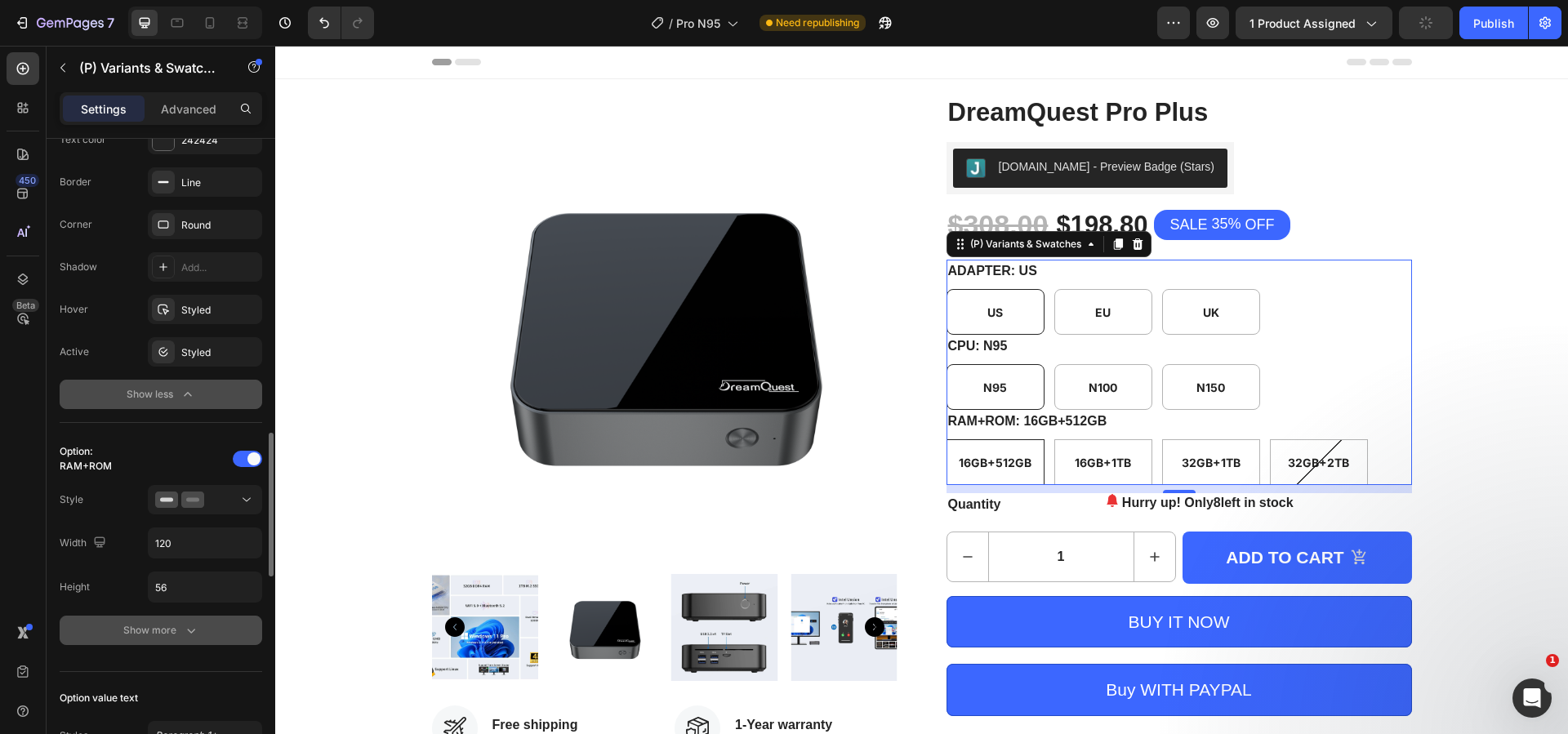
click at [171, 628] on div "Show more" at bounding box center [160, 629] width 76 height 17
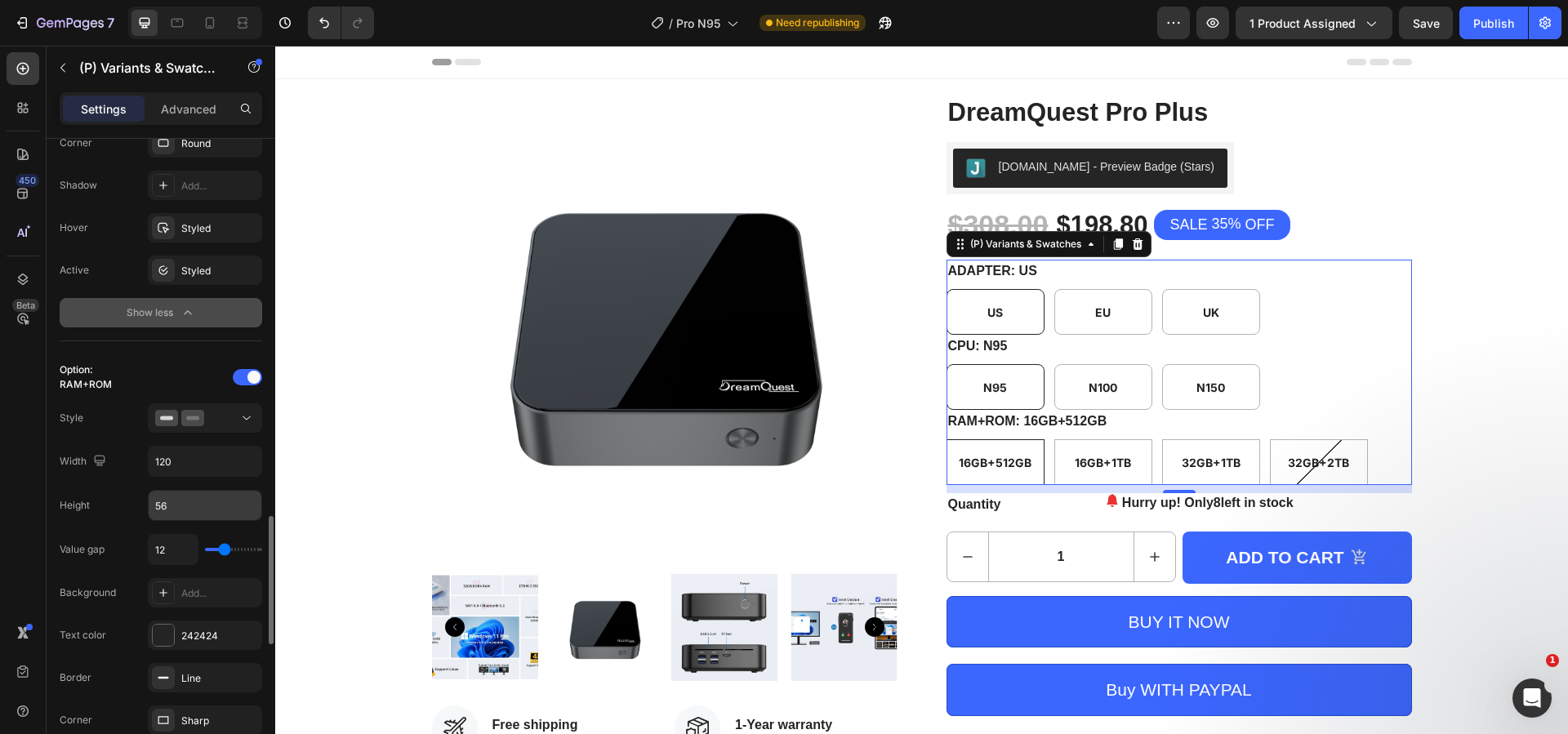
scroll to position [1469, 0]
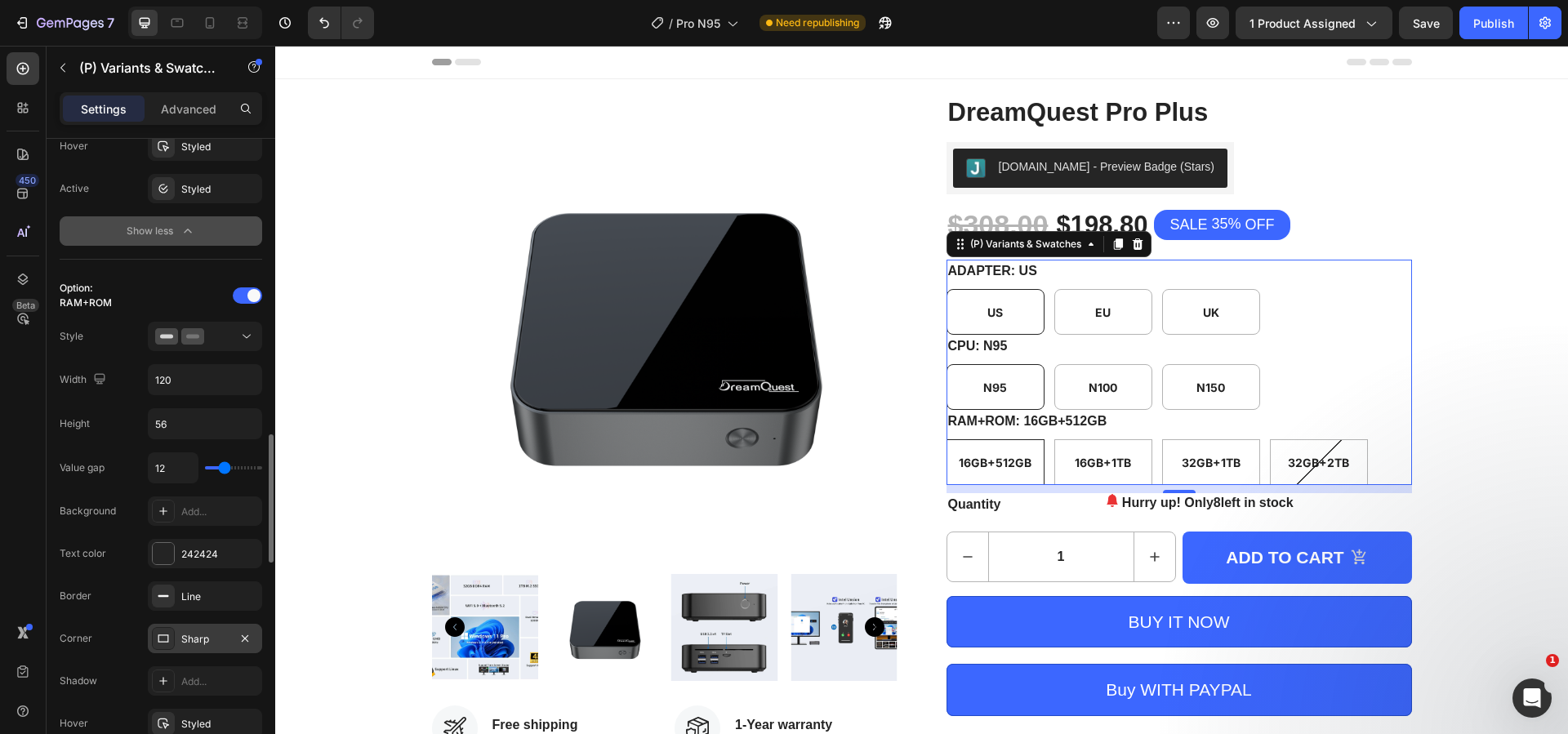
click at [220, 634] on div "Sharp" at bounding box center [205, 639] width 47 height 15
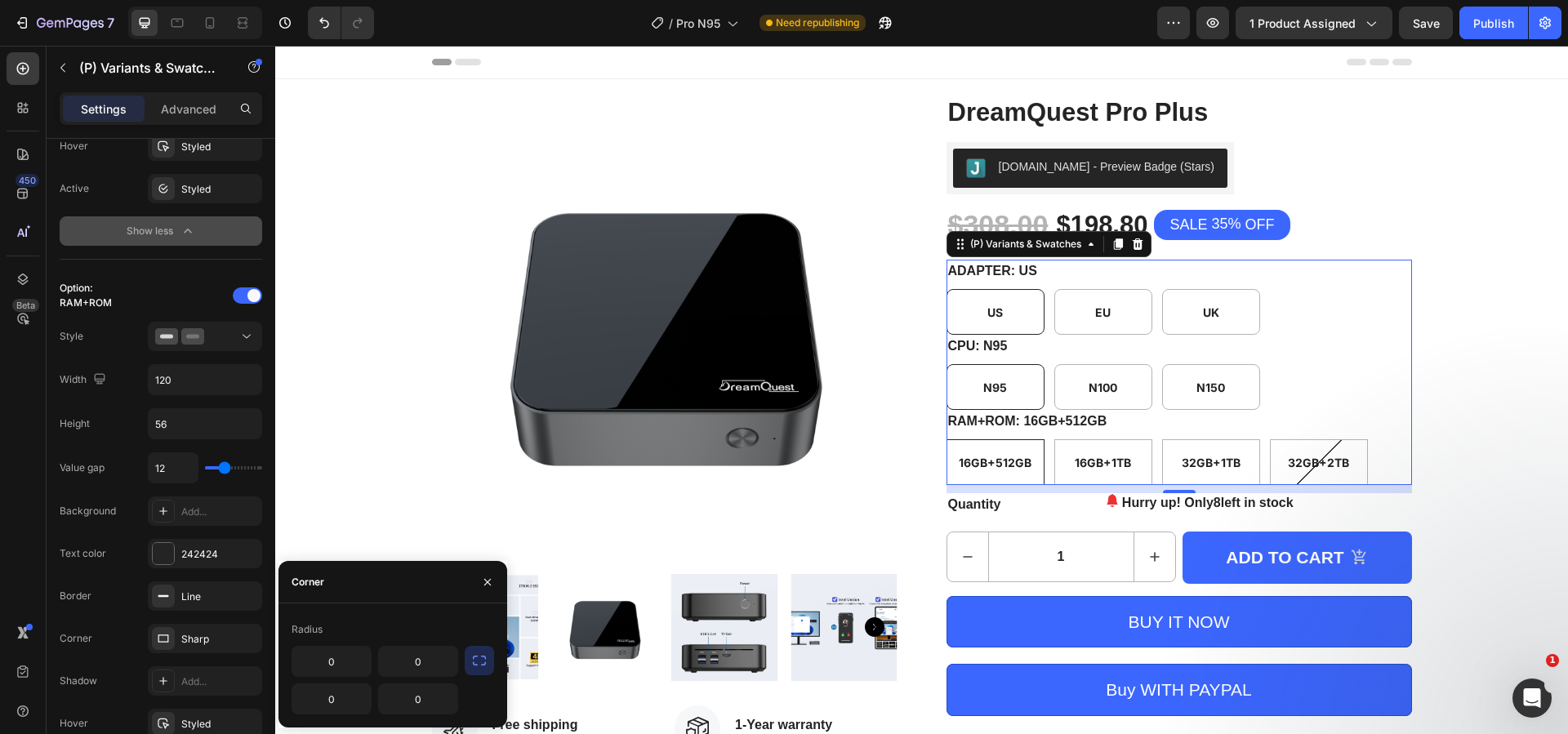
click at [480, 663] on icon "button" at bounding box center [479, 660] width 17 height 17
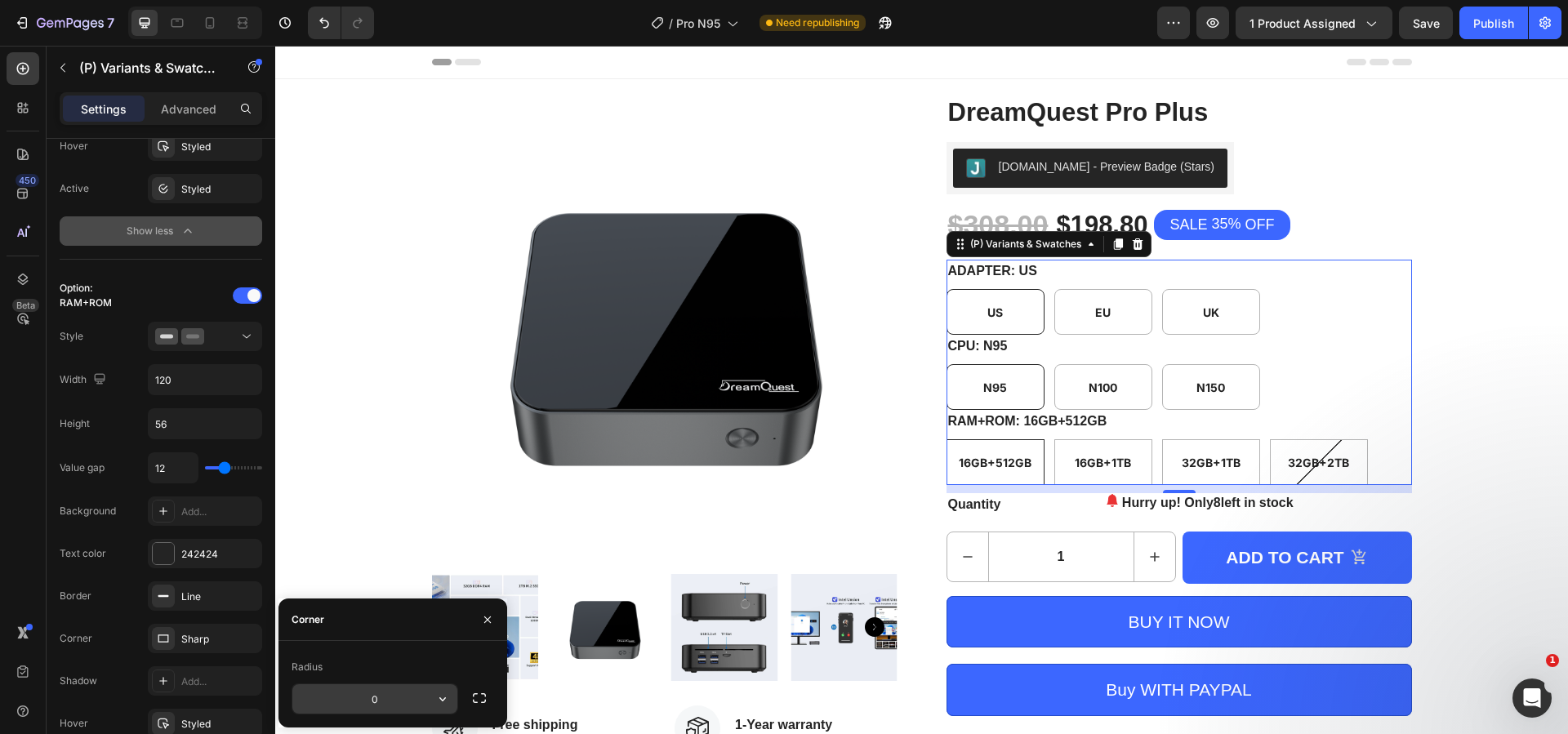
click at [0, 0] on input "0" at bounding box center [0, 0] width 0 height 0
type input "8"
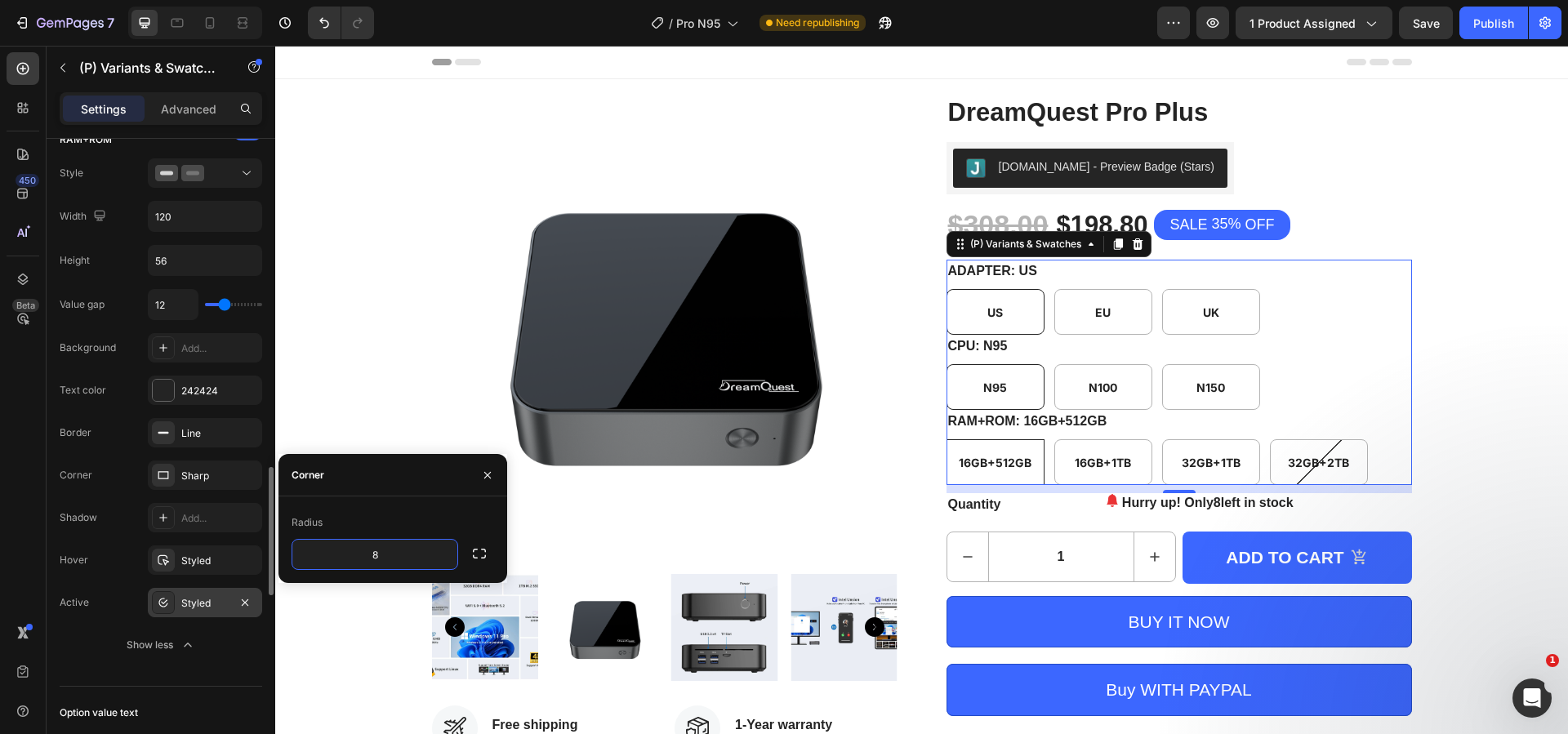
click at [210, 603] on div "Styled" at bounding box center [205, 602] width 47 height 15
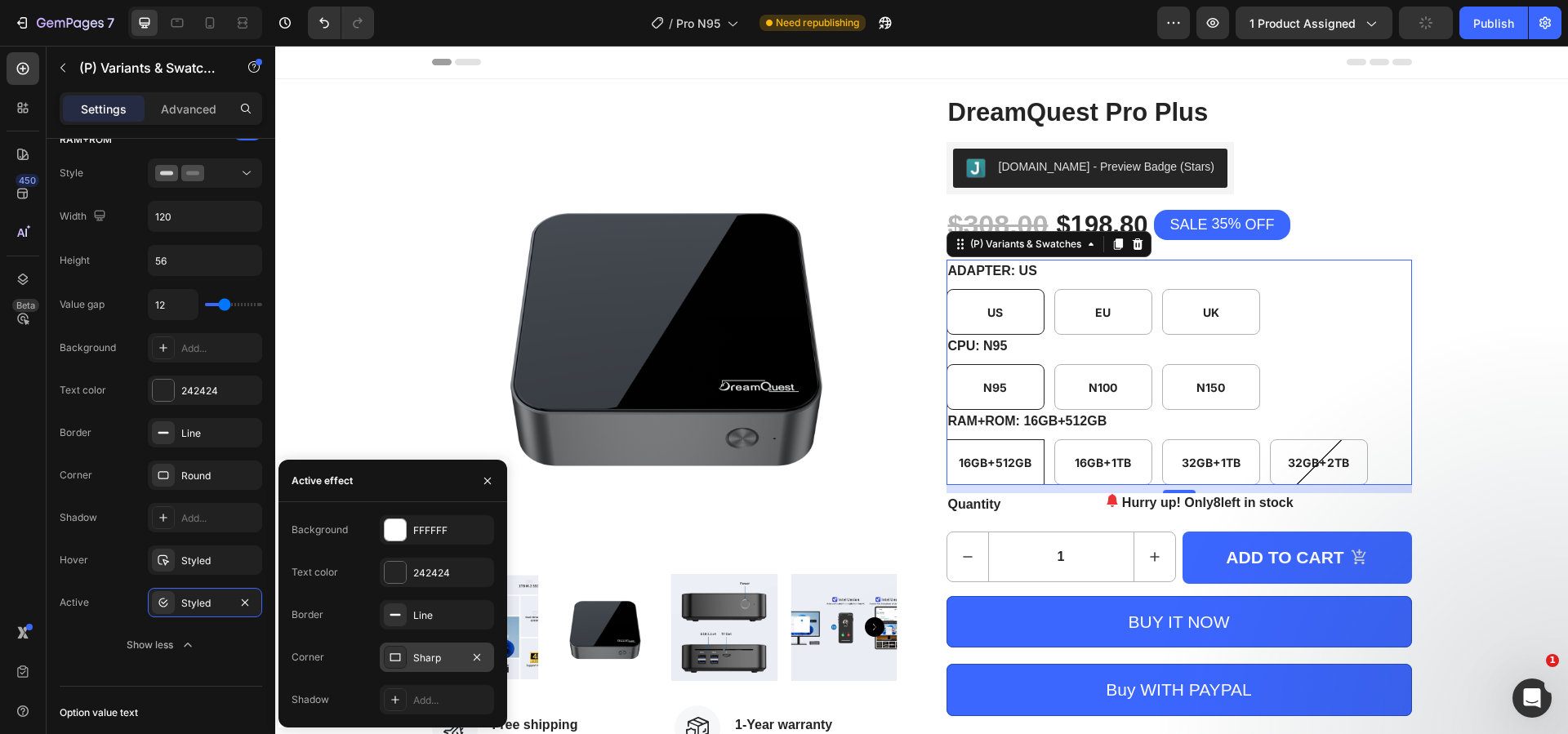
click at [432, 655] on div "Sharp" at bounding box center [437, 657] width 47 height 15
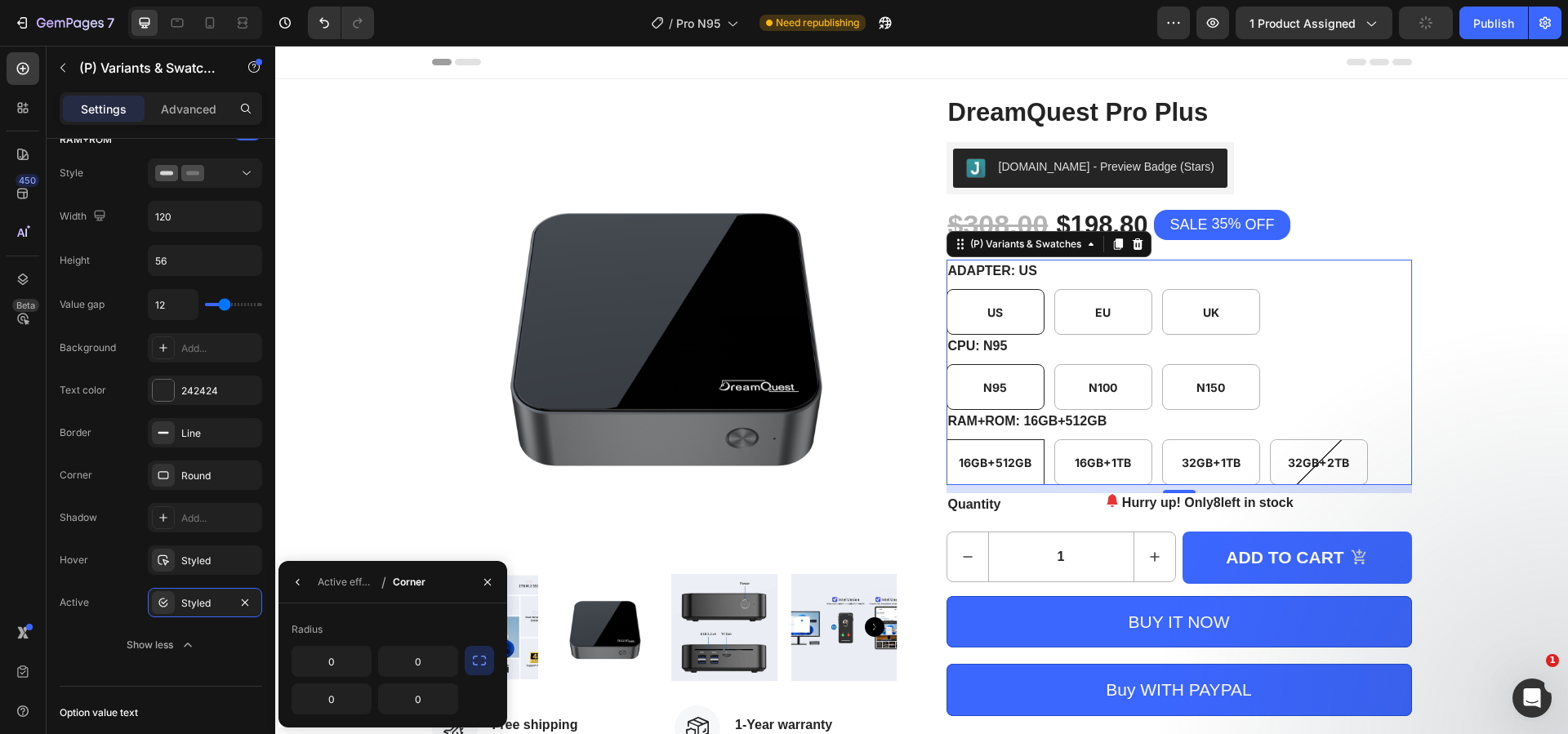
click at [486, 667] on icon "button" at bounding box center [479, 660] width 17 height 17
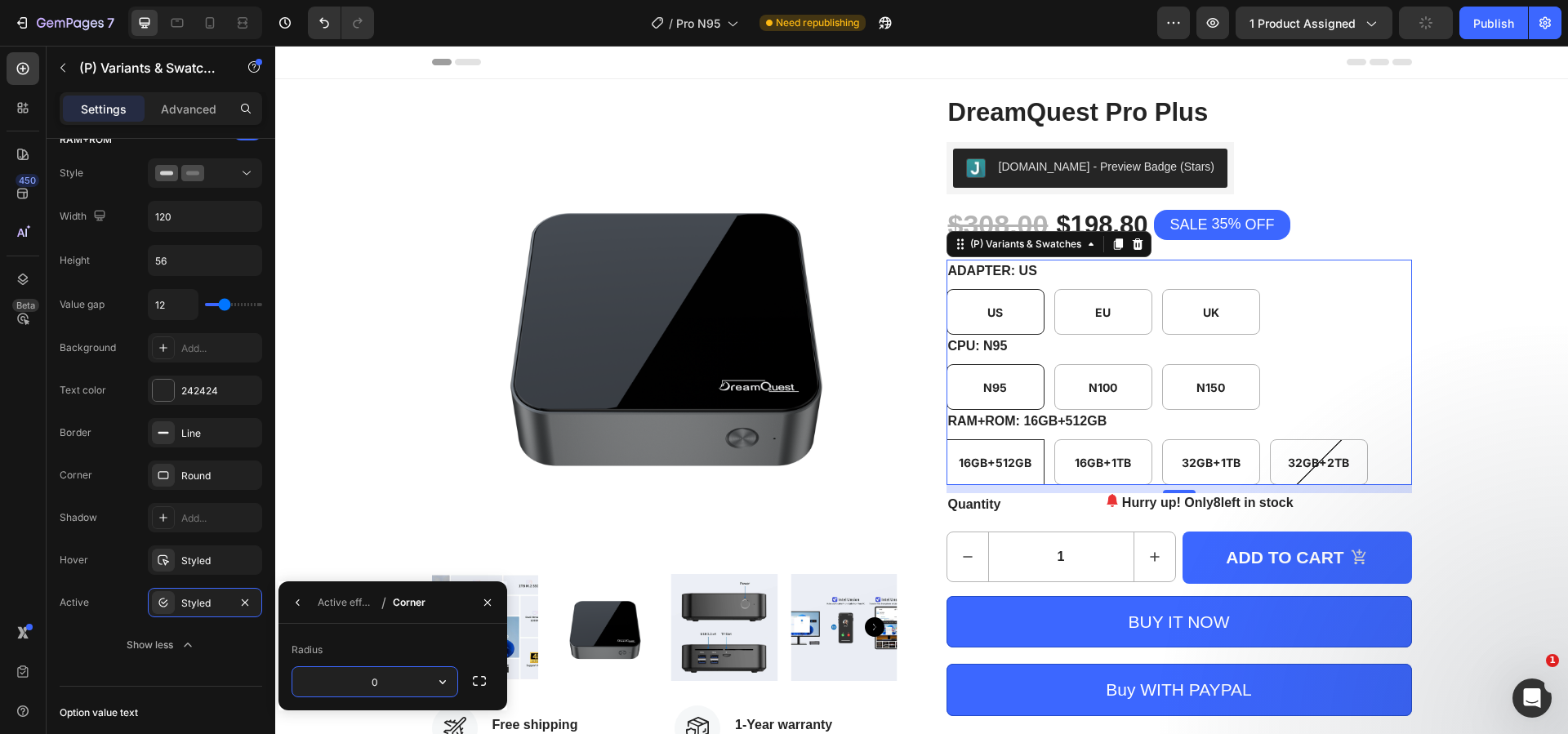
click at [415, 675] on input "0" at bounding box center [374, 682] width 165 height 30
type input "8"
click at [447, 630] on div "Radius 8" at bounding box center [392, 666] width 228 height 86
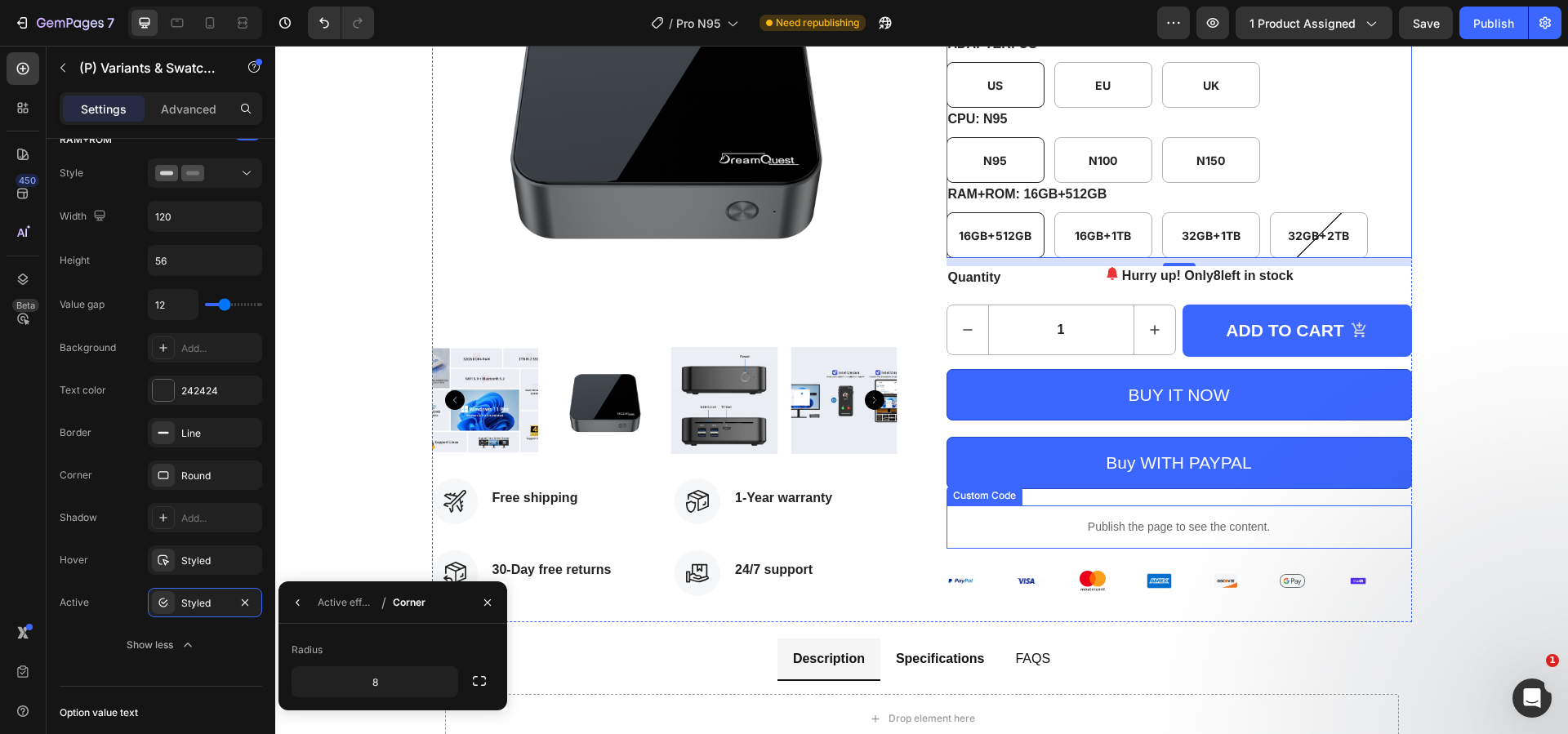
scroll to position [245, 0]
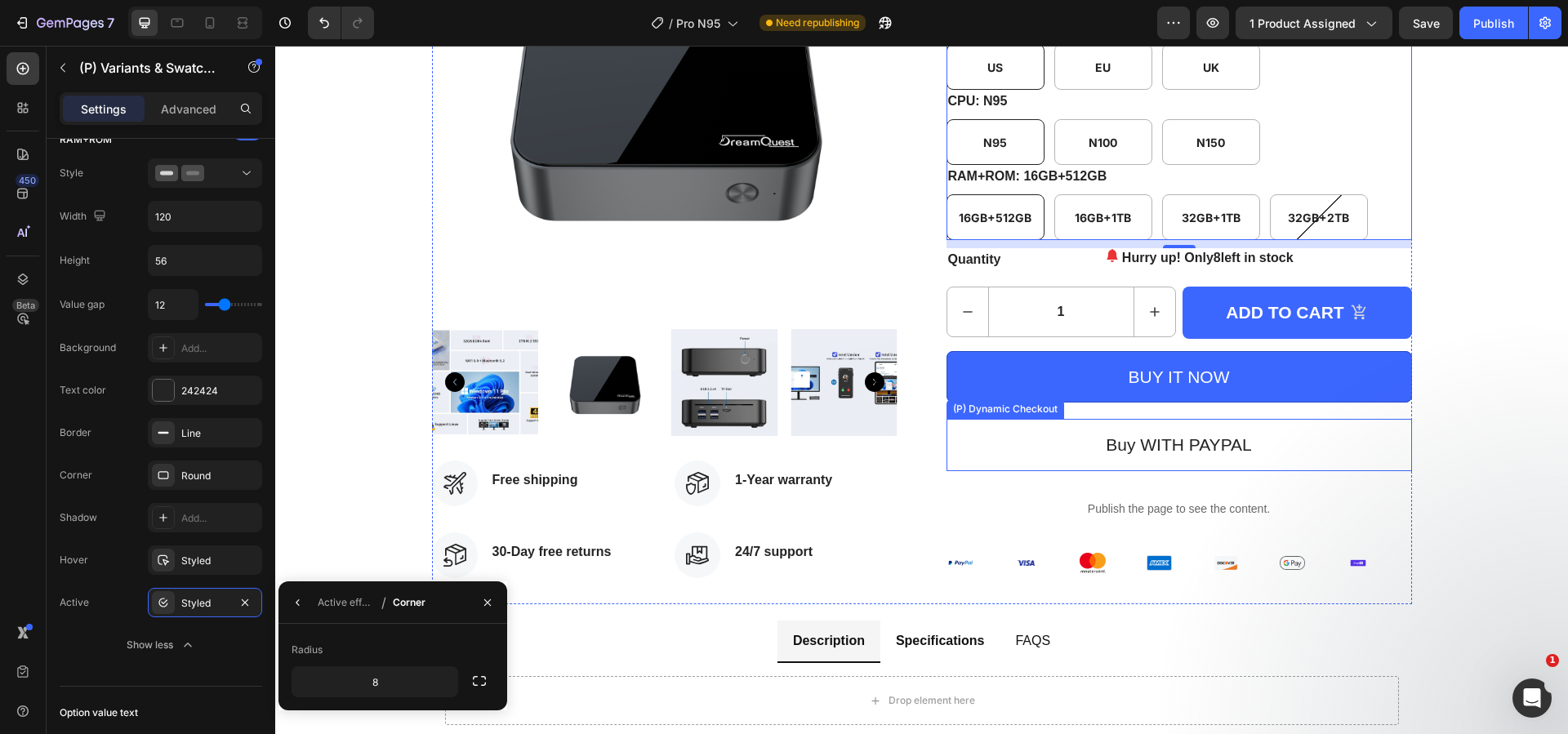
click at [1074, 454] on button "Buy WITH PAYPAL" at bounding box center [1179, 445] width 466 height 52
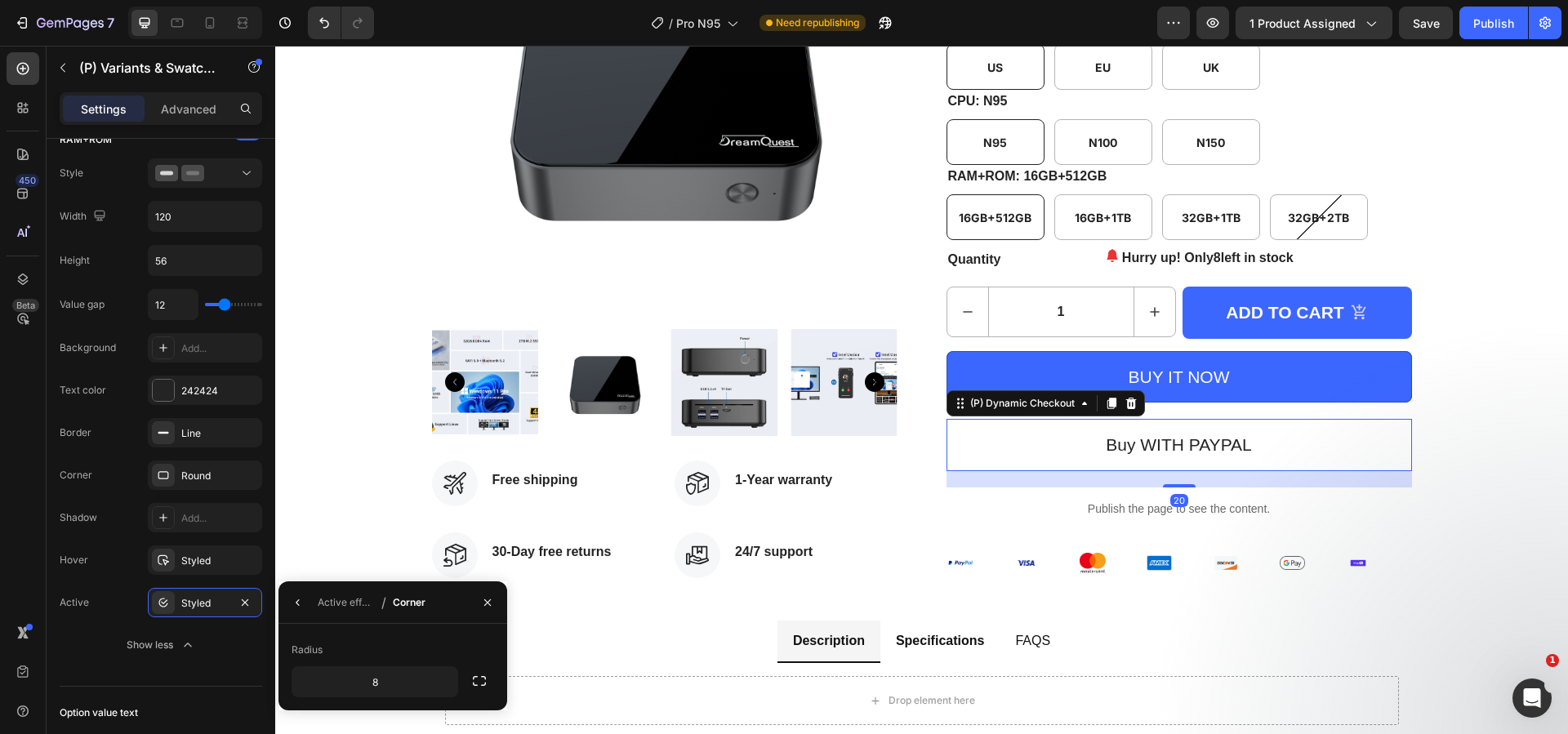
scroll to position [0, 0]
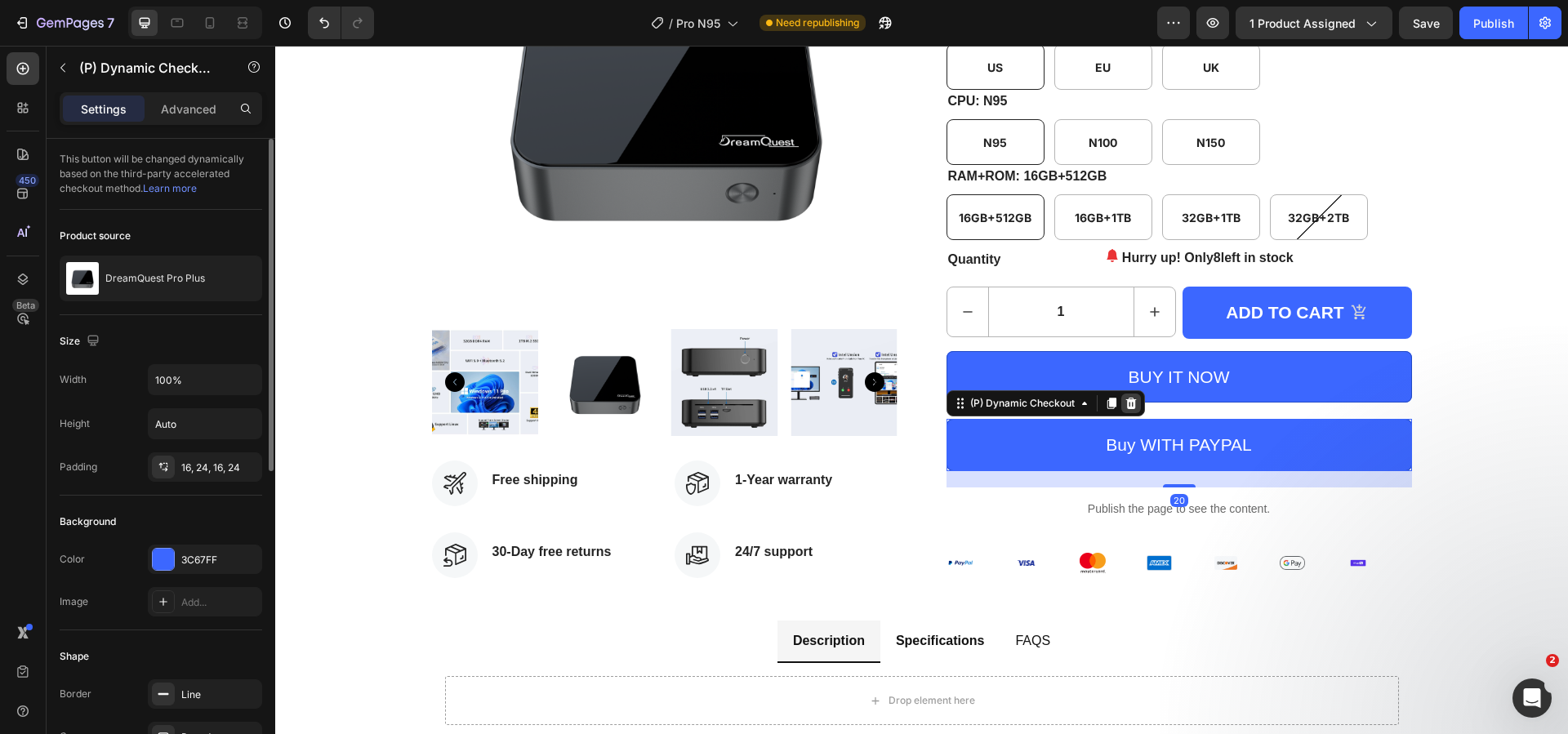
click at [1125, 404] on icon at bounding box center [1130, 403] width 10 height 11
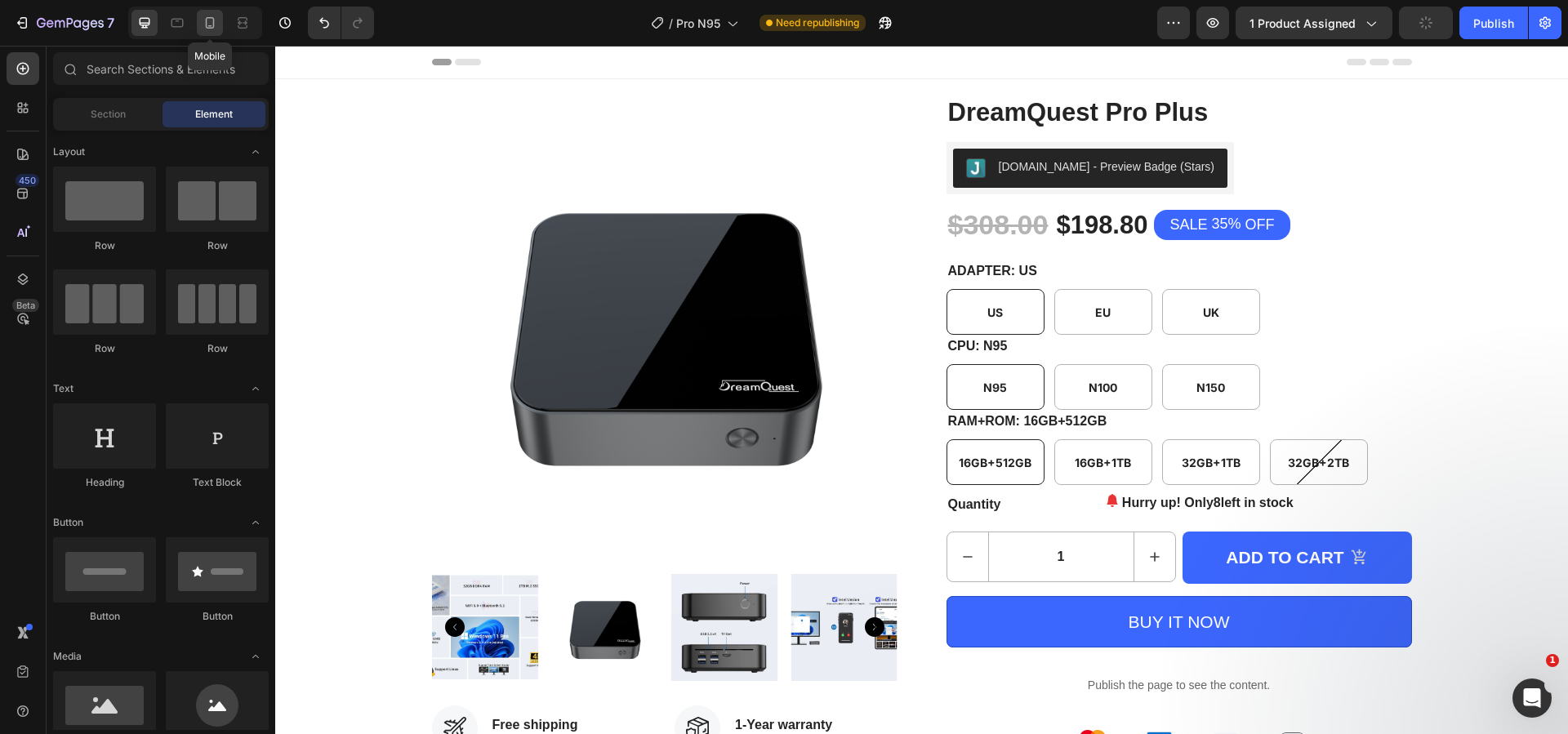
click at [206, 24] on icon at bounding box center [210, 23] width 9 height 11
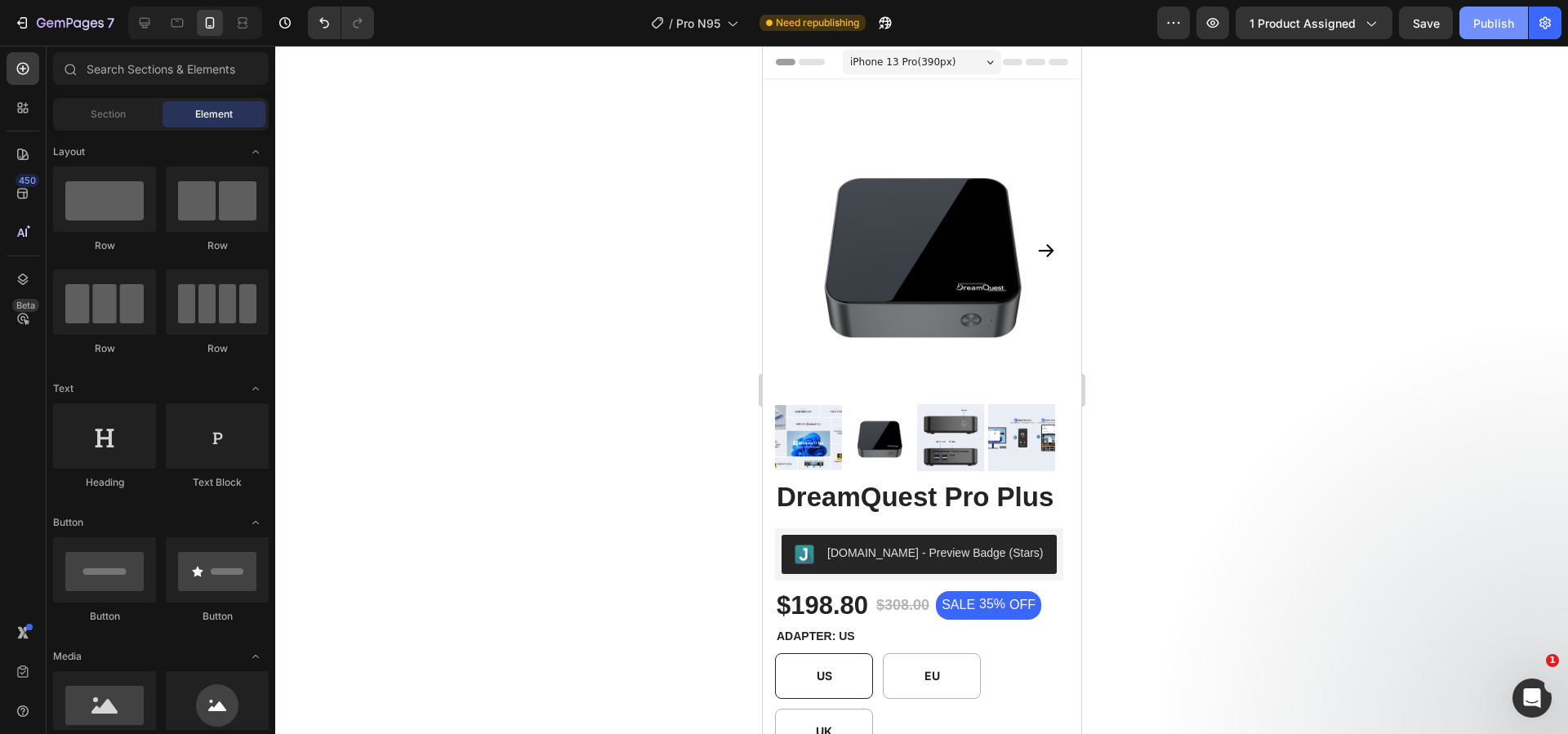
click at [1471, 29] on button "Publish" at bounding box center [1493, 22] width 69 height 32
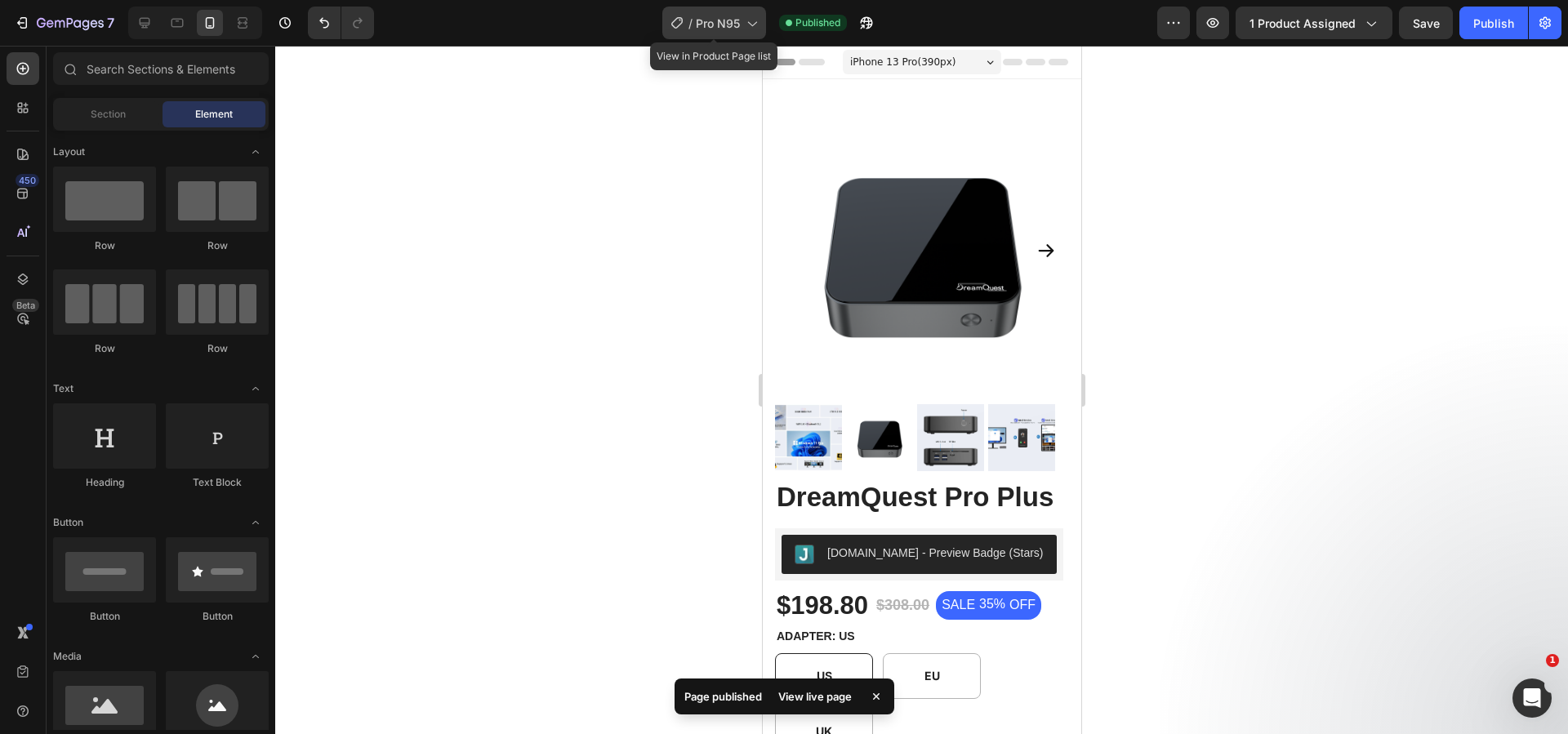
click at [703, 36] on div "/ Pro N95" at bounding box center [713, 22] width 104 height 32
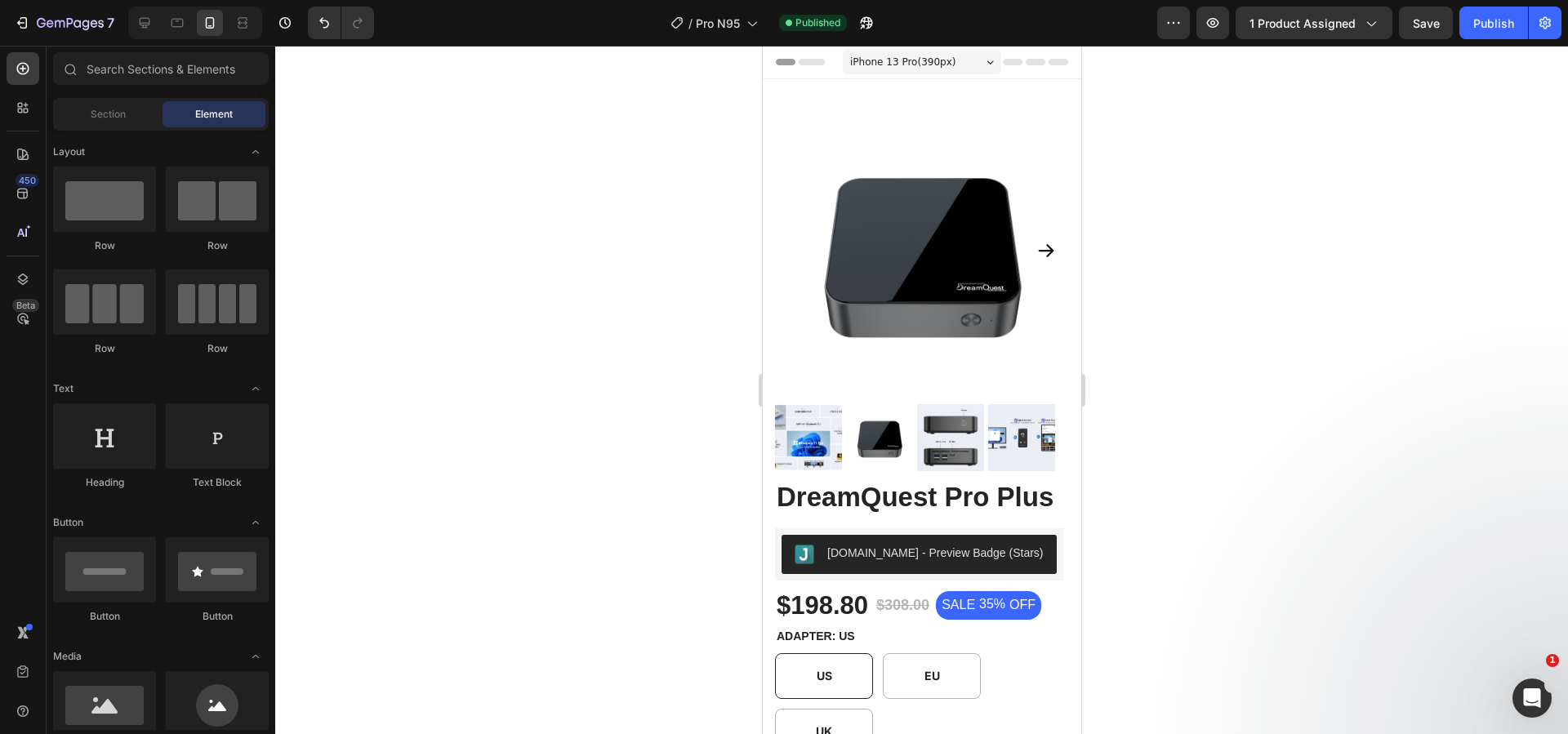
click at [1174, 343] on div at bounding box center [922, 389] width 1292 height 688
click at [742, 18] on div "/ Pro N95" at bounding box center [713, 22] width 104 height 32
click at [1169, 286] on div at bounding box center [922, 389] width 1292 height 688
click at [711, 25] on span "Pro N95" at bounding box center [718, 24] width 44 height 17
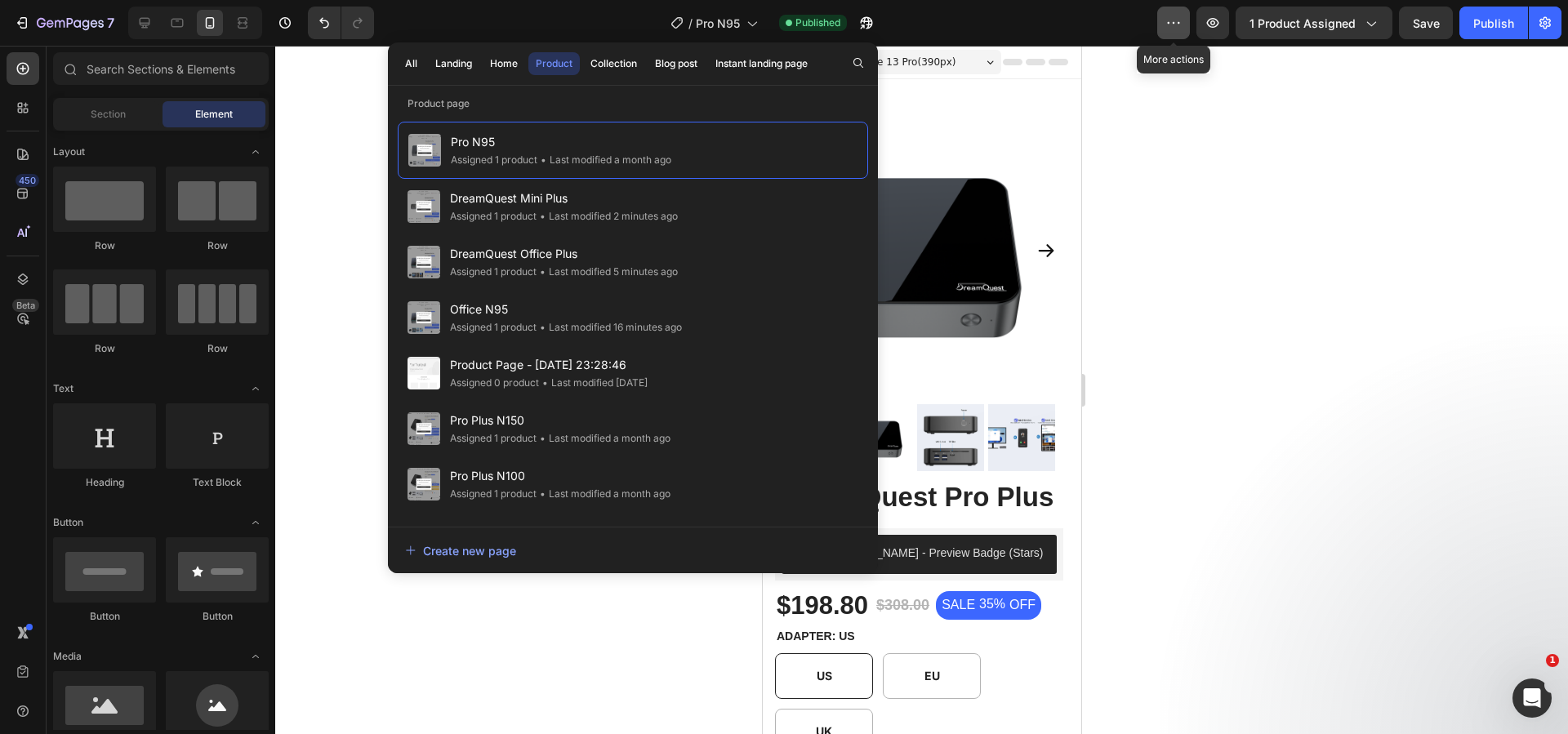
click at [1160, 20] on button "button" at bounding box center [1173, 22] width 32 height 32
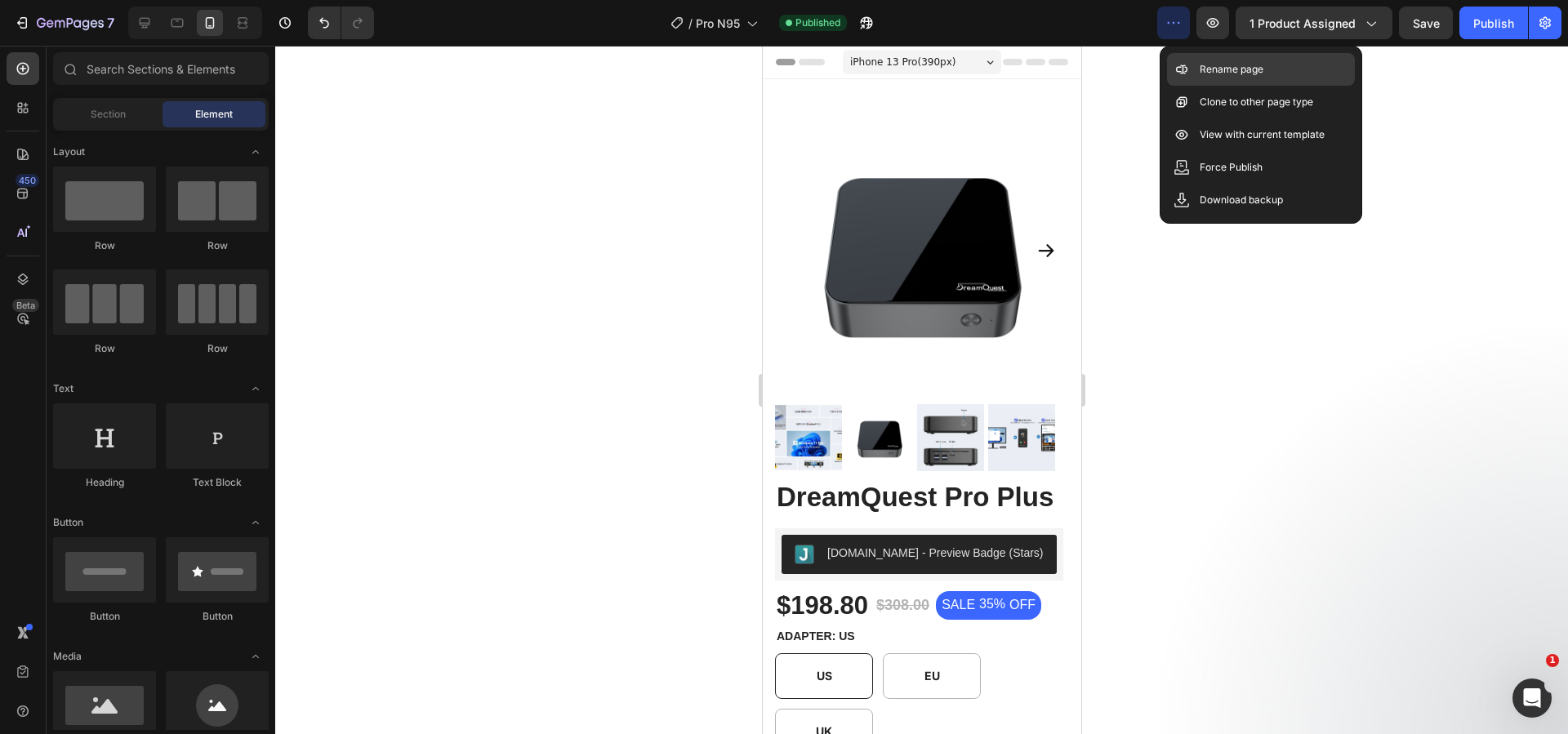
drag, startPoint x: 1198, startPoint y: 65, endPoint x: 1202, endPoint y: 57, distance: 8.9
click at [1199, 65] on p "Rename page" at bounding box center [1231, 69] width 64 height 17
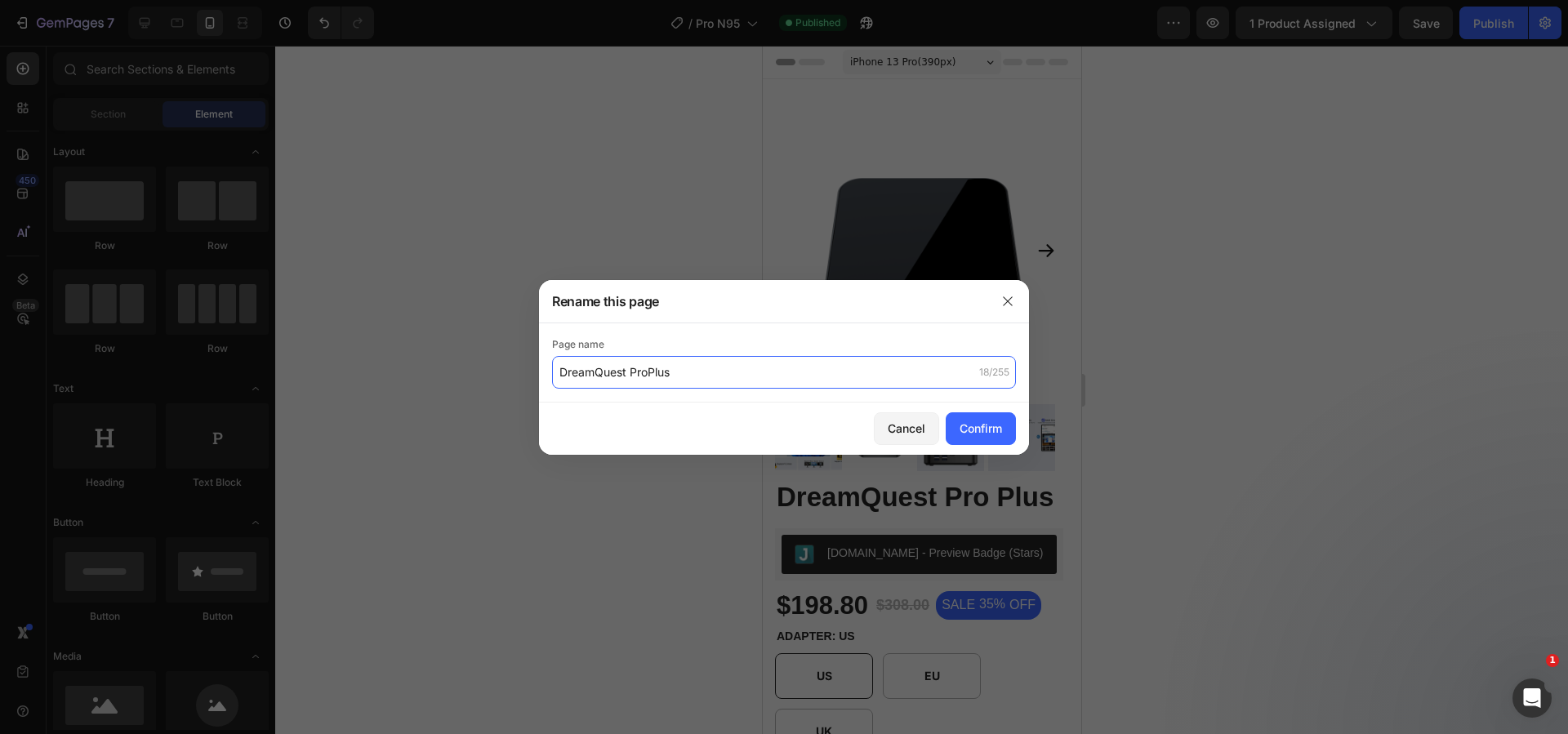
click at [649, 367] on input "DreamQuest ProPlus" at bounding box center [784, 371] width 464 height 32
type input "DreamQuest Pro Plus"
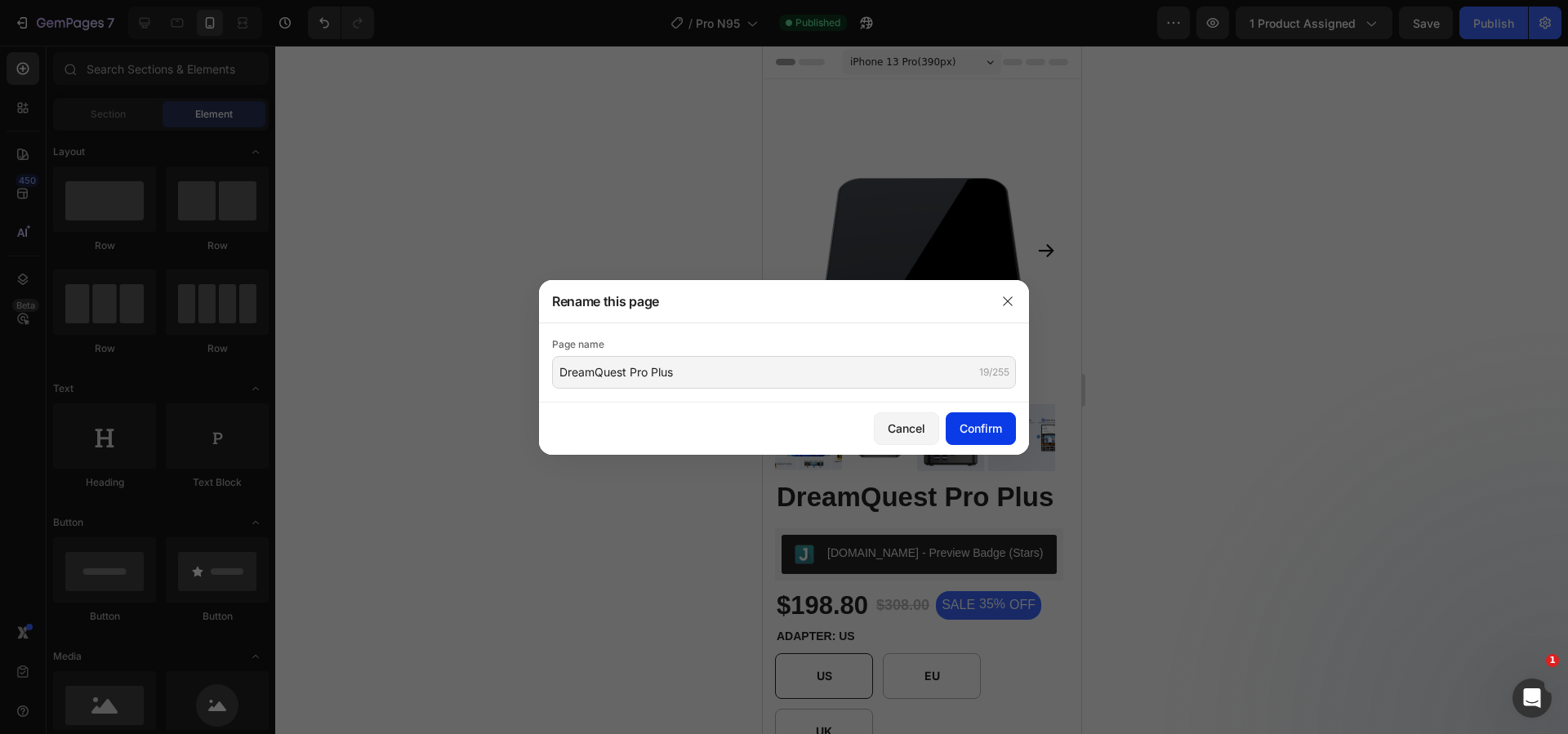
click at [977, 438] on button "Confirm" at bounding box center [980, 428] width 71 height 32
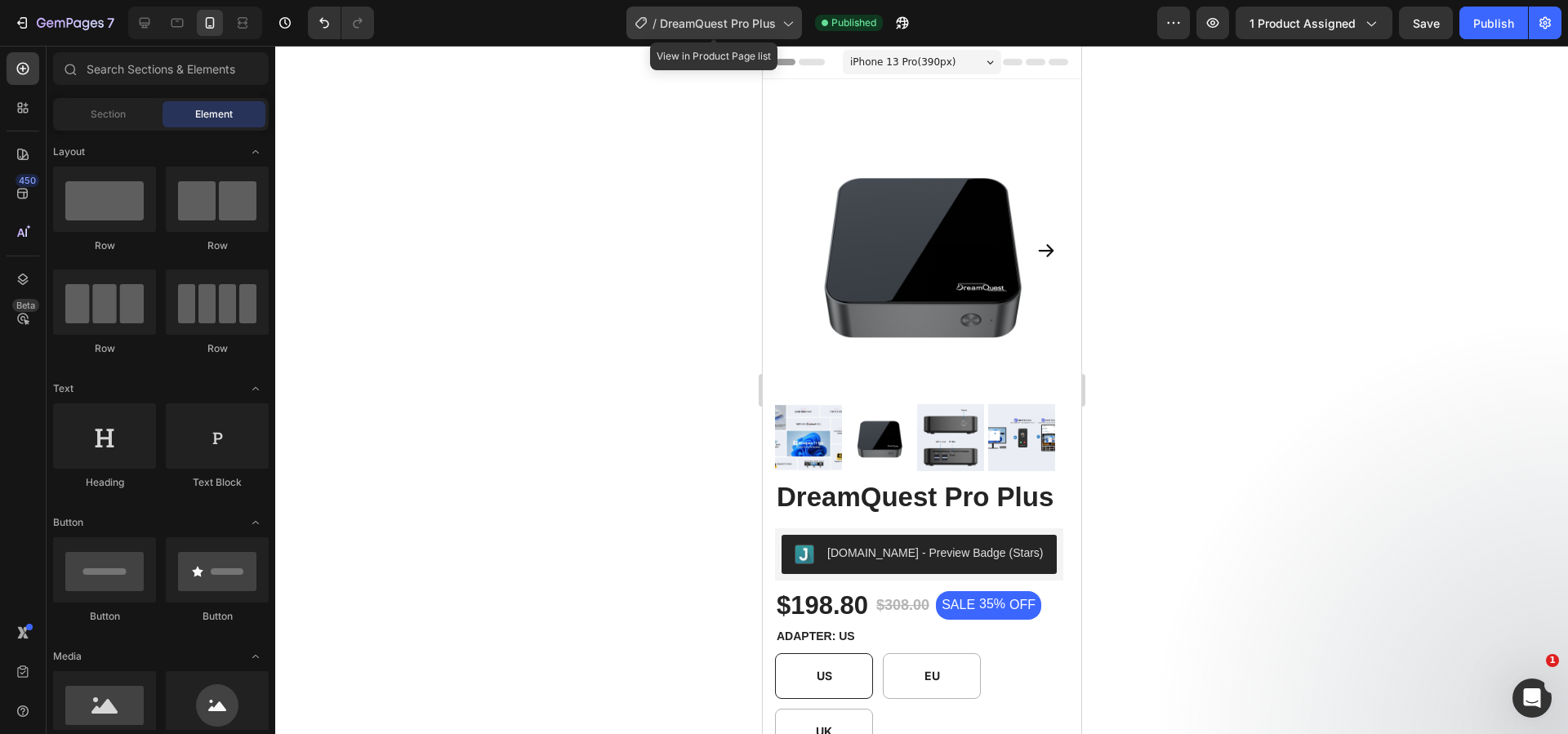
click at [740, 23] on span "DreamQuest Pro Plus" at bounding box center [717, 24] width 116 height 17
click at [135, 19] on div at bounding box center [145, 23] width 26 height 26
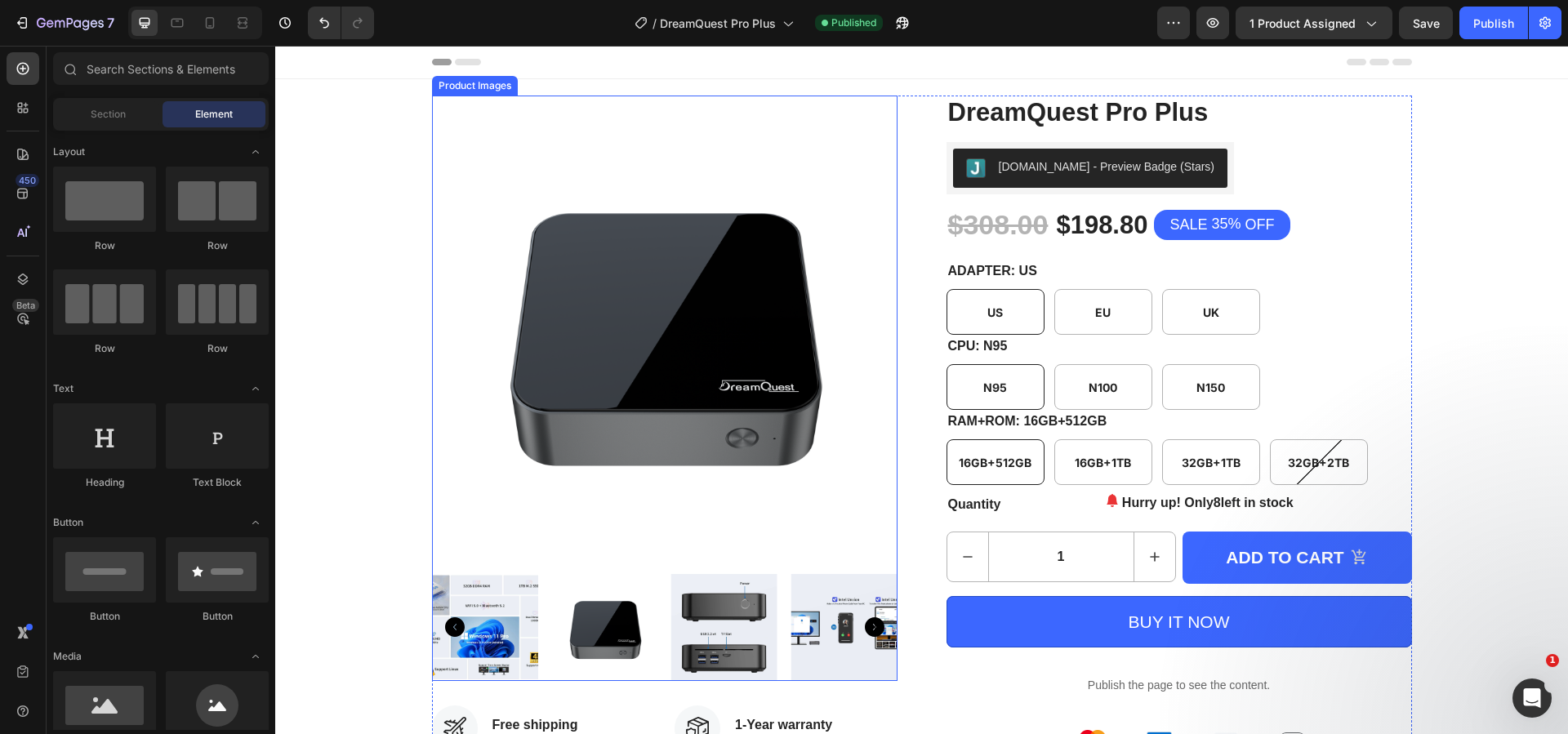
click at [725, 262] on img at bounding box center [665, 329] width 466 height 466
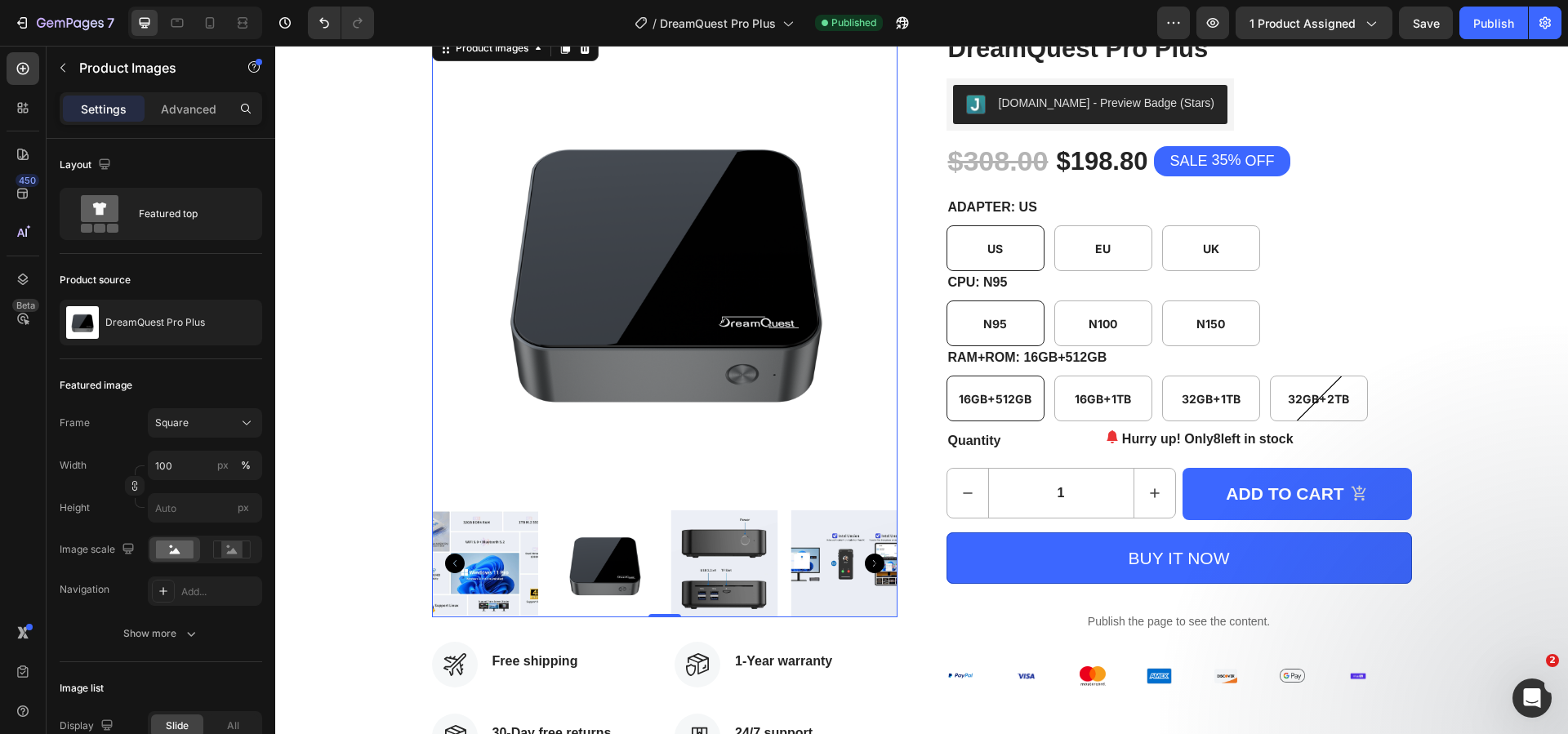
scroll to position [326, 0]
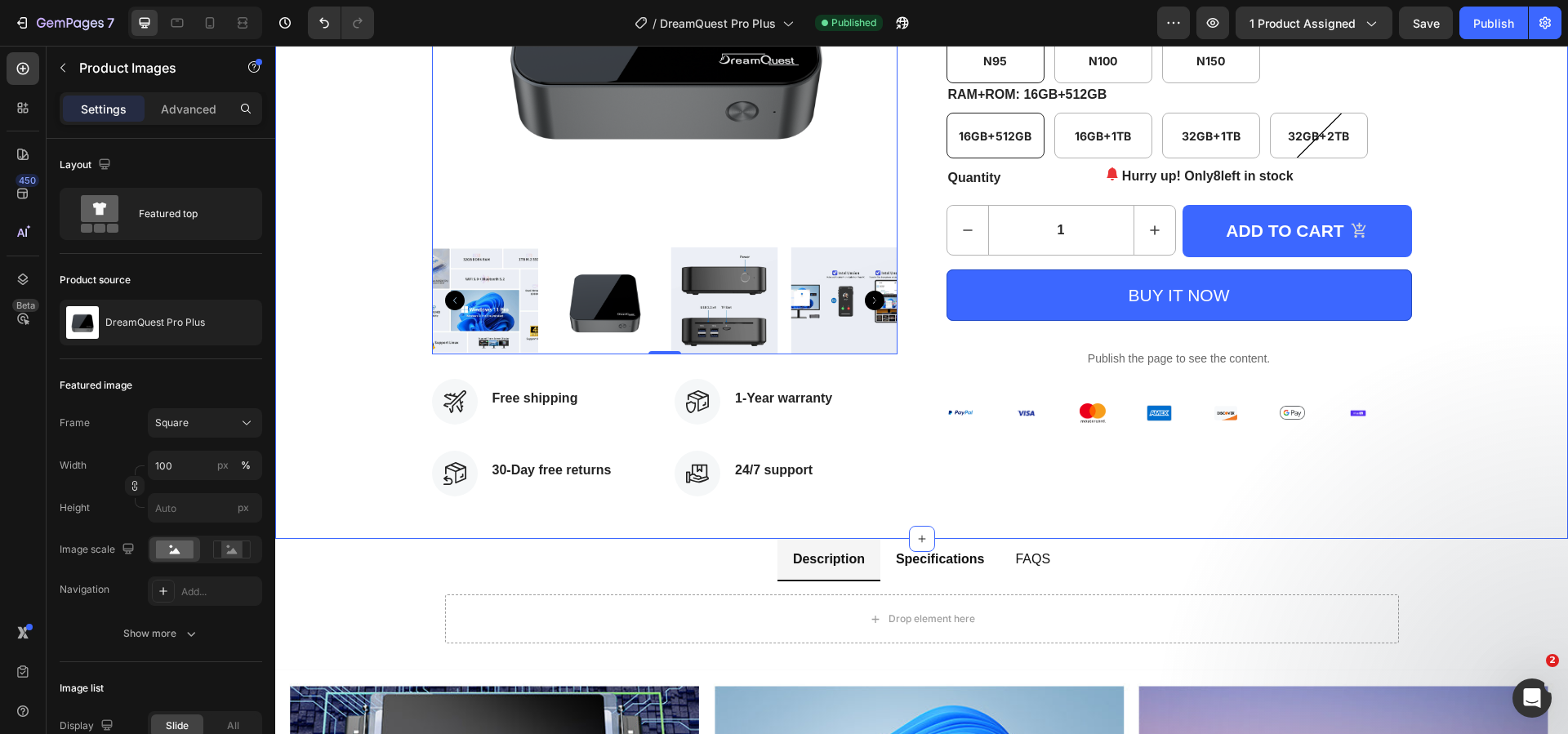
click at [1519, 492] on div "Product Images 0 Icon Free shipping Text block Icon List Icon 30-Day free retur…" at bounding box center [922, 146] width 1268 height 753
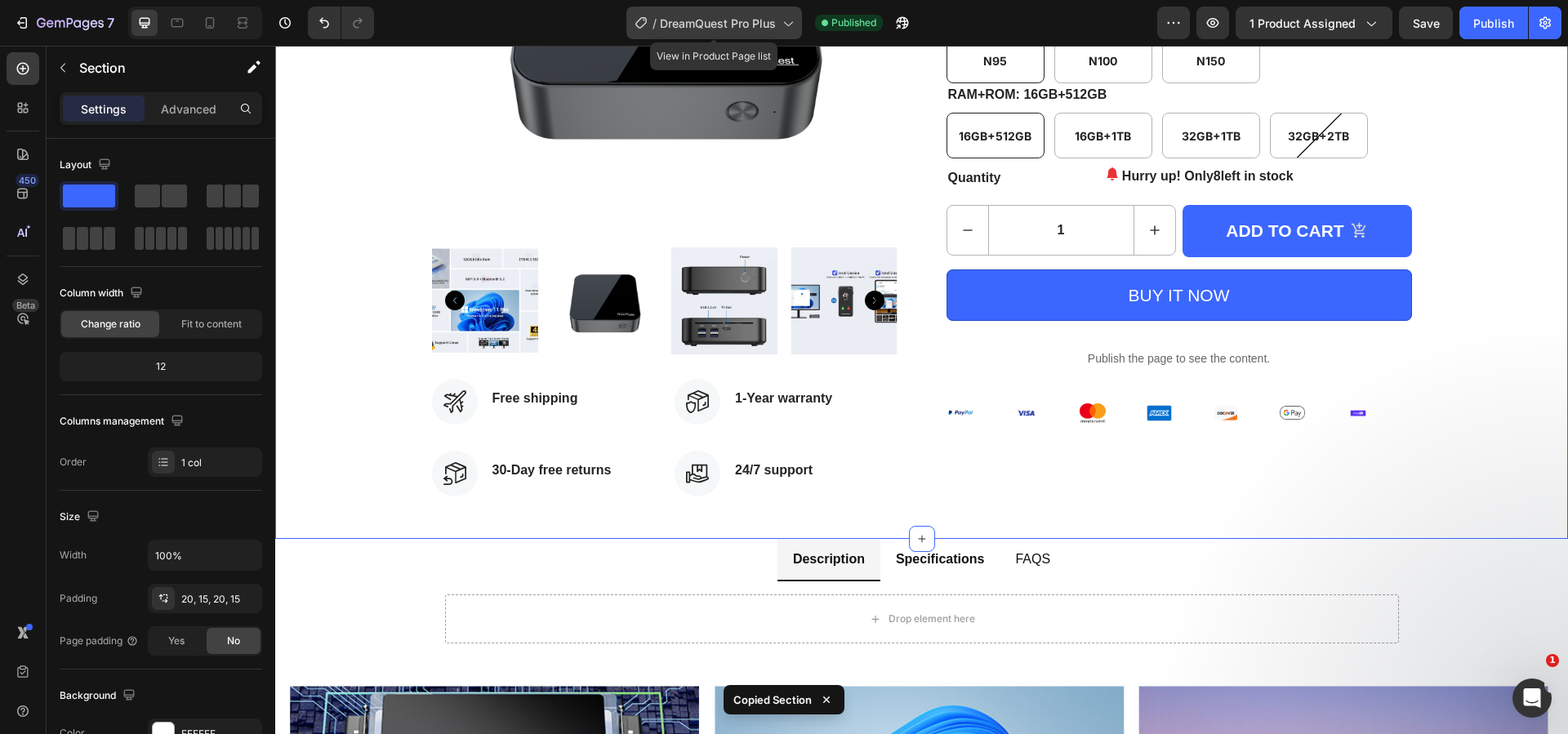
click at [754, 27] on span "DreamQuest Pro Plus" at bounding box center [717, 24] width 116 height 17
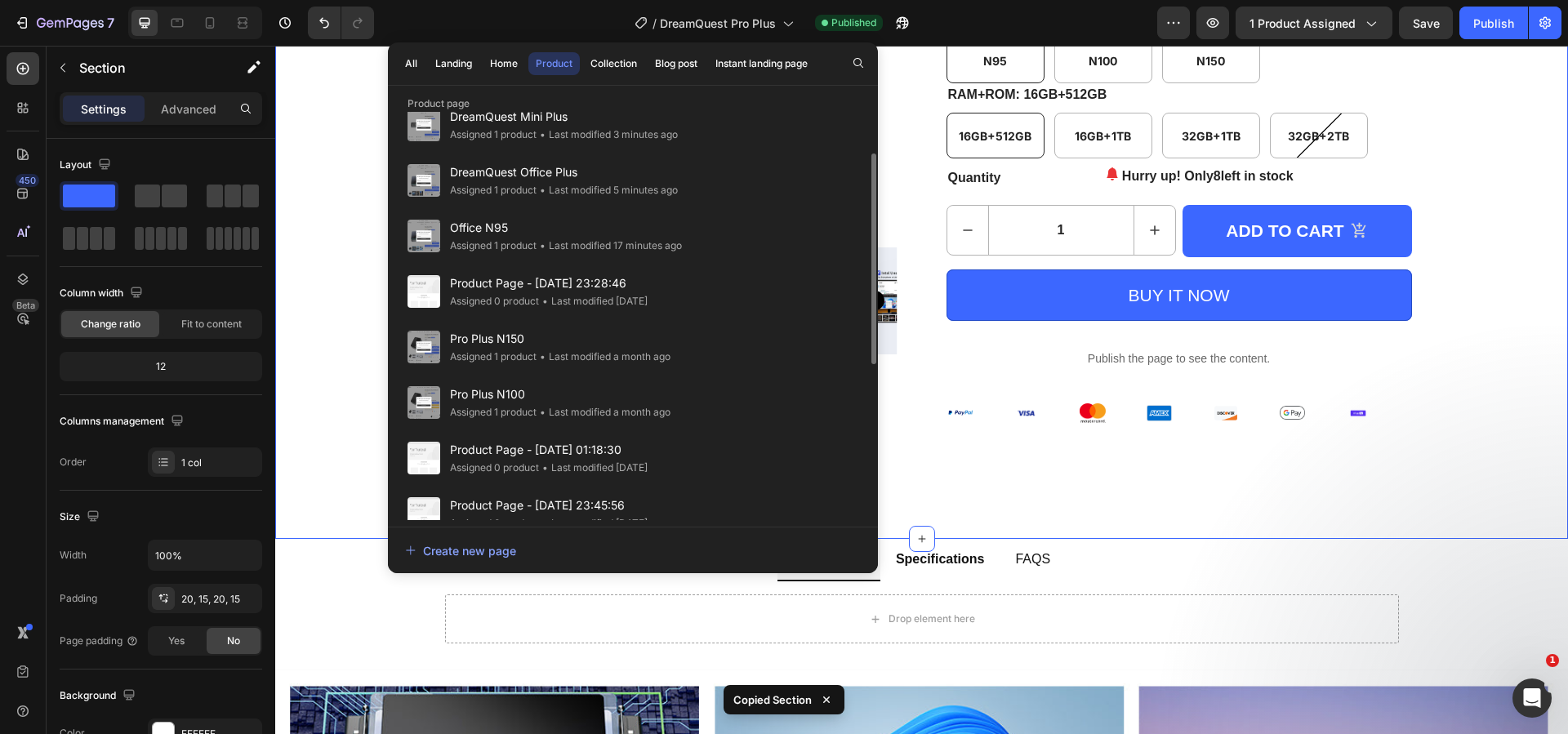
scroll to position [380, 0]
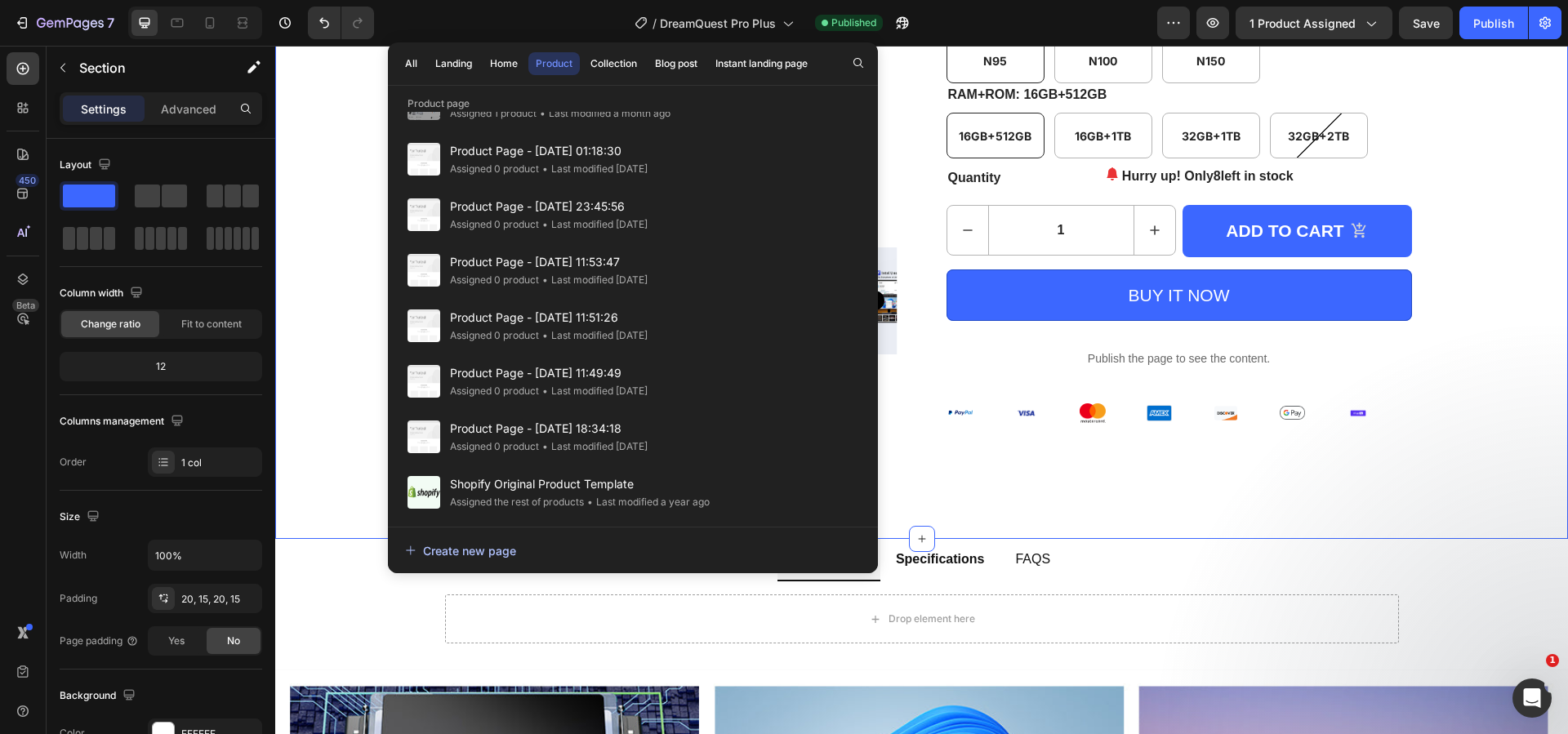
click at [487, 554] on div "Create new page" at bounding box center [460, 551] width 111 height 17
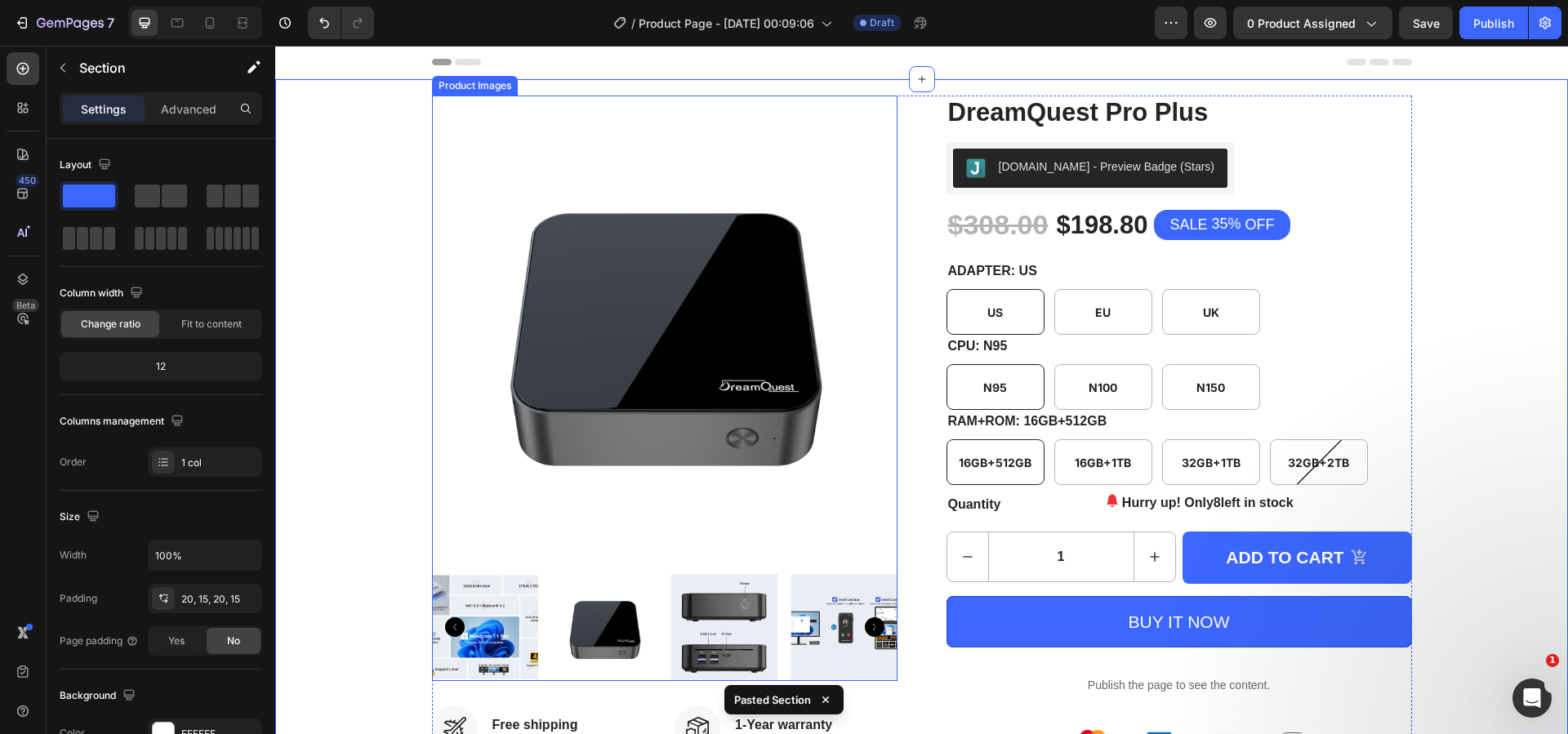
click at [617, 311] on img at bounding box center [665, 329] width 466 height 466
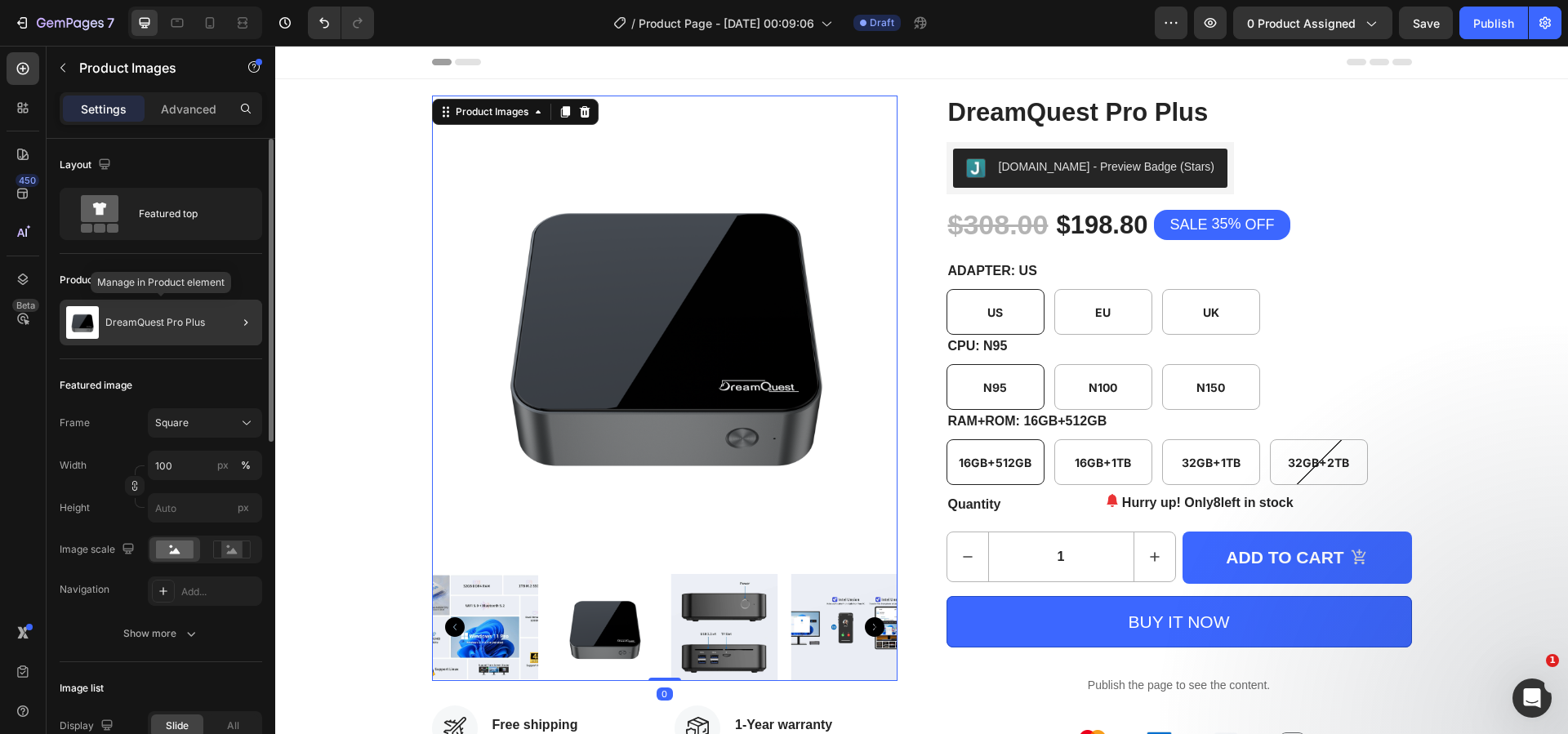
click at [168, 323] on p "DreamQuest Pro Plus" at bounding box center [155, 322] width 99 height 11
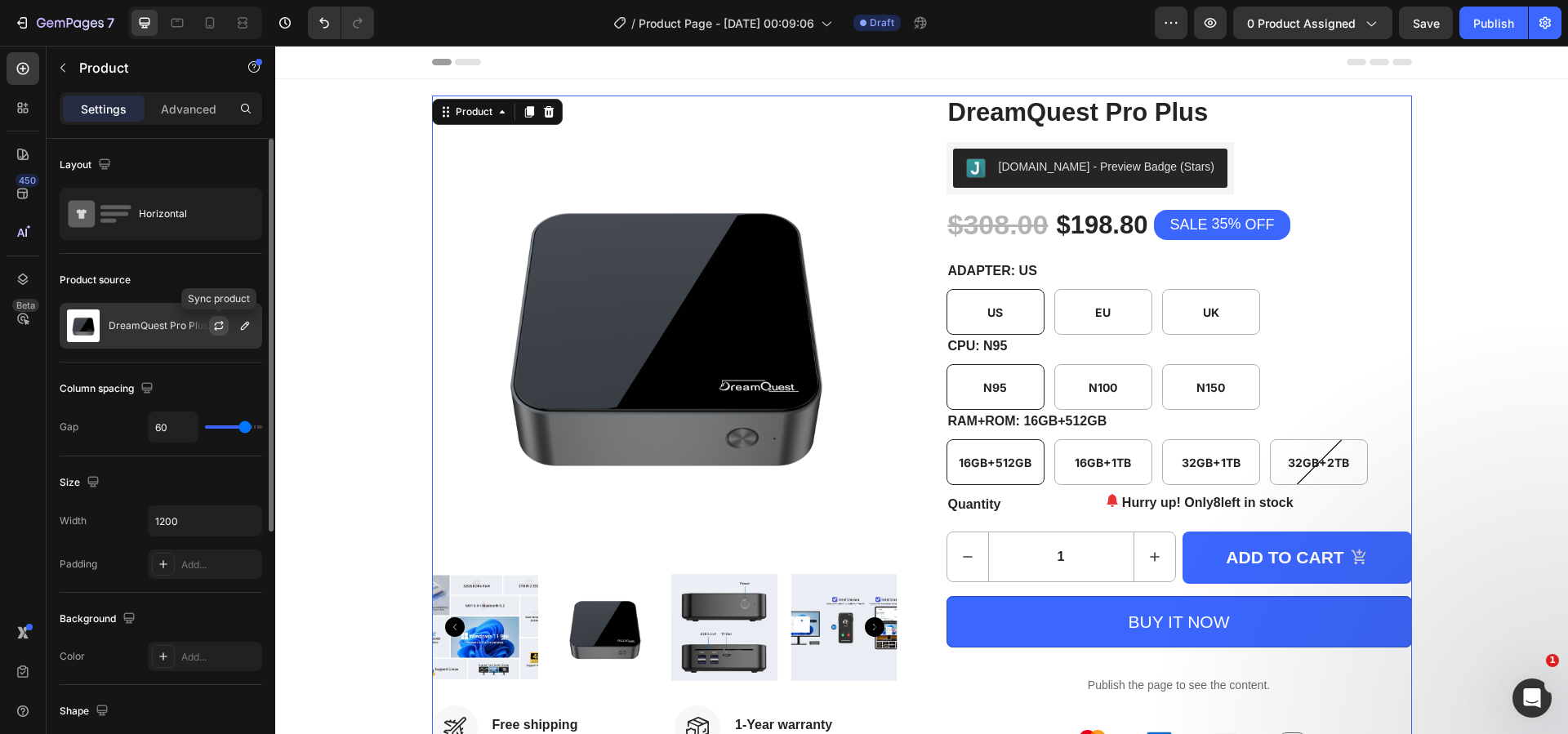
click at [218, 323] on icon "button" at bounding box center [219, 323] width 9 height 5
click at [216, 326] on icon "button" at bounding box center [218, 325] width 13 height 13
click at [241, 331] on icon "button" at bounding box center [244, 325] width 13 height 13
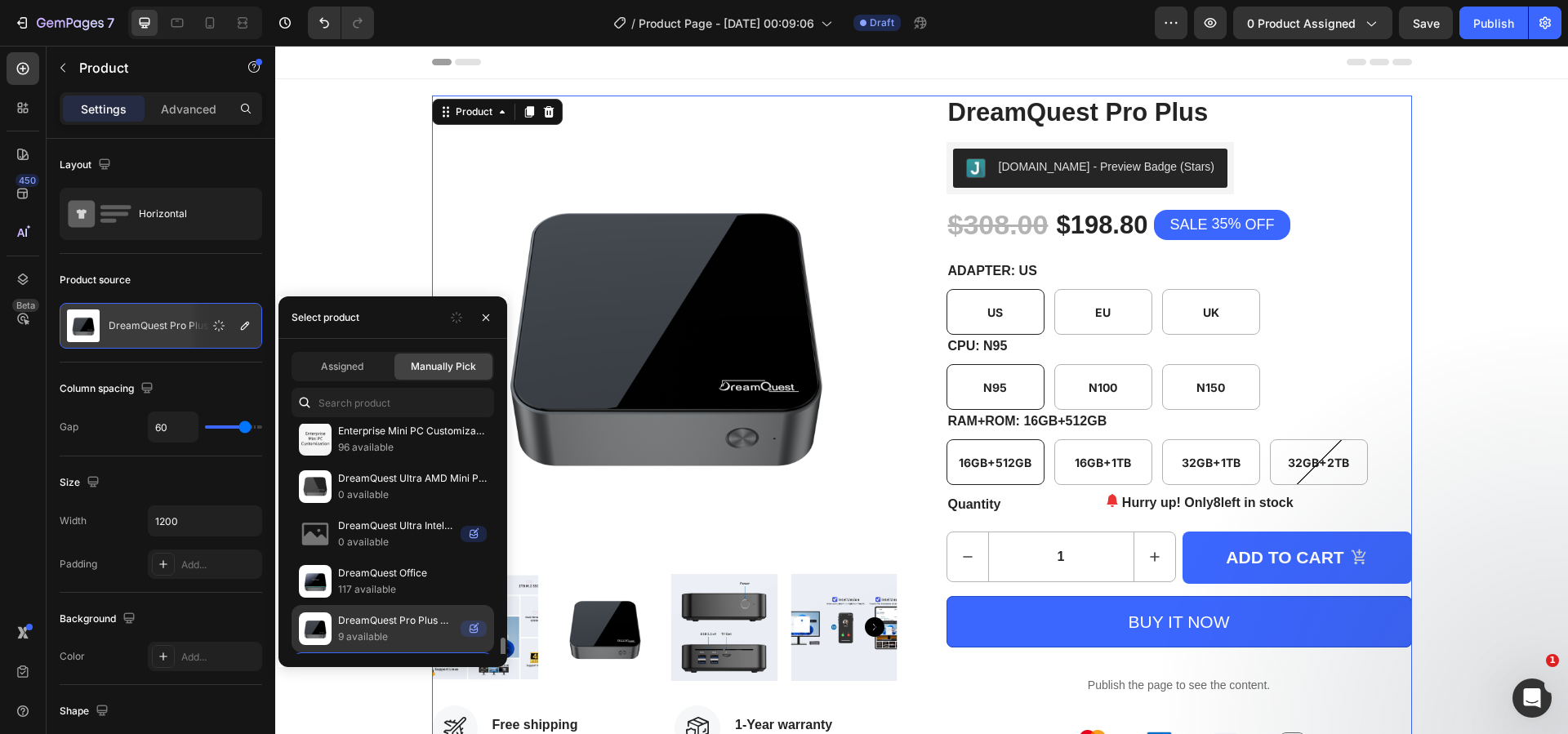
scroll to position [326, 0]
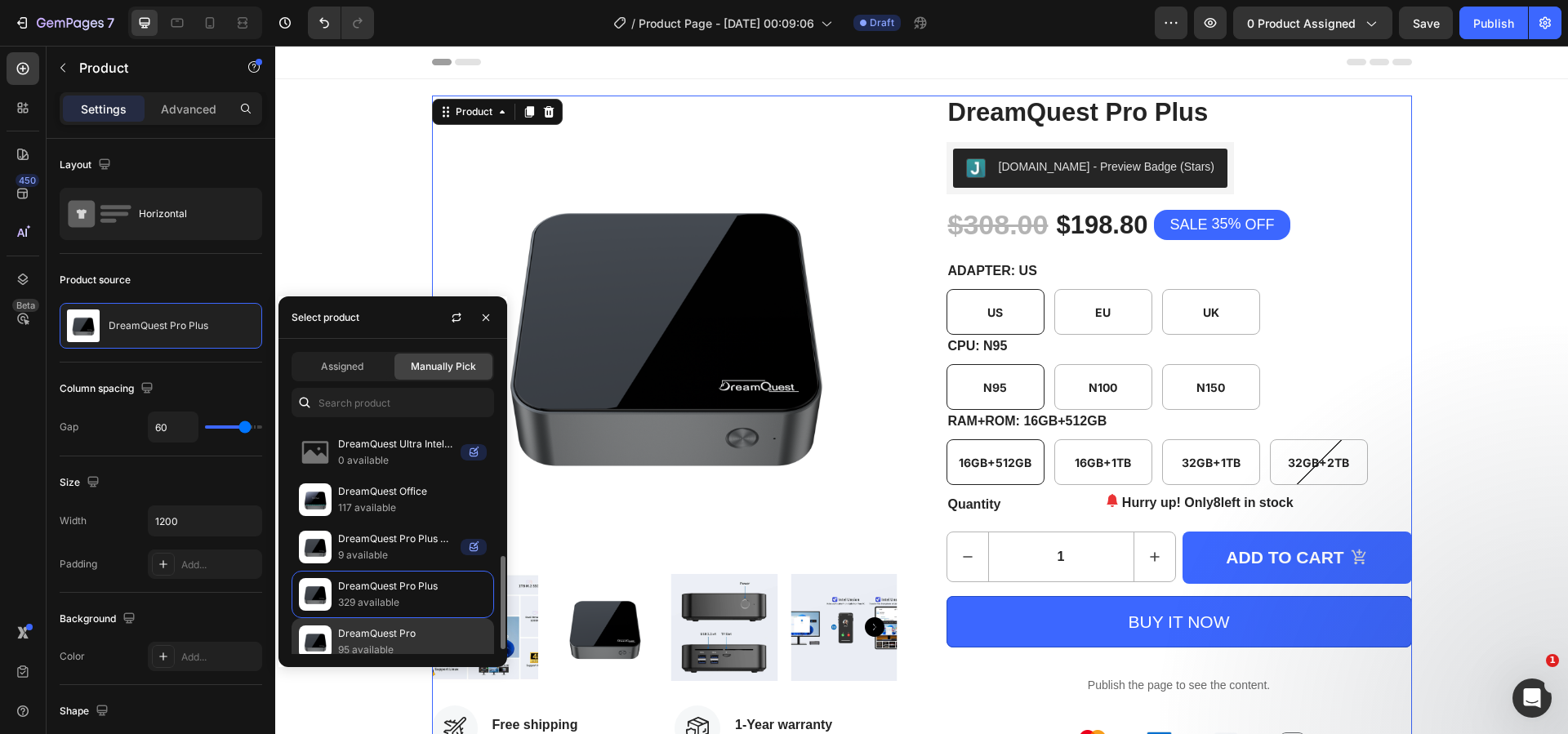
click at [426, 627] on p "DreamQuest Pro" at bounding box center [412, 633] width 148 height 17
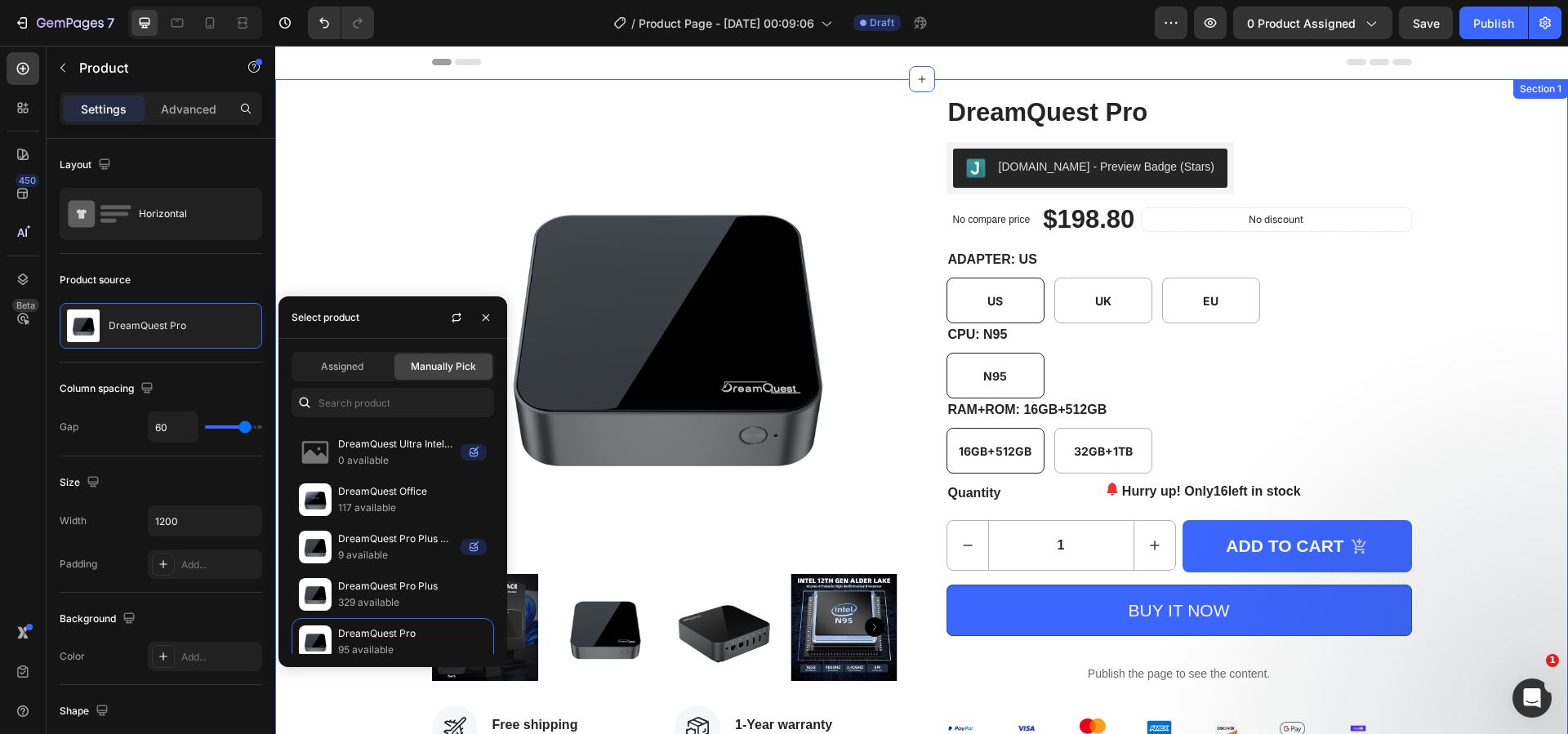
click at [1510, 423] on div "Product Images Icon Free shipping Text block Icon List Icon 30-Day free returns…" at bounding box center [922, 472] width 1268 height 753
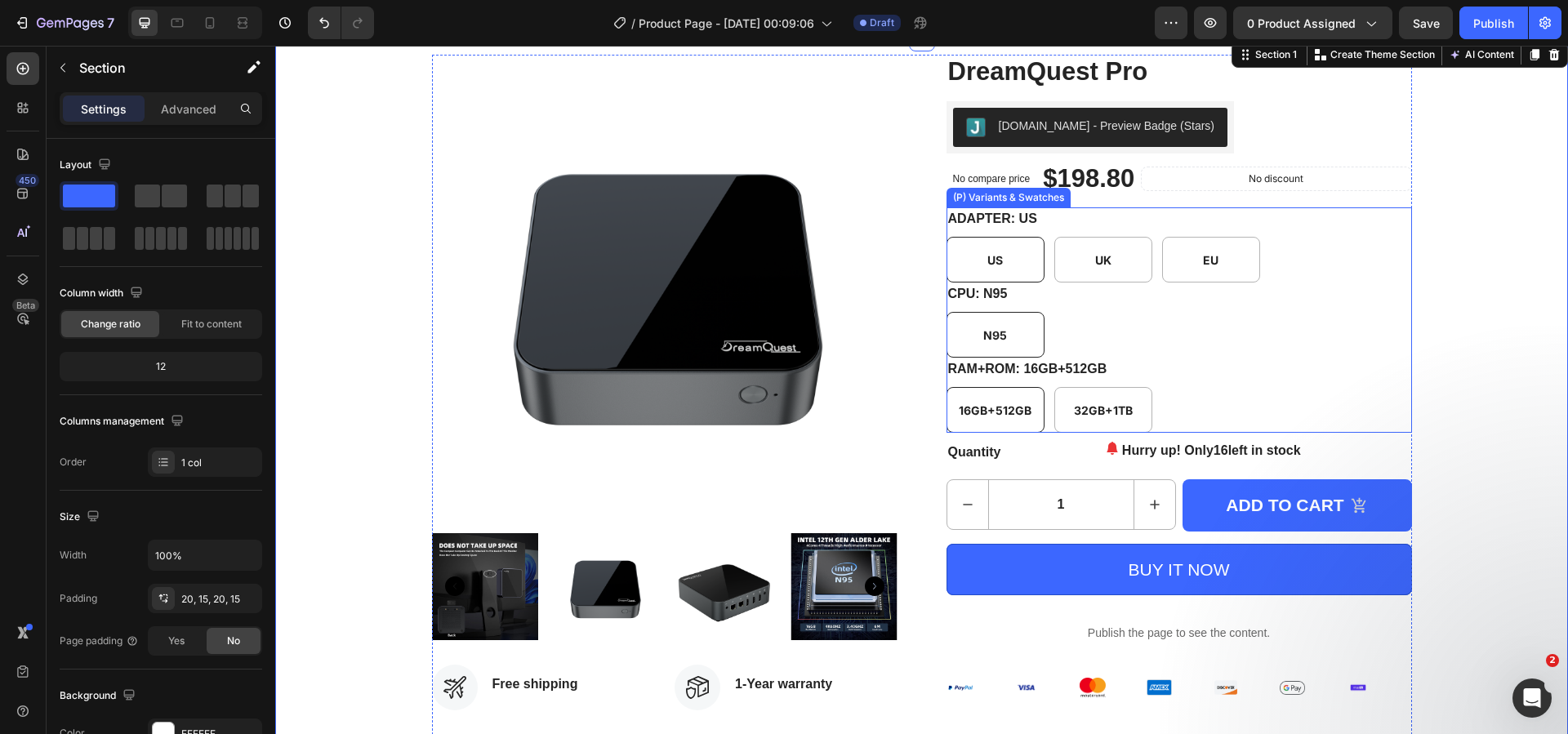
scroll to position [82, 0]
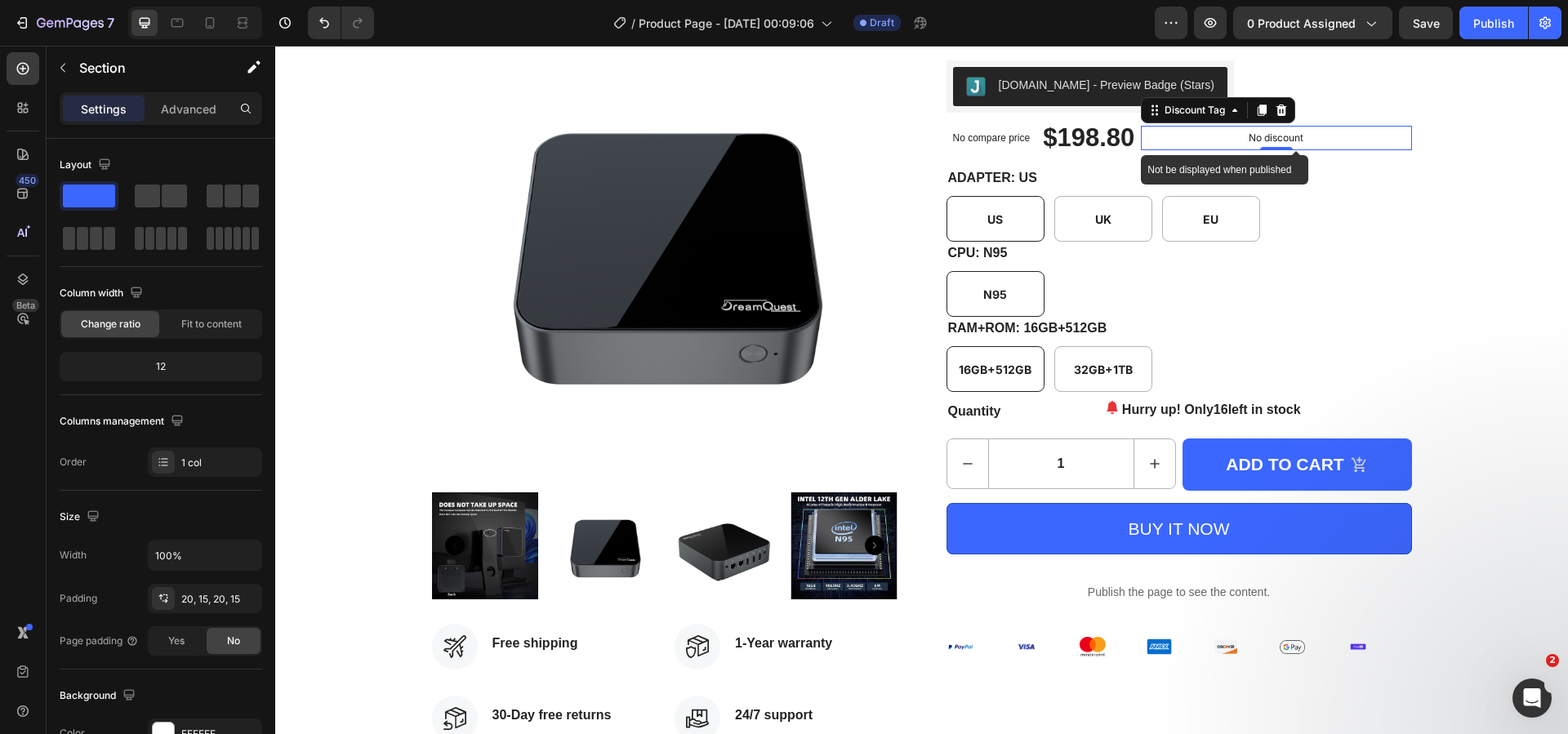
click at [1206, 135] on div "No discount" at bounding box center [1276, 138] width 269 height 23
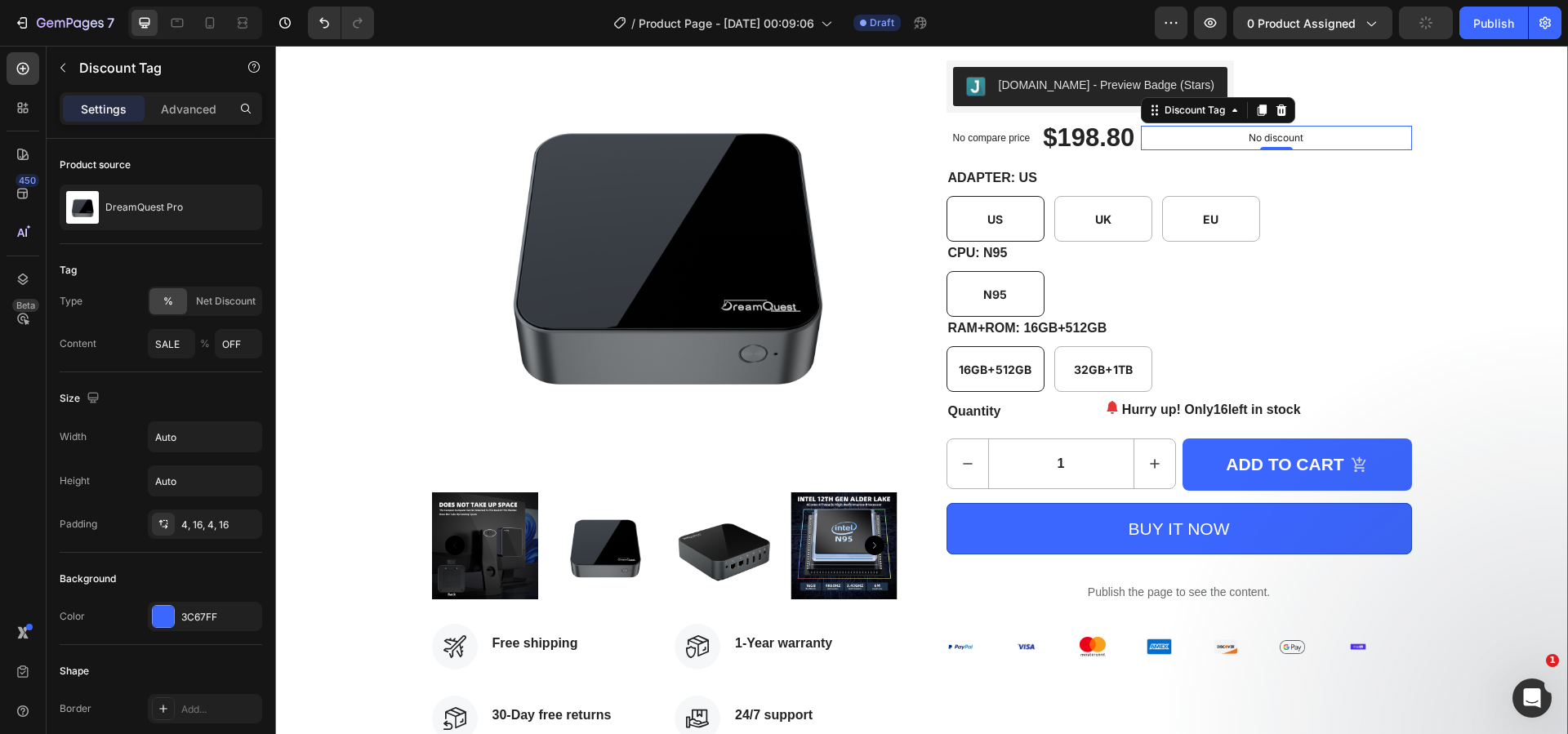
click at [1504, 511] on div "Product Images Icon Free shipping Text block Icon List Icon 30-Day free returns…" at bounding box center [922, 391] width 1268 height 753
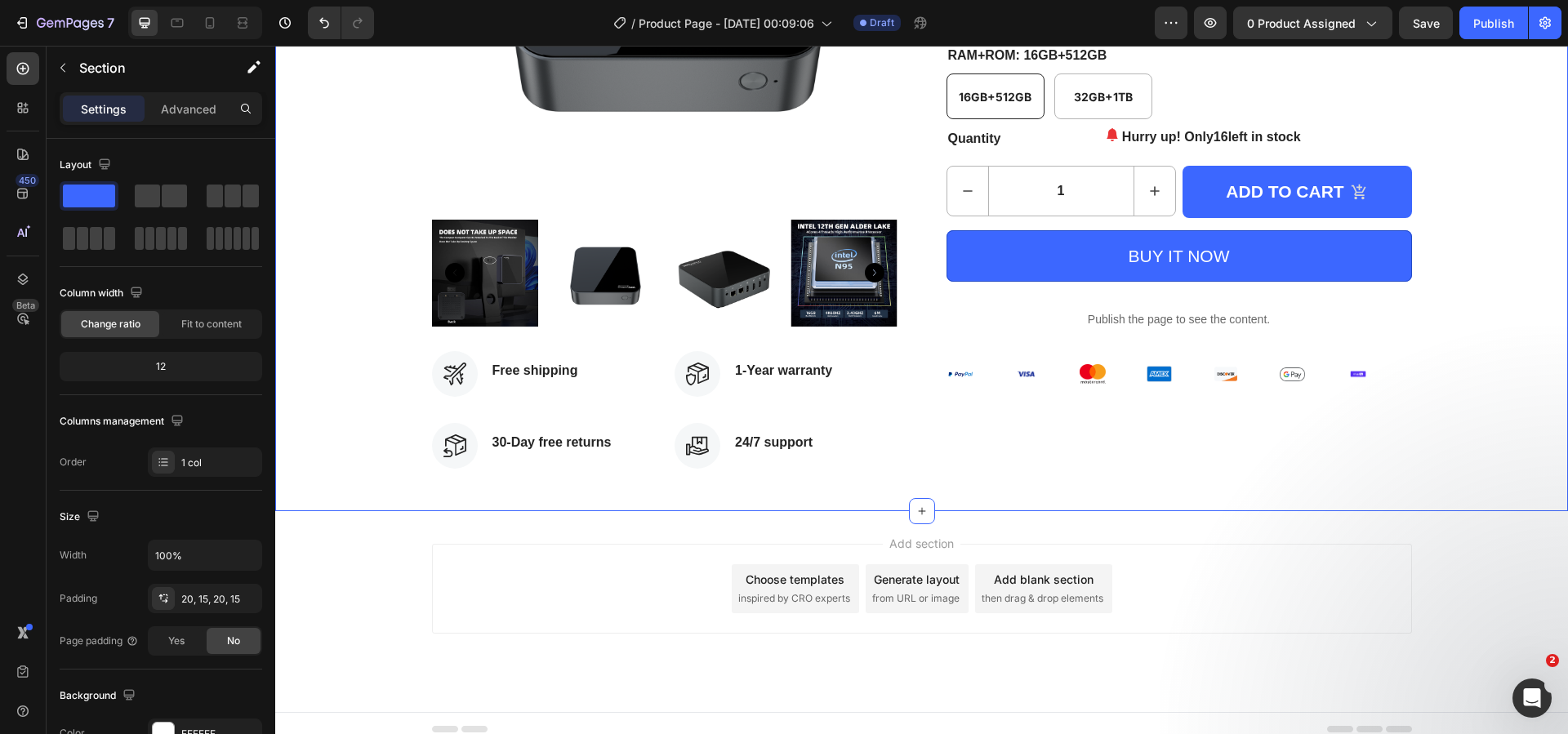
scroll to position [366, 0]
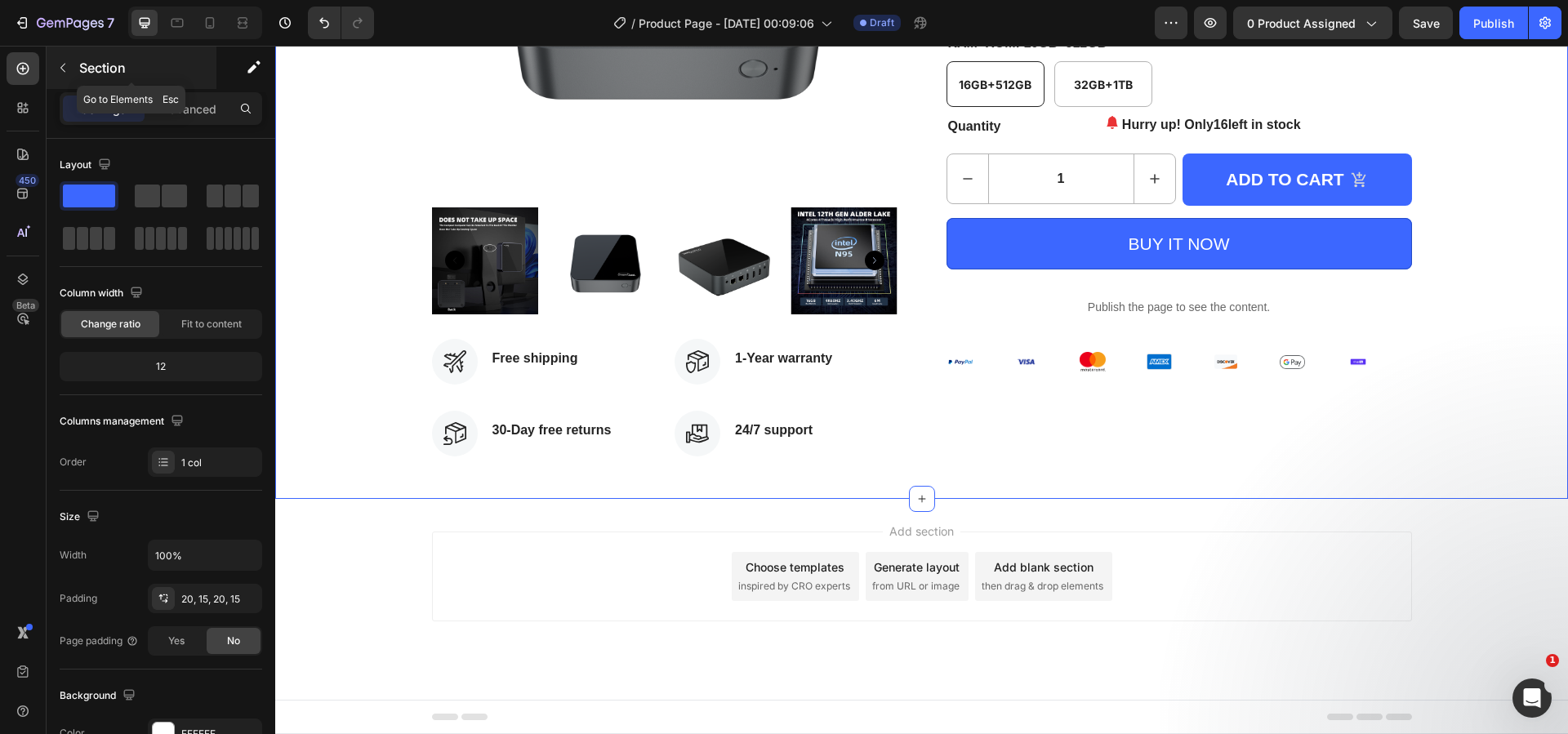
click at [67, 71] on icon "button" at bounding box center [63, 67] width 13 height 13
